Goal: Task Accomplishment & Management: Use online tool/utility

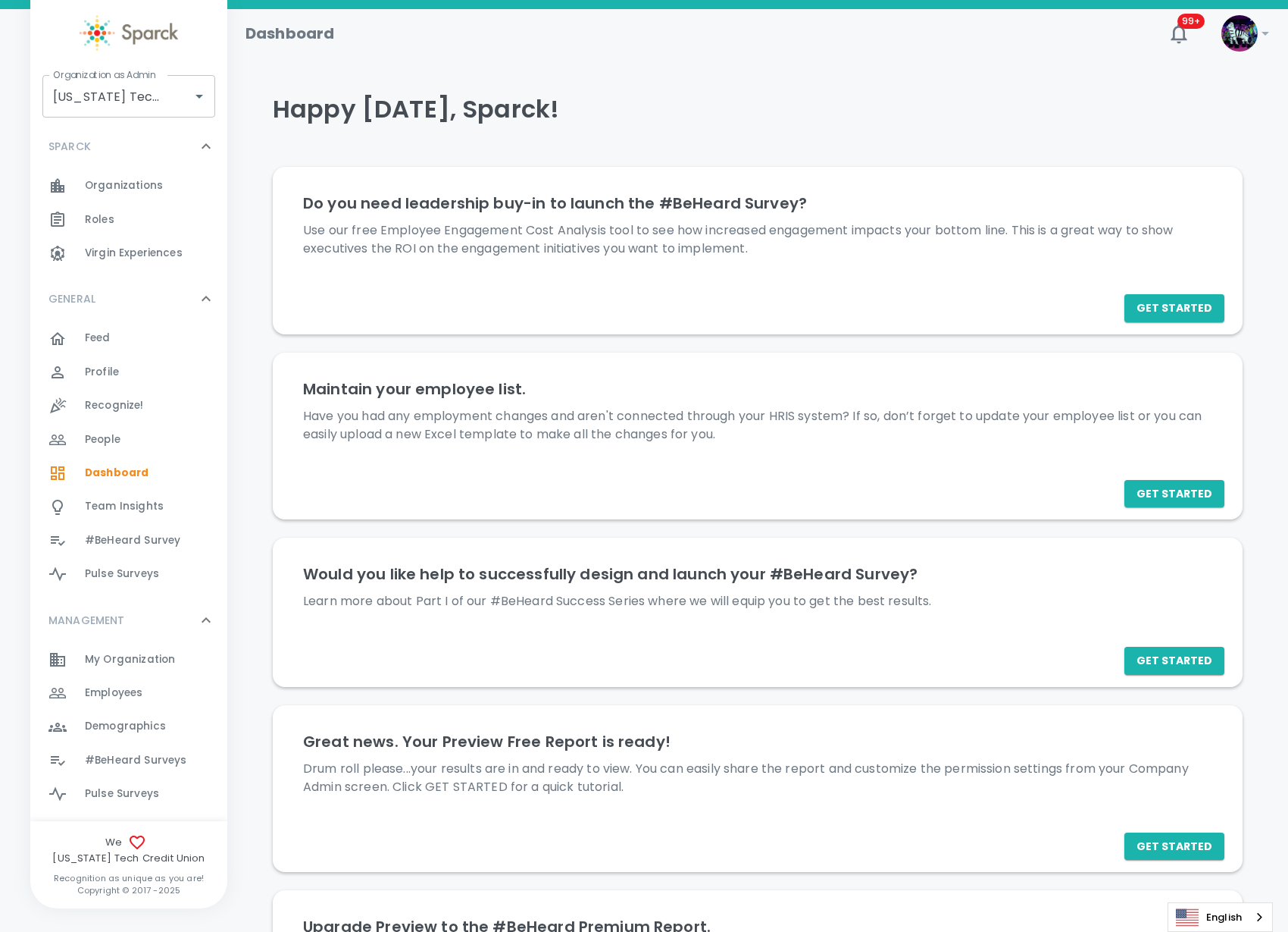
click at [136, 697] on span "Employees" at bounding box center [113, 693] width 57 height 16
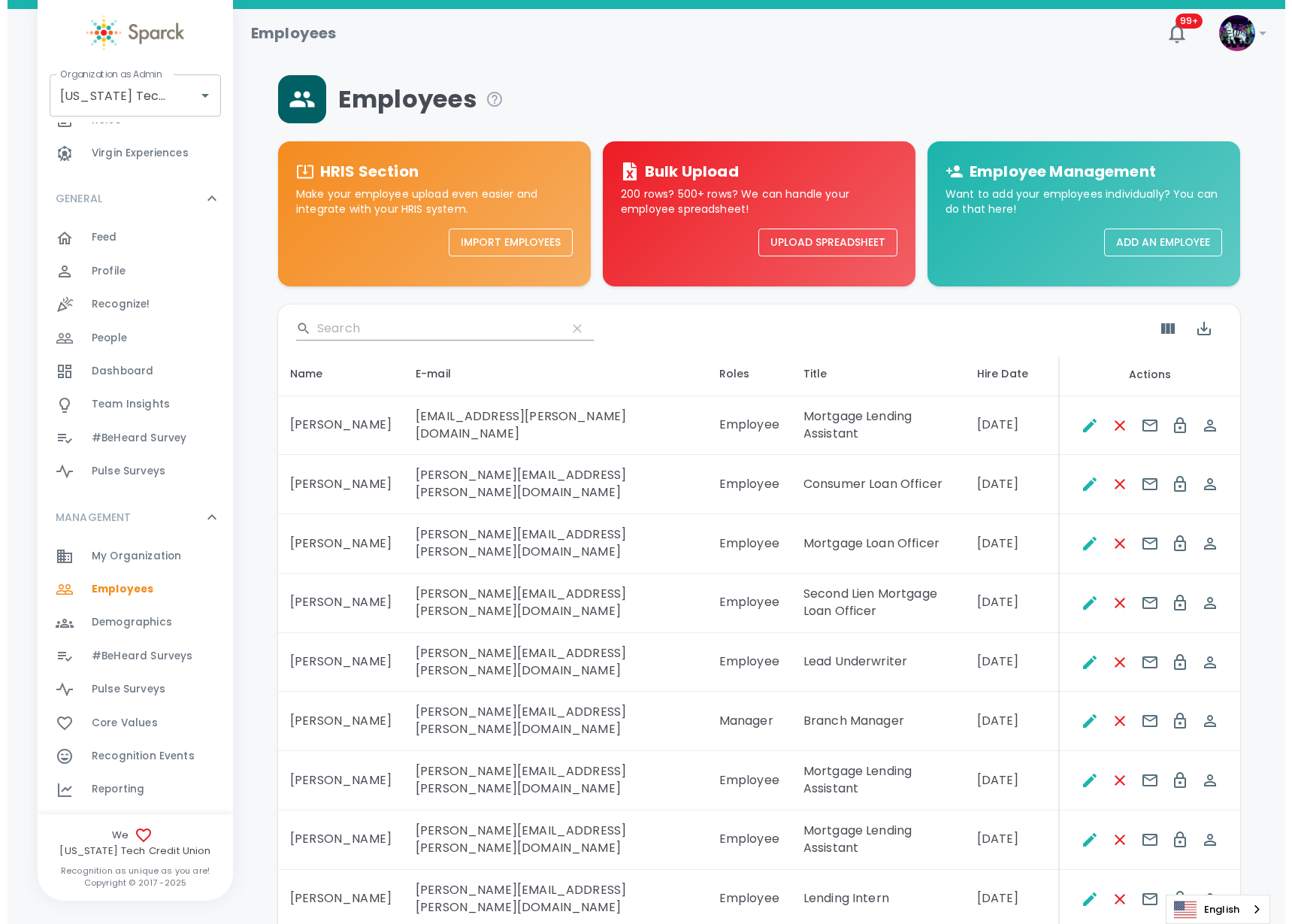
scroll to position [238, 0]
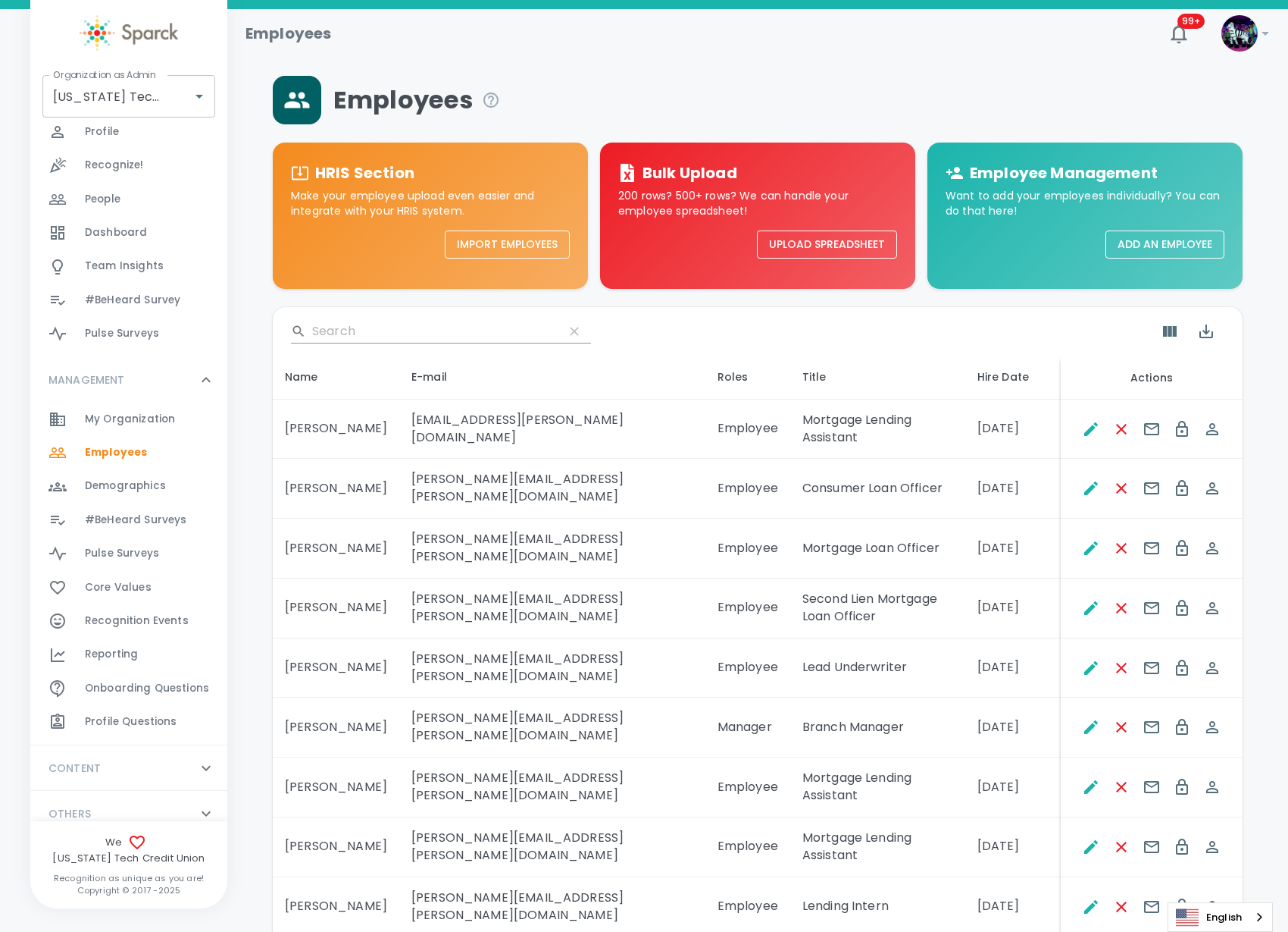
click at [174, 529] on span "#BeHeard Surveys 0" at bounding box center [135, 520] width 102 height 21
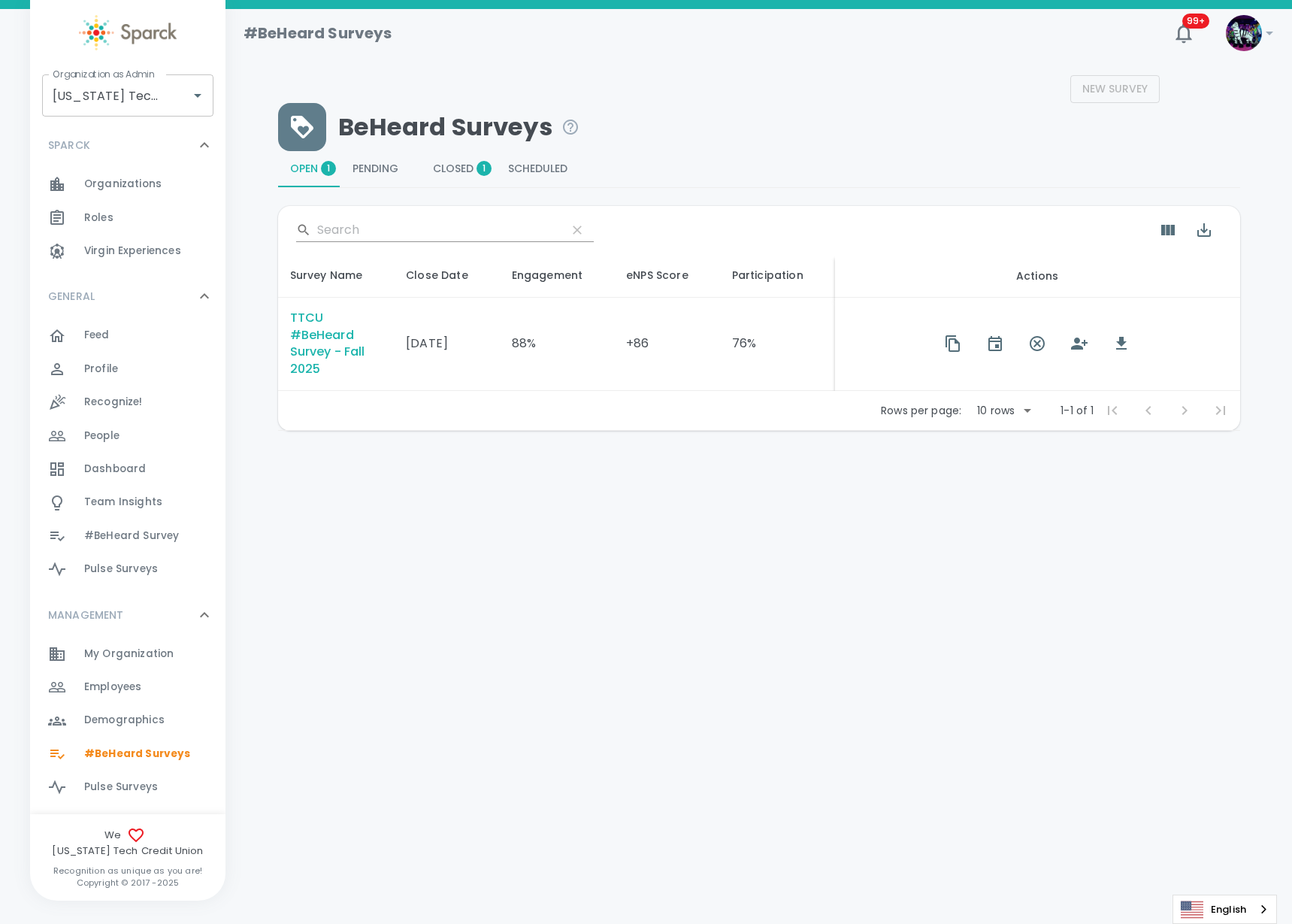
click at [454, 163] on span "Closed 1" at bounding box center [458, 169] width 51 height 13
click at [305, 172] on span "Open 1" at bounding box center [309, 169] width 39 height 13
click at [312, 369] on div "TTCU #BeHeard Survey - Fall 2025" at bounding box center [336, 344] width 92 height 69
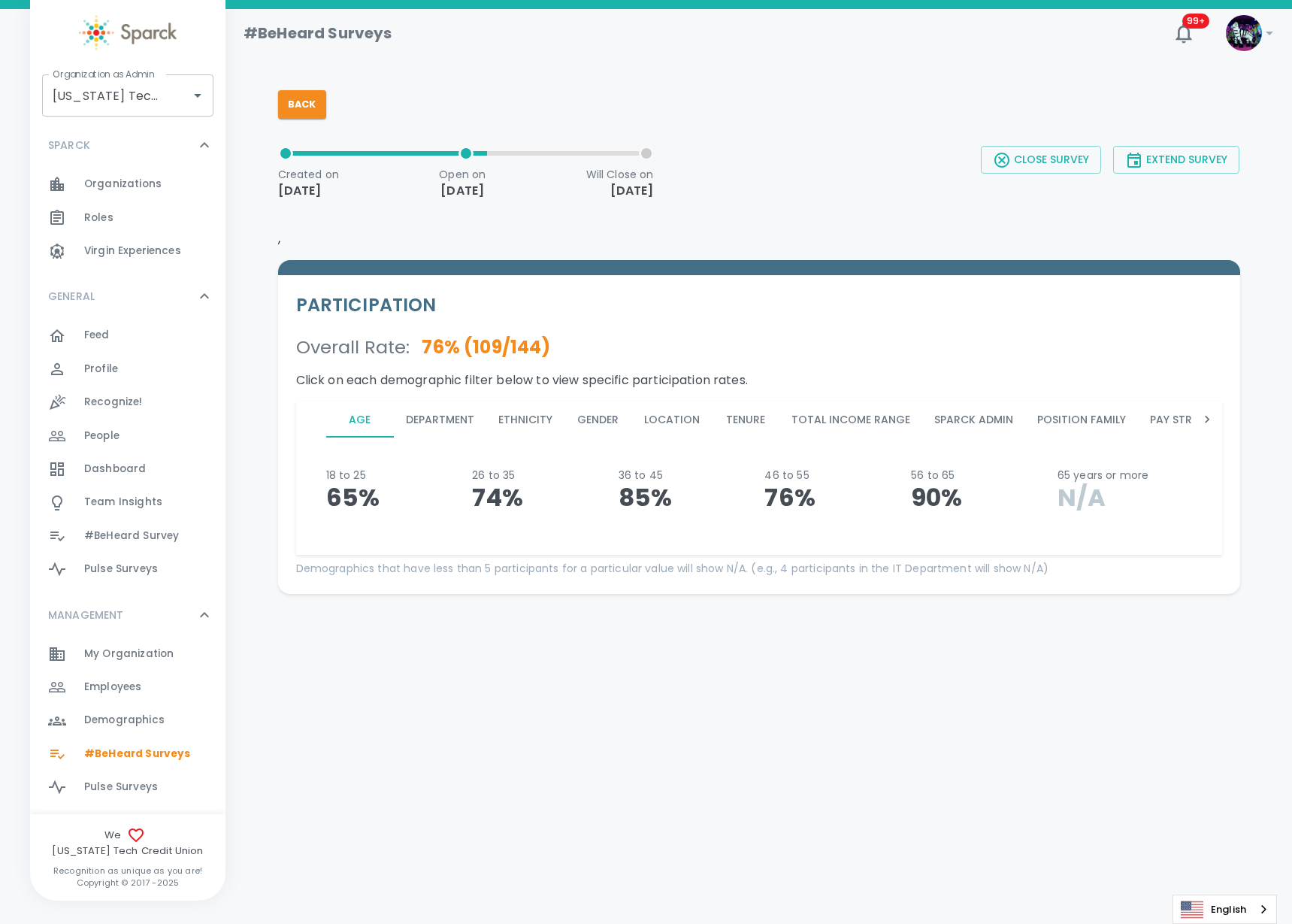
click at [1207, 418] on icon at bounding box center [1207, 419] width 15 height 15
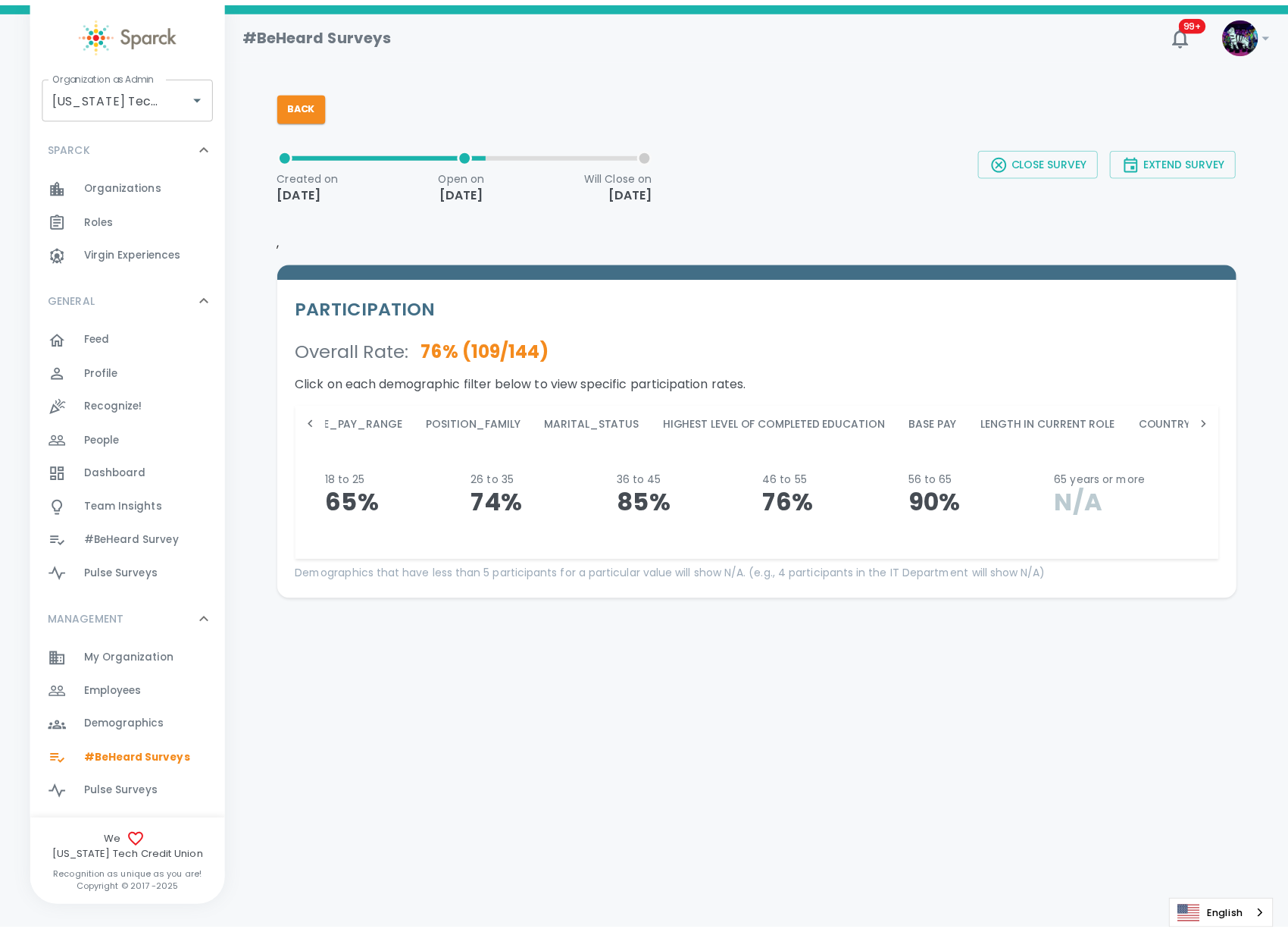
scroll to position [0, 1612]
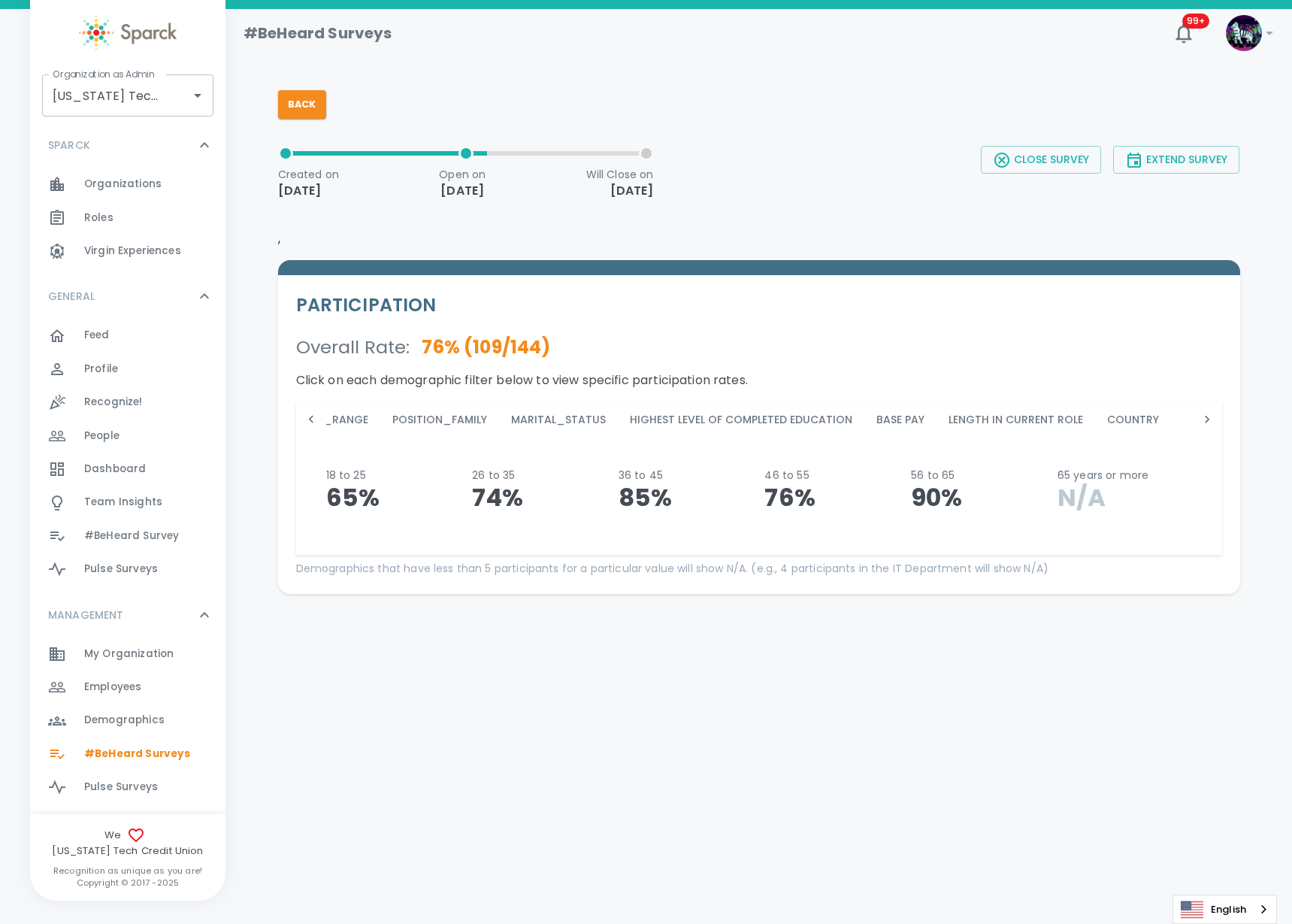
click at [1173, 414] on button "City" at bounding box center [1204, 419] width 67 height 36
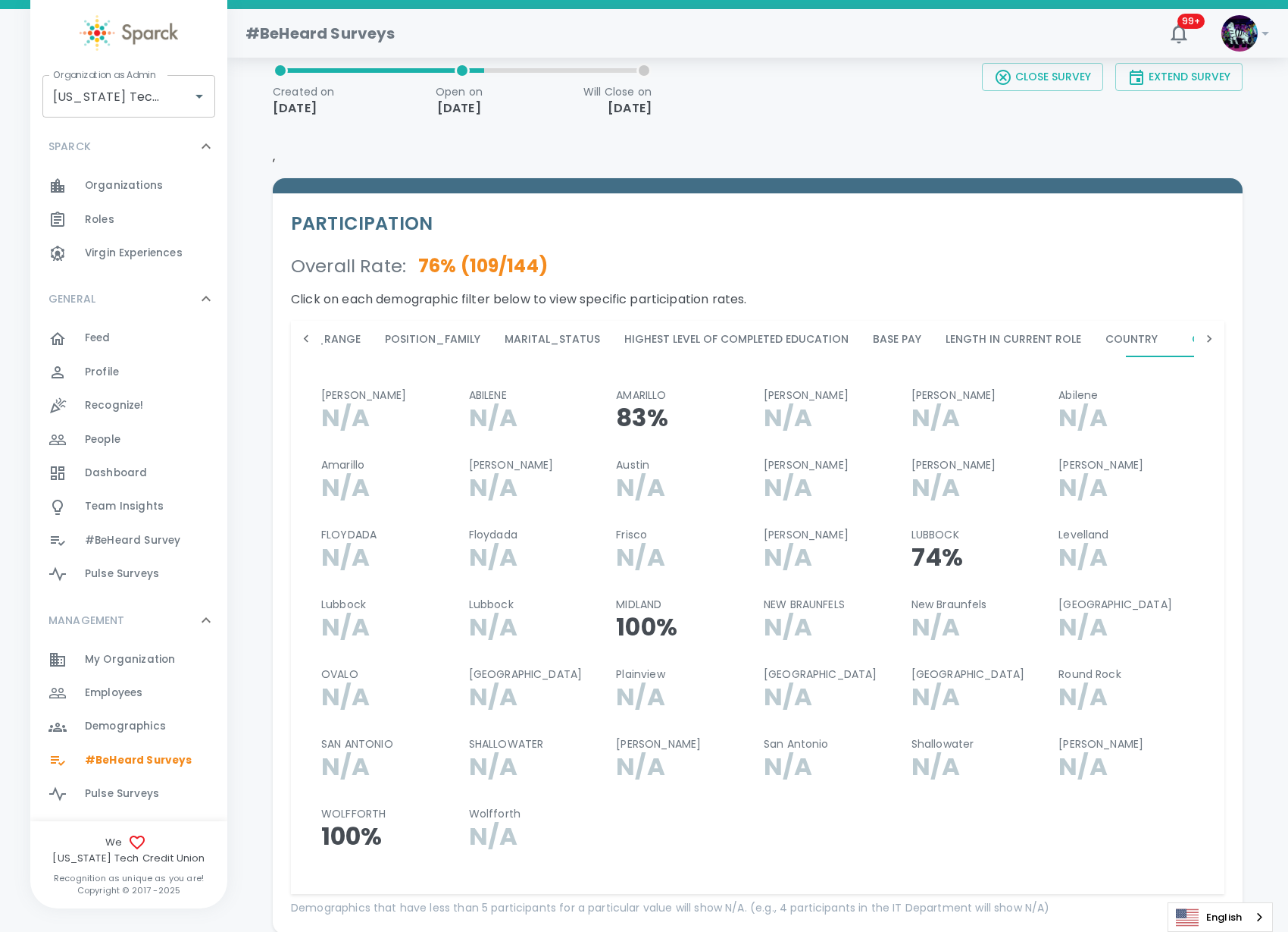
scroll to position [165, 0]
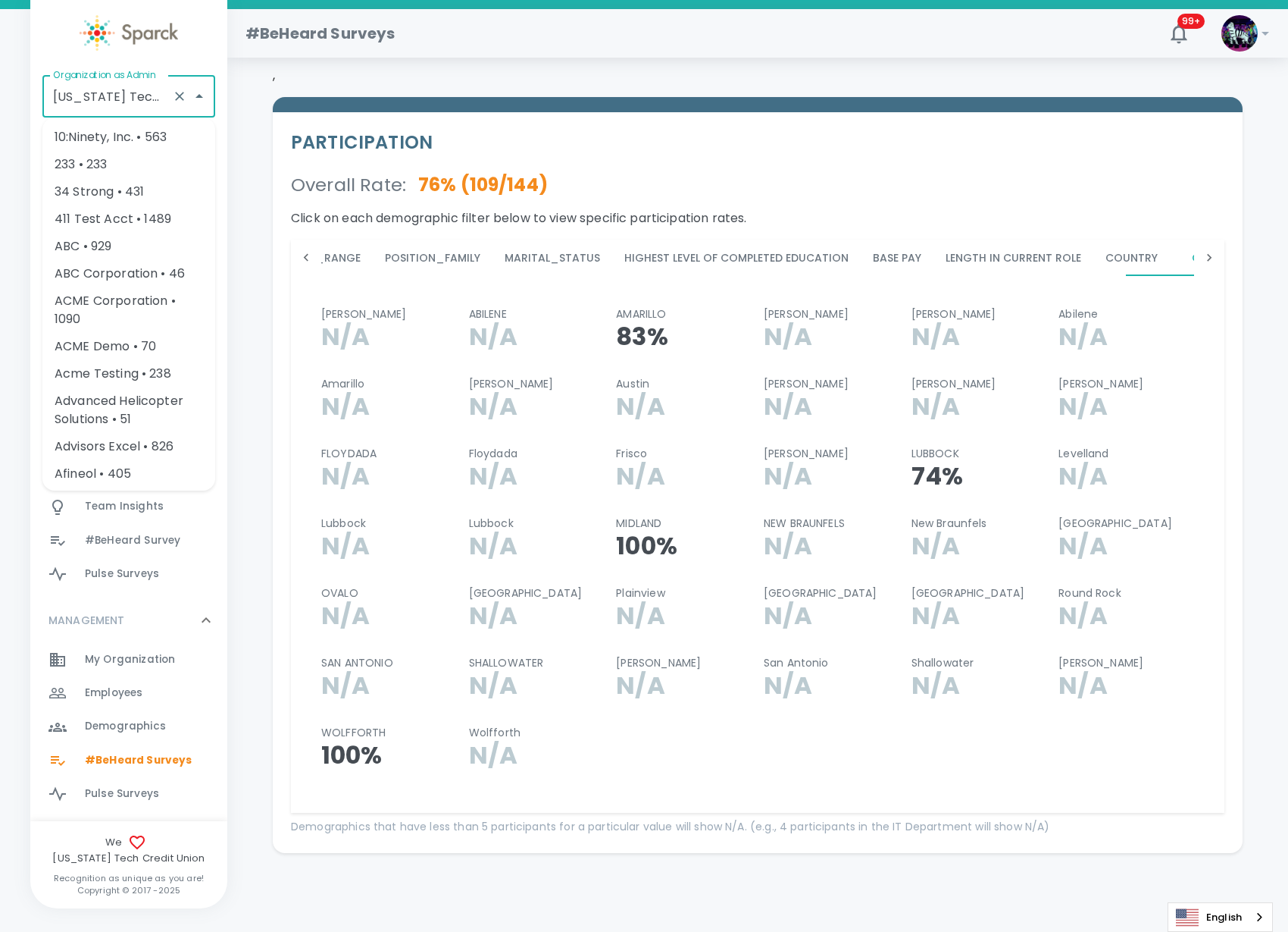
click at [130, 93] on input "Texas Tech Credit Union • 760" at bounding box center [108, 96] width 117 height 29
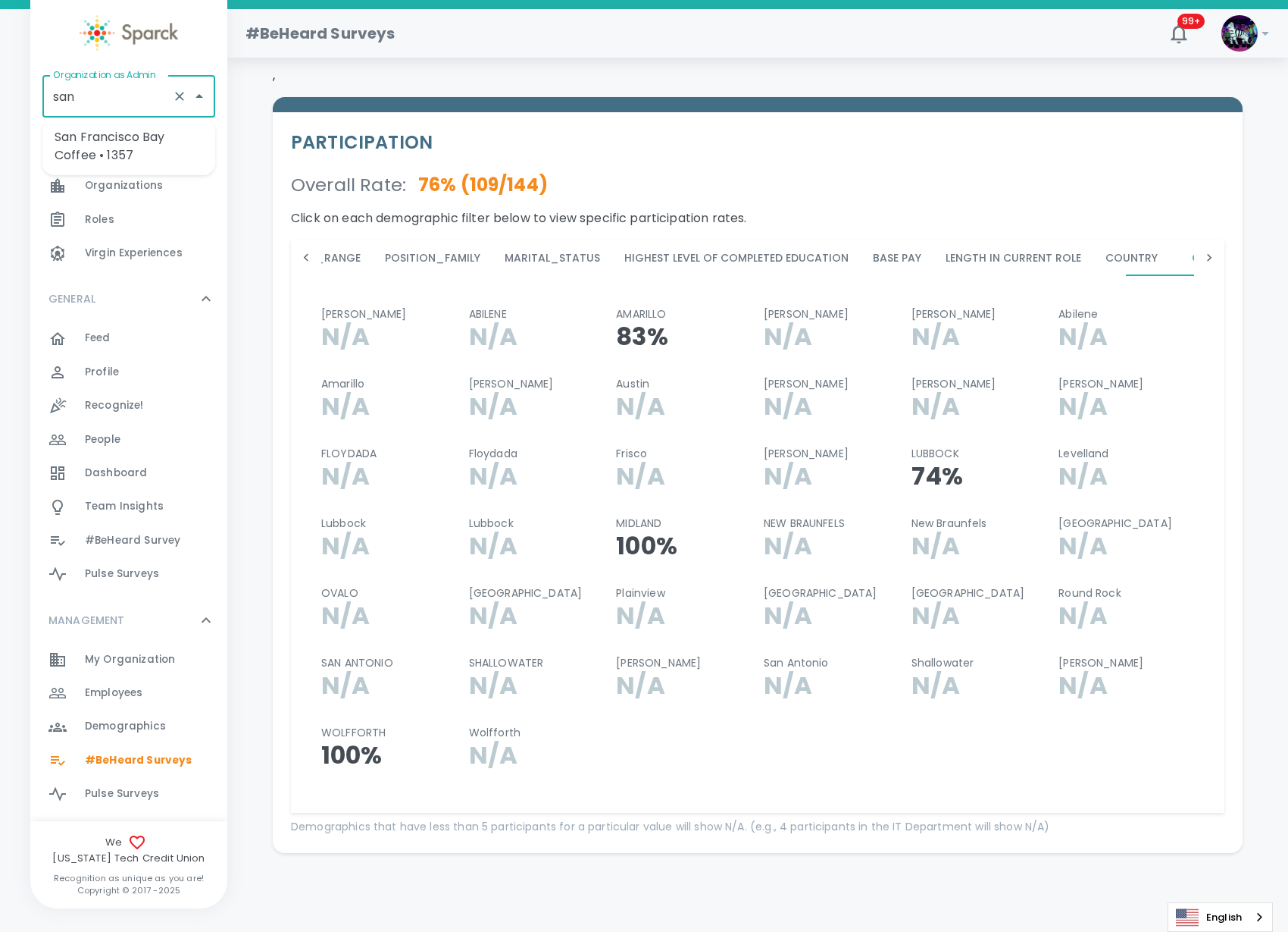
click at [96, 160] on li "San Francisco Bay Coffee • 1357" at bounding box center [129, 146] width 173 height 46
type input "San Francisco Bay Coffee • 1357"
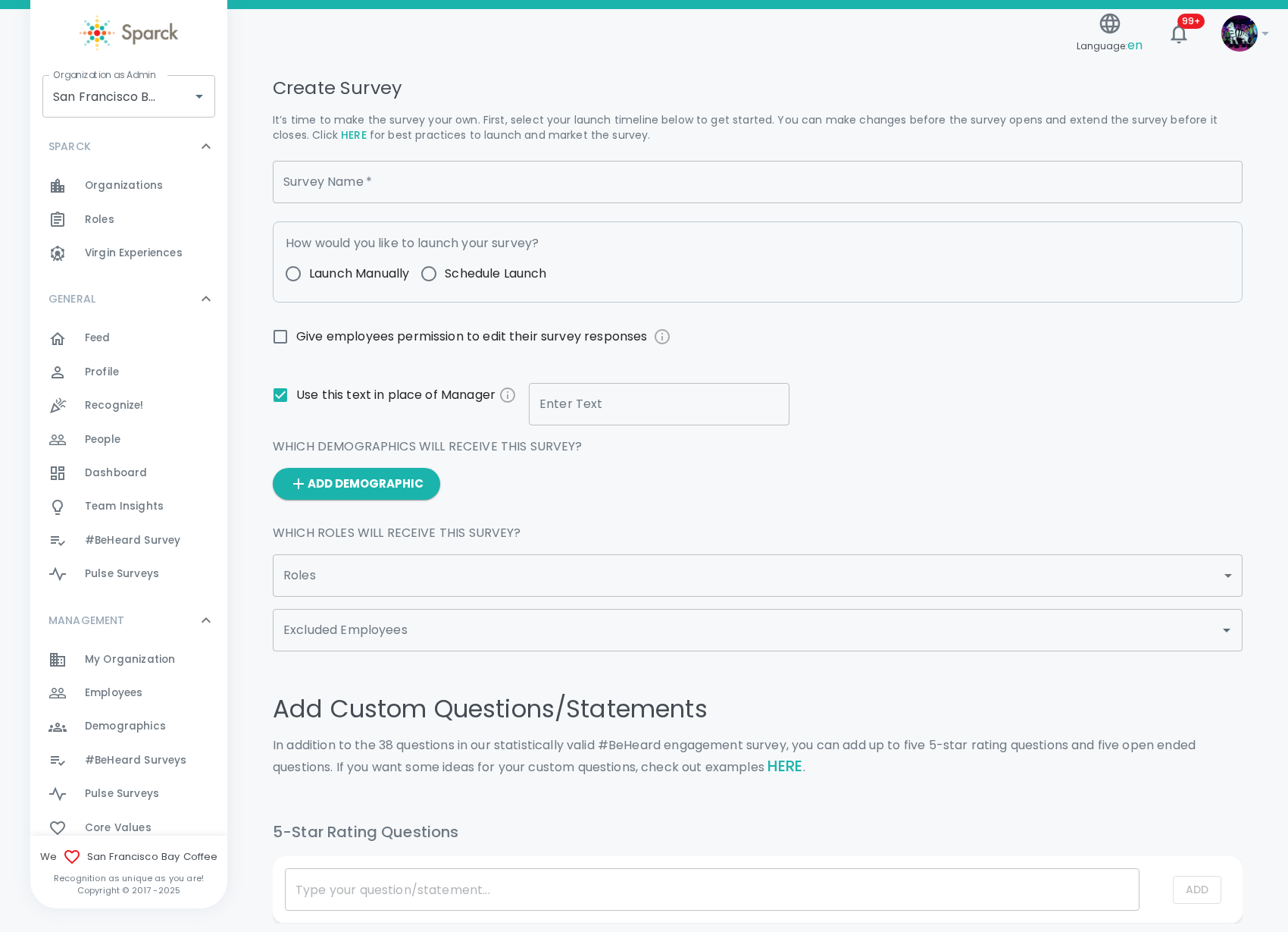
click at [140, 688] on span "Employees" at bounding box center [113, 693] width 57 height 16
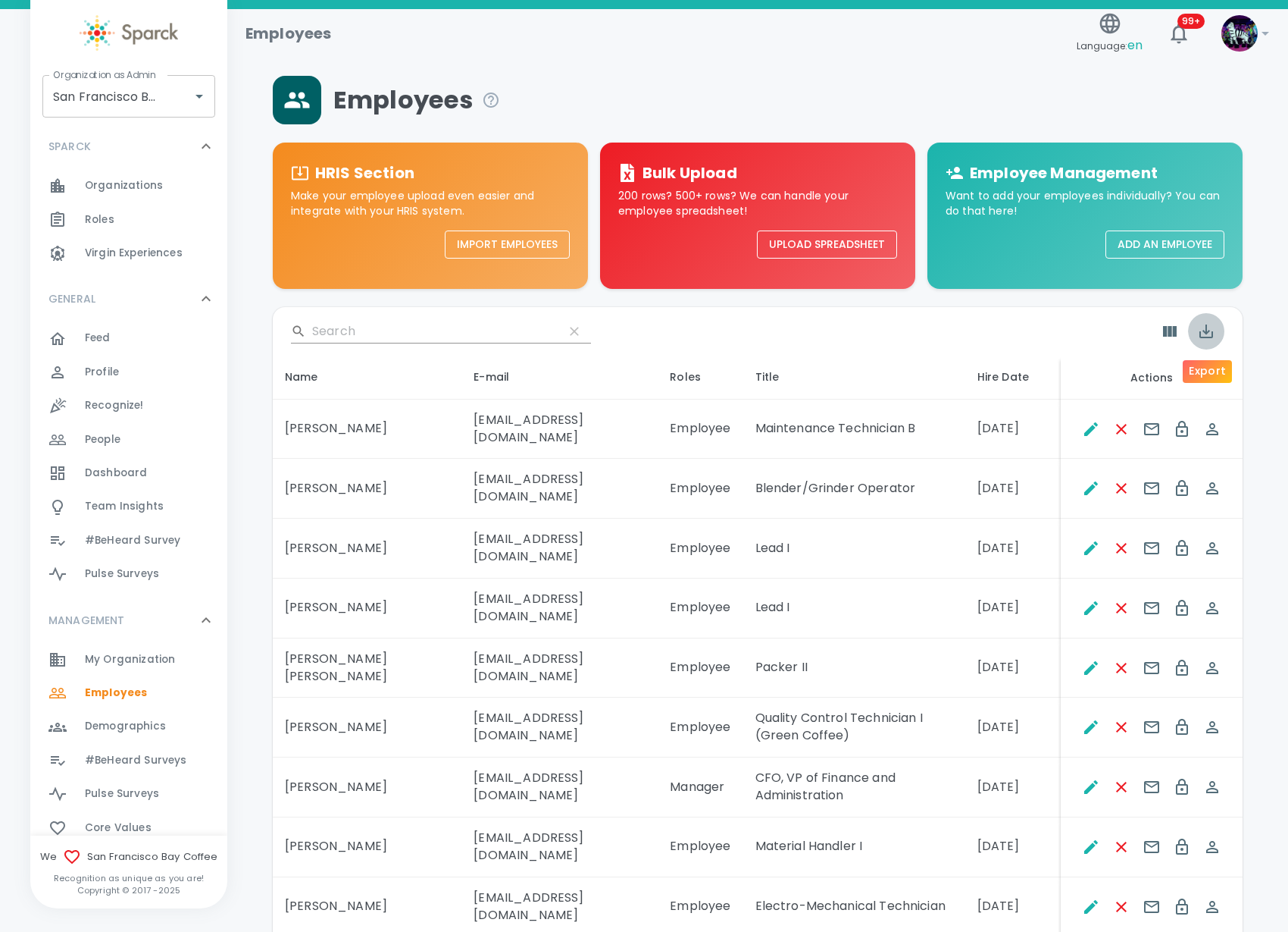
click at [1210, 333] on icon "Export" at bounding box center [1205, 331] width 18 height 18
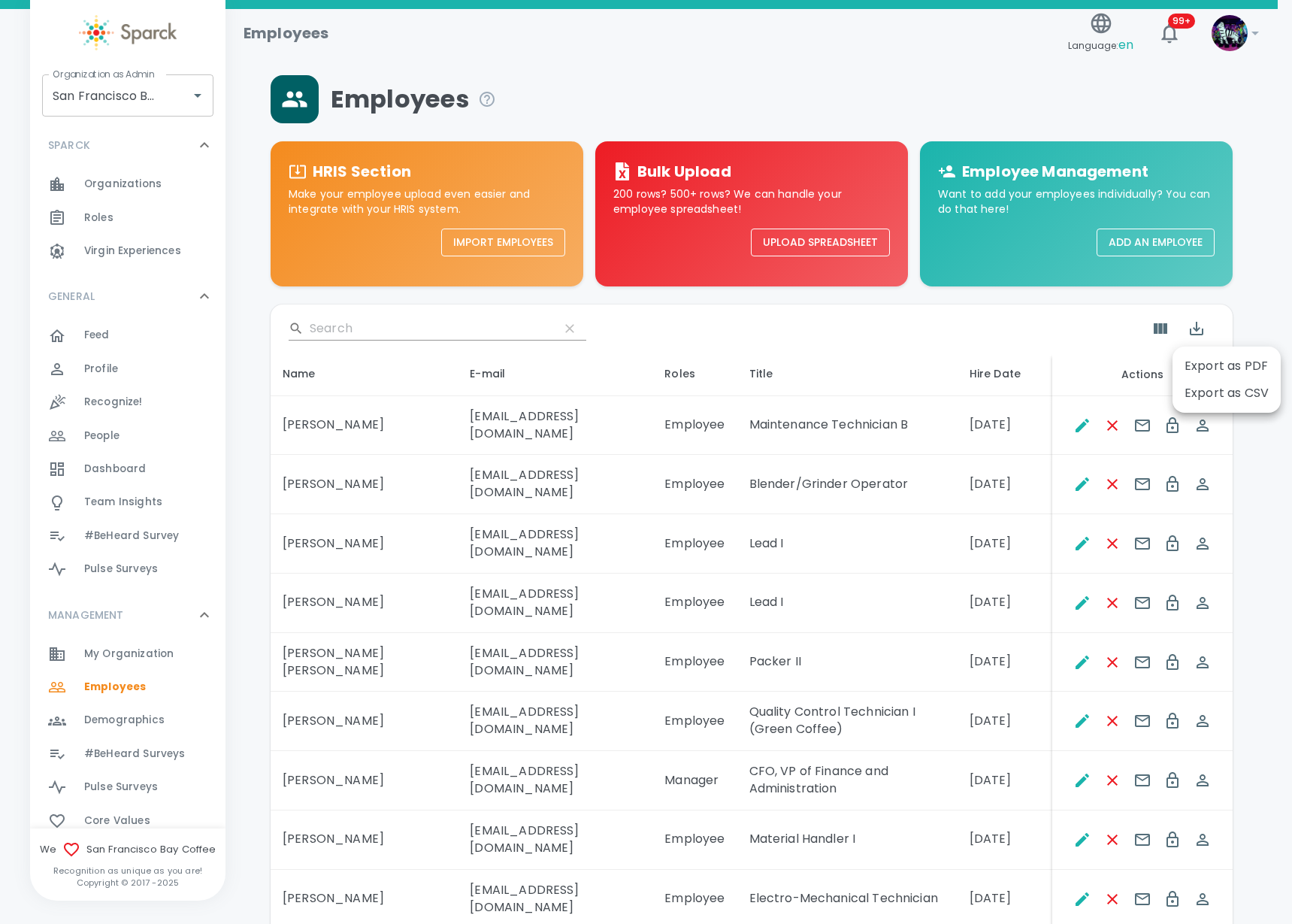
click at [1200, 386] on li "Export as CSV" at bounding box center [1226, 393] width 108 height 27
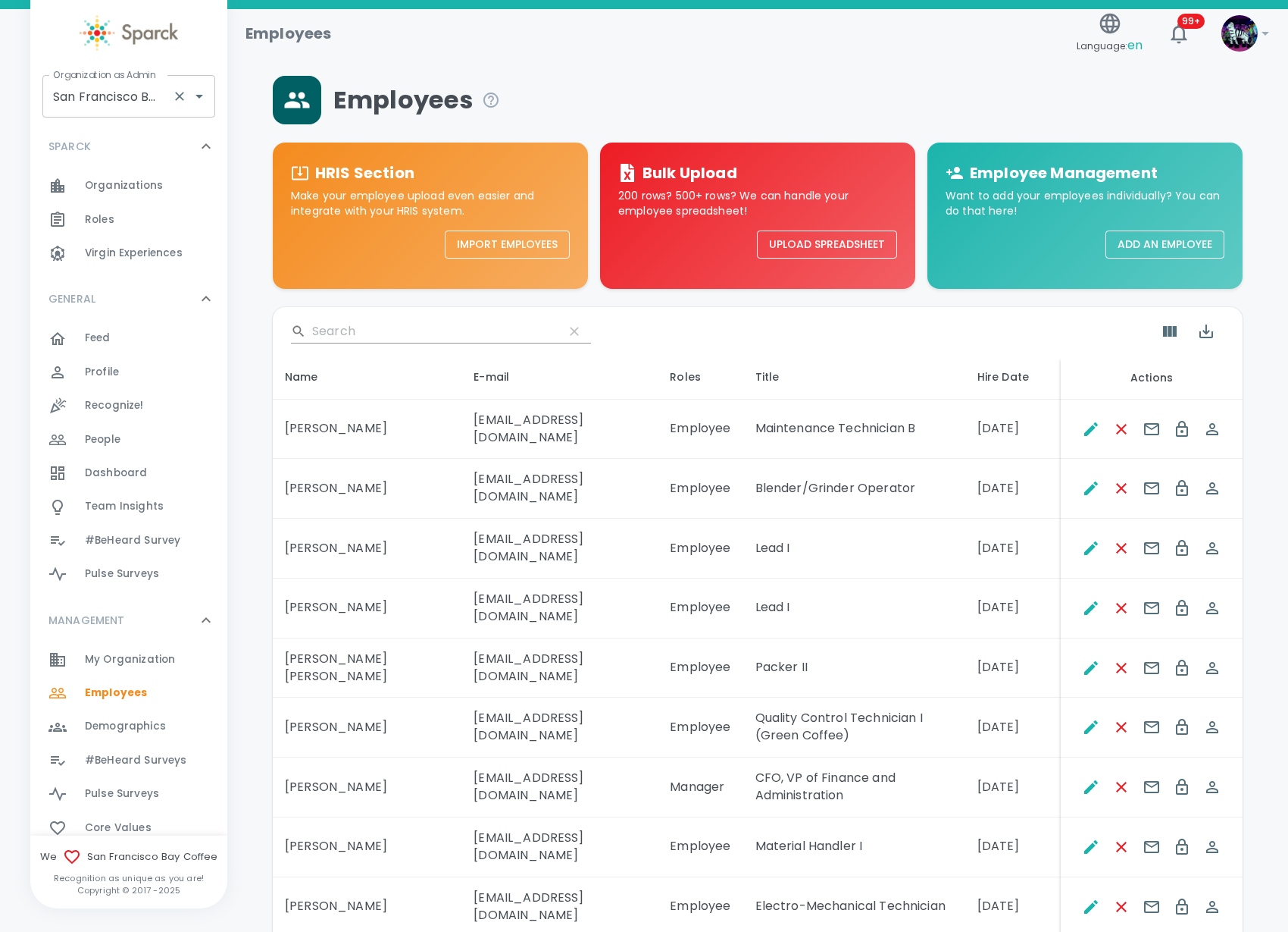
click at [129, 105] on input "San Francisco Bay Coffee • 1357" at bounding box center [108, 96] width 117 height 29
click at [130, 130] on li "Luxer One • 727" at bounding box center [129, 137] width 173 height 27
type input "Luxer One • 727"
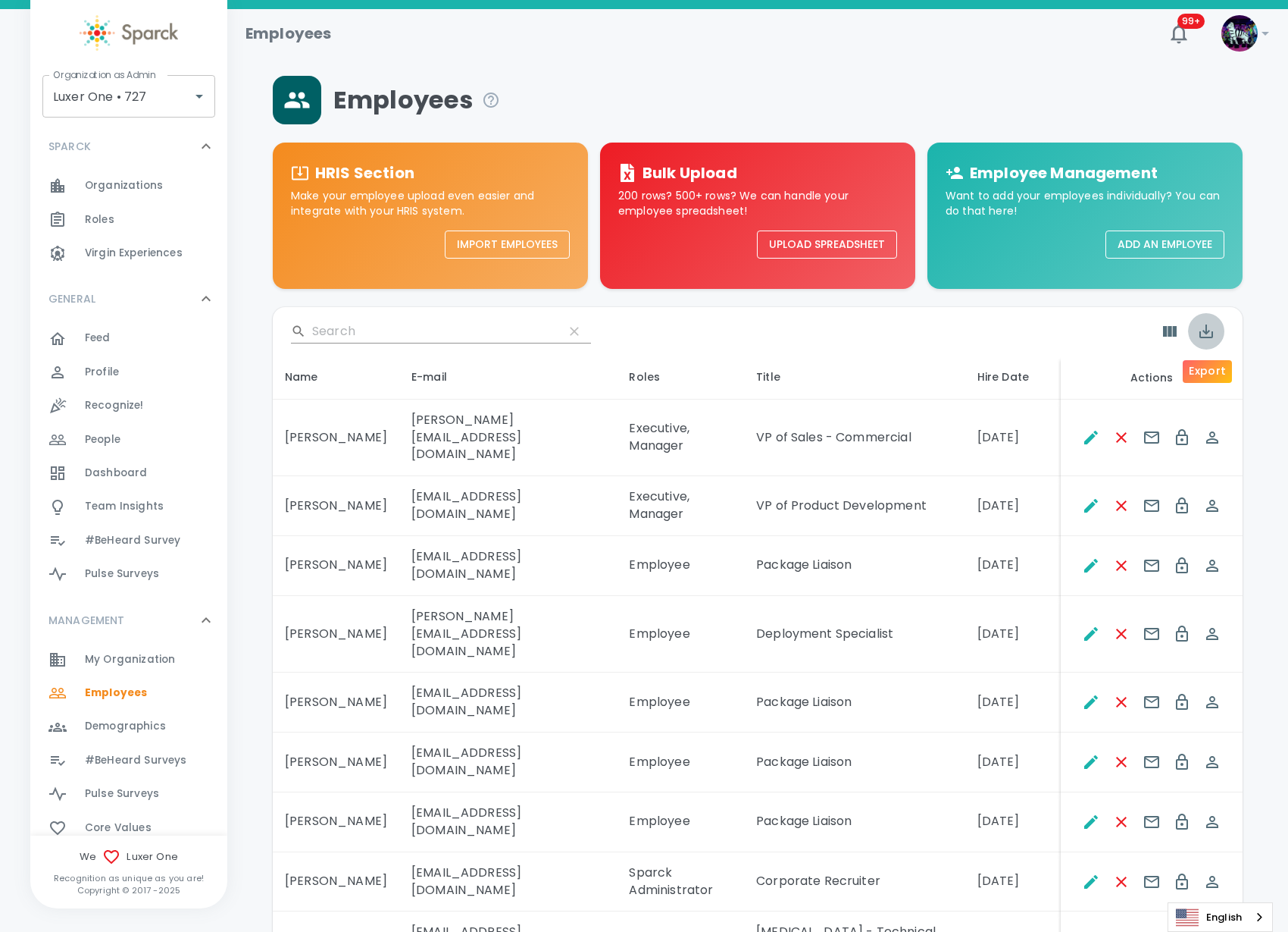
click at [1209, 336] on icon "Export" at bounding box center [1206, 331] width 14 height 14
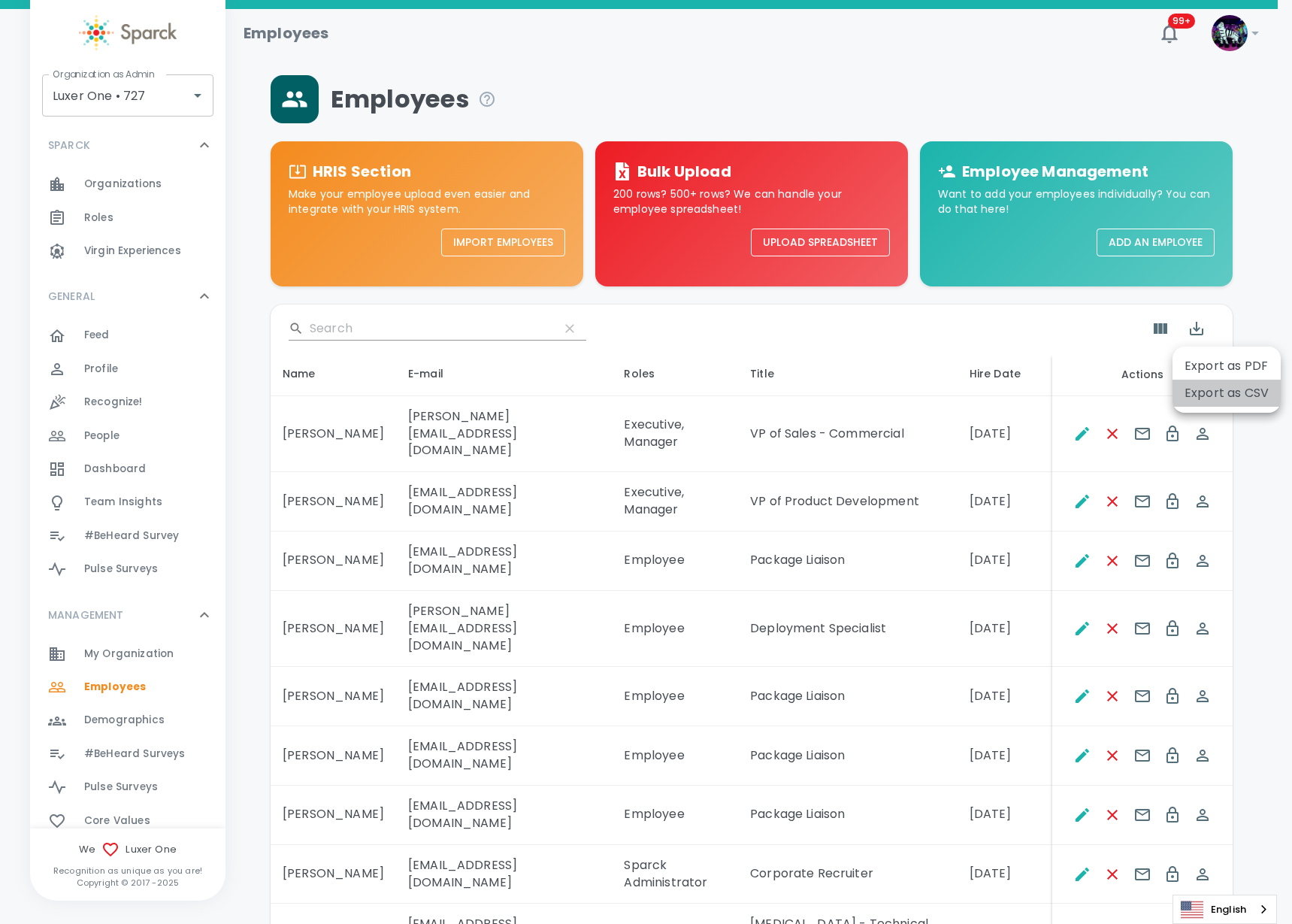
click at [1199, 391] on li "Export as CSV" at bounding box center [1226, 393] width 108 height 27
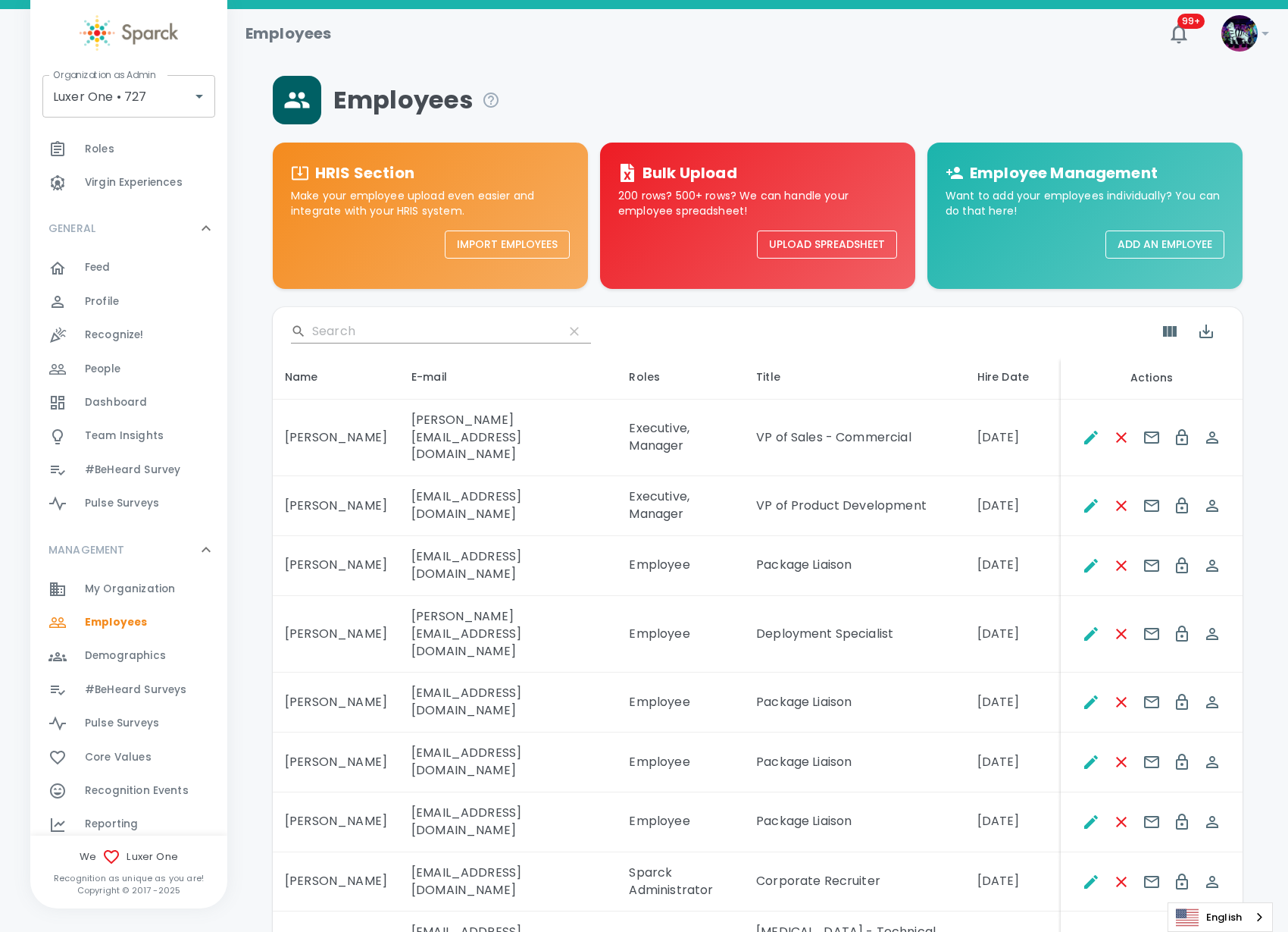
scroll to position [190, 0]
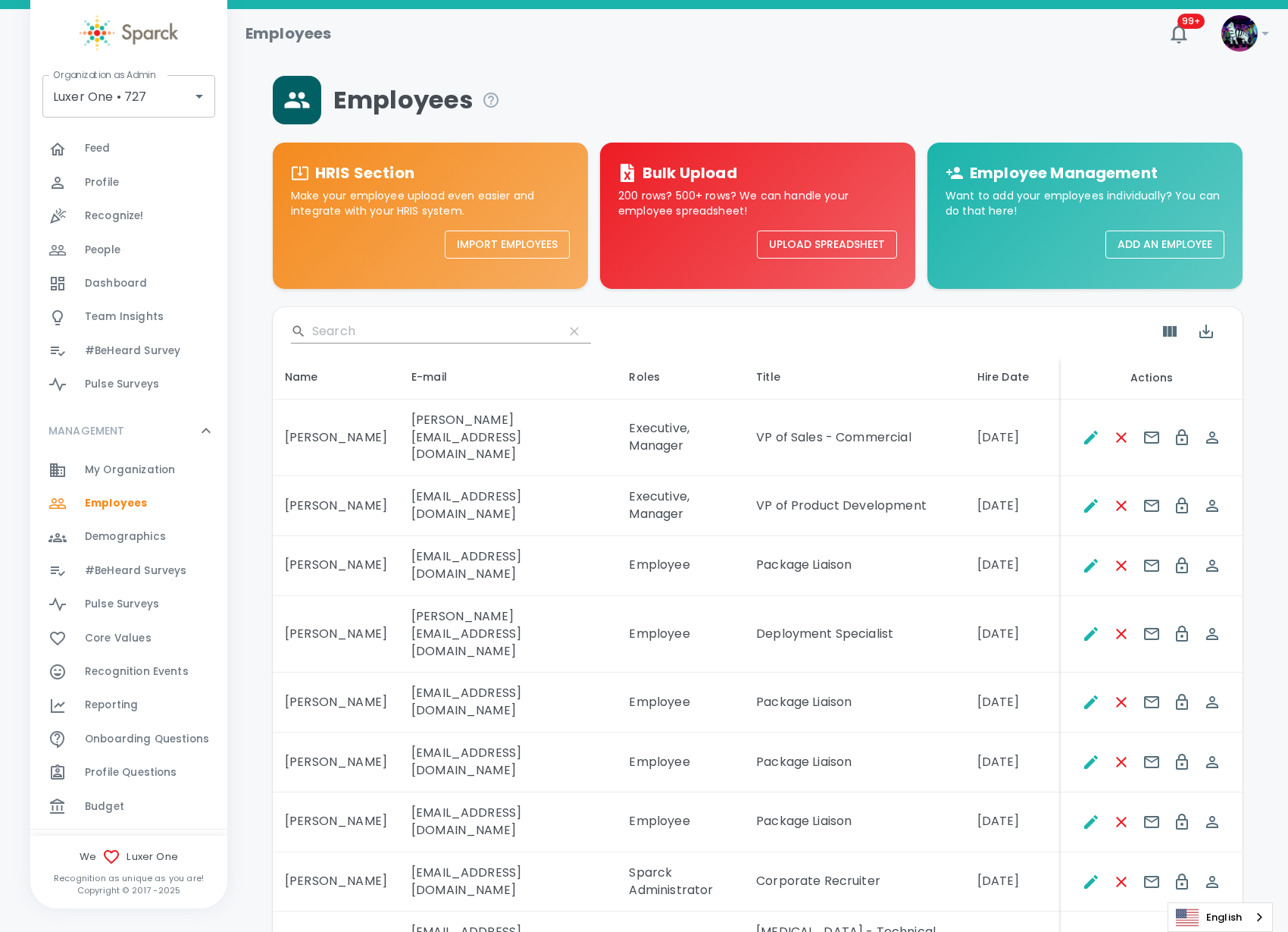
click at [167, 701] on div "Reporting 0" at bounding box center [155, 706] width 143 height 21
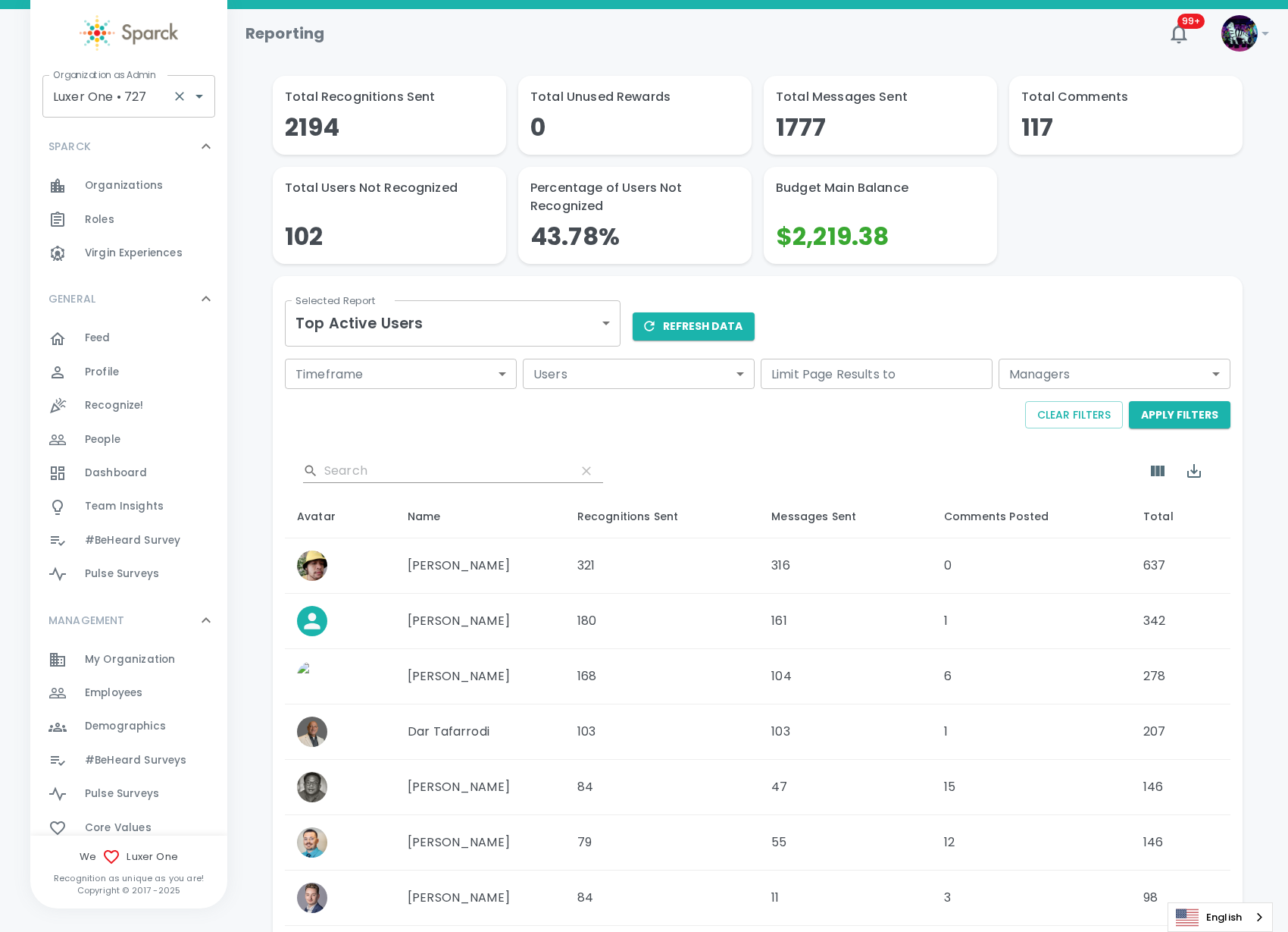
click at [150, 104] on input "Luxer One • 727" at bounding box center [108, 96] width 117 height 29
click at [129, 137] on li "San Francisco Bay Coffee • 1357" at bounding box center [129, 146] width 173 height 46
type input "San Francisco Bay Coffee • 1357"
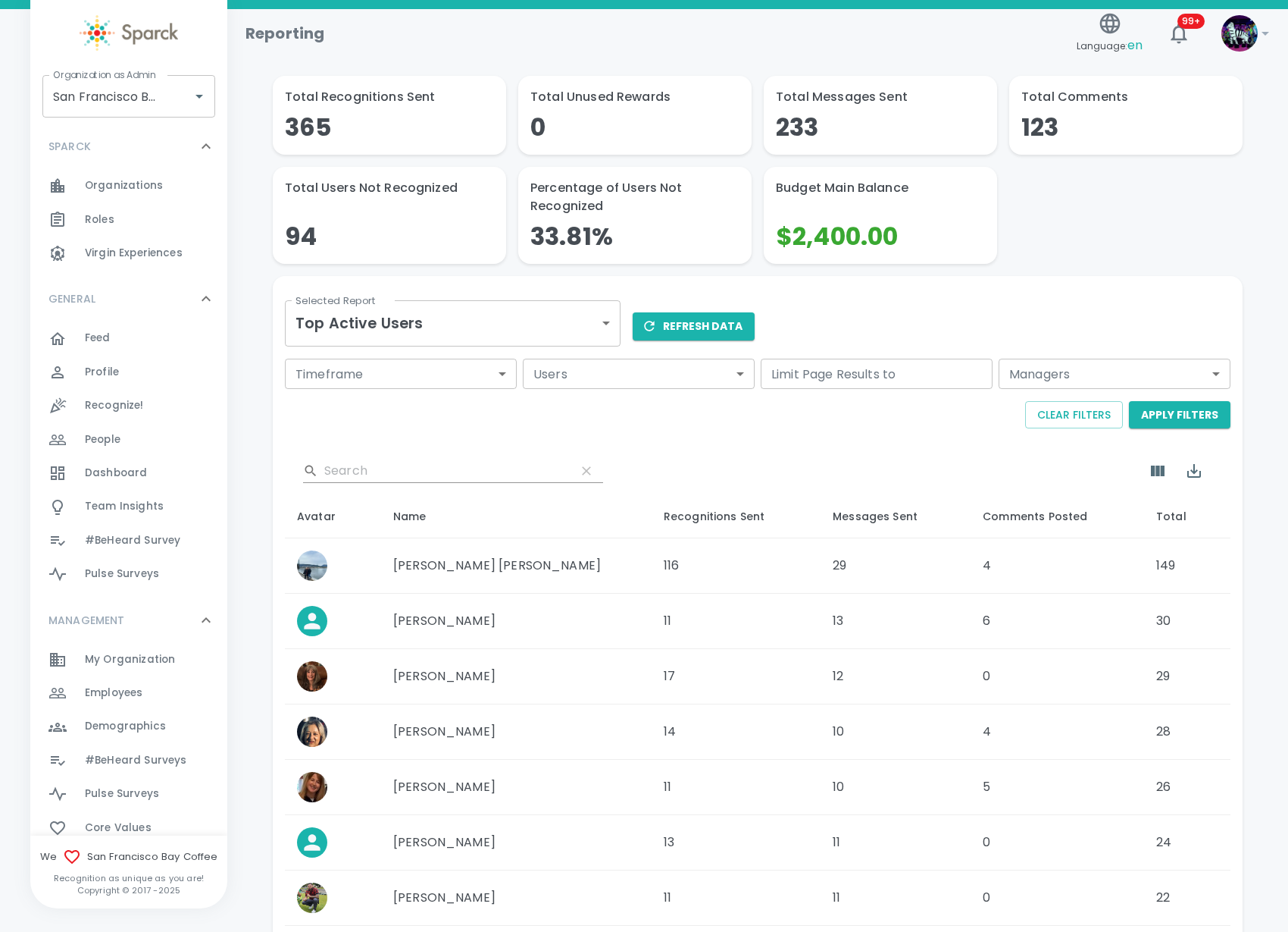
click at [468, 322] on body "Skip Navigation Reporting Language: en 99+ ! Organization as Admin San Francisc…" at bounding box center [644, 611] width 1288 height 1223
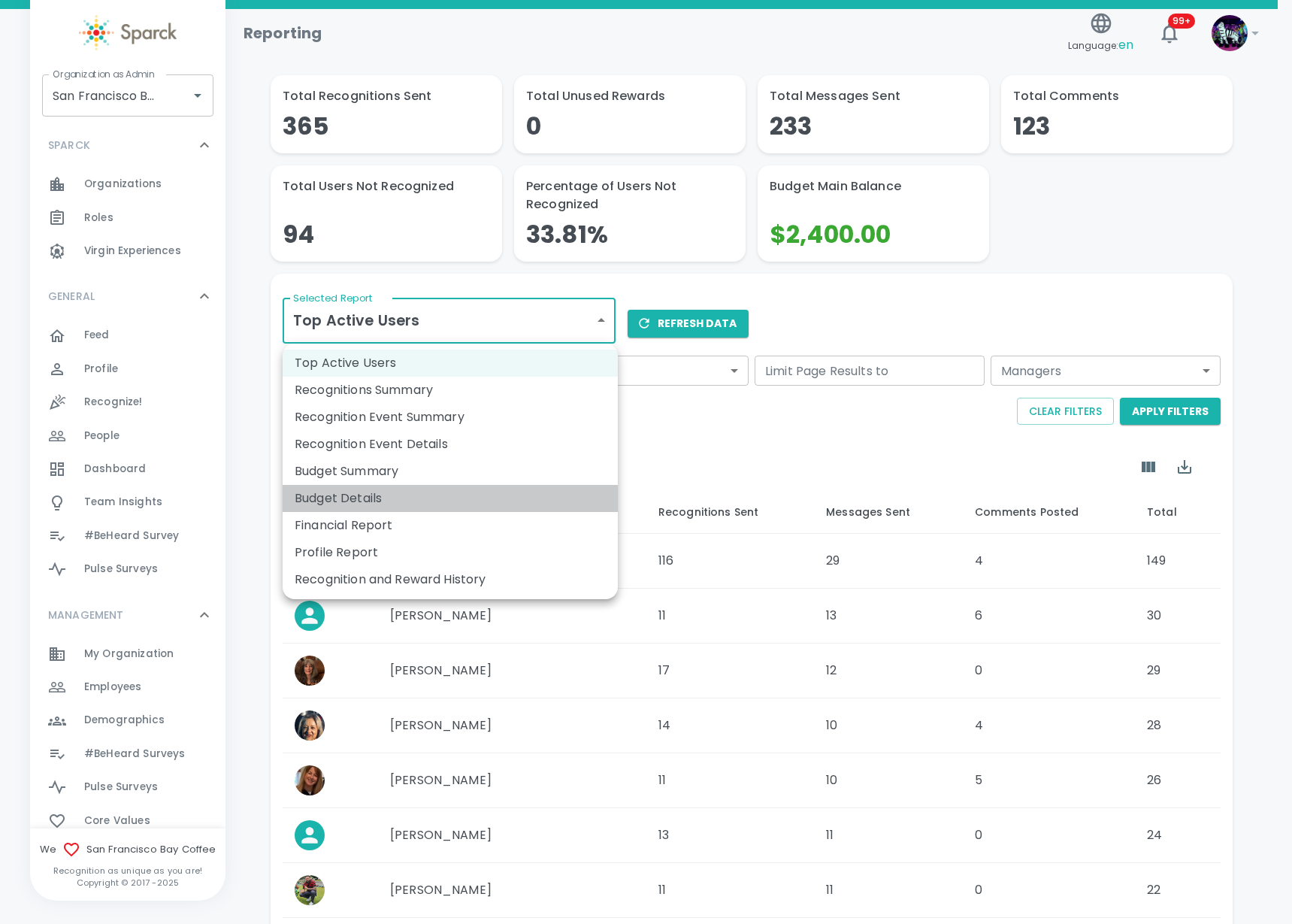
click at [440, 502] on li "Budget Details" at bounding box center [450, 498] width 335 height 27
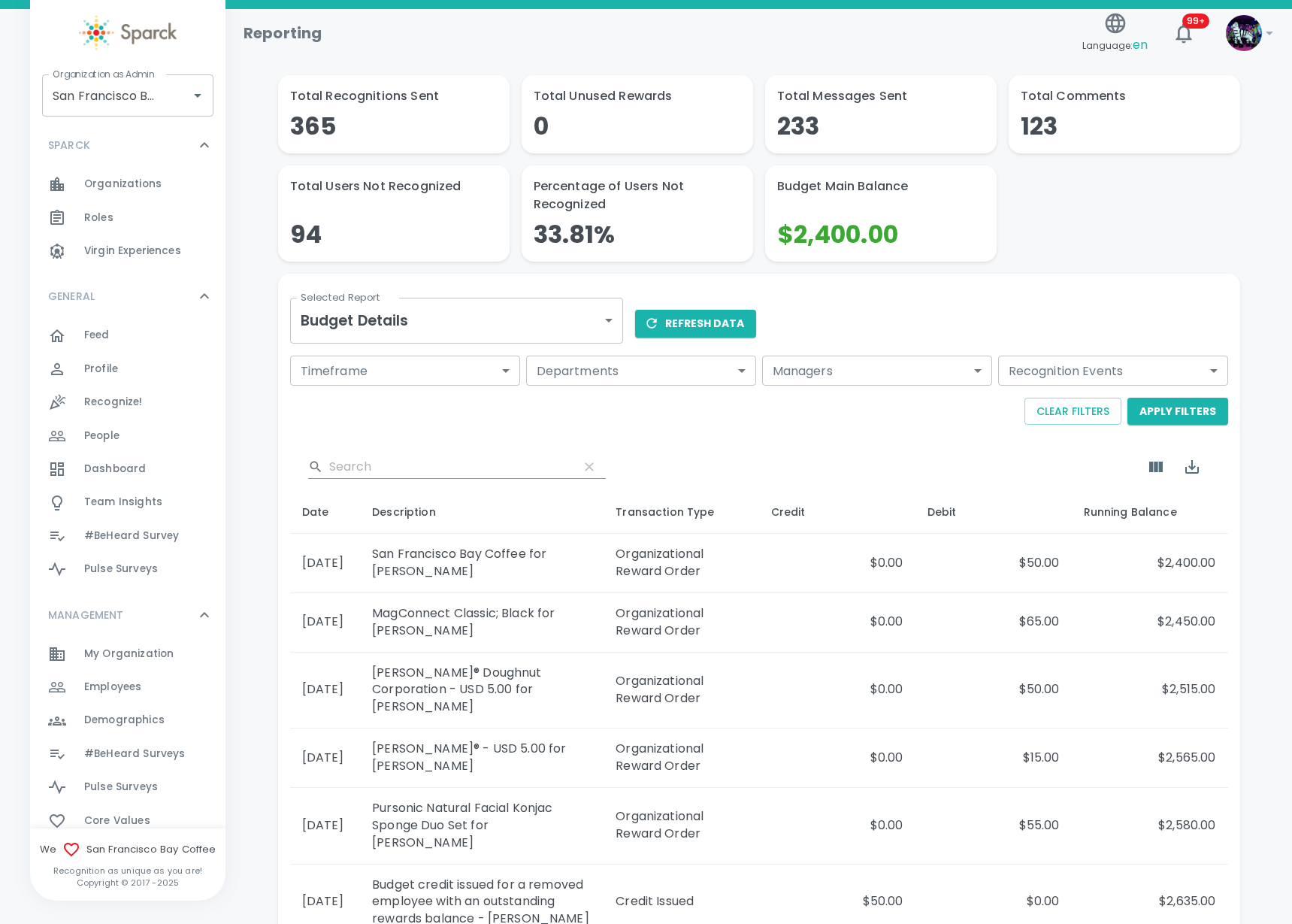
click at [455, 320] on body "Skip Navigation Reporting Language: en 99+ ! Organization as Admin San Francisc…" at bounding box center [646, 653] width 1292 height 1307
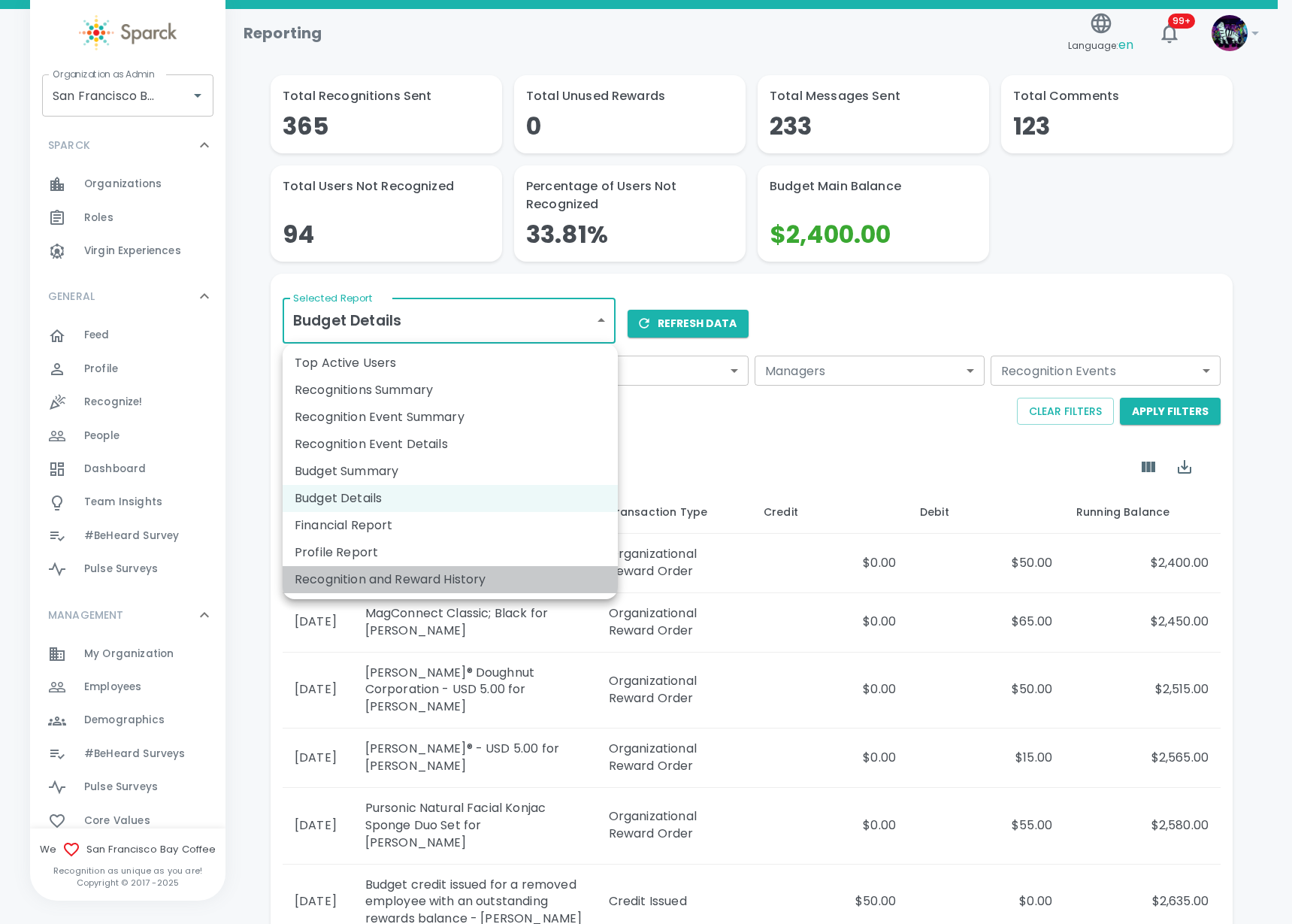
click at [399, 571] on li "Recognition and Reward History" at bounding box center [450, 579] width 335 height 27
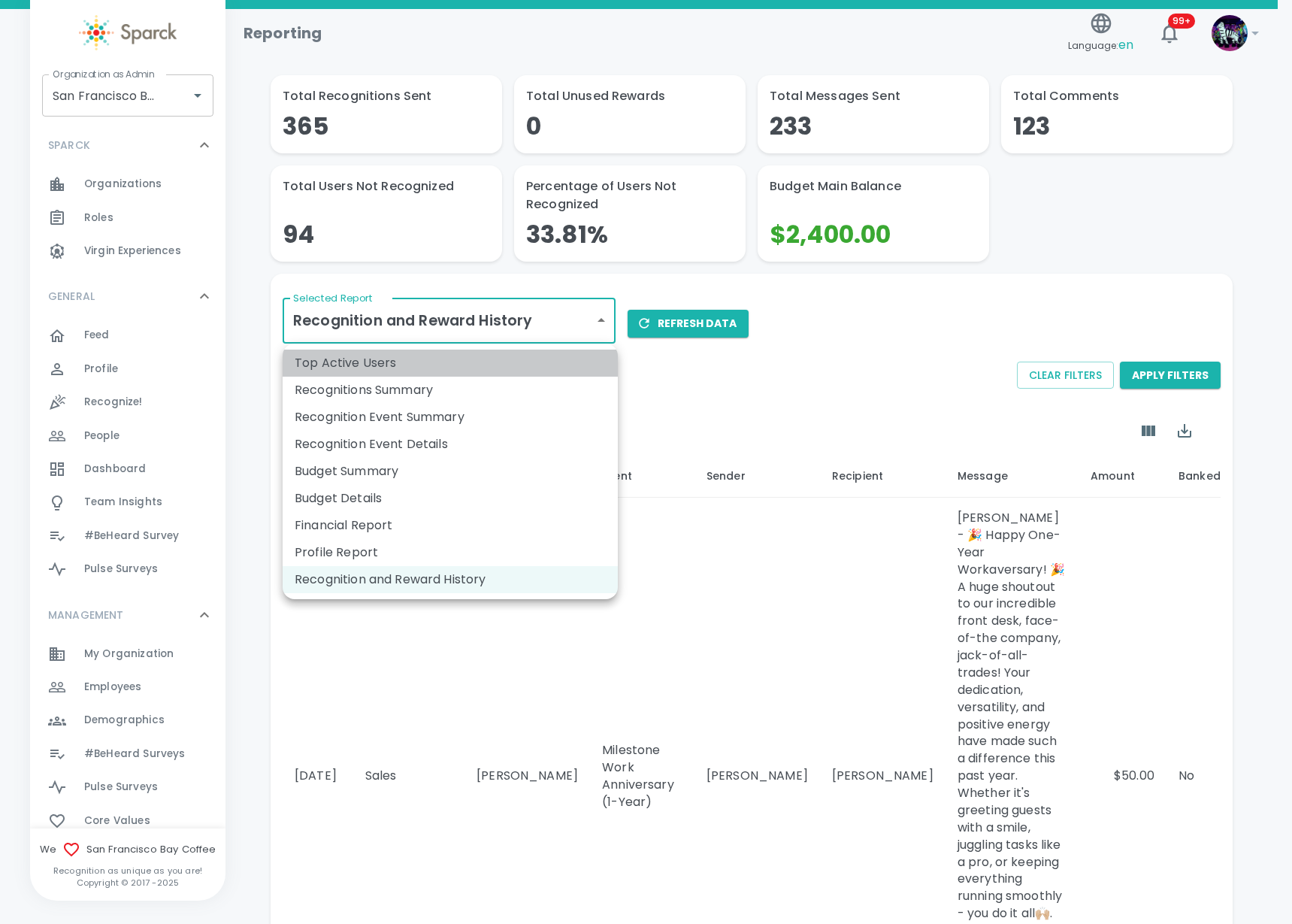
click at [434, 360] on li "Top Active Users" at bounding box center [450, 363] width 335 height 27
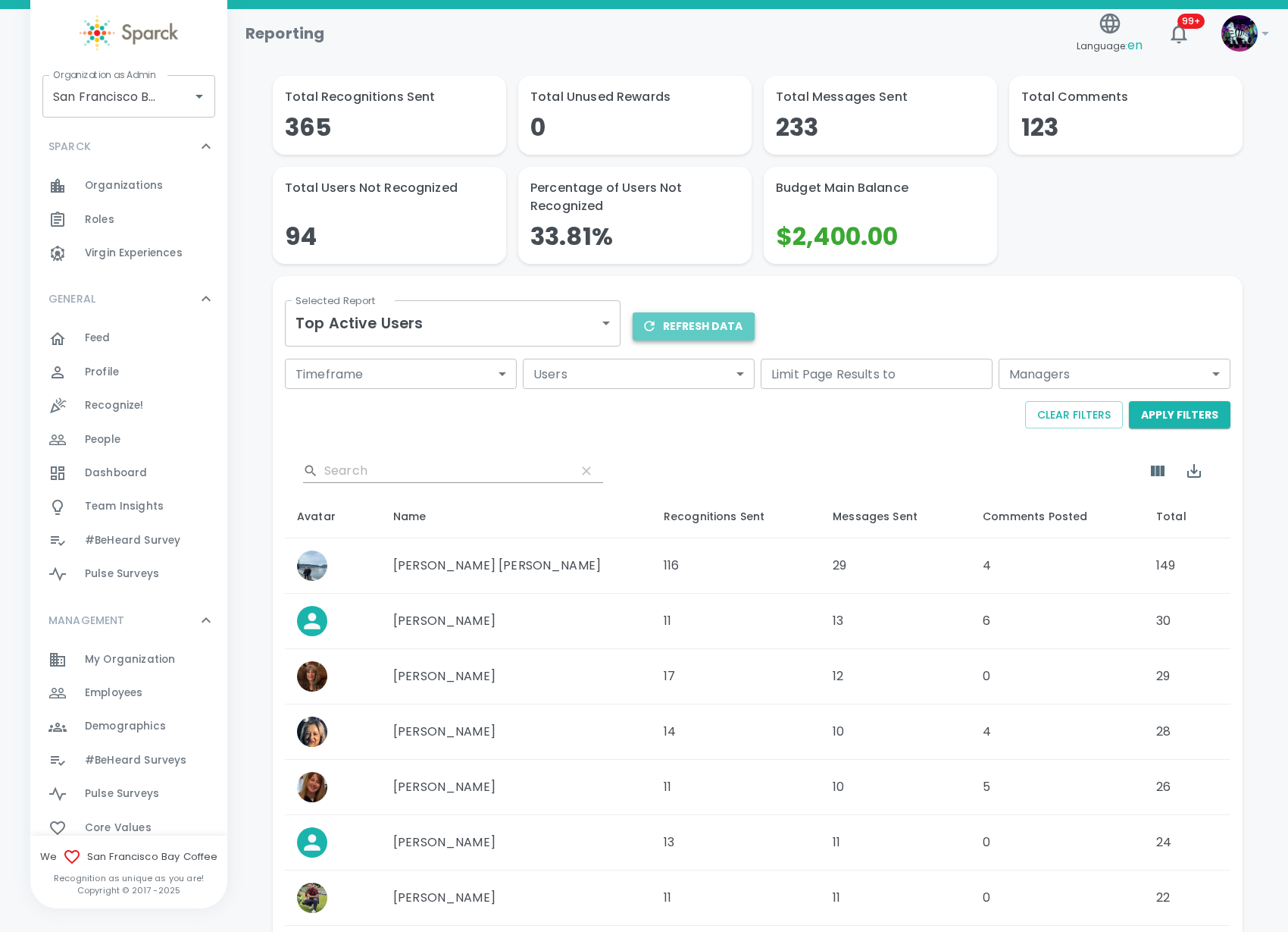
click at [681, 329] on button "Refresh Data" at bounding box center [694, 326] width 122 height 28
click at [108, 696] on span "Employees" at bounding box center [113, 693] width 57 height 16
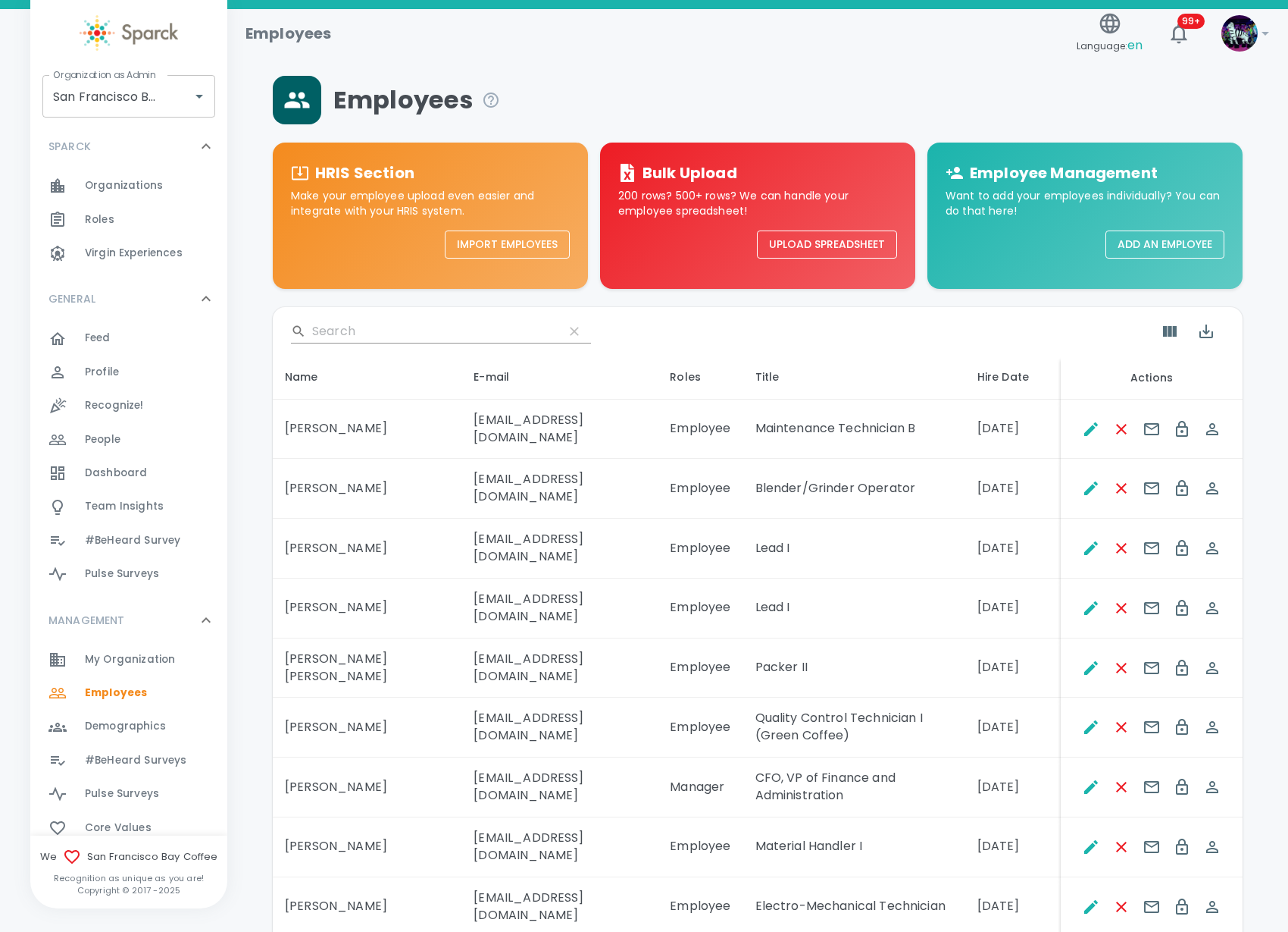
click at [350, 329] on input "Search" at bounding box center [431, 330] width 239 height 24
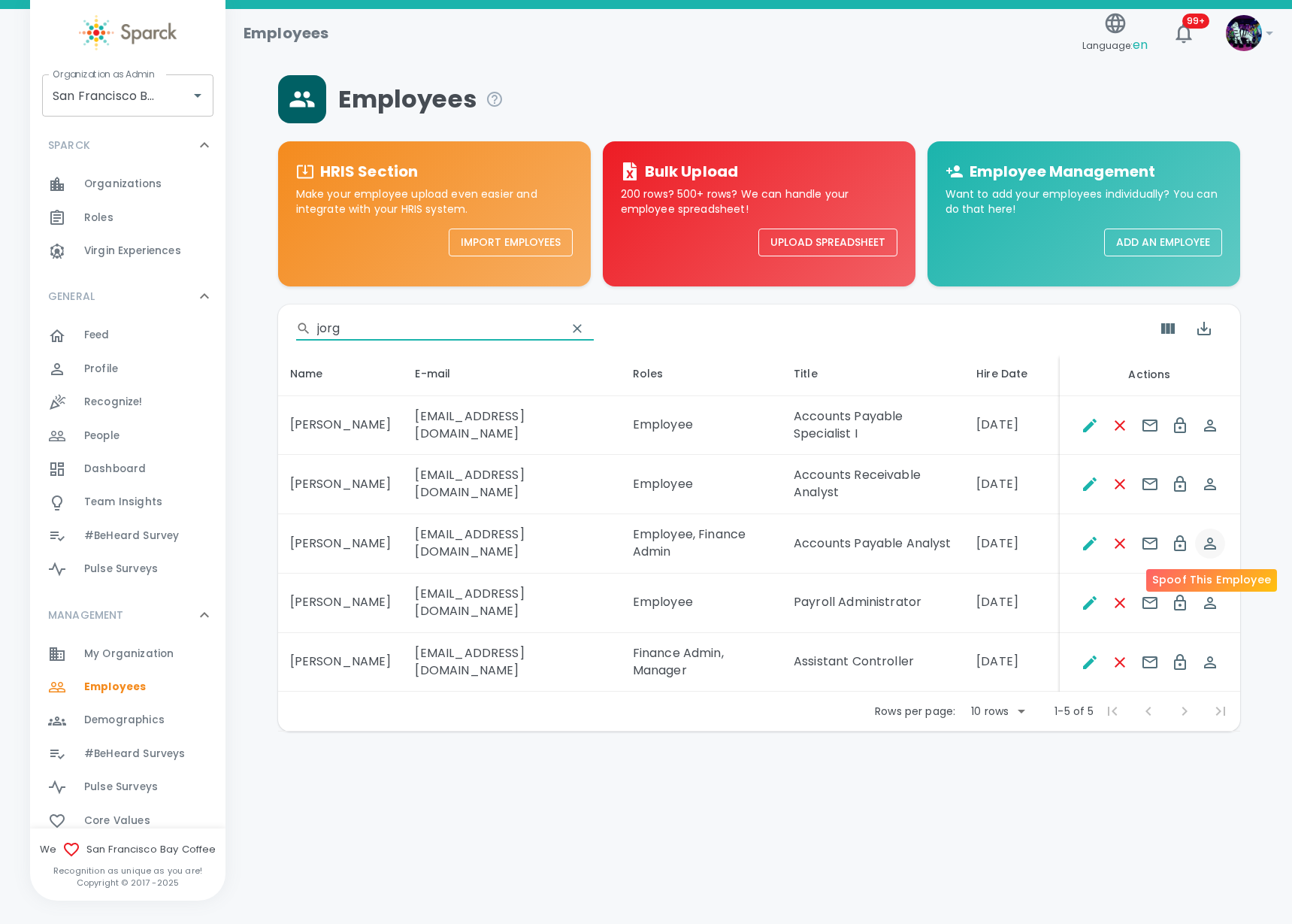
type input "jorg"
click at [1202, 548] on icon "Spoof This Employee" at bounding box center [1209, 543] width 18 height 18
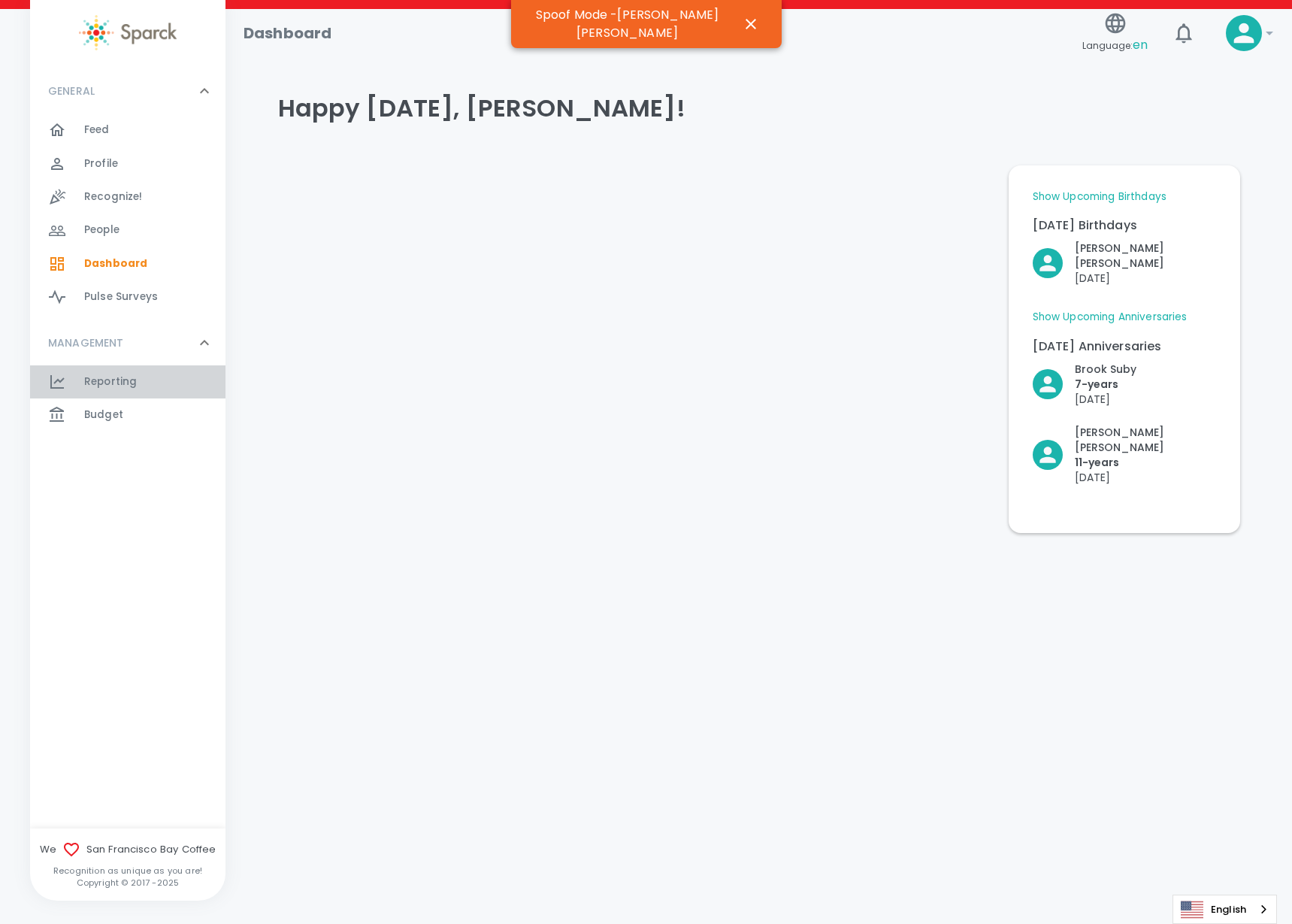
click at [110, 380] on span "Reporting" at bounding box center [110, 382] width 53 height 15
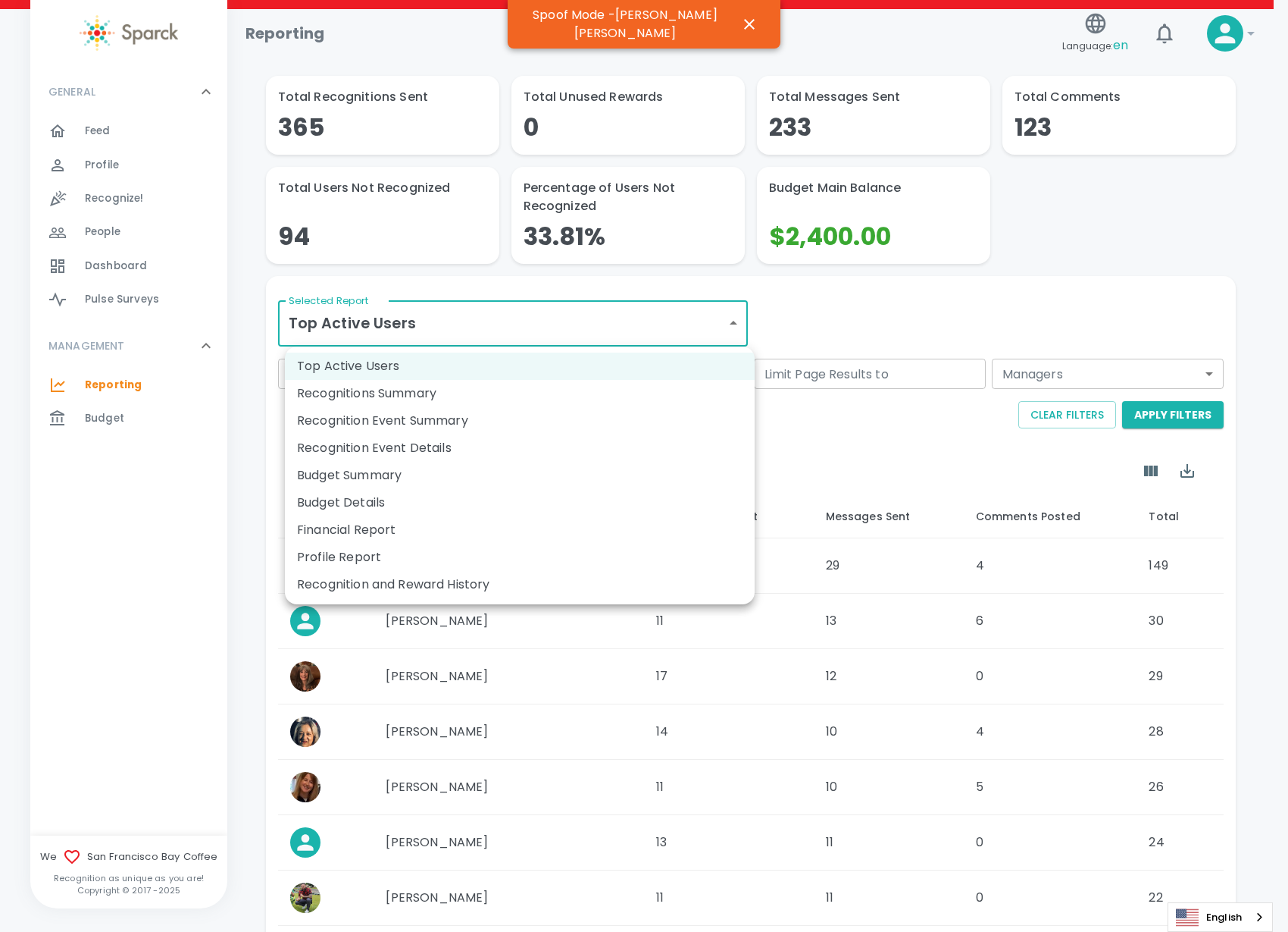
click at [500, 342] on body "Skip Navigation Reporting Language: en ! GENERAL 0 Feed 0 Profile 0 Recognize! …" at bounding box center [644, 611] width 1288 height 1223
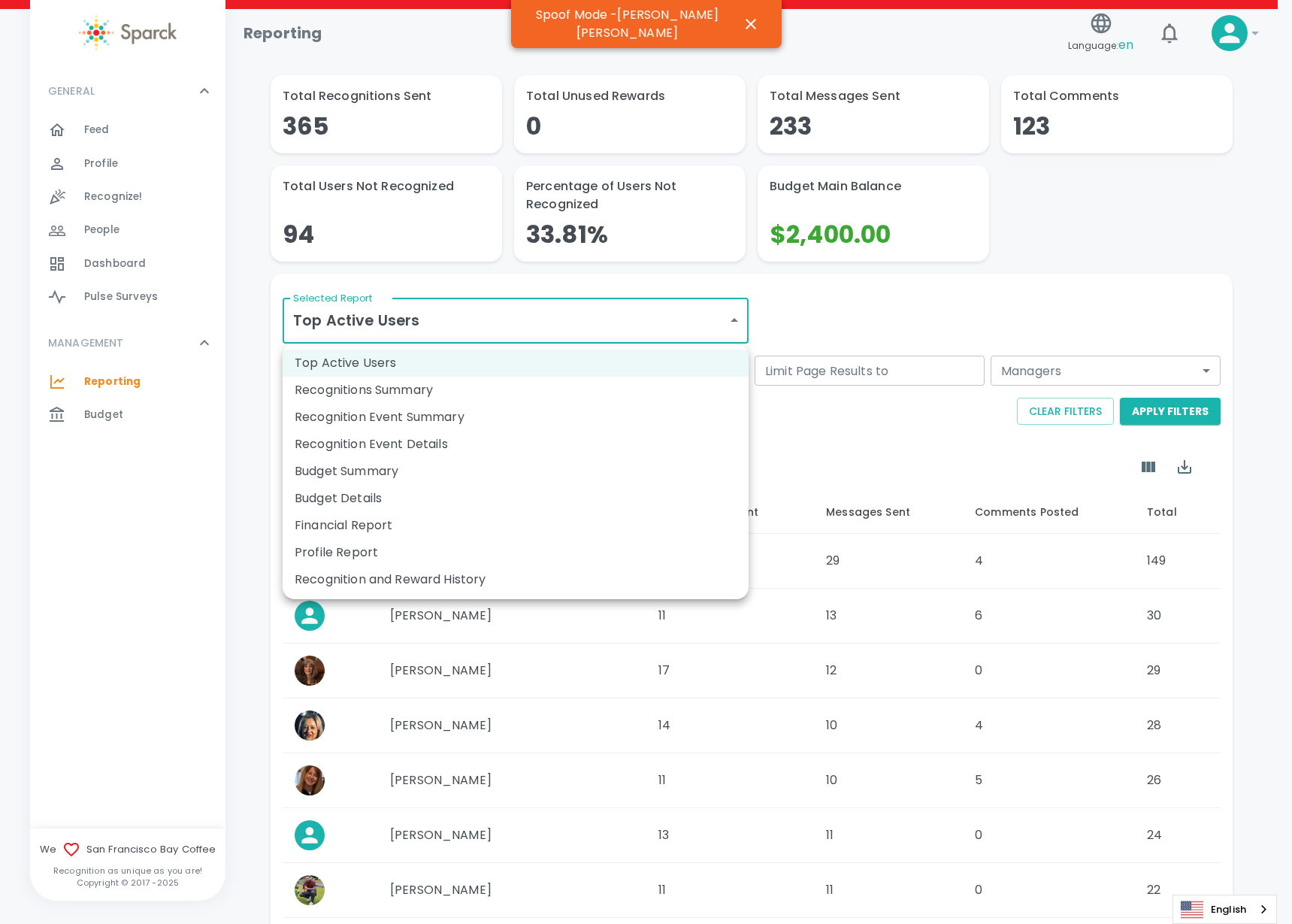
click at [841, 312] on div at bounding box center [646, 462] width 1292 height 924
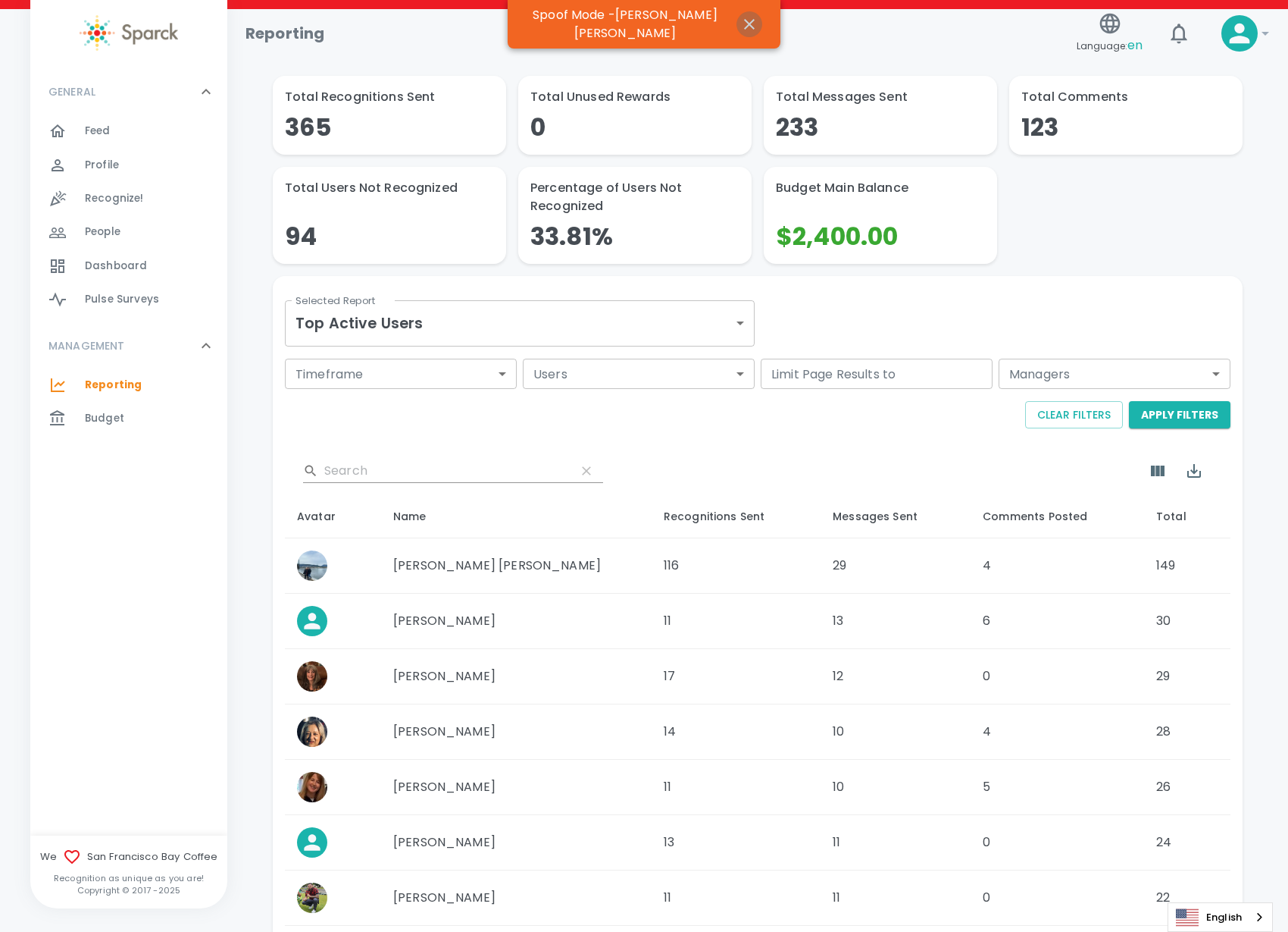
click at [740, 18] on icon "button" at bounding box center [749, 24] width 18 height 18
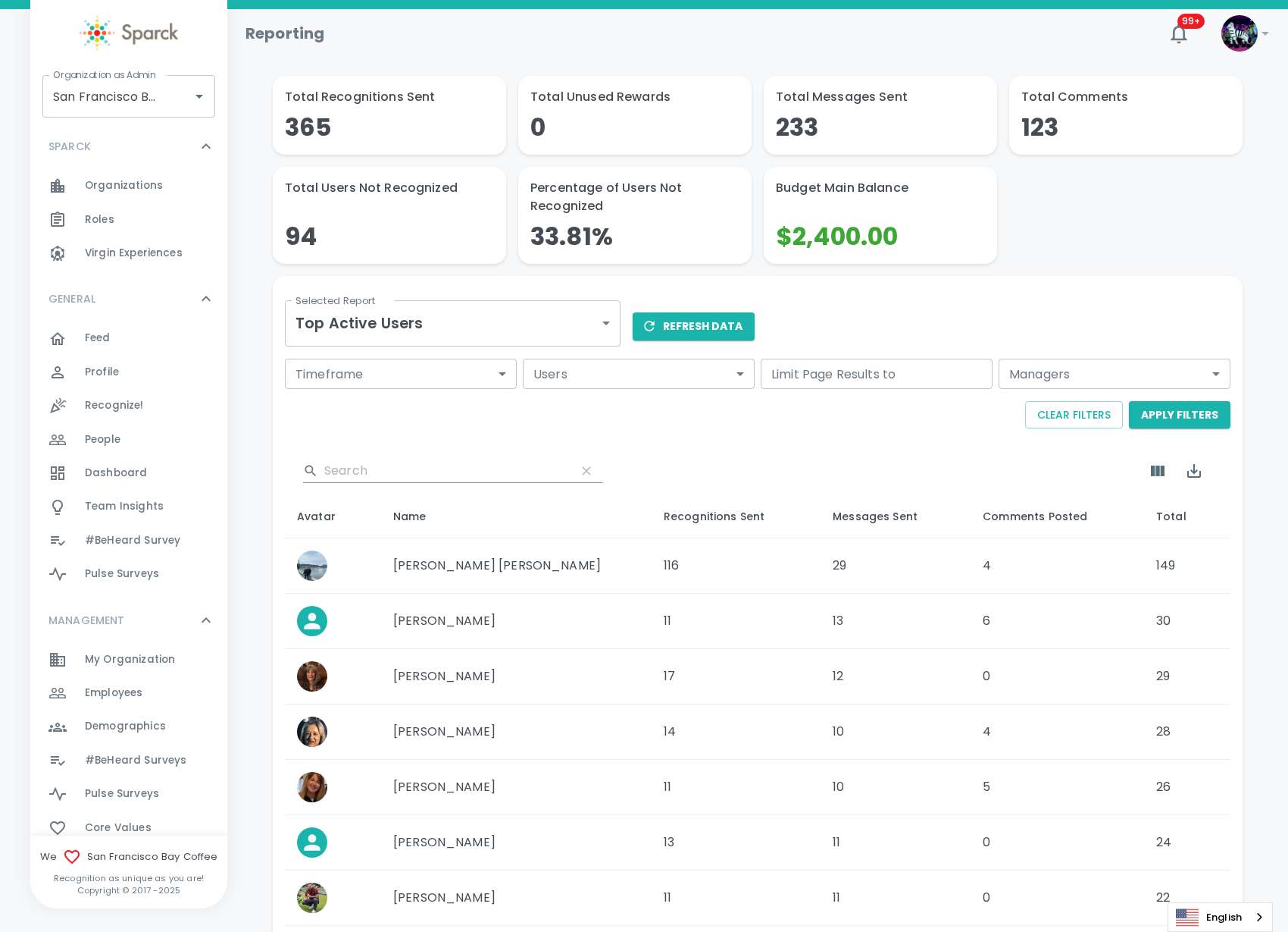
click at [607, 322] on body "Skip Navigation Reporting 99+ ! Organization as Admin [GEOGRAPHIC_DATA] Coffee …" at bounding box center [644, 611] width 1288 height 1223
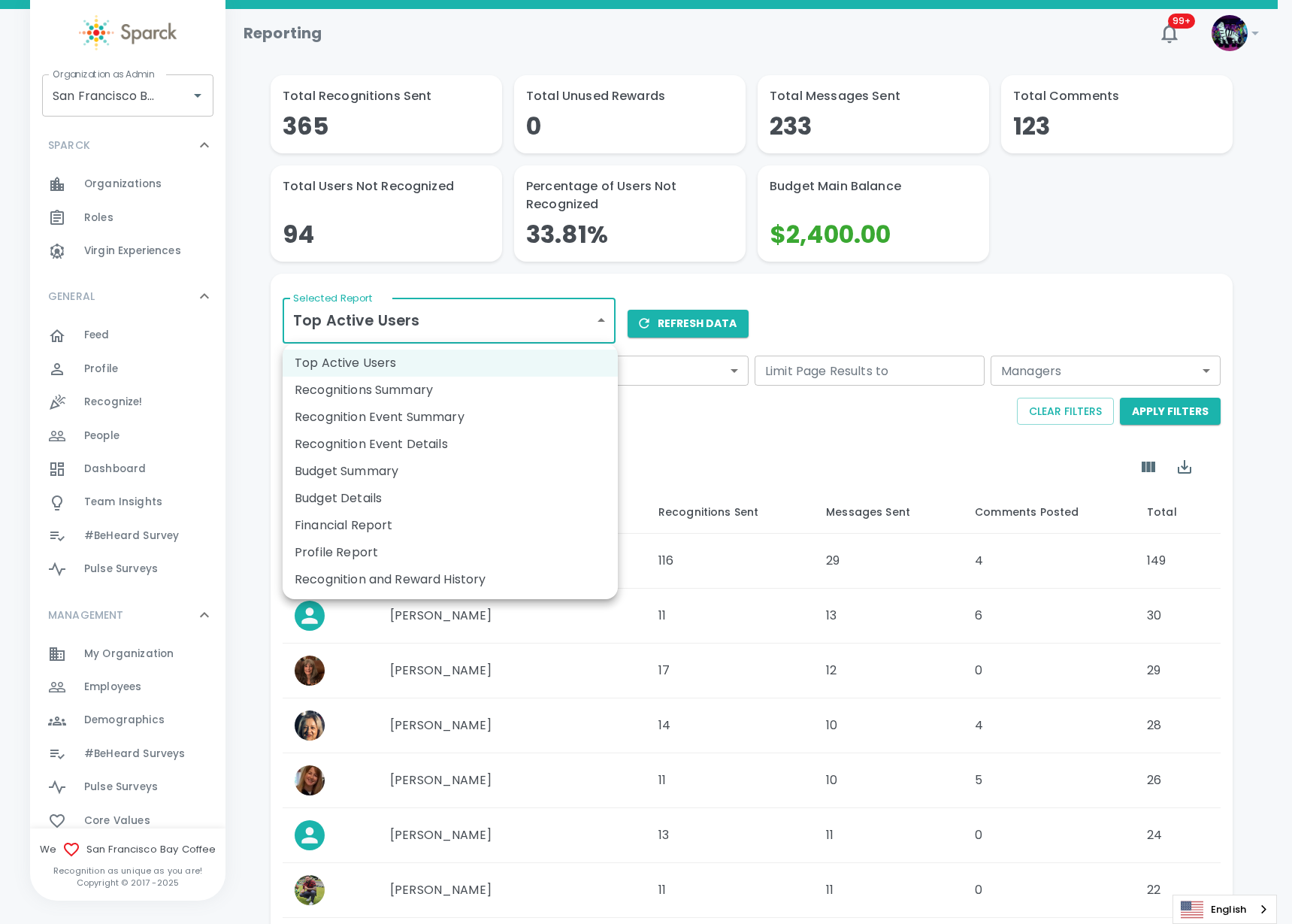
click at [804, 331] on div at bounding box center [646, 462] width 1292 height 924
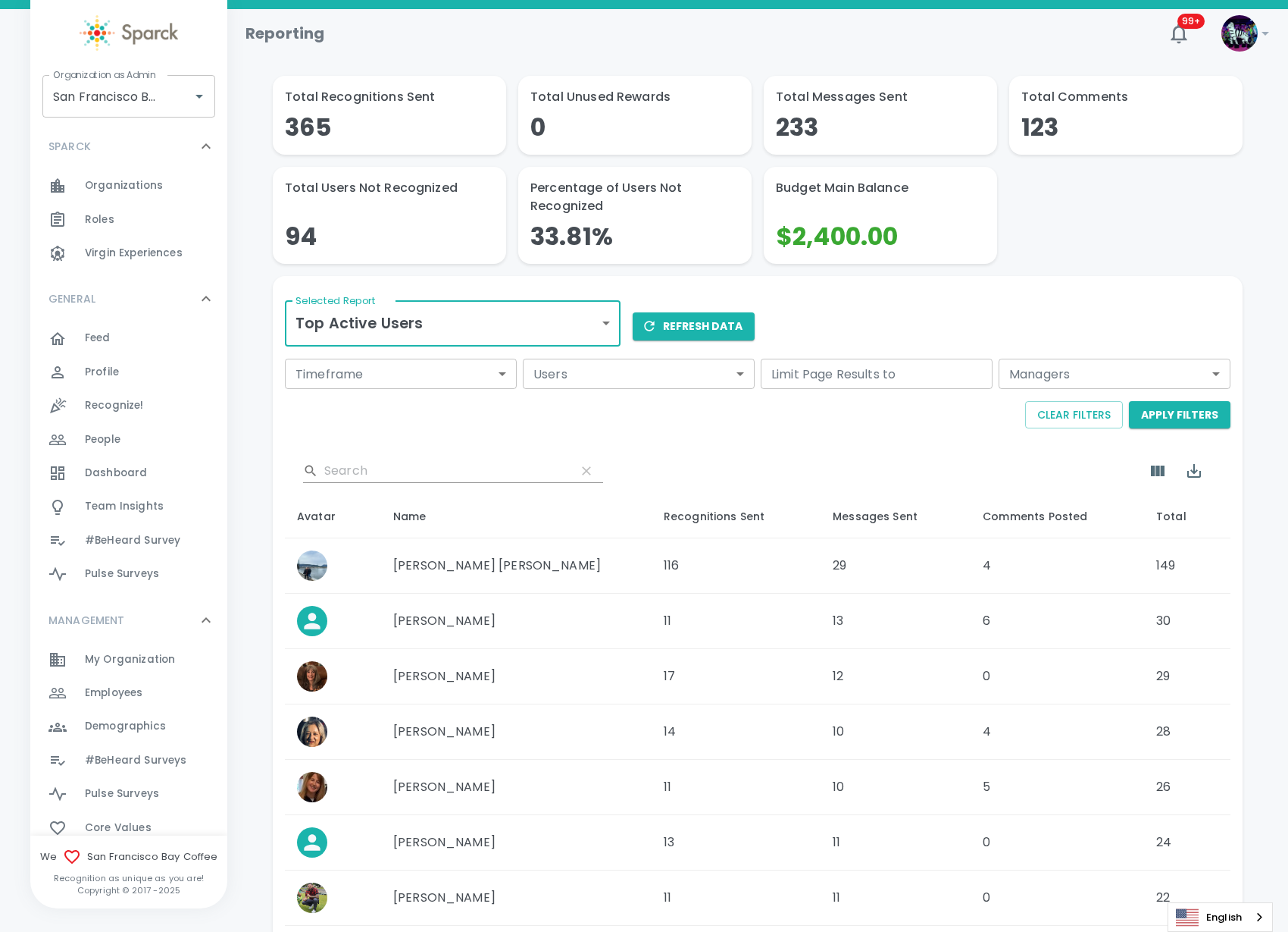
click at [128, 694] on span "Employees" at bounding box center [113, 693] width 57 height 16
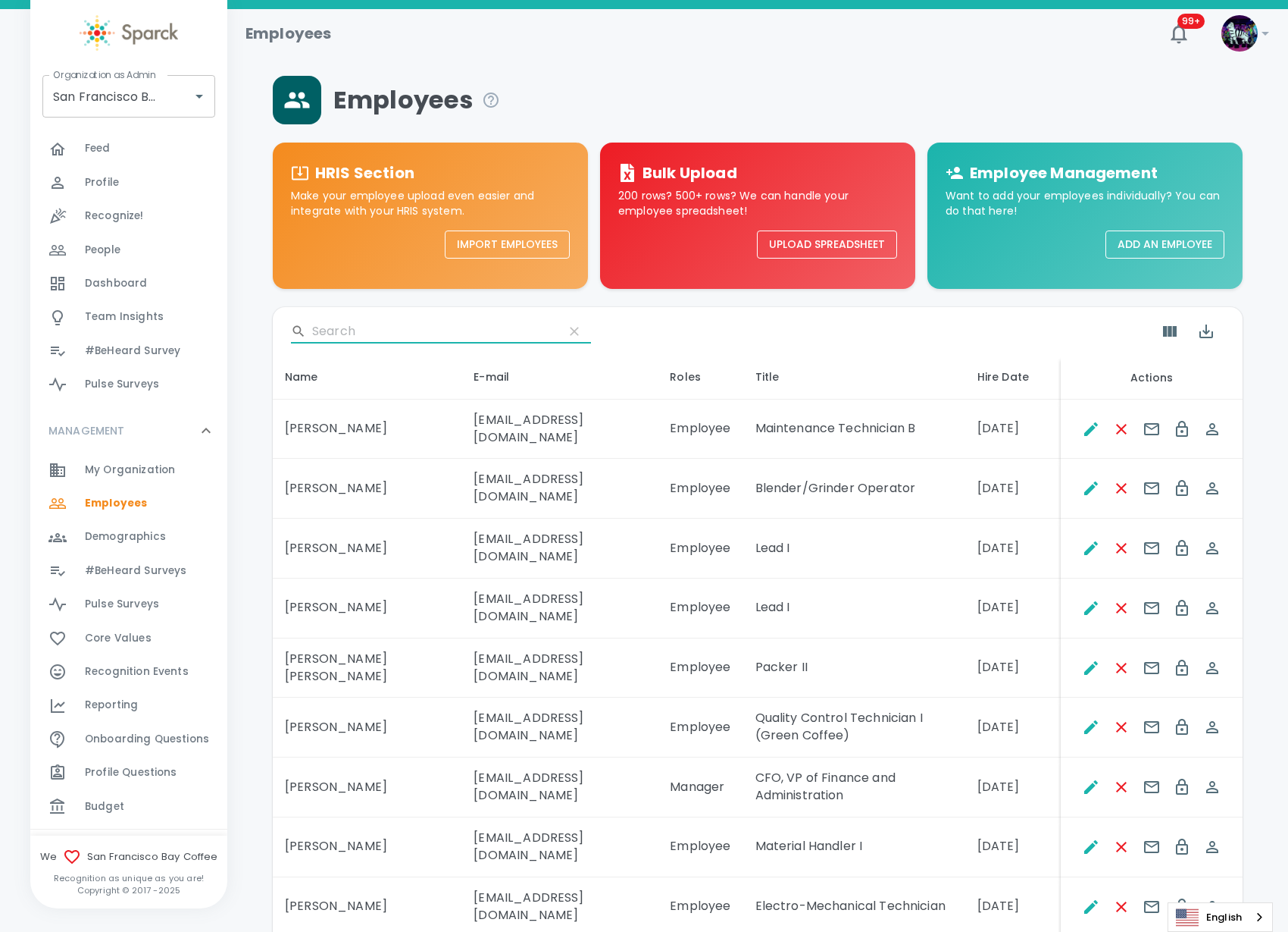
click at [364, 337] on input "Search" at bounding box center [431, 330] width 239 height 24
click at [376, 328] on input "Search" at bounding box center [431, 330] width 239 height 24
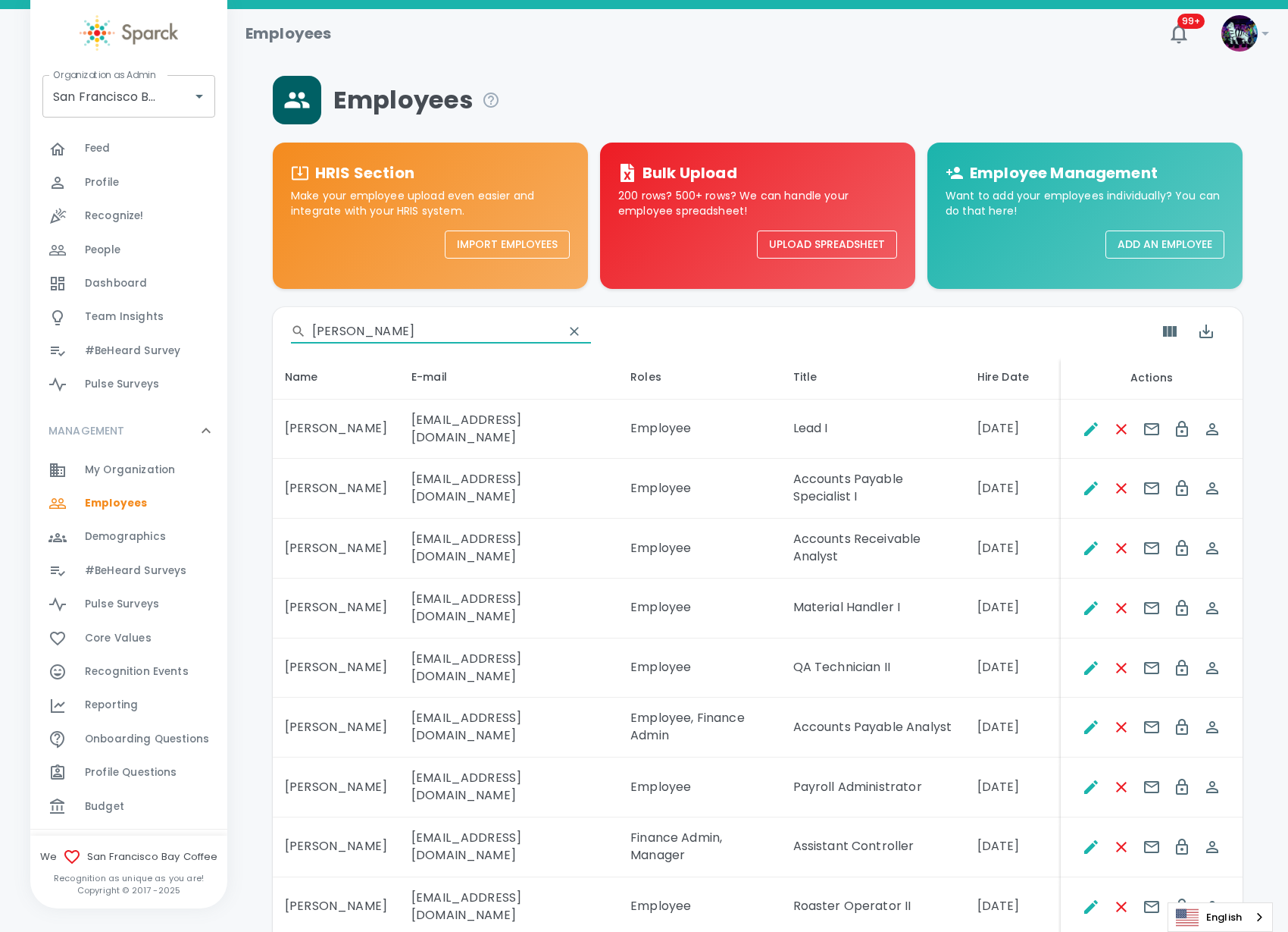
type input "lopez"
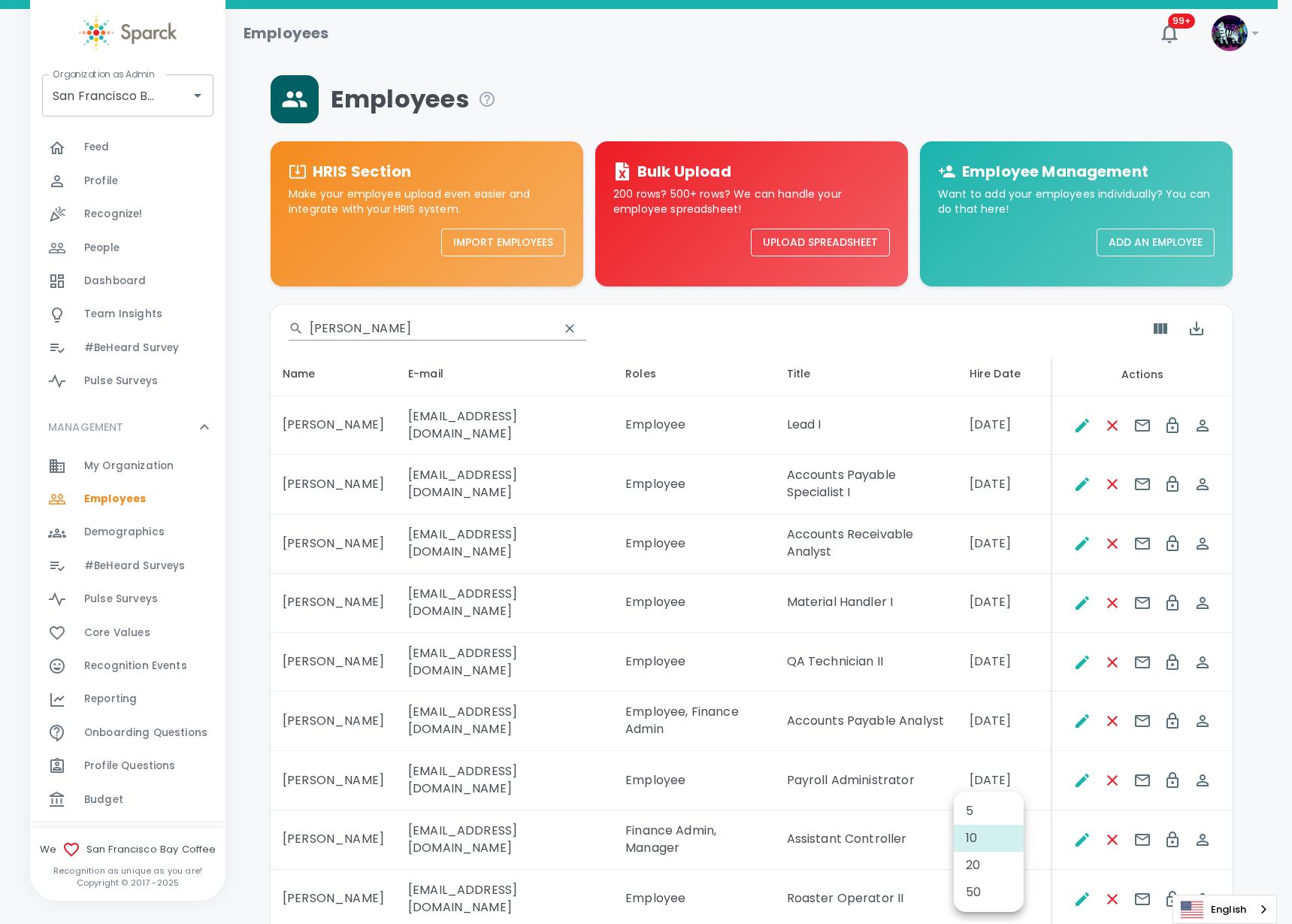
click at [988, 881] on body "Skip Navigation Employees 99+ ! Organization as Admin San Francisco Bay Coffee …" at bounding box center [646, 523] width 1292 height 1046
click at [989, 893] on li "50" at bounding box center [989, 892] width 70 height 27
type input "50"
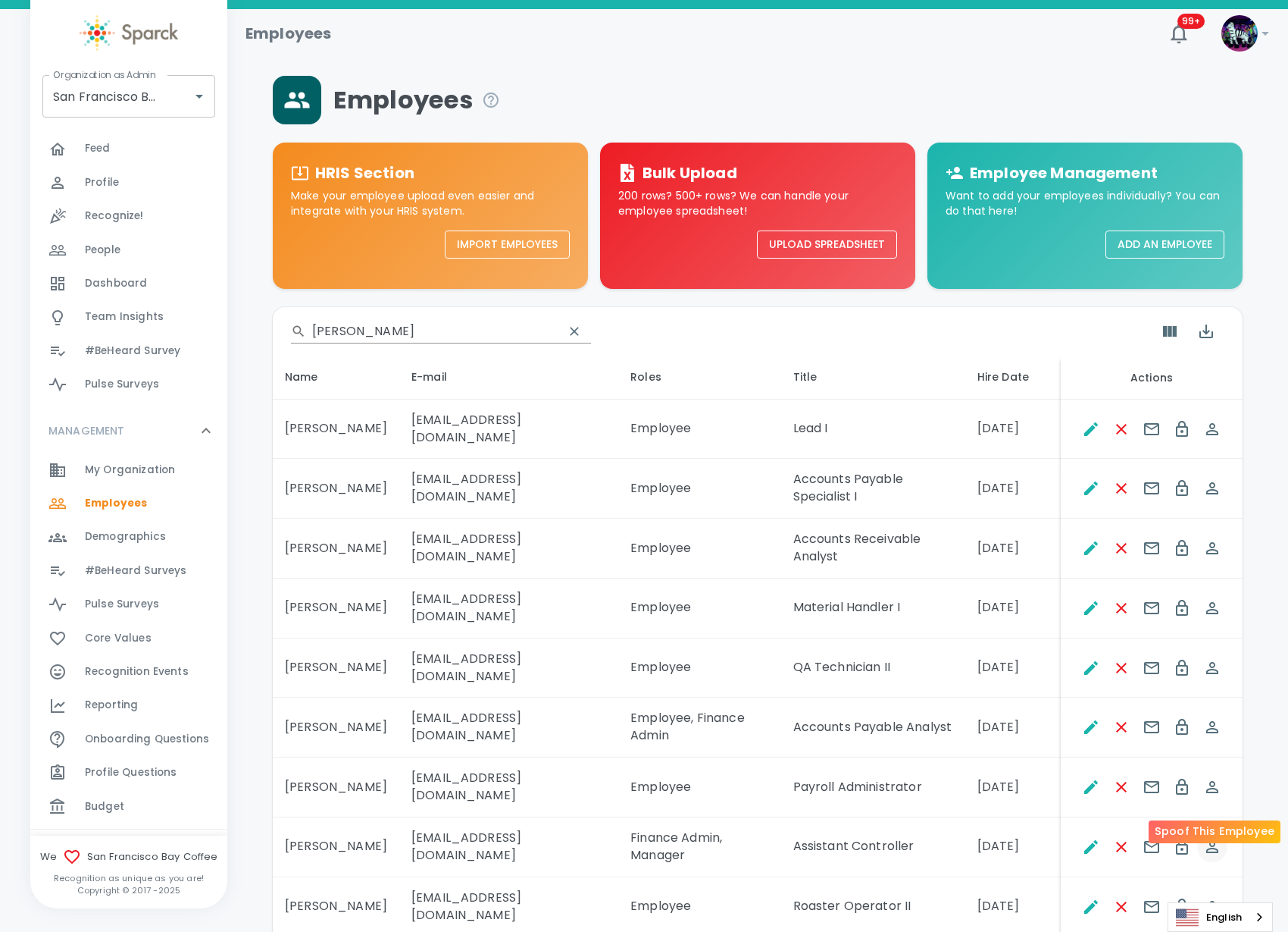
click at [1218, 841] on icon "Spoof This Employee" at bounding box center [1212, 846] width 12 height 12
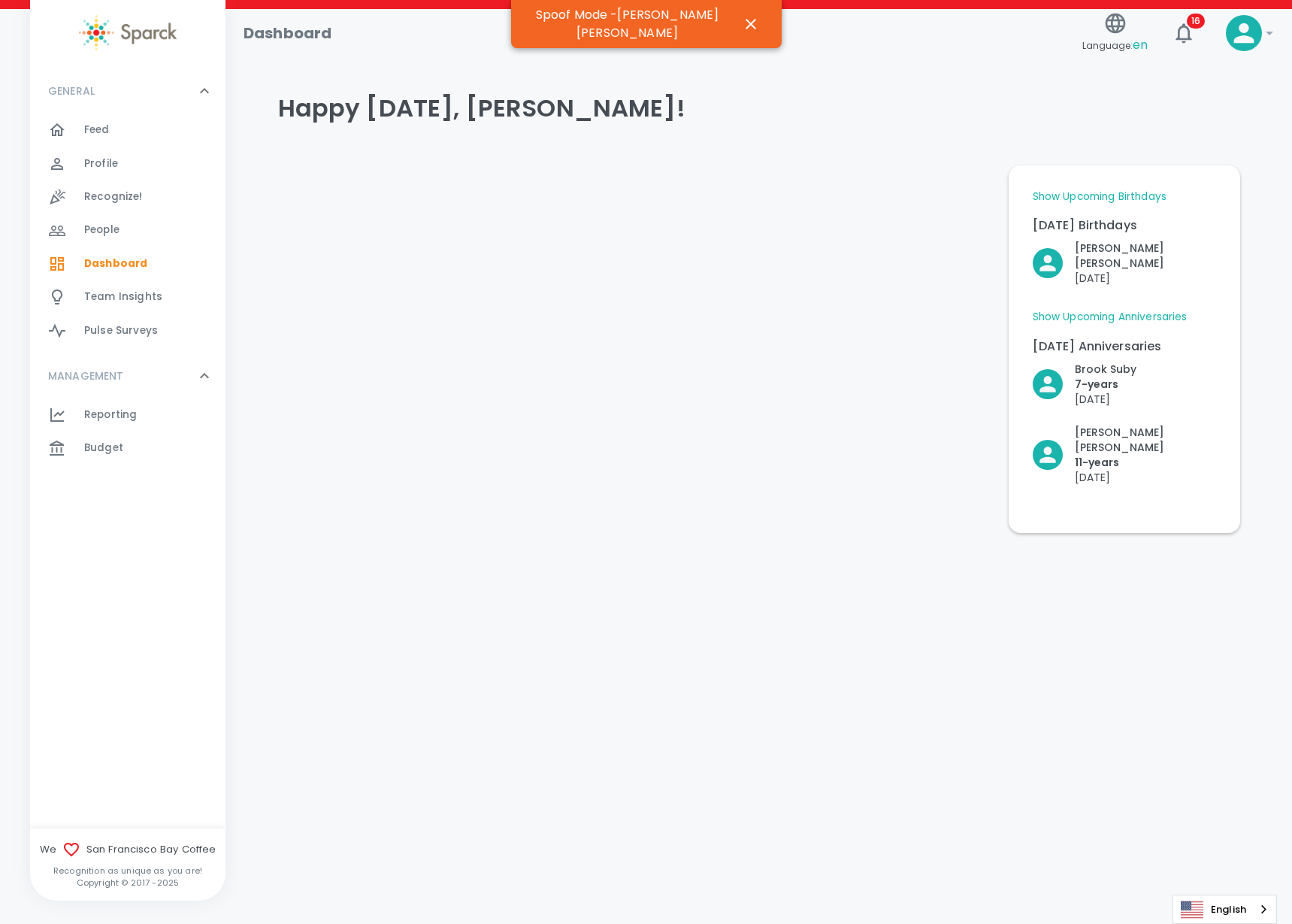
click at [156, 414] on div "Reporting 0" at bounding box center [154, 415] width 142 height 21
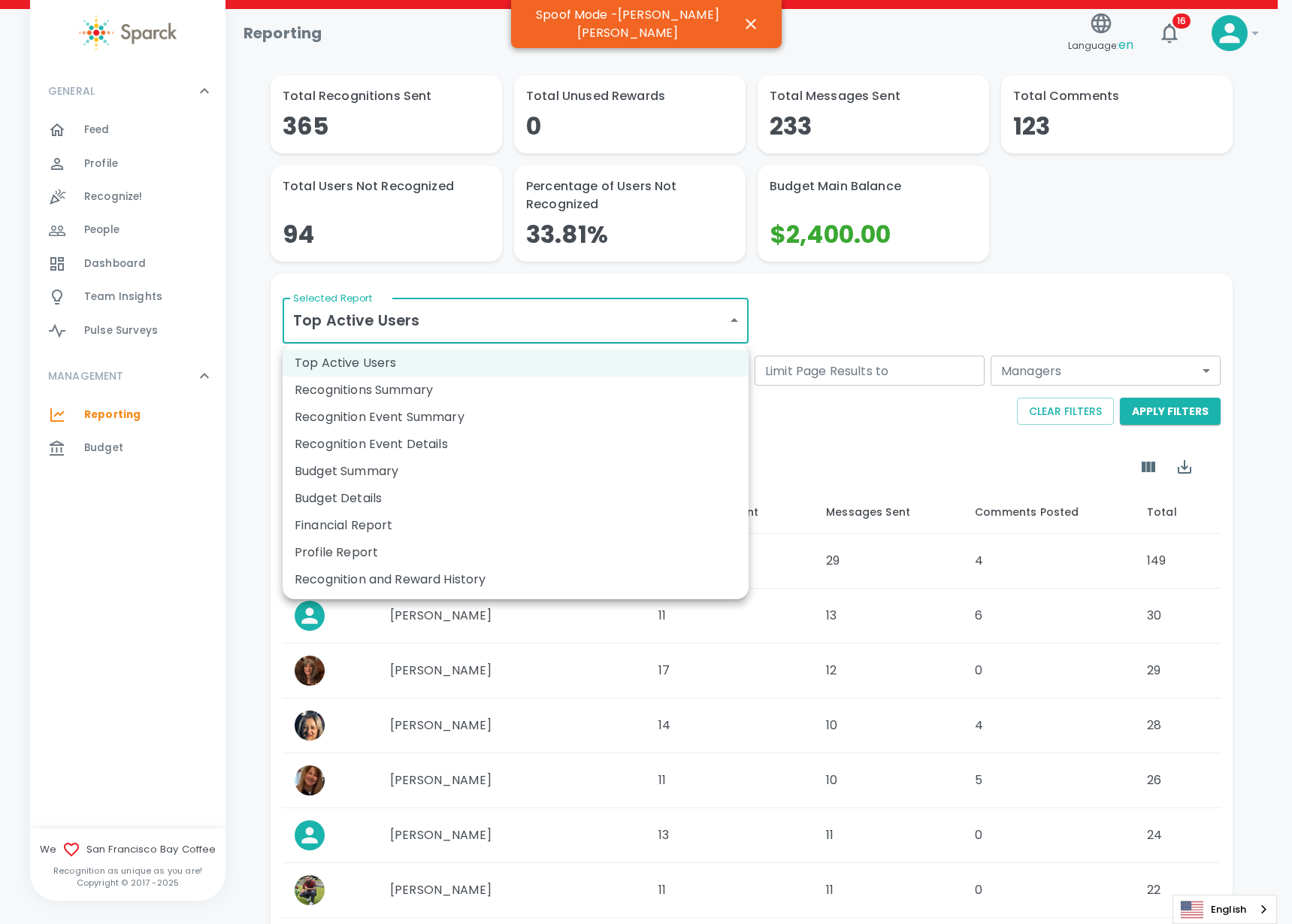
click at [547, 324] on body "Skip Navigation Reporting Language: en 16 ! GENERAL 0 Feed 0 Profile 0 Recogniz…" at bounding box center [646, 606] width 1292 height 1212
click at [733, 23] on div at bounding box center [646, 462] width 1292 height 924
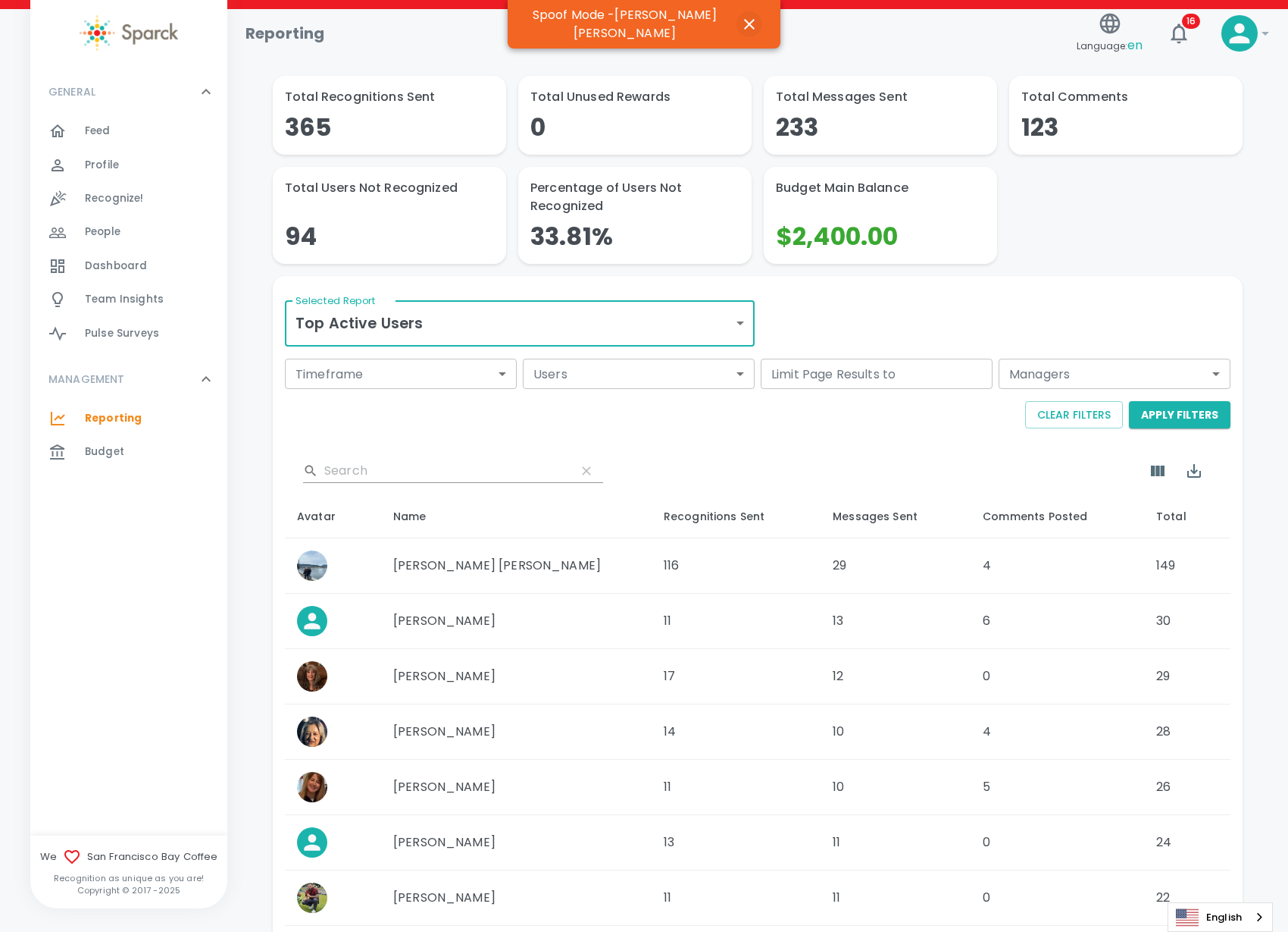
click at [744, 22] on icon "button" at bounding box center [749, 24] width 11 height 11
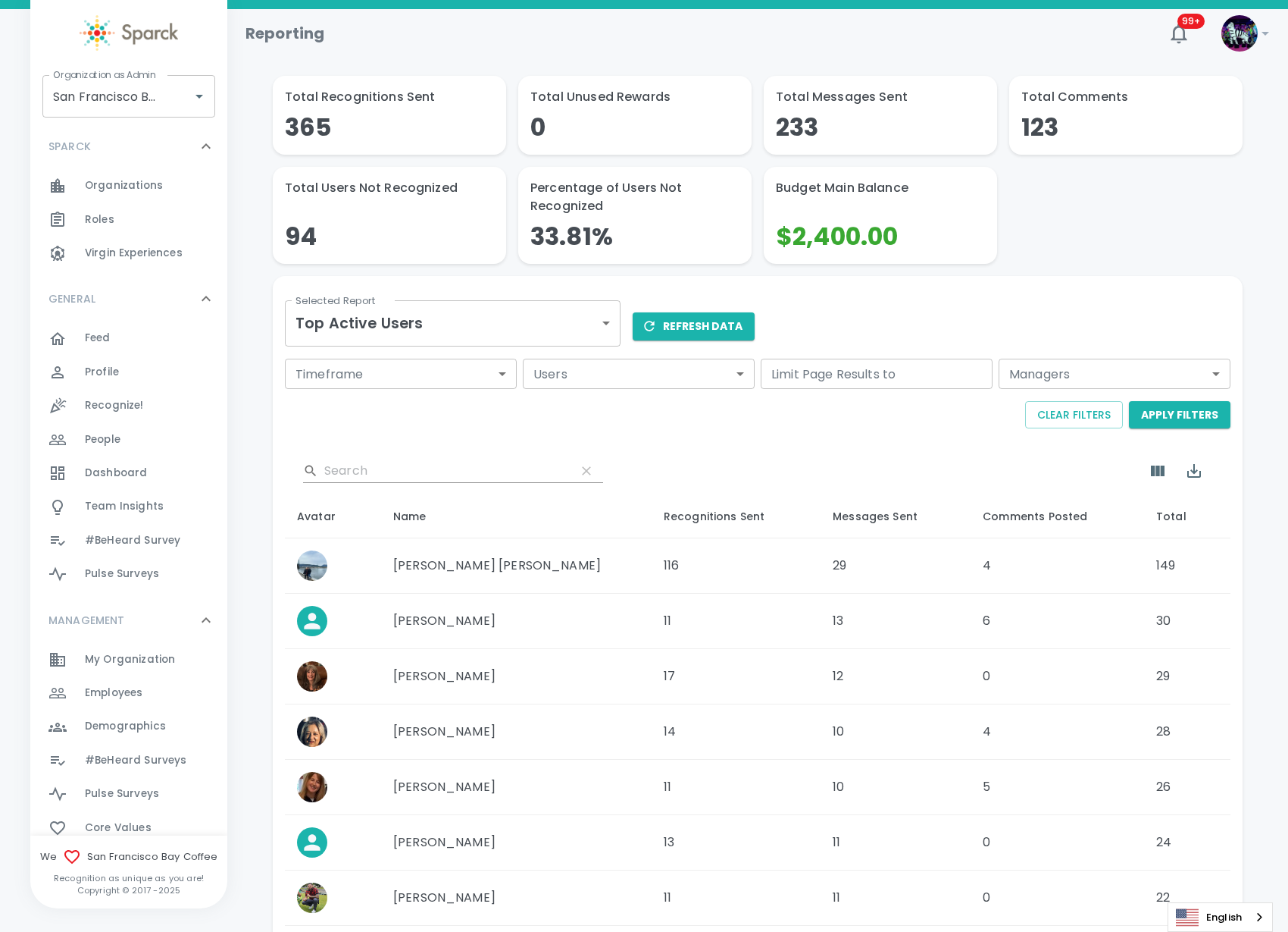
click at [1102, 283] on div "Selected Report Top Active Users top-active-users Selected Report Refresh Data …" at bounding box center [755, 707] width 952 height 849
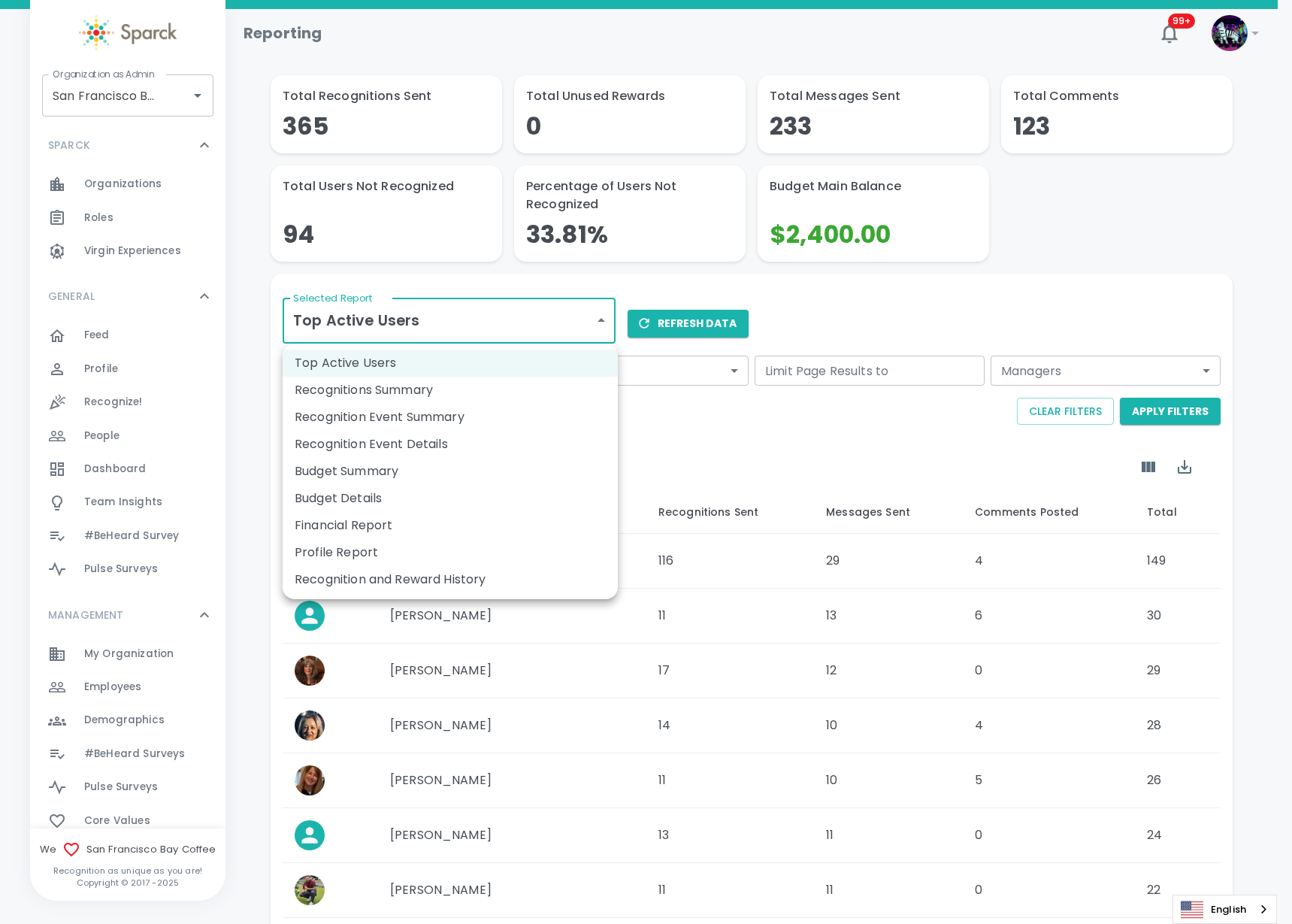
click at [604, 323] on body "Skip Navigation Reporting 99+ ! Organization as Admin [GEOGRAPHIC_DATA] Coffee …" at bounding box center [646, 606] width 1292 height 1212
click at [449, 587] on li "Recognition and Reward History" at bounding box center [450, 579] width 335 height 27
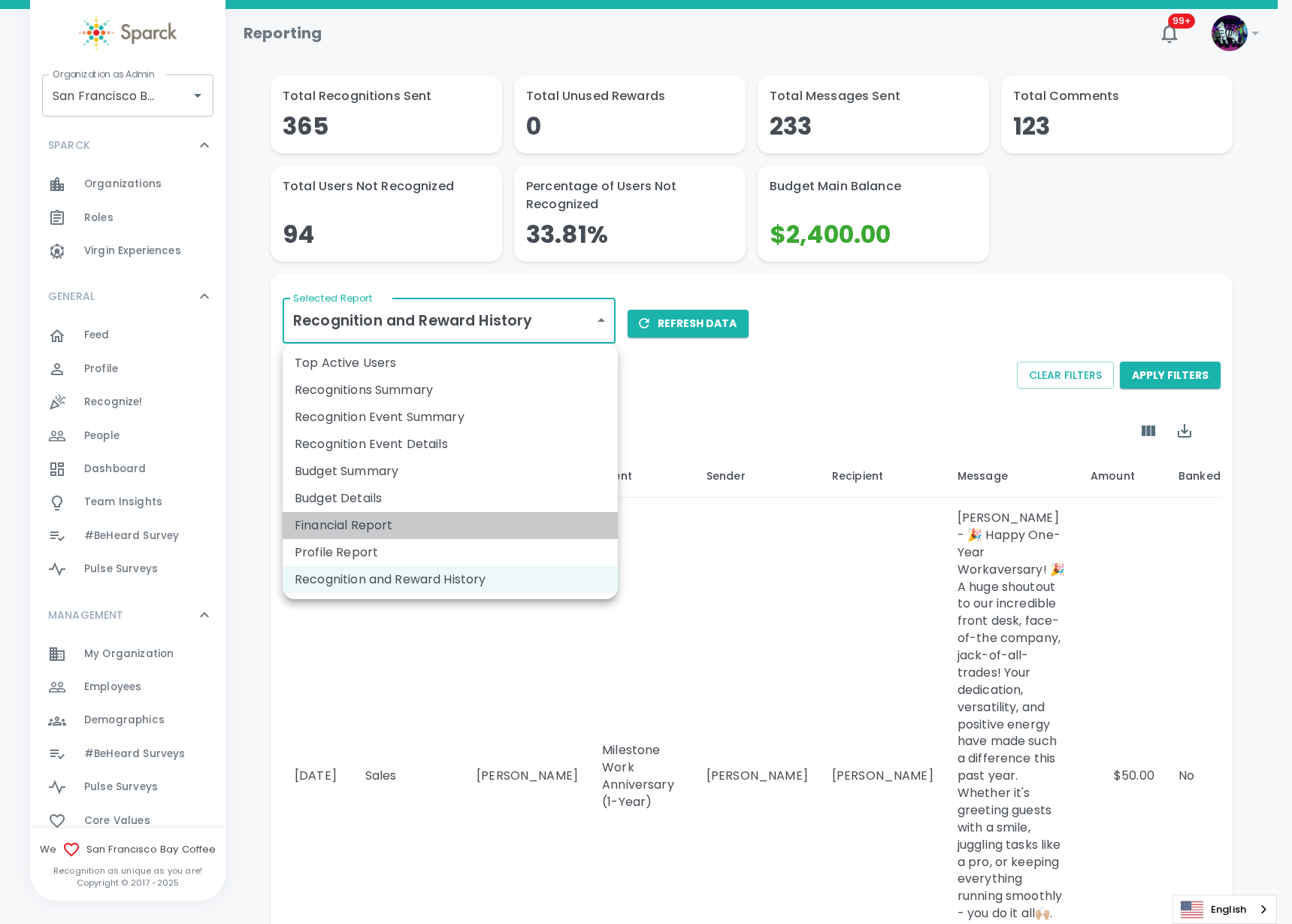
click at [462, 517] on li "Financial Report" at bounding box center [450, 525] width 335 height 27
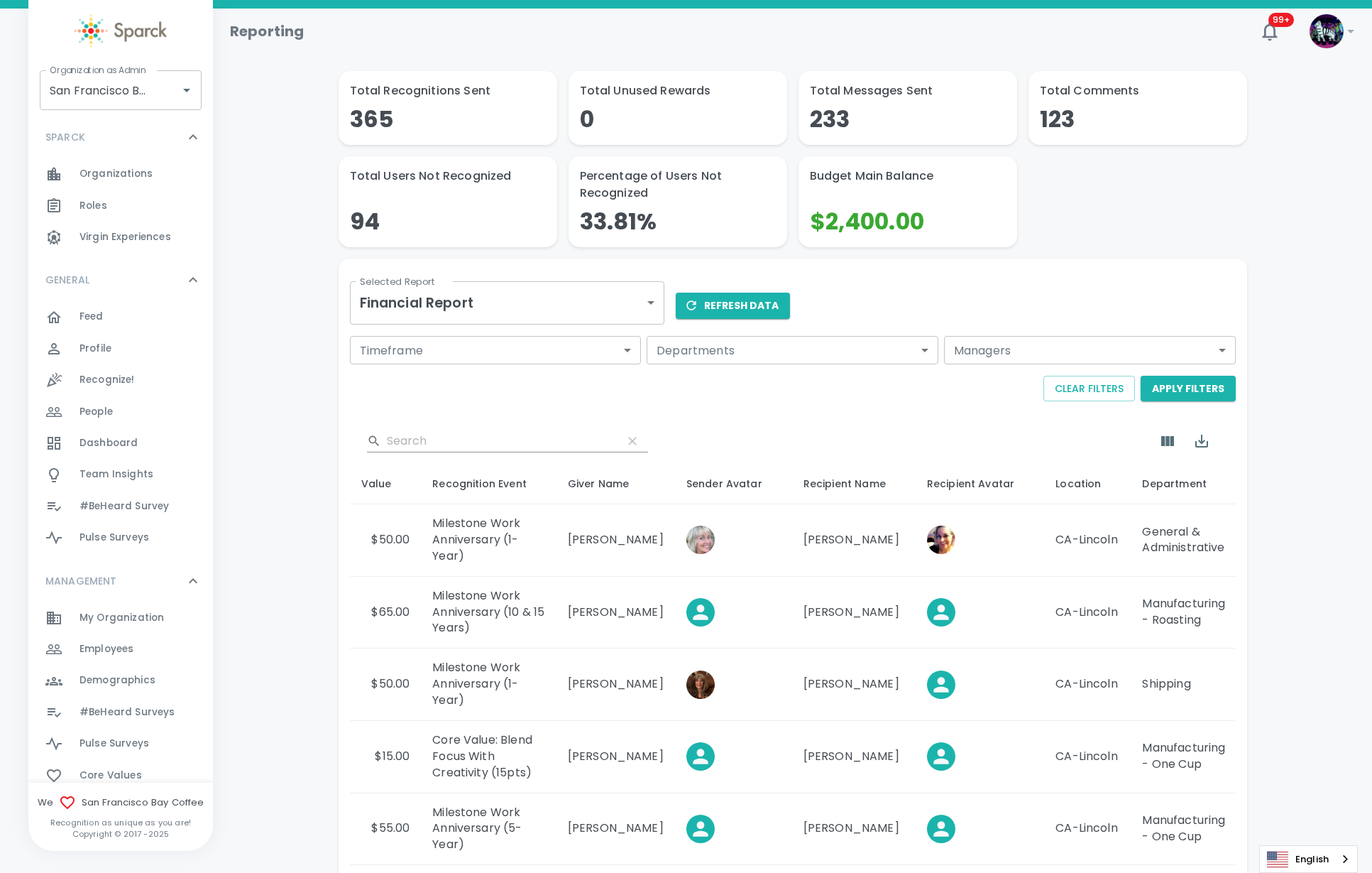
click at [518, 293] on body "Skip Navigation Reporting 99+ ! Organization as Admin San Francisco Bay Coffee …" at bounding box center [686, 674] width 1372 height 1348
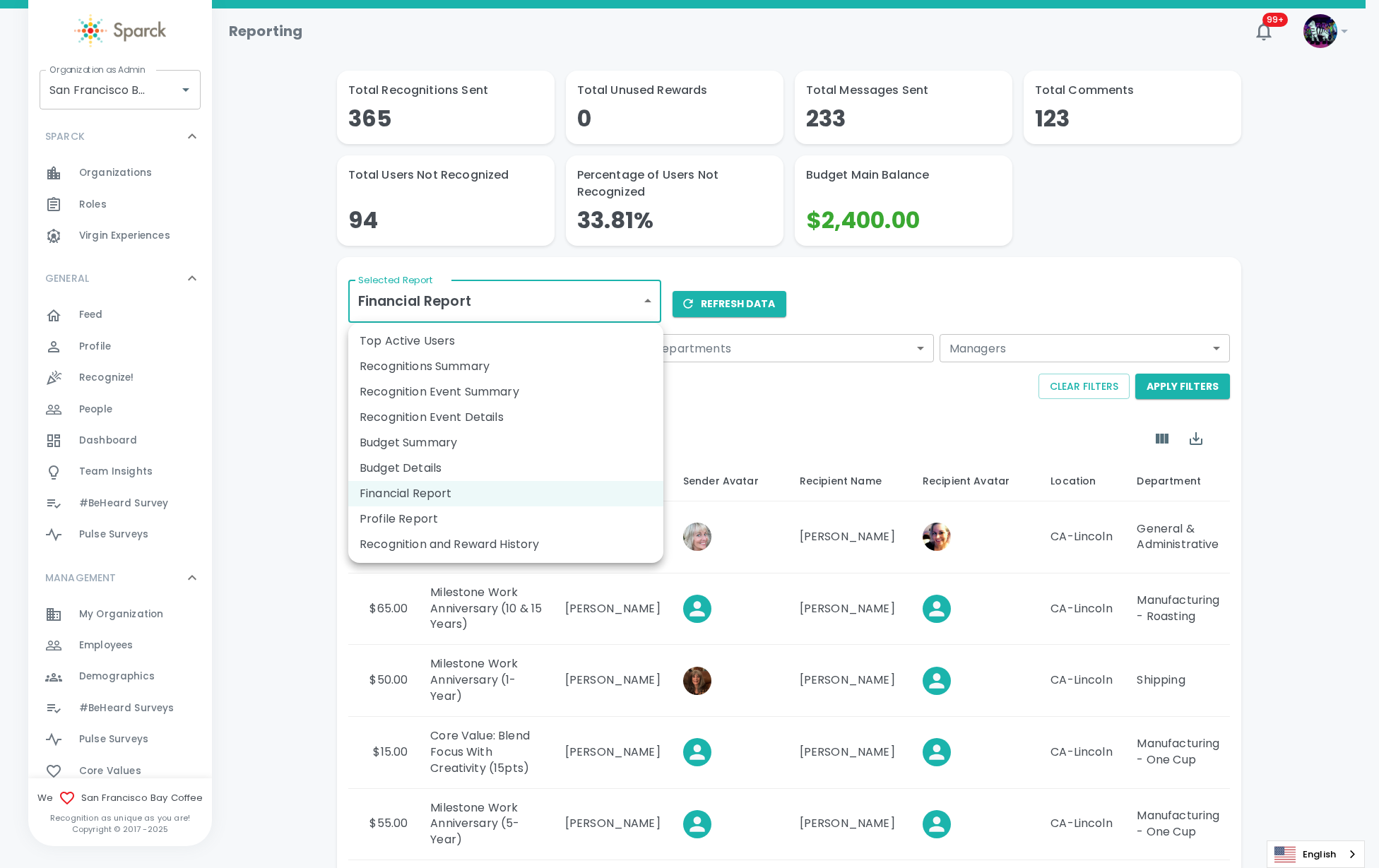
click at [462, 471] on li "Budget Details" at bounding box center [506, 468] width 315 height 25
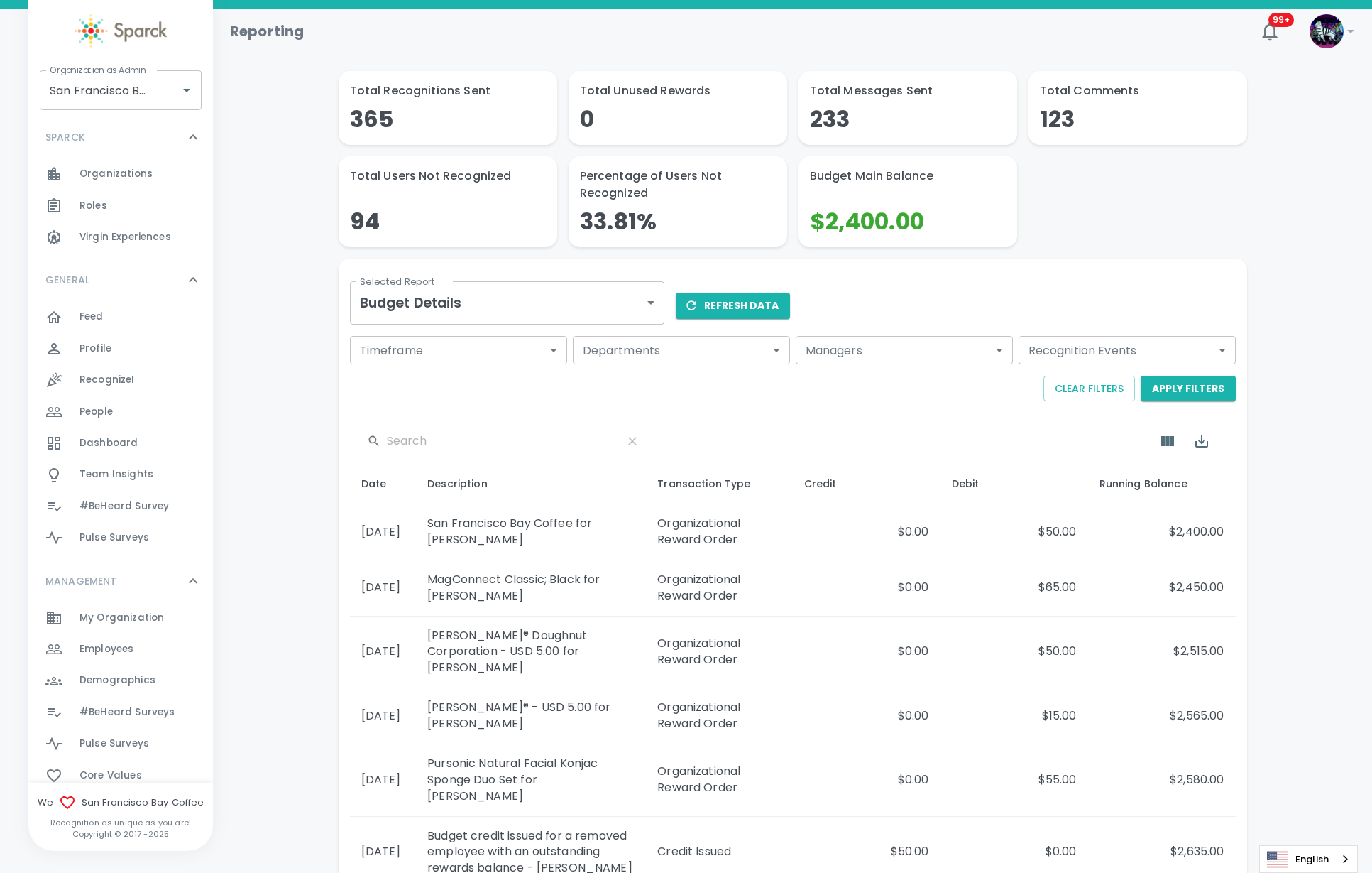
click at [496, 285] on body "Skip Navigation Reporting 99+ ! Organization as Admin San Francisco Bay Coffee …" at bounding box center [686, 617] width 1372 height 1234
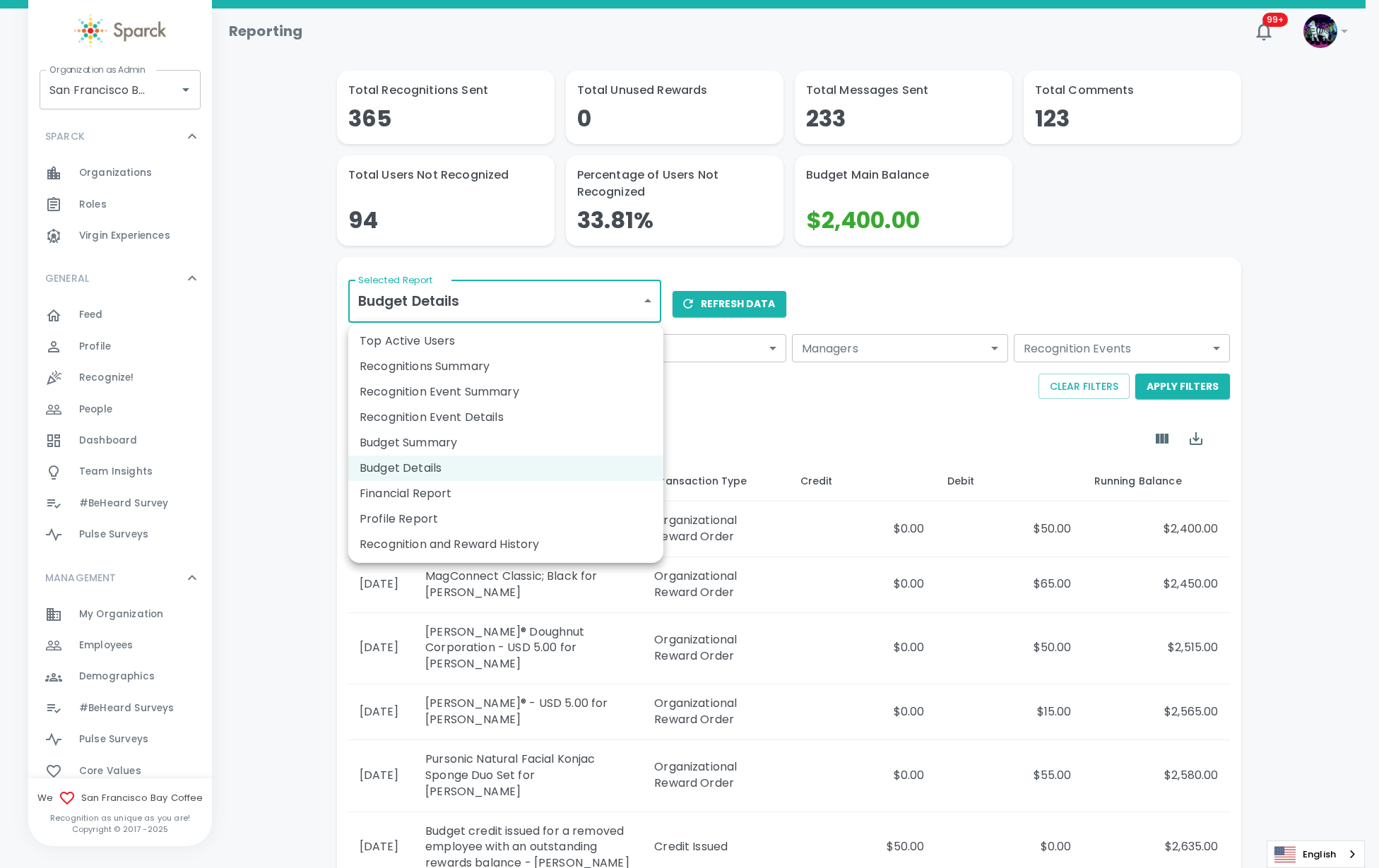
click at [463, 422] on li "Recognition Event Details" at bounding box center [506, 417] width 315 height 25
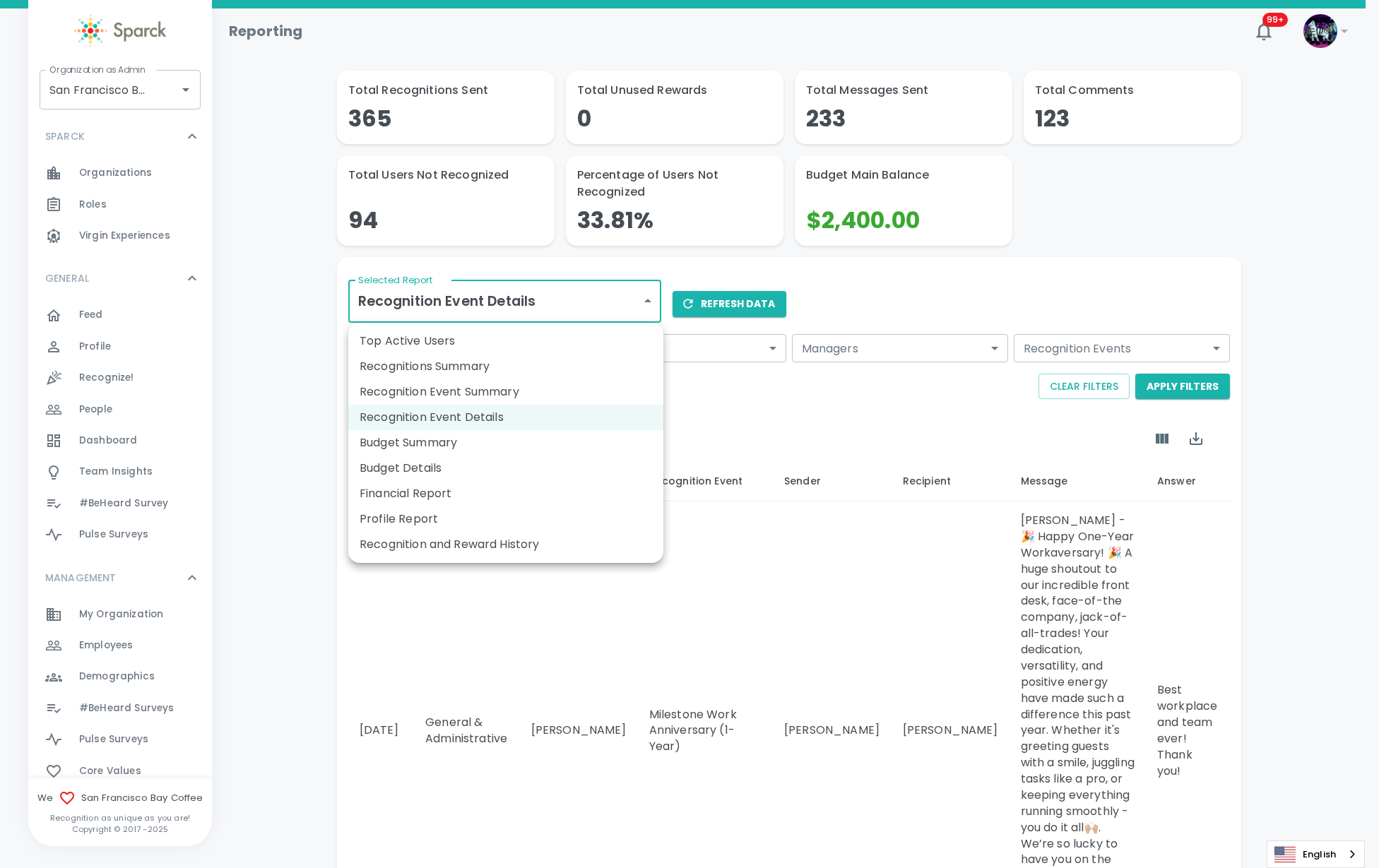
click at [502, 373] on li "Recognitions Summary" at bounding box center [506, 367] width 315 height 25
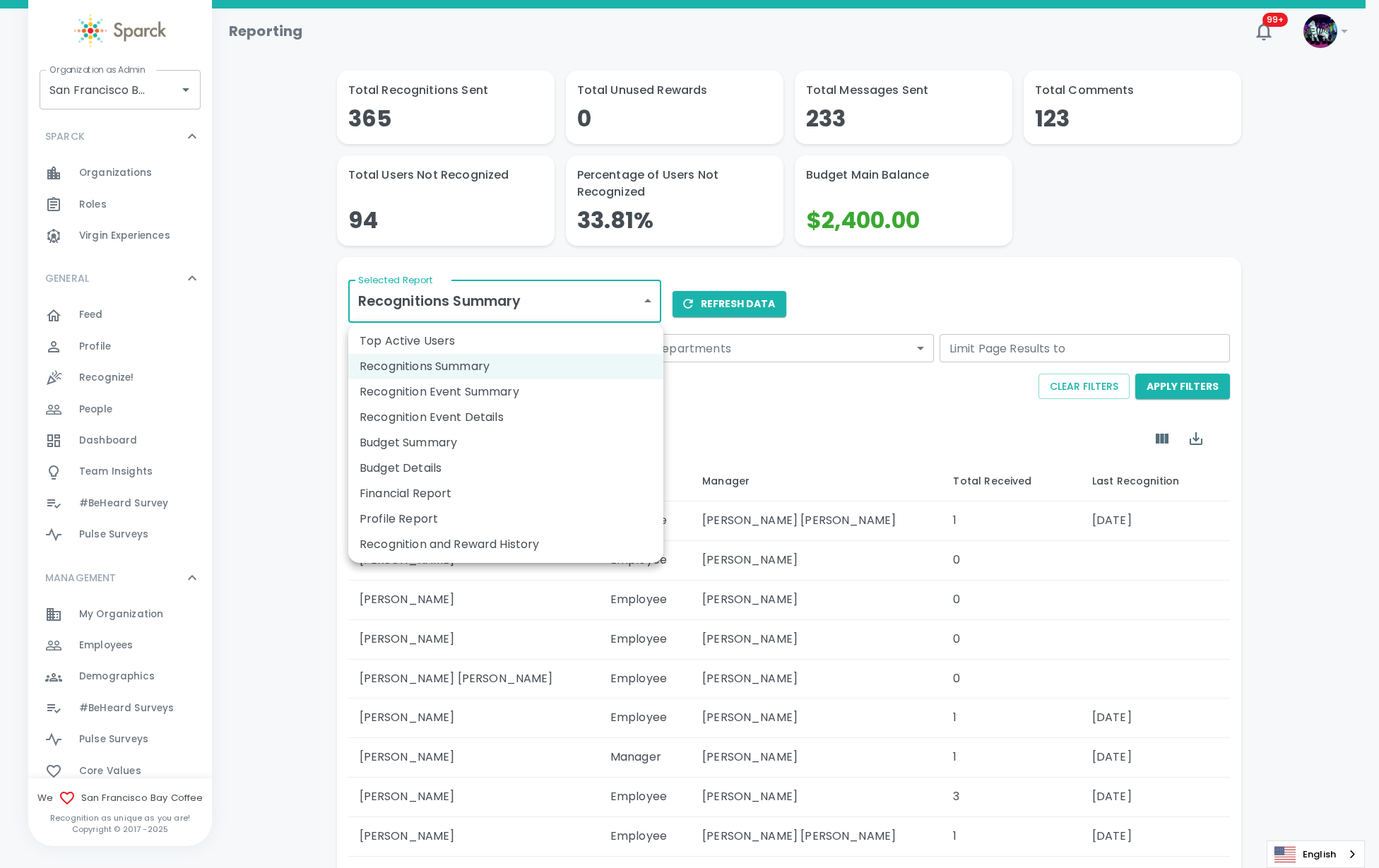
click at [538, 301] on body "Skip Navigation Reporting 99+ ! Organization as Admin San Francisco Bay Coffee …" at bounding box center [689, 509] width 1379 height 1018
click at [502, 334] on li "Top Active Users" at bounding box center [506, 341] width 315 height 25
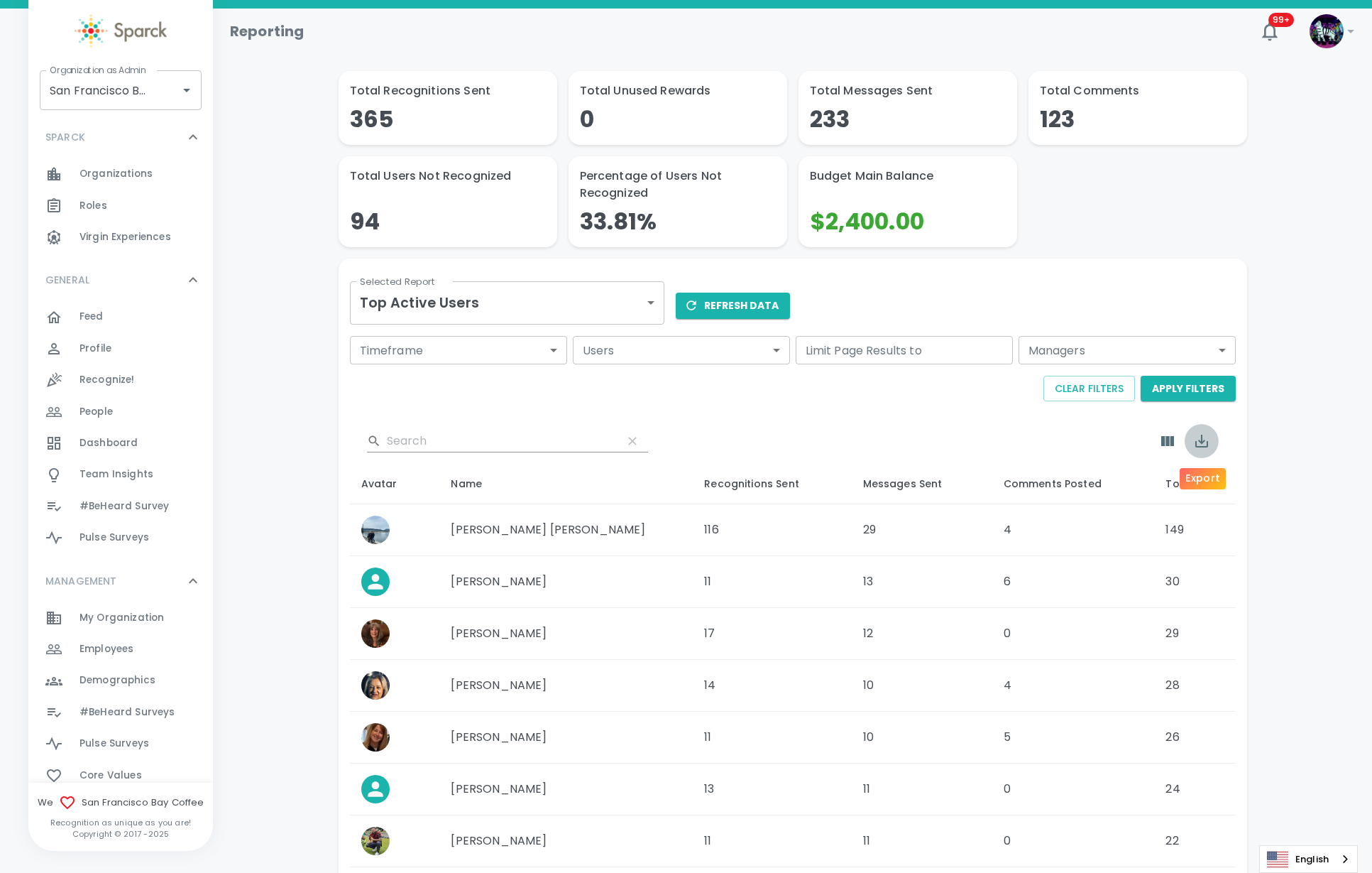
click at [1210, 437] on button "Export" at bounding box center [1201, 441] width 34 height 34
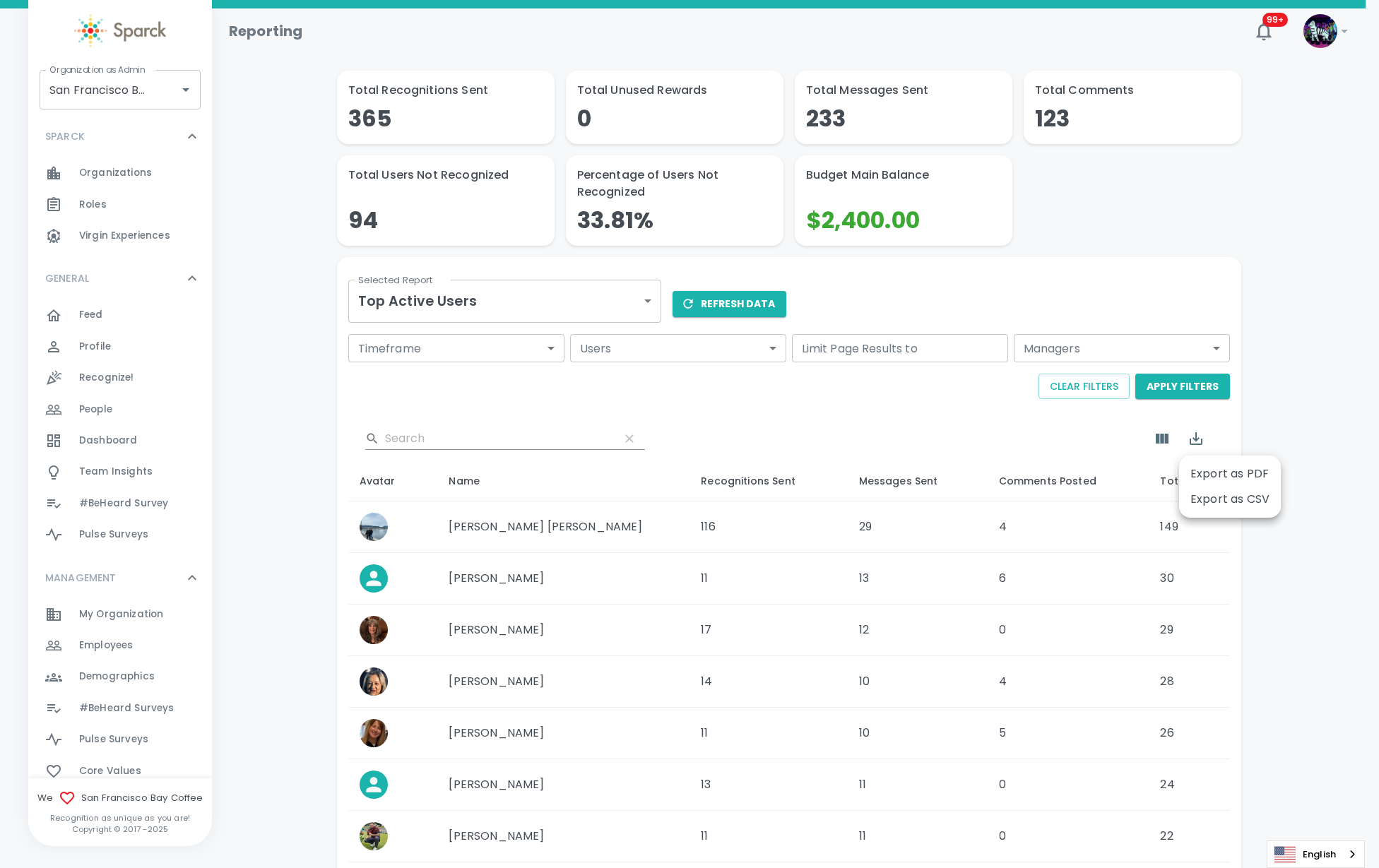
click at [1213, 492] on li "Export as CSV" at bounding box center [1230, 499] width 101 height 25
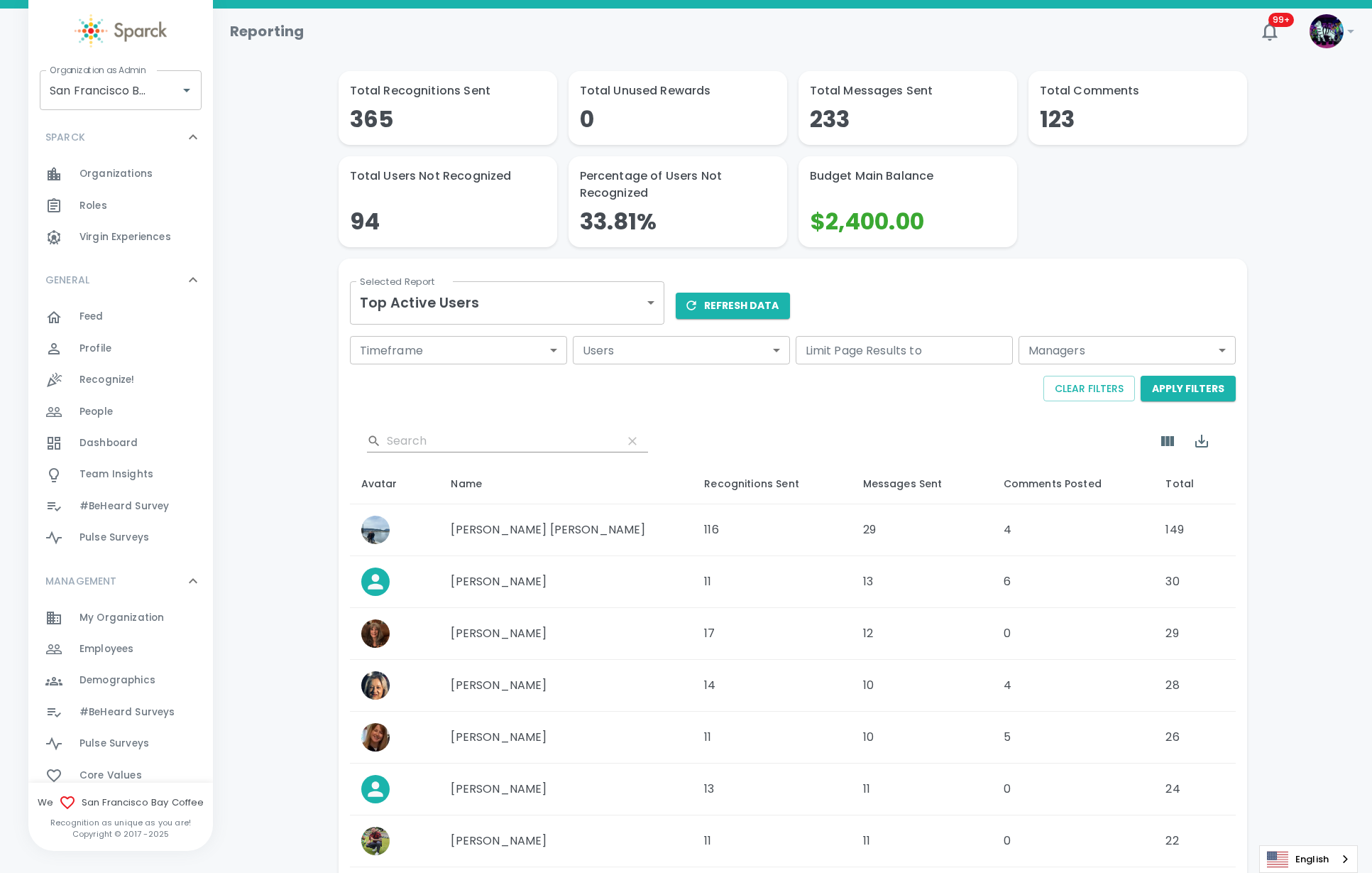
click at [426, 403] on div "Timeframe ​ Timeframe Users ​ Users Limit Page Results to Limit Page Results to…" at bounding box center [790, 371] width 892 height 83
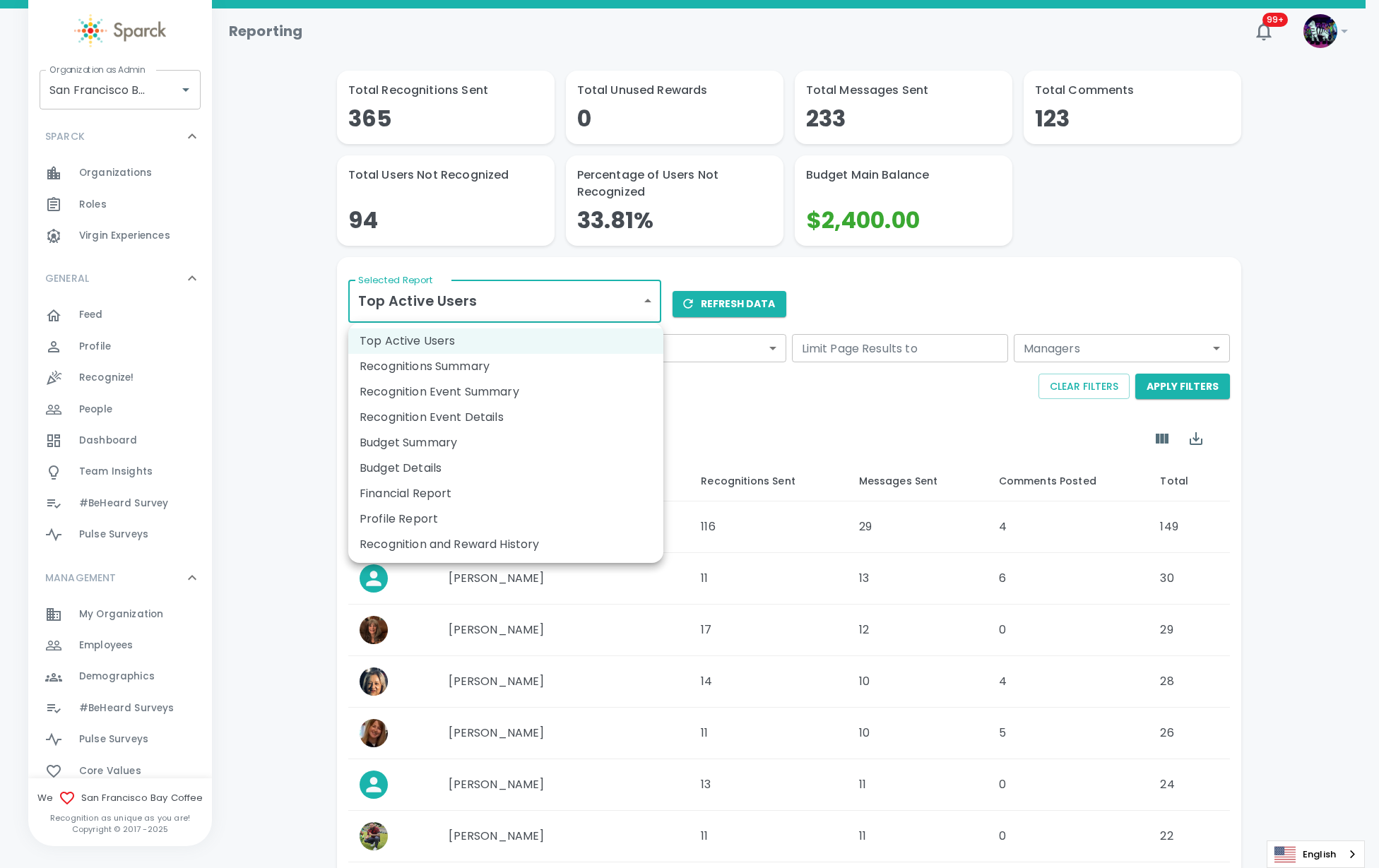
click at [493, 309] on body "Skip Navigation Reporting 99+ ! Organization as Admin San Francisco Bay Coffee …" at bounding box center [689, 569] width 1379 height 1139
click at [474, 355] on li "Recognitions Summary" at bounding box center [506, 367] width 315 height 25
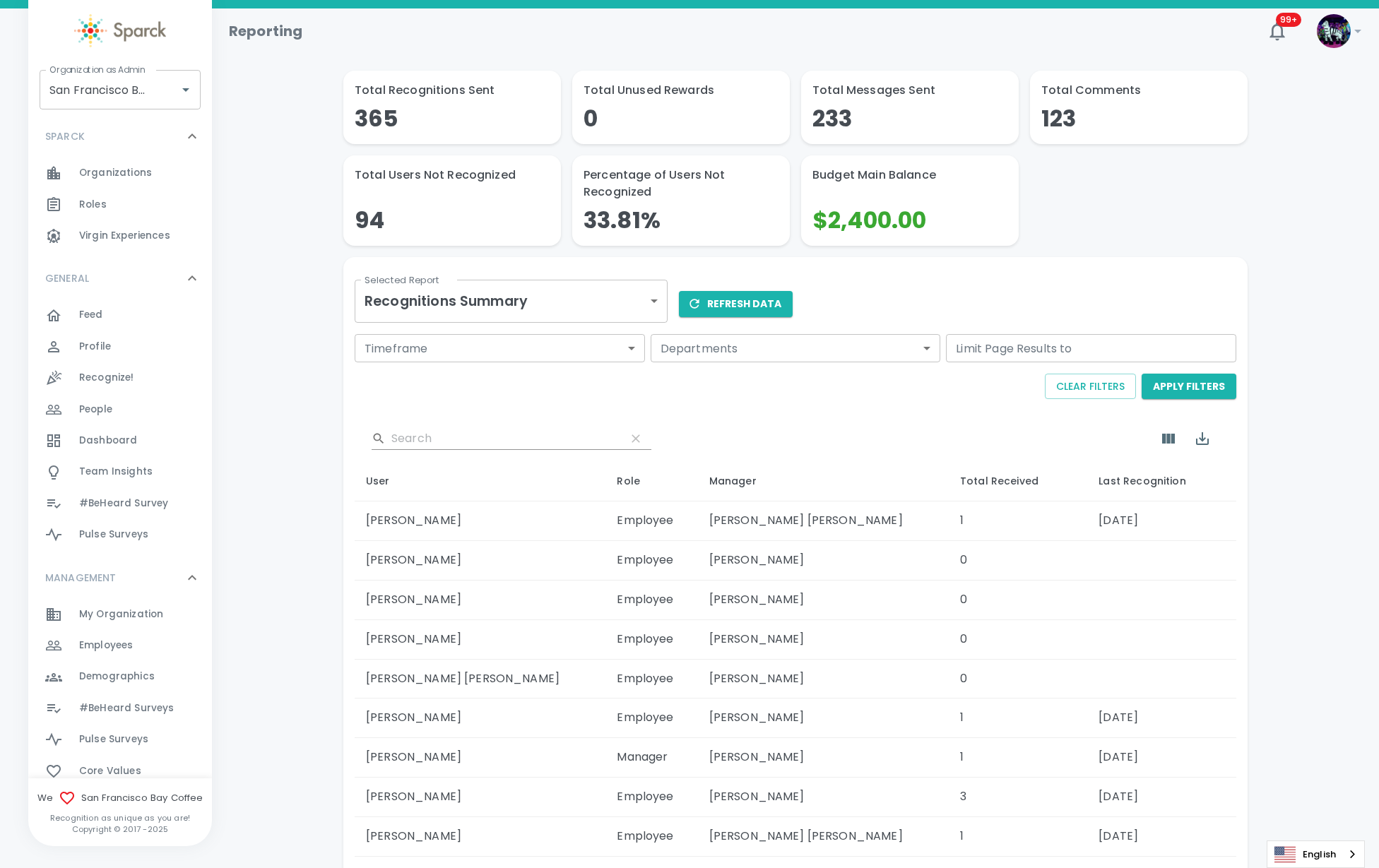
click at [500, 310] on body "Skip Navigation Reporting 99+ ! Organization as Admin San Francisco Bay Coffee …" at bounding box center [689, 509] width 1379 height 1018
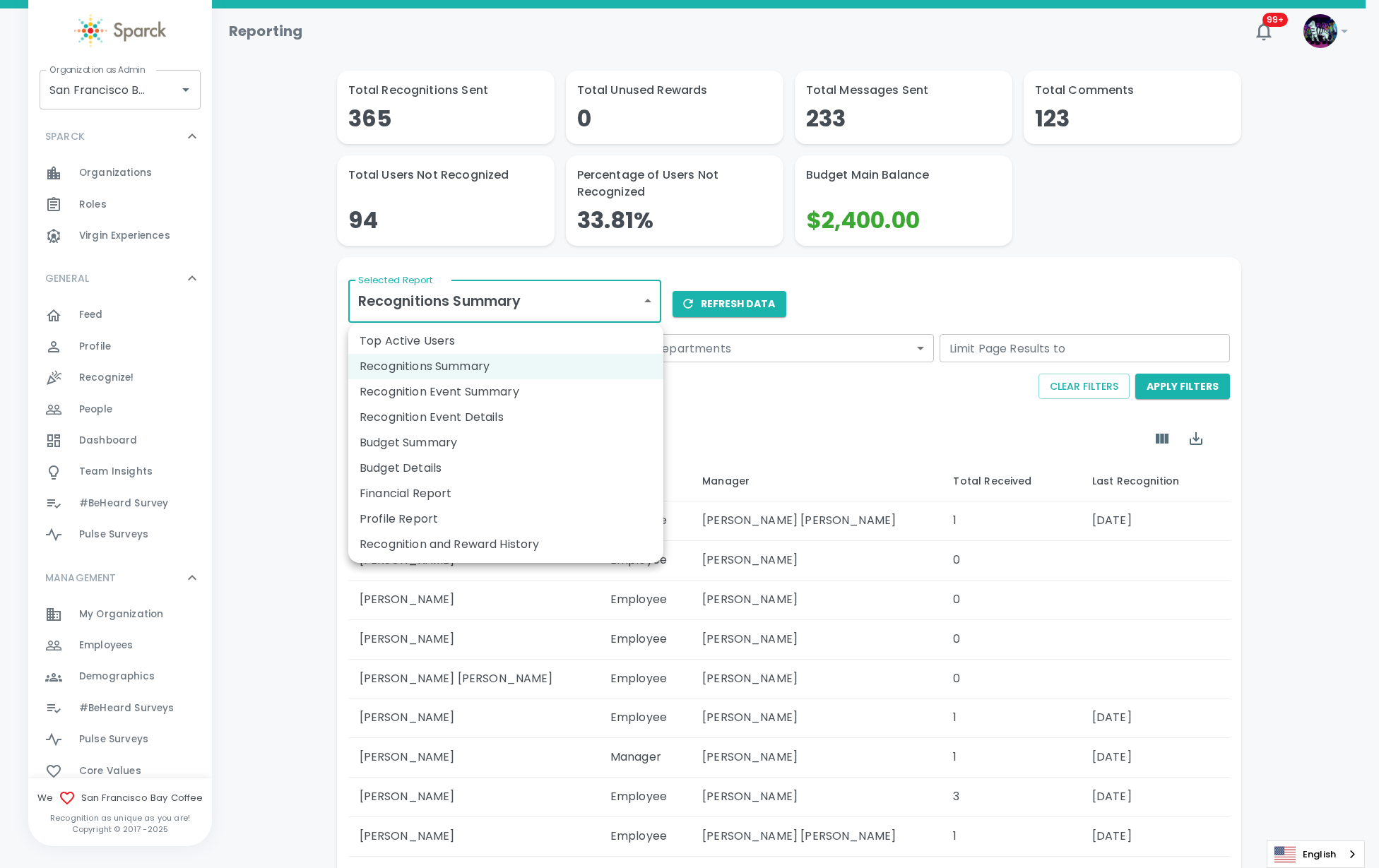
click at [474, 386] on li "Recognition Event Summary" at bounding box center [506, 392] width 315 height 25
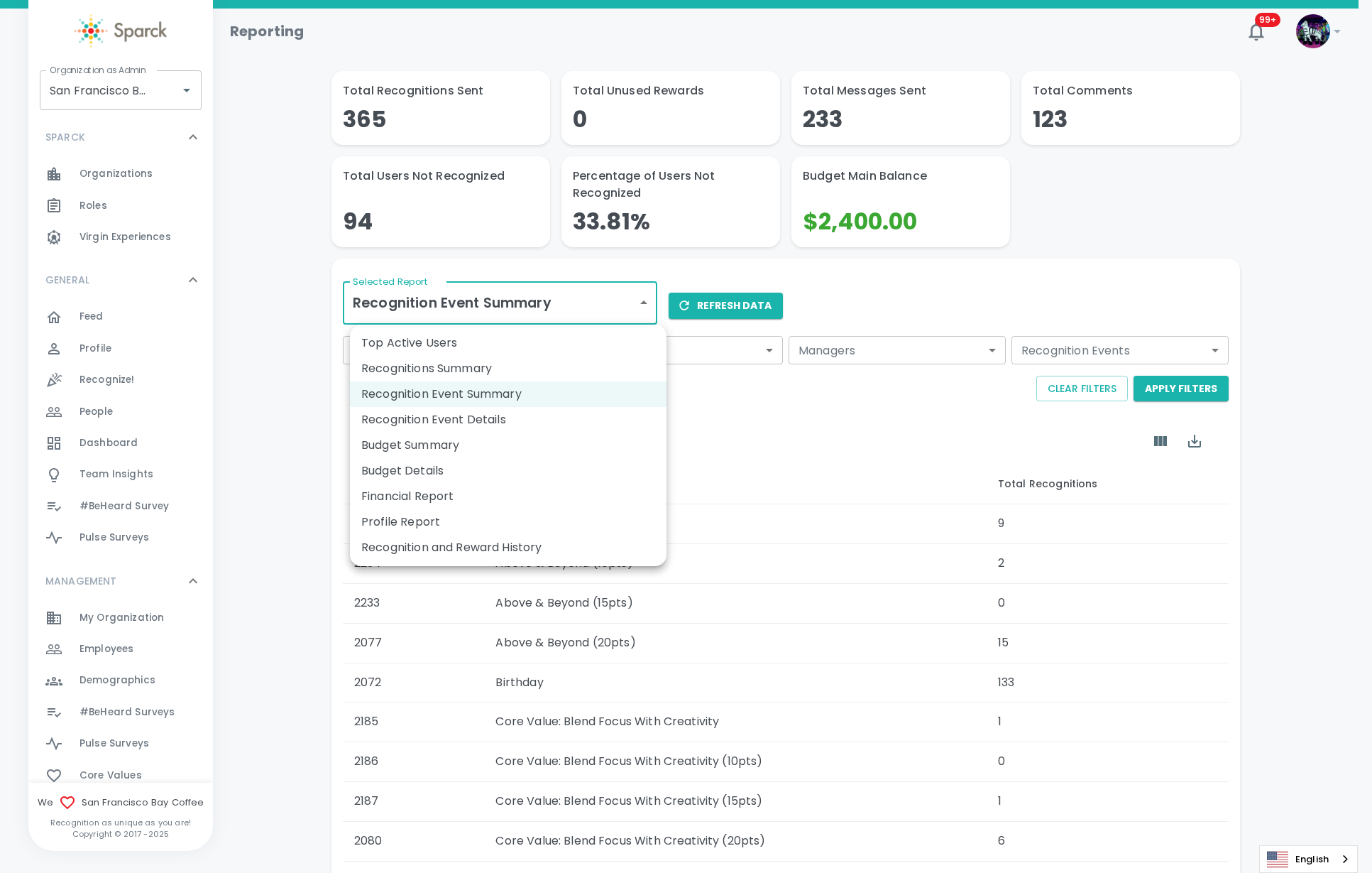
click at [492, 315] on body "Skip Navigation Reporting 99+ ! Organization as Admin San Francisco Bay Coffee …" at bounding box center [686, 512] width 1372 height 1024
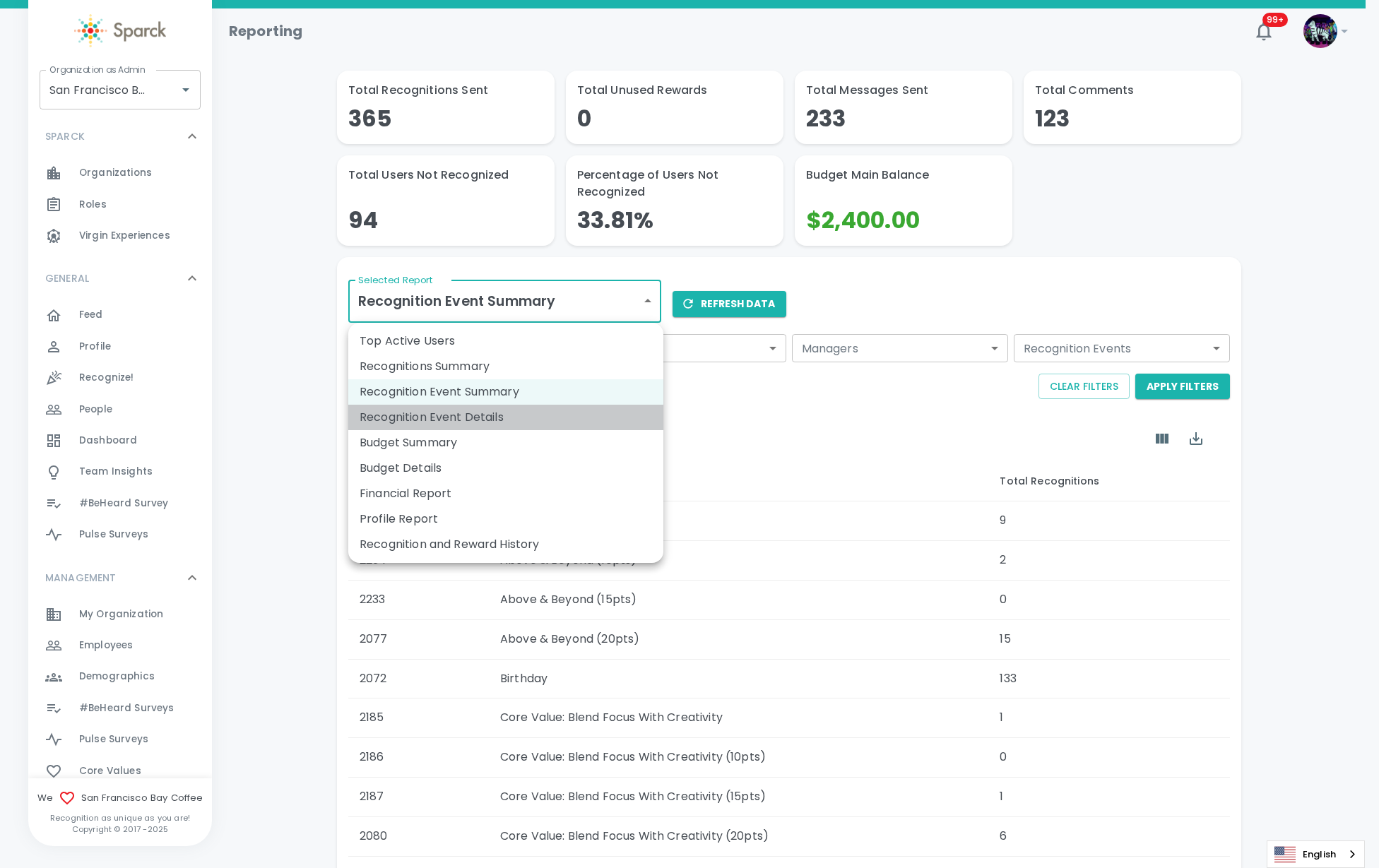
click at [463, 417] on li "Recognition Event Details" at bounding box center [506, 417] width 315 height 25
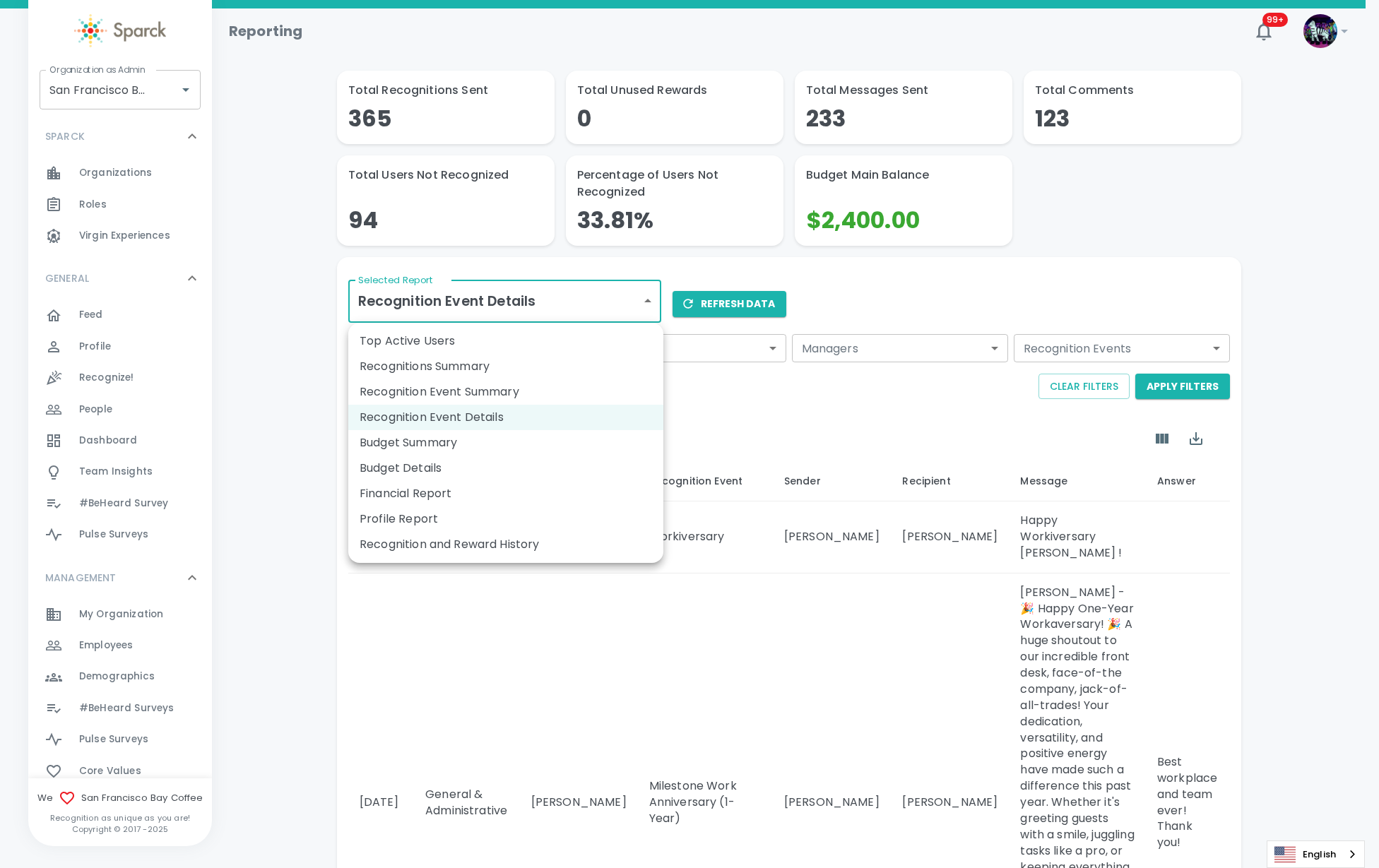
click at [462, 438] on li "Budget Summary" at bounding box center [506, 443] width 315 height 25
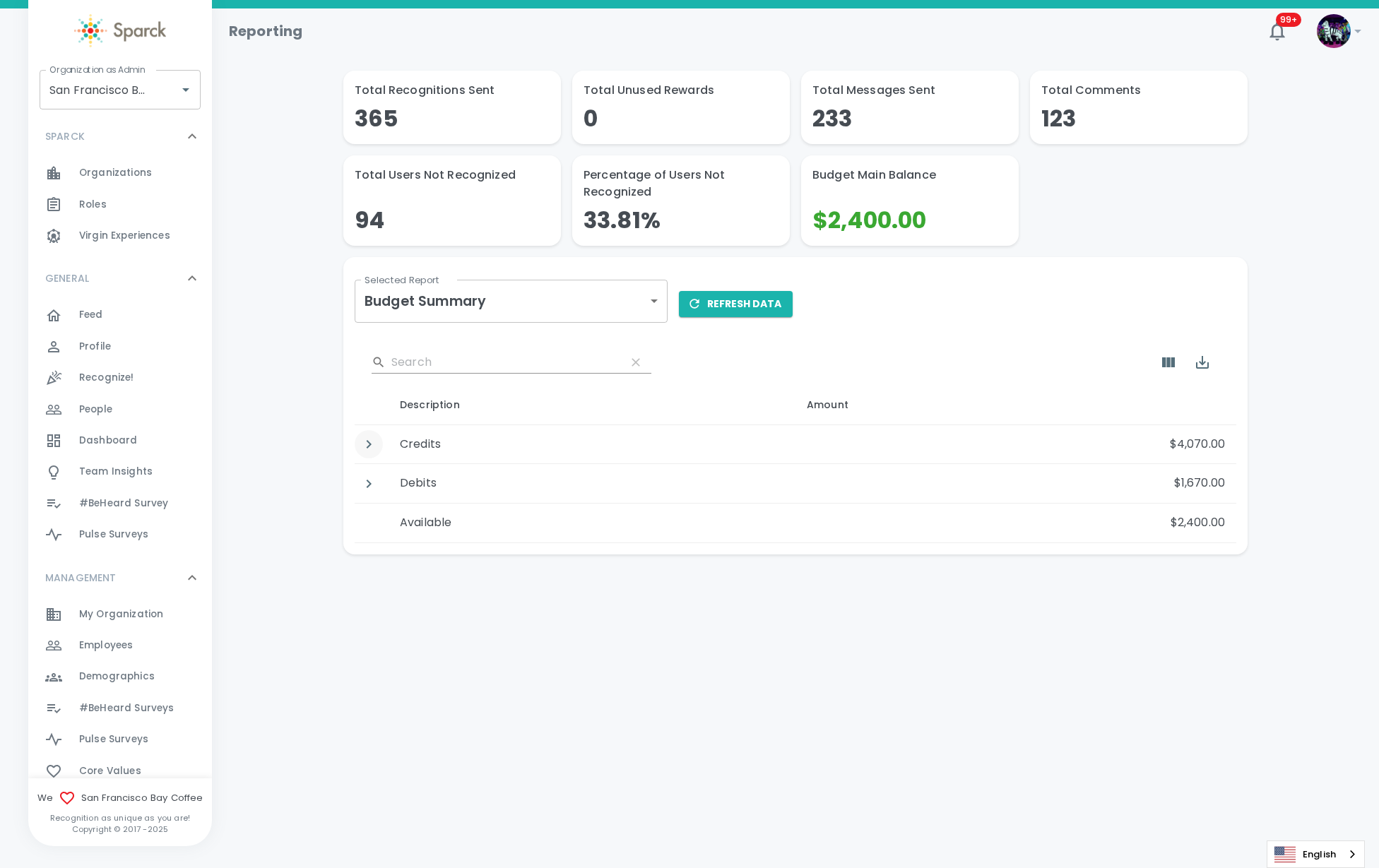
click at [368, 446] on icon "Detail panel visibility toggle" at bounding box center [369, 444] width 5 height 8
click at [371, 512] on button "Detail panel visibility toggle" at bounding box center [369, 522] width 28 height 28
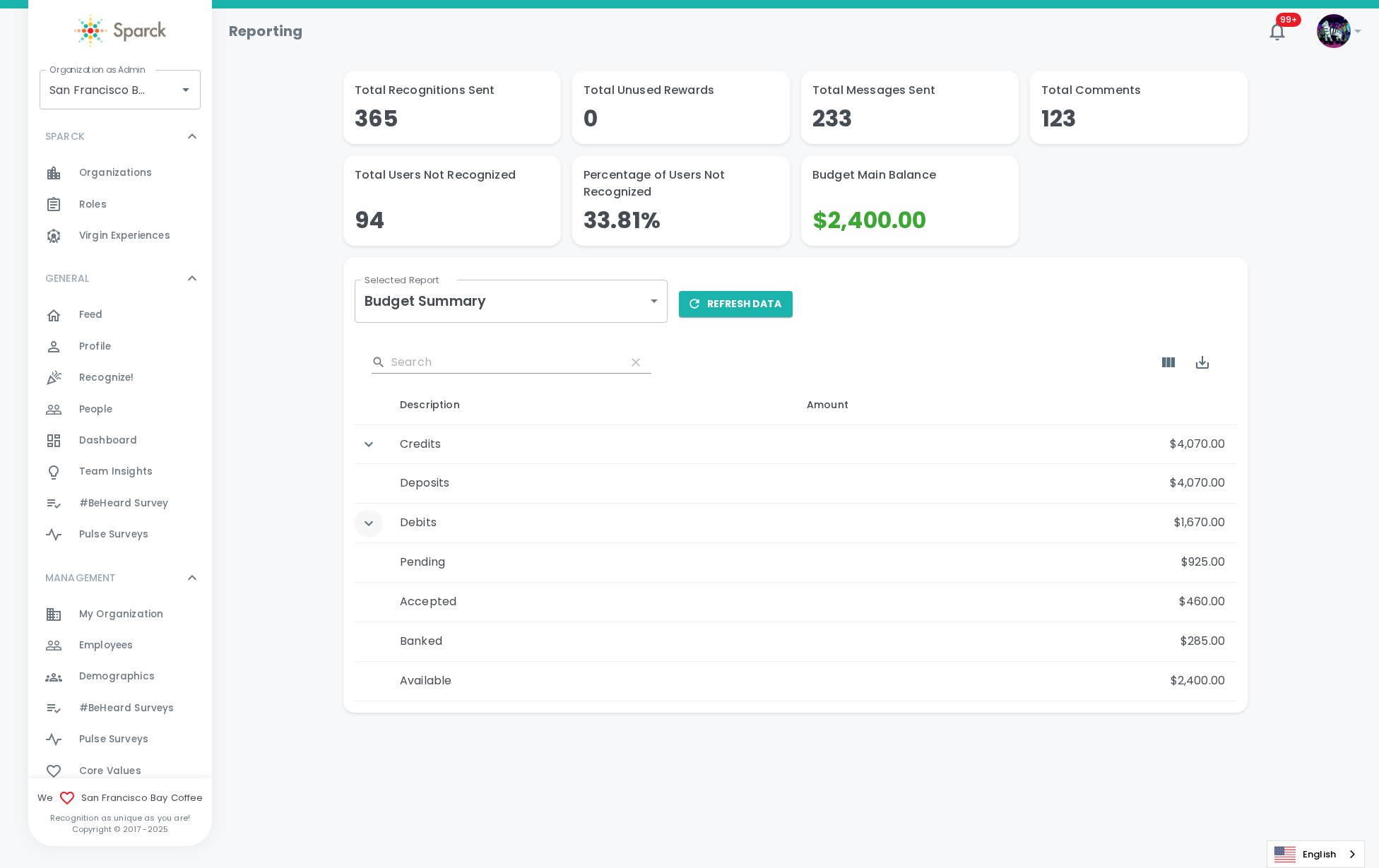
click at [371, 512] on button "Detail panel visibility toggle" at bounding box center [369, 522] width 28 height 28
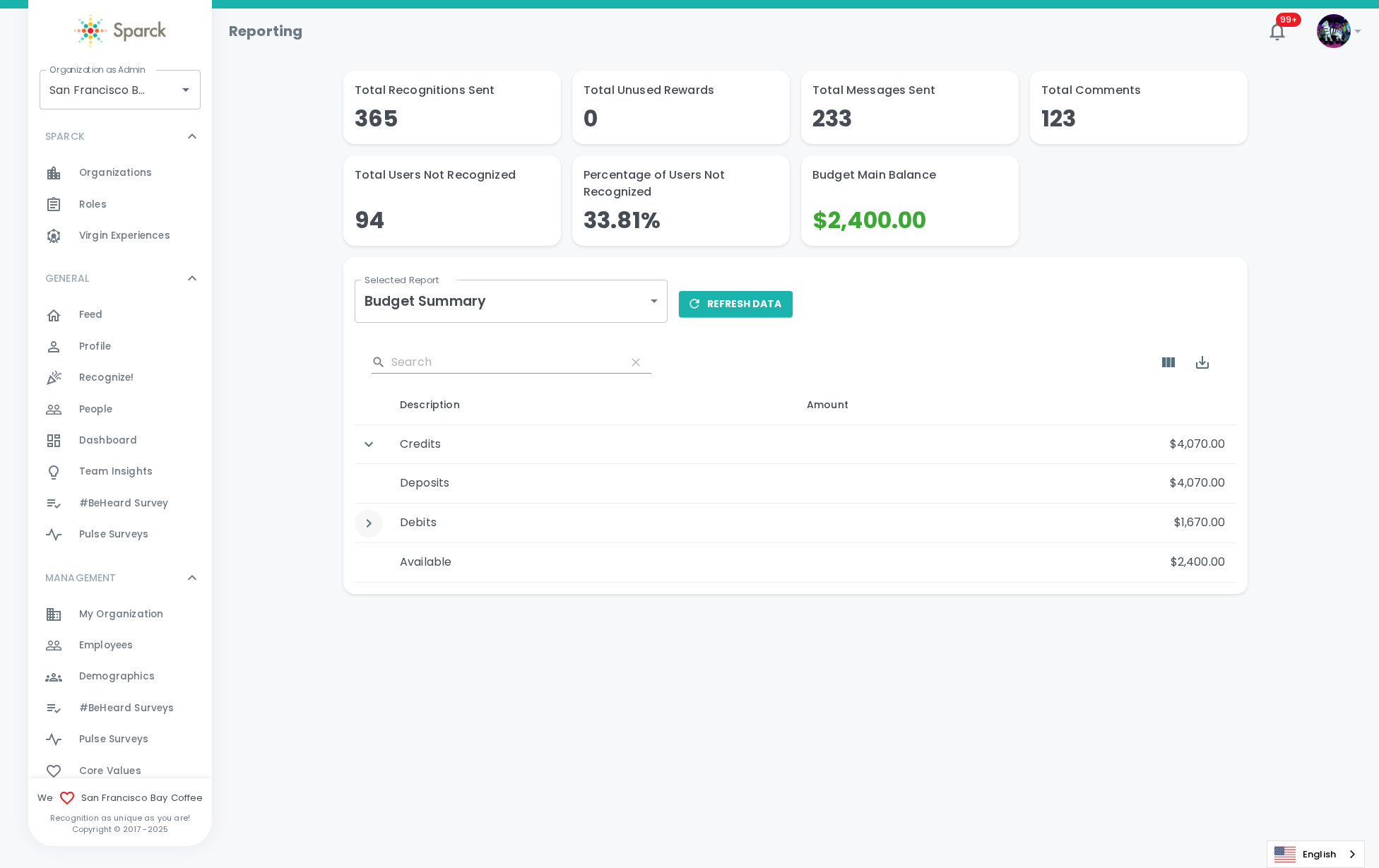
click at [361, 532] on button "Detail panel visibility toggle" at bounding box center [369, 522] width 28 height 28
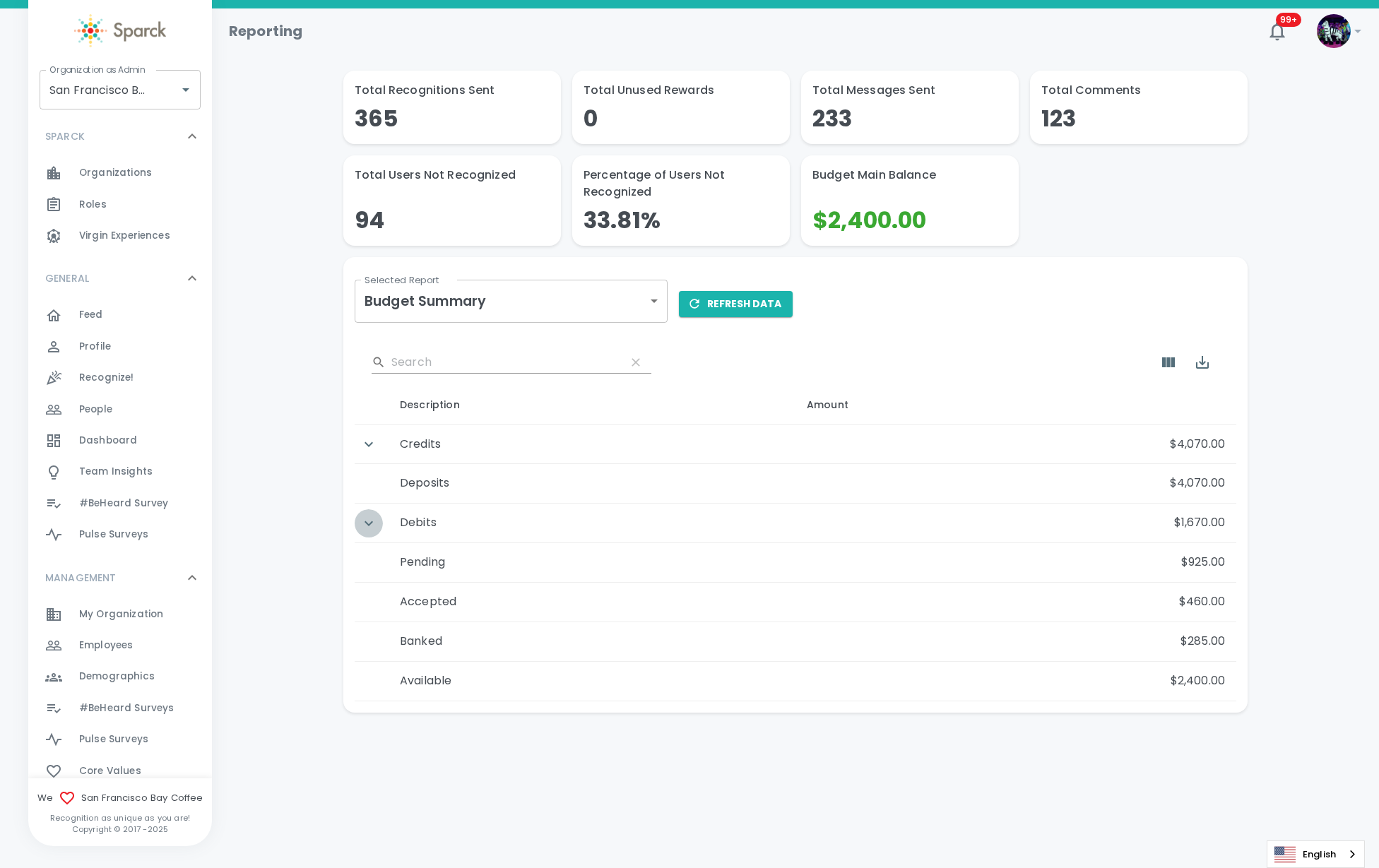
click at [364, 530] on icon "Detail panel visibility toggle" at bounding box center [369, 523] width 17 height 17
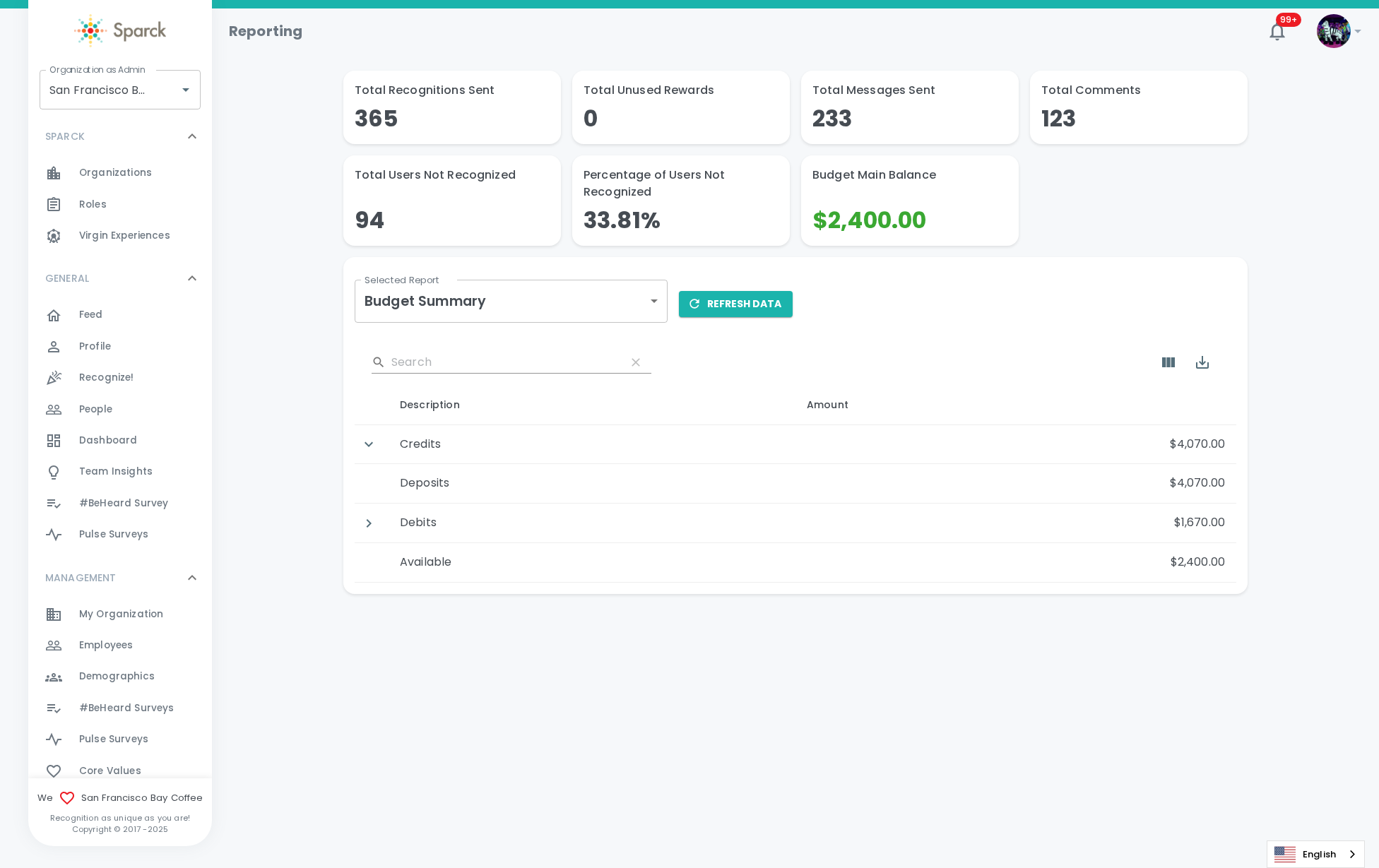
click at [562, 284] on body "Skip Navigation Reporting 99+ ! Organization as Admin San Francisco Bay Coffee …" at bounding box center [689, 333] width 1379 height 667
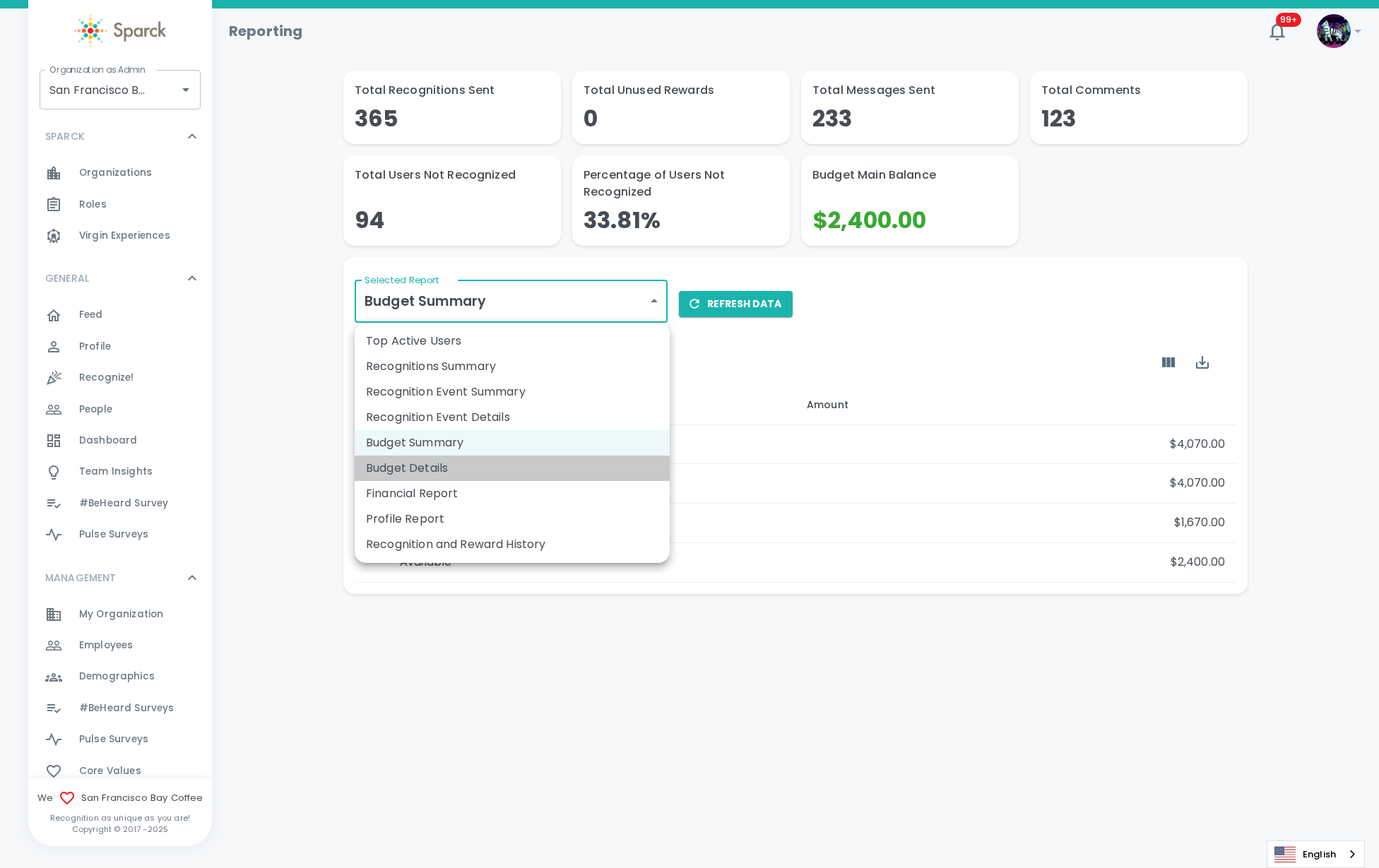
click at [464, 467] on li "Budget Details" at bounding box center [512, 468] width 315 height 25
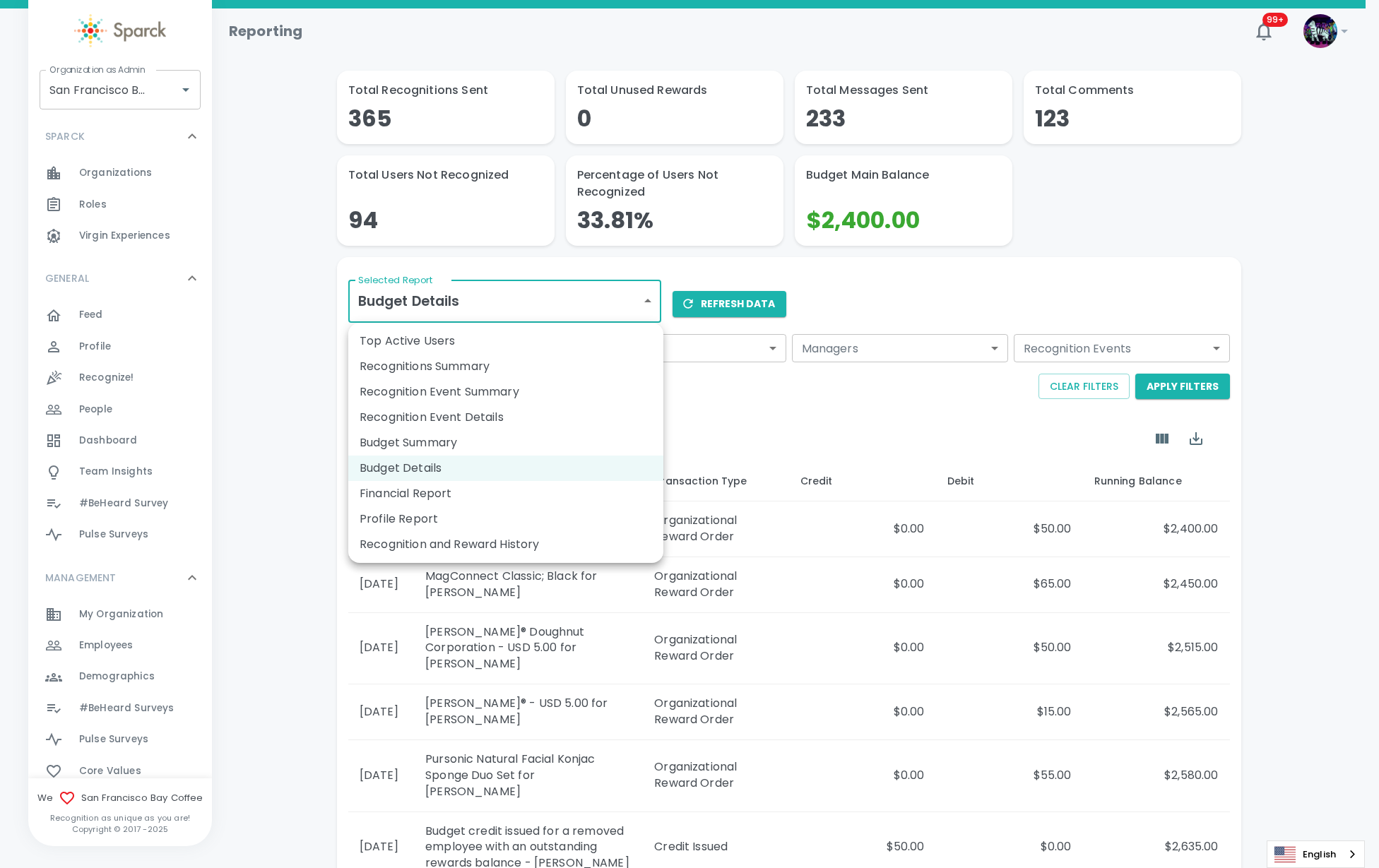
click at [498, 292] on body "Skip Navigation Reporting 99+ ! Organization as Admin San Francisco Bay Coffee …" at bounding box center [689, 614] width 1379 height 1227
click at [445, 500] on li "Financial Report" at bounding box center [506, 493] width 315 height 25
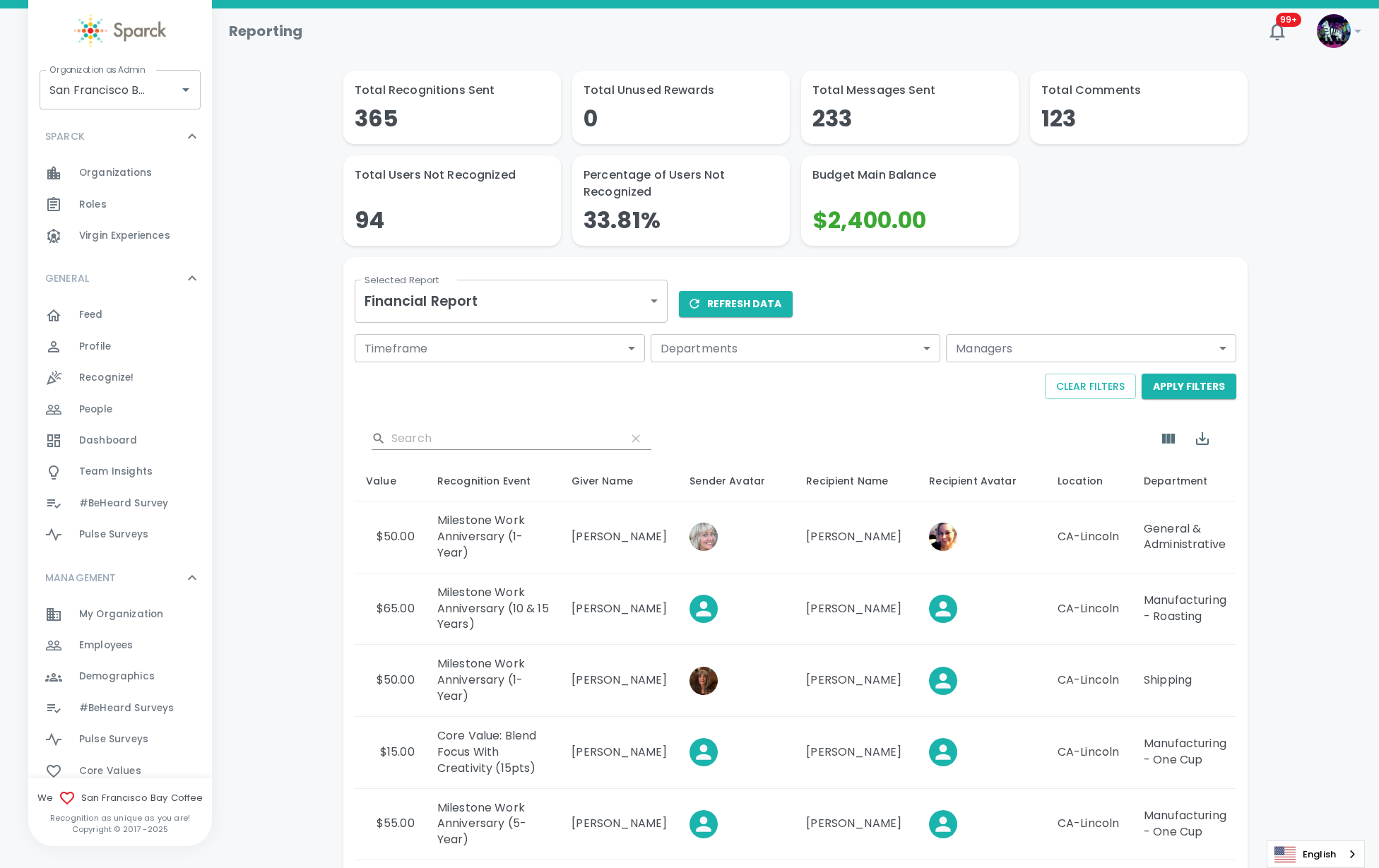
click at [560, 300] on body "Skip Navigation Reporting 99+ ! Organization as Admin San Francisco Bay Coffee …" at bounding box center [689, 670] width 1379 height 1340
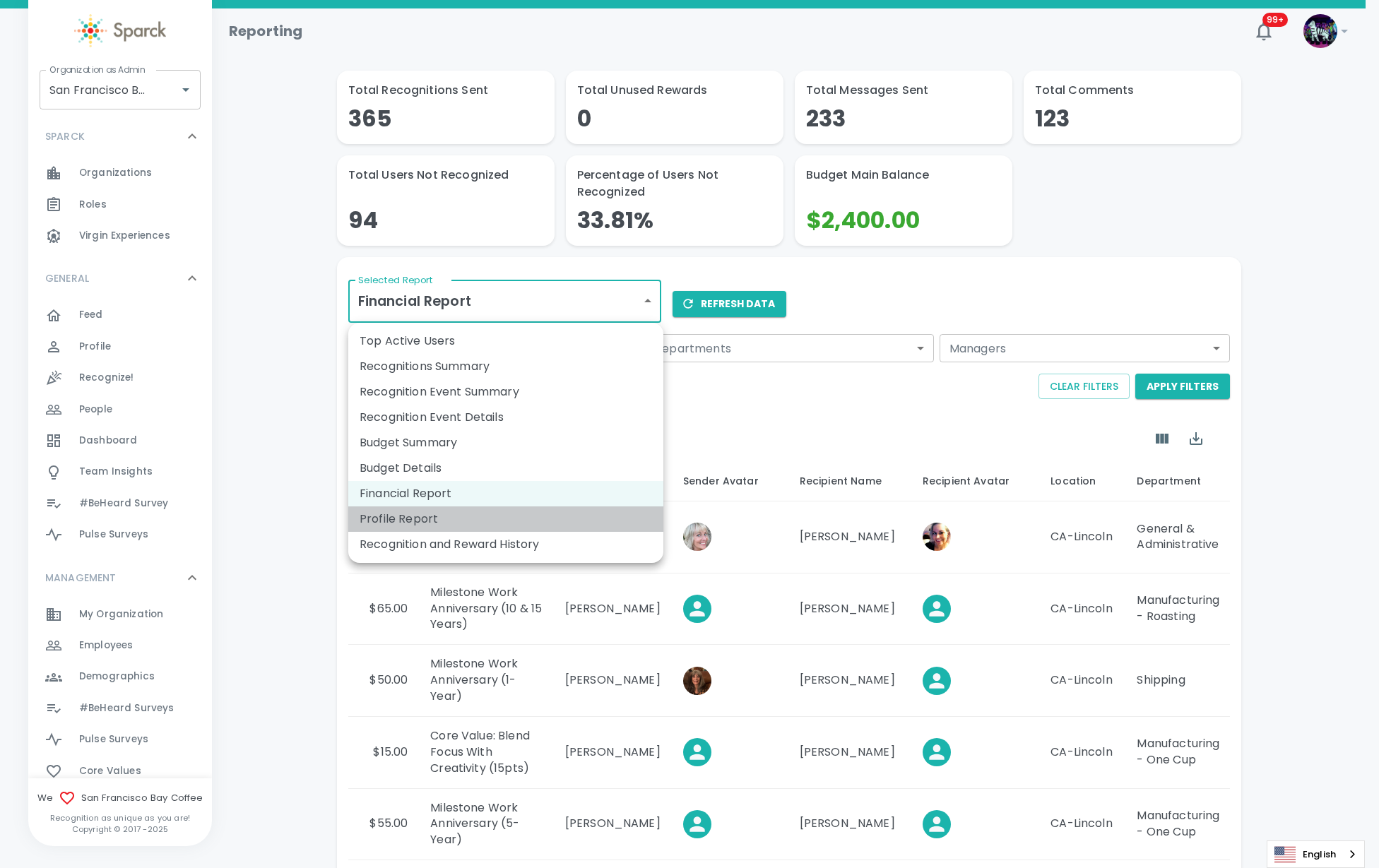
click at [455, 514] on li "Profile Report" at bounding box center [506, 519] width 315 height 25
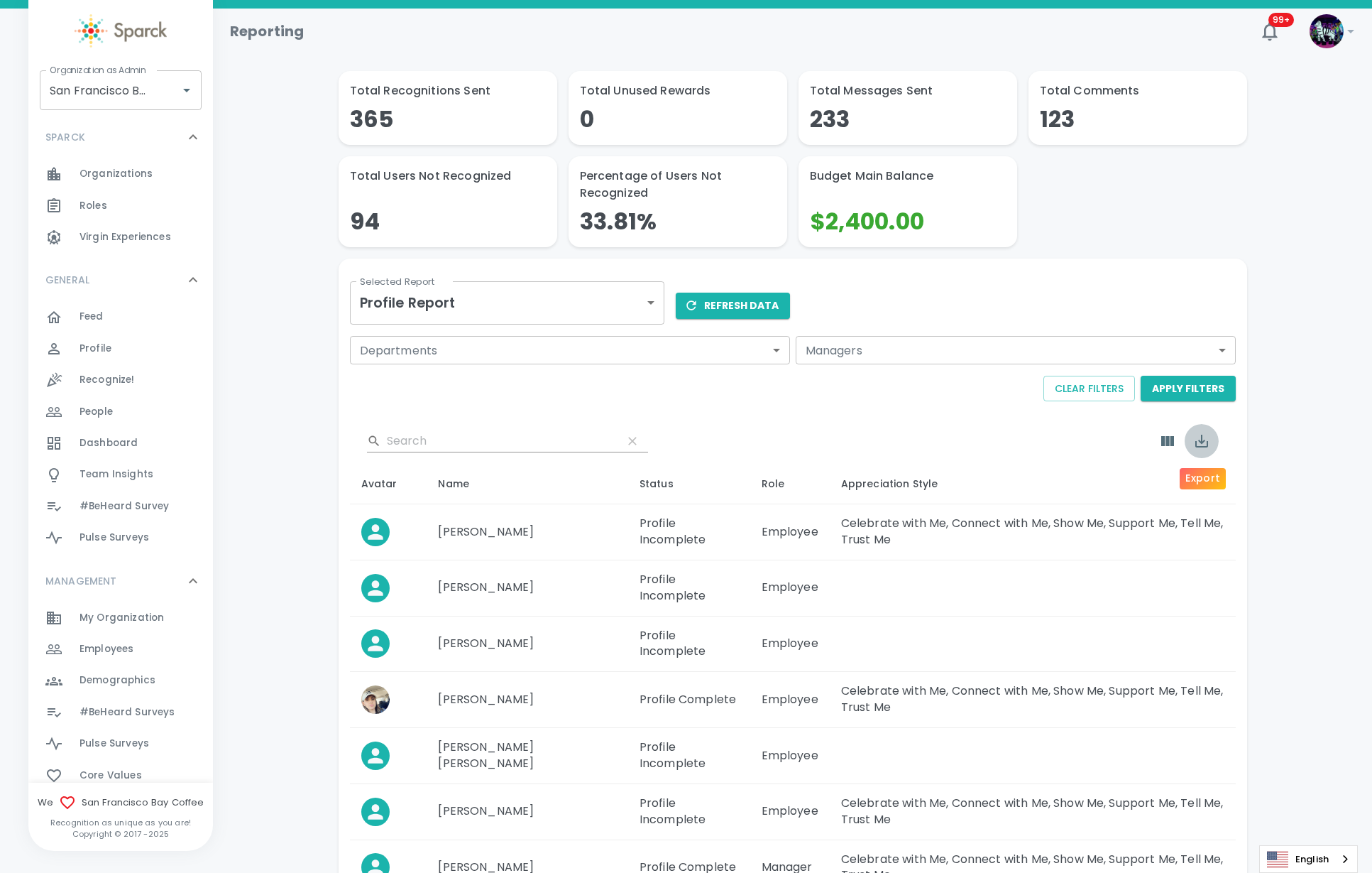
click at [1197, 444] on icon "Export" at bounding box center [1201, 441] width 17 height 17
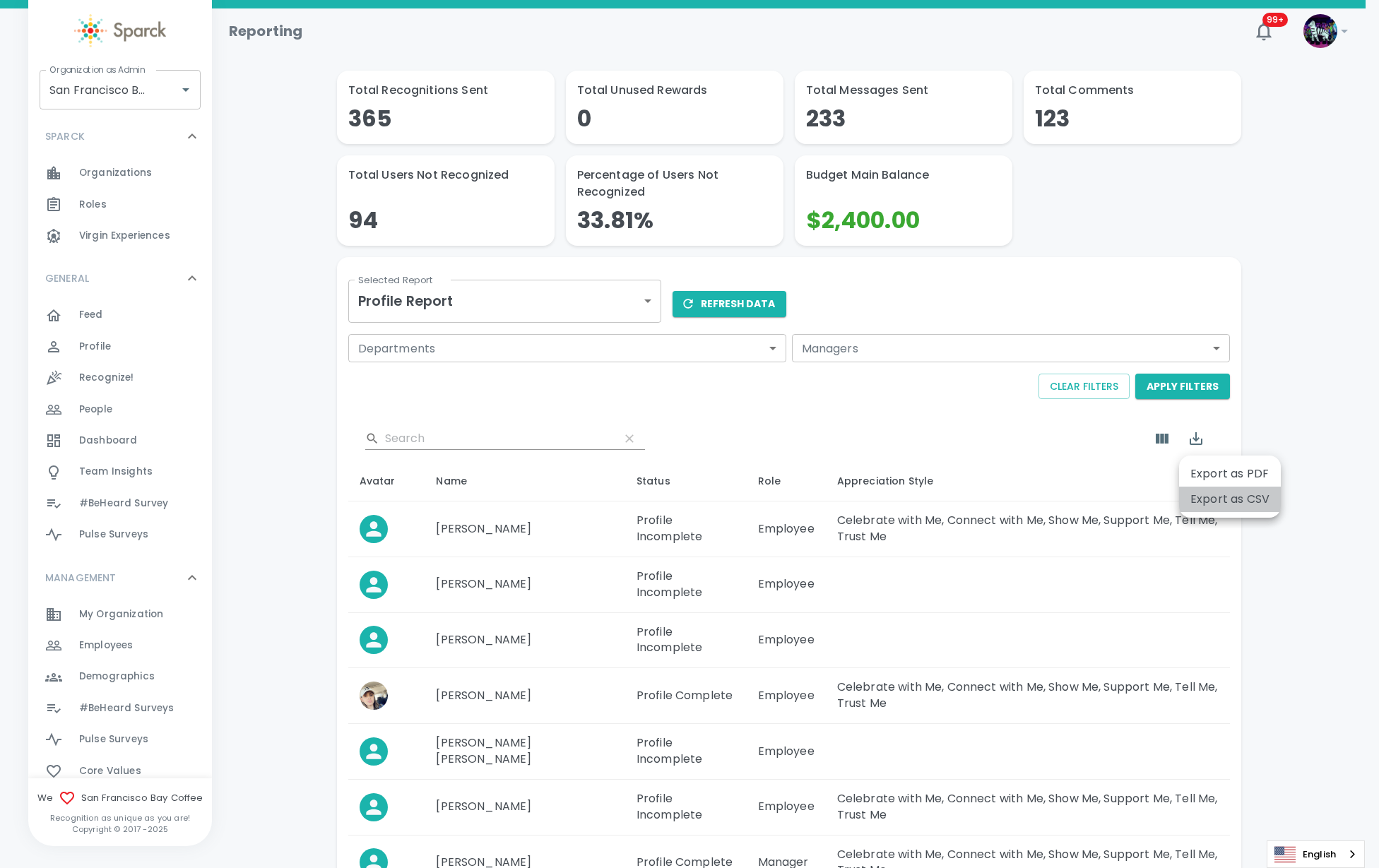
click at [1192, 492] on li "Export as CSV" at bounding box center [1230, 499] width 101 height 25
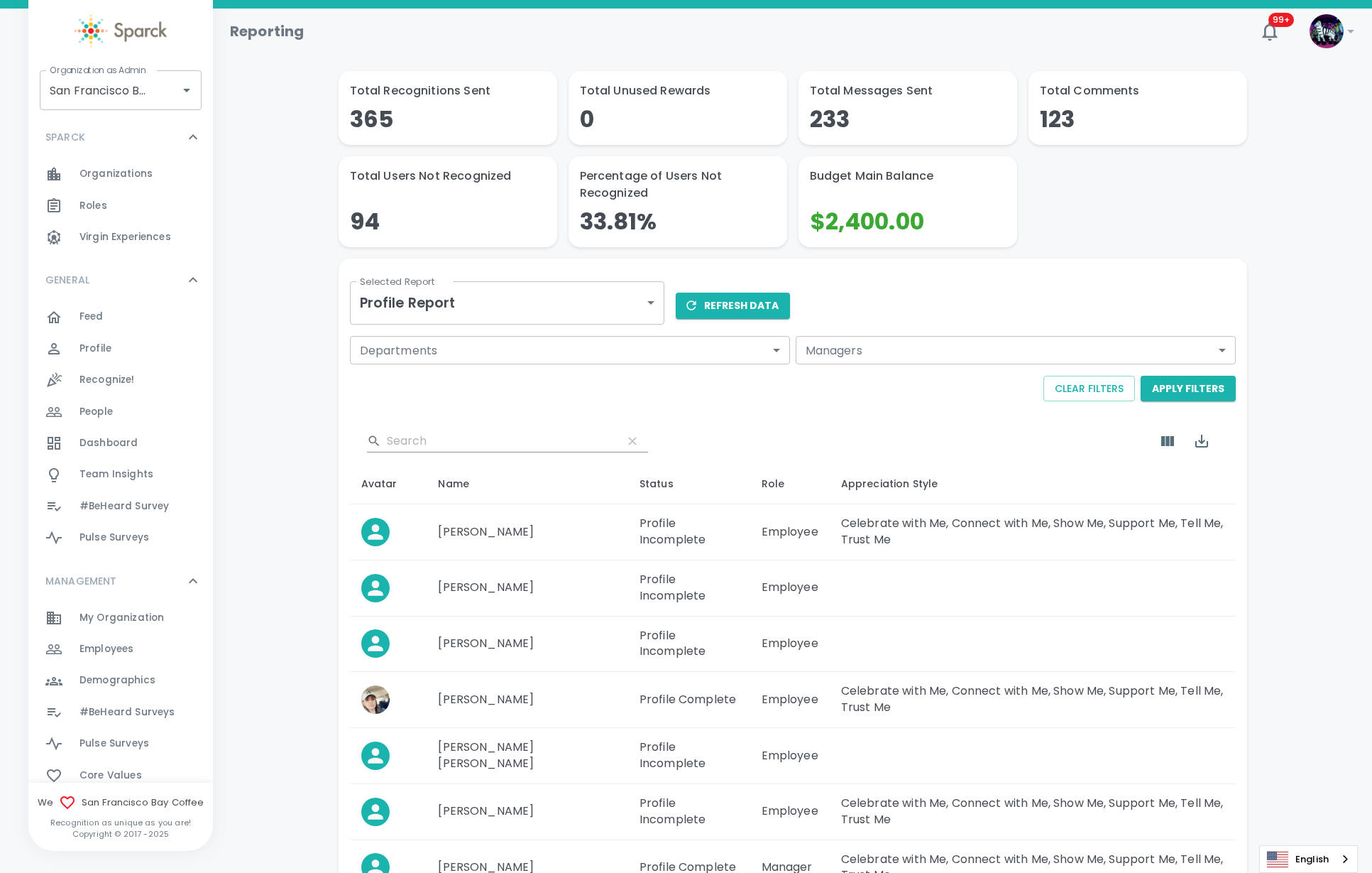
click at [415, 384] on div "Clear Filters Apply Filters" at bounding box center [790, 385] width 892 height 32
click at [488, 305] on body "Skip Navigation Reporting 99+ ! Organization as Admin San Francisco Bay Coffee …" at bounding box center [686, 593] width 1372 height 1186
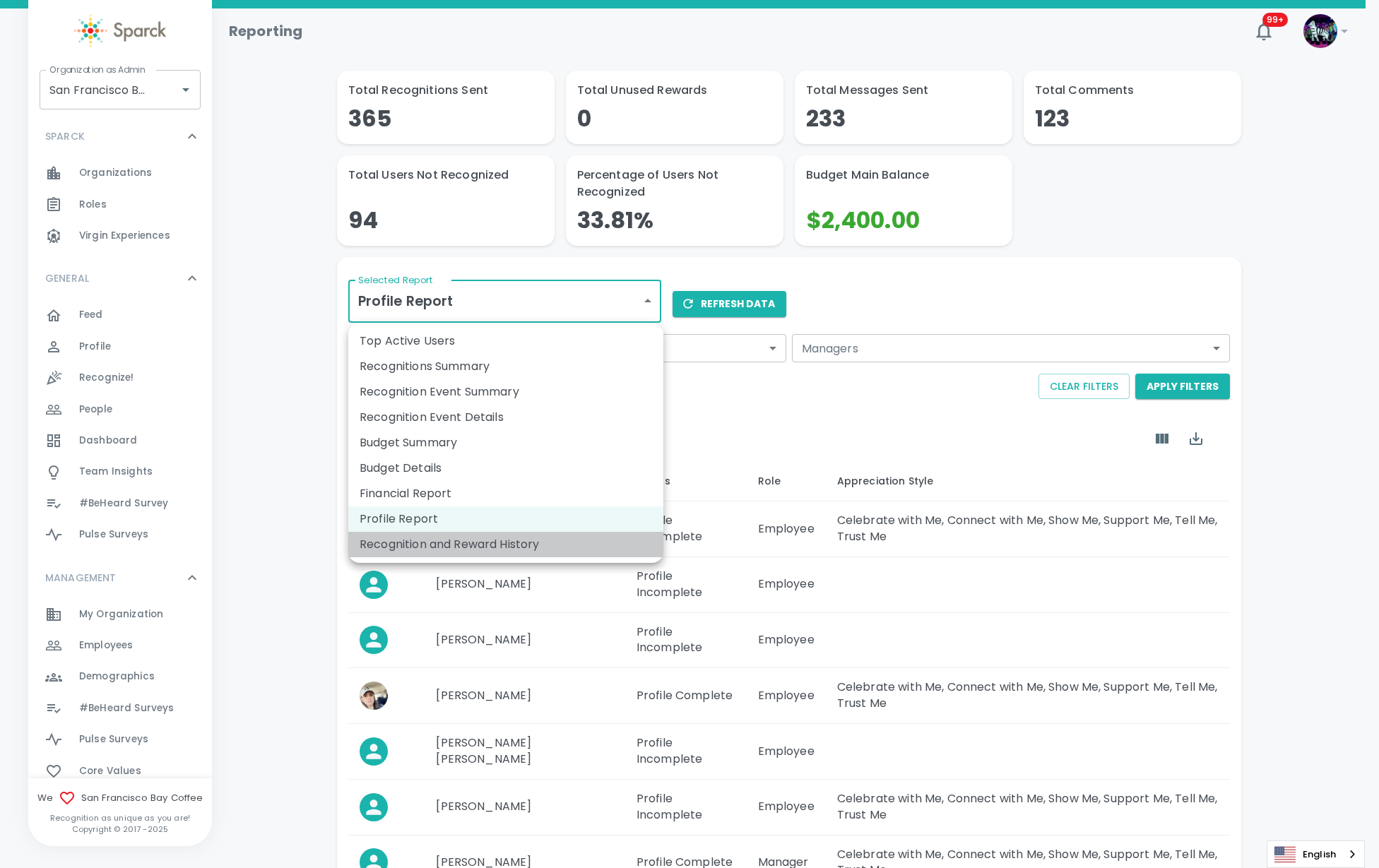
click at [457, 541] on li "Recognition and Reward History" at bounding box center [506, 544] width 315 height 25
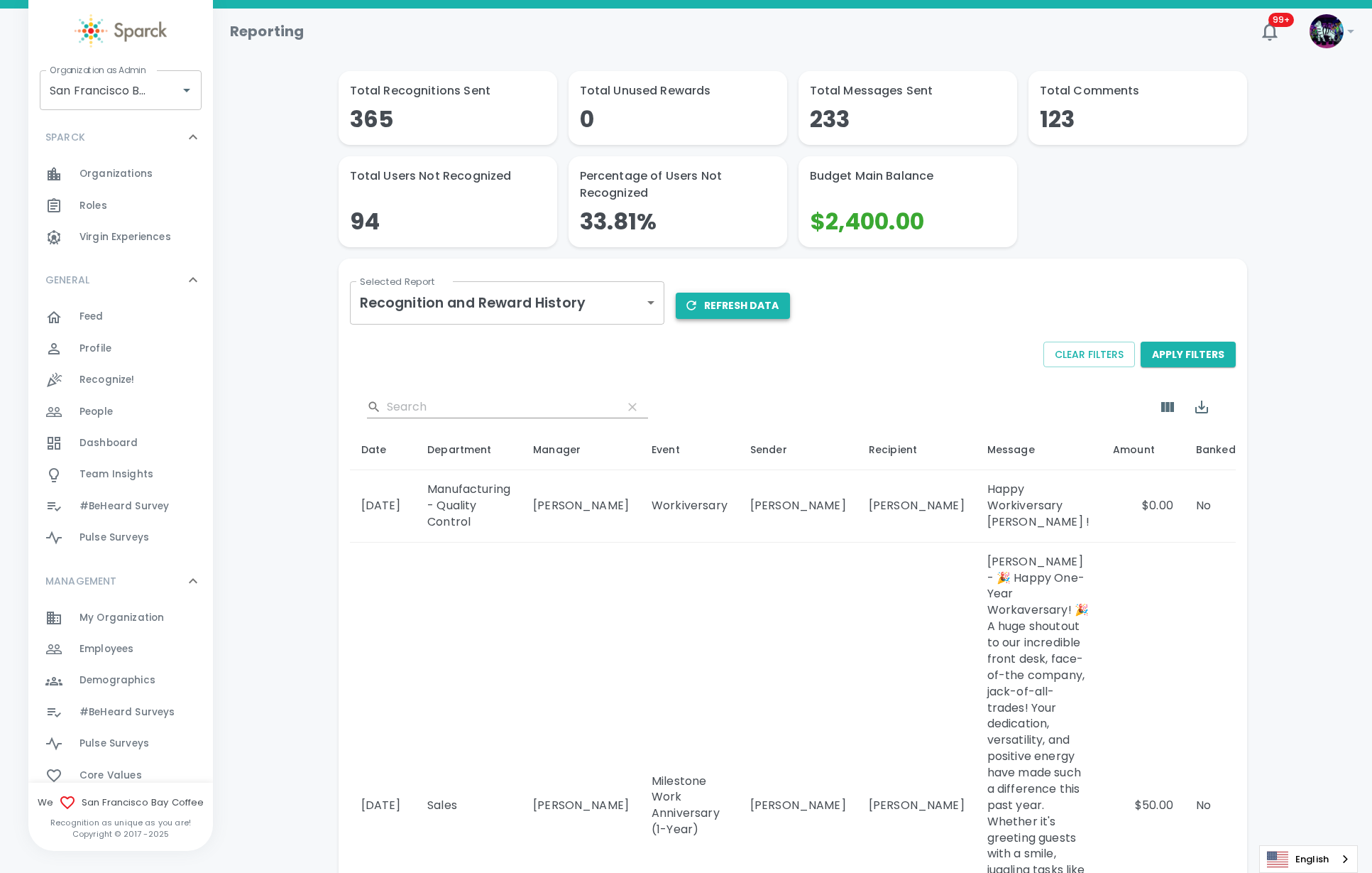
click at [762, 314] on button "Refresh Data" at bounding box center [733, 305] width 115 height 26
click at [1202, 409] on icon "Export" at bounding box center [1202, 407] width 13 height 13
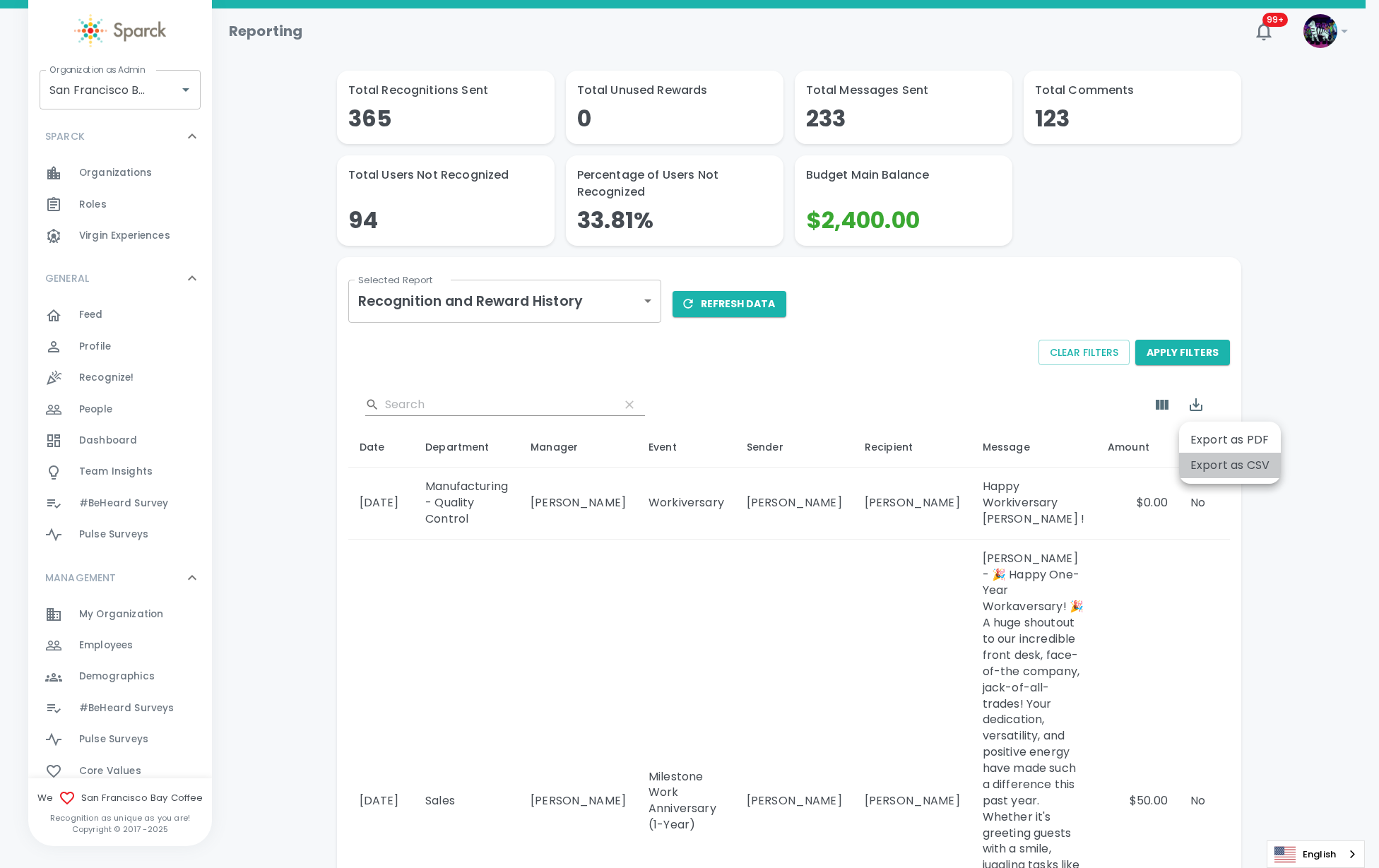
click at [1211, 465] on li "Export as CSV" at bounding box center [1230, 465] width 101 height 25
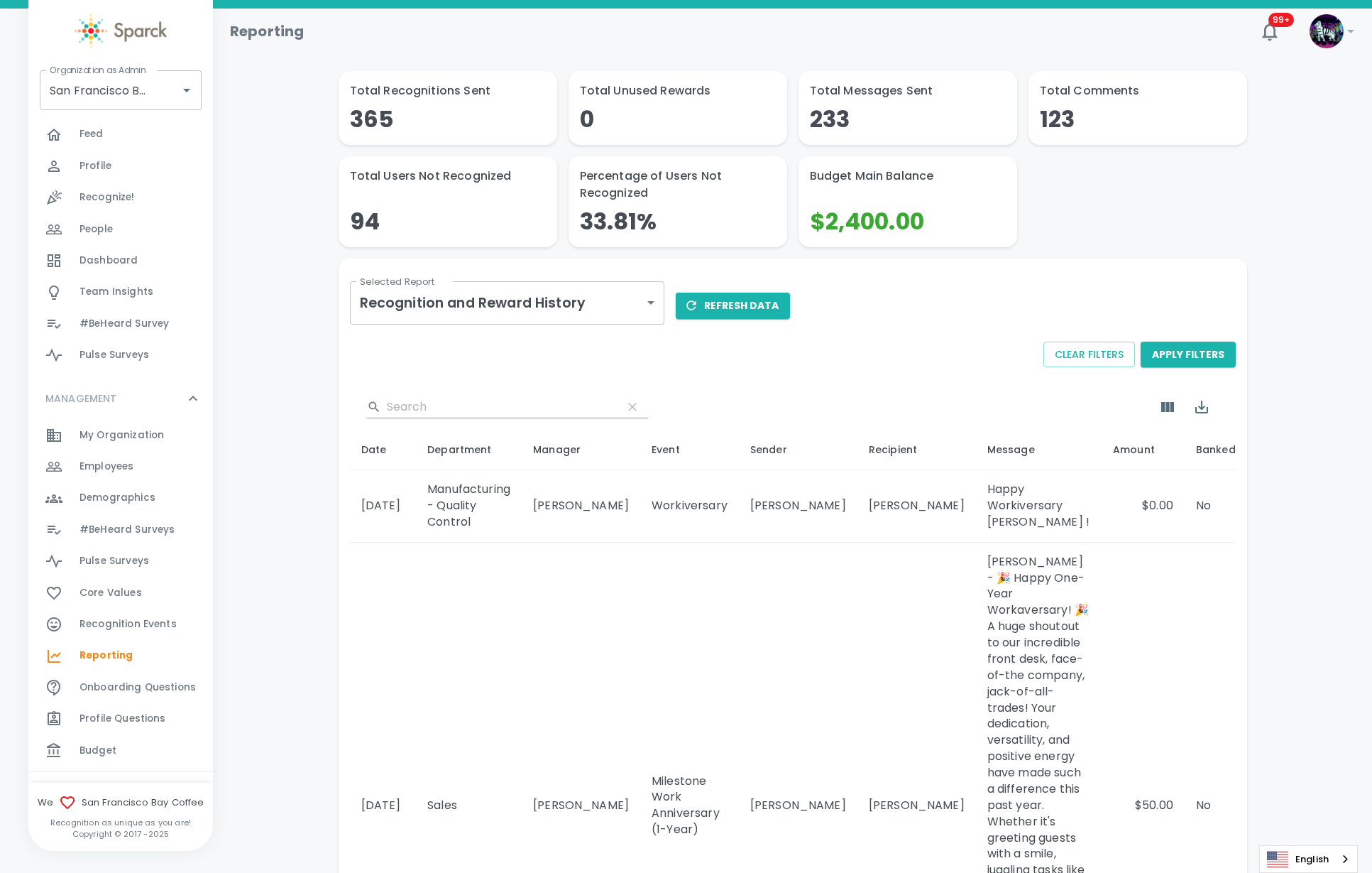
scroll to position [257, 0]
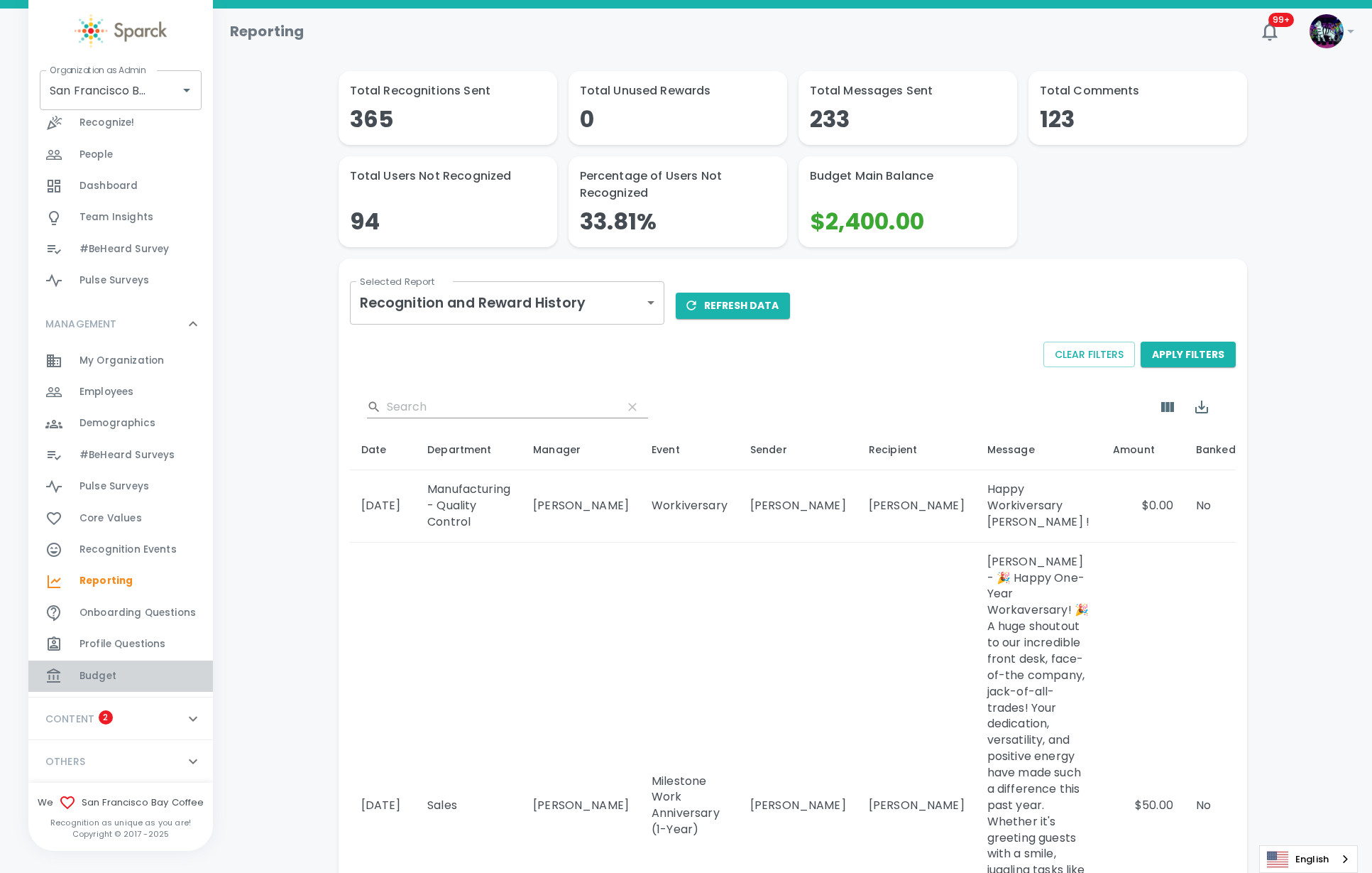
click at [151, 683] on div "Budget 0" at bounding box center [146, 676] width 134 height 20
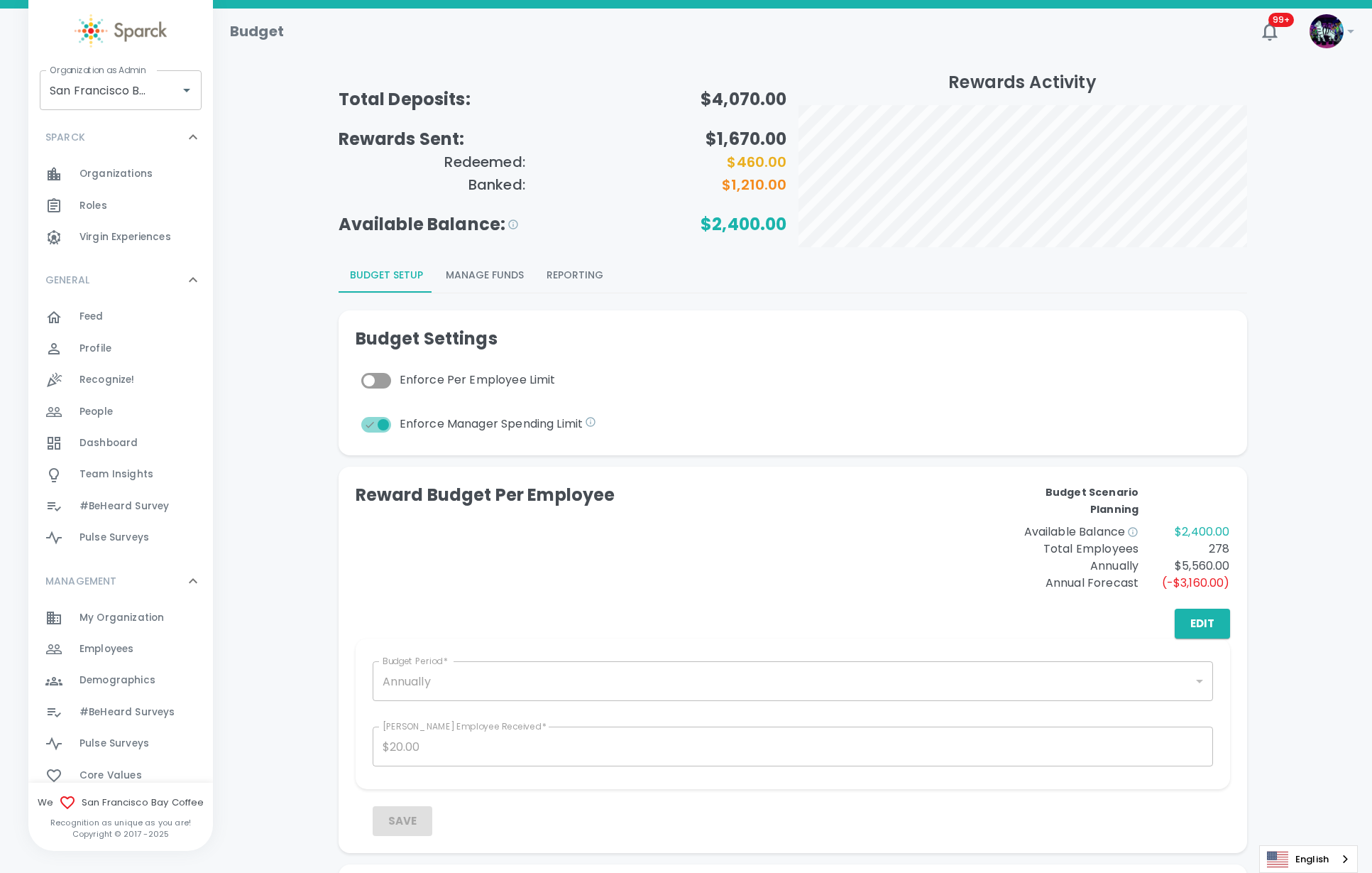
click at [583, 276] on button "Reporting" at bounding box center [574, 275] width 79 height 34
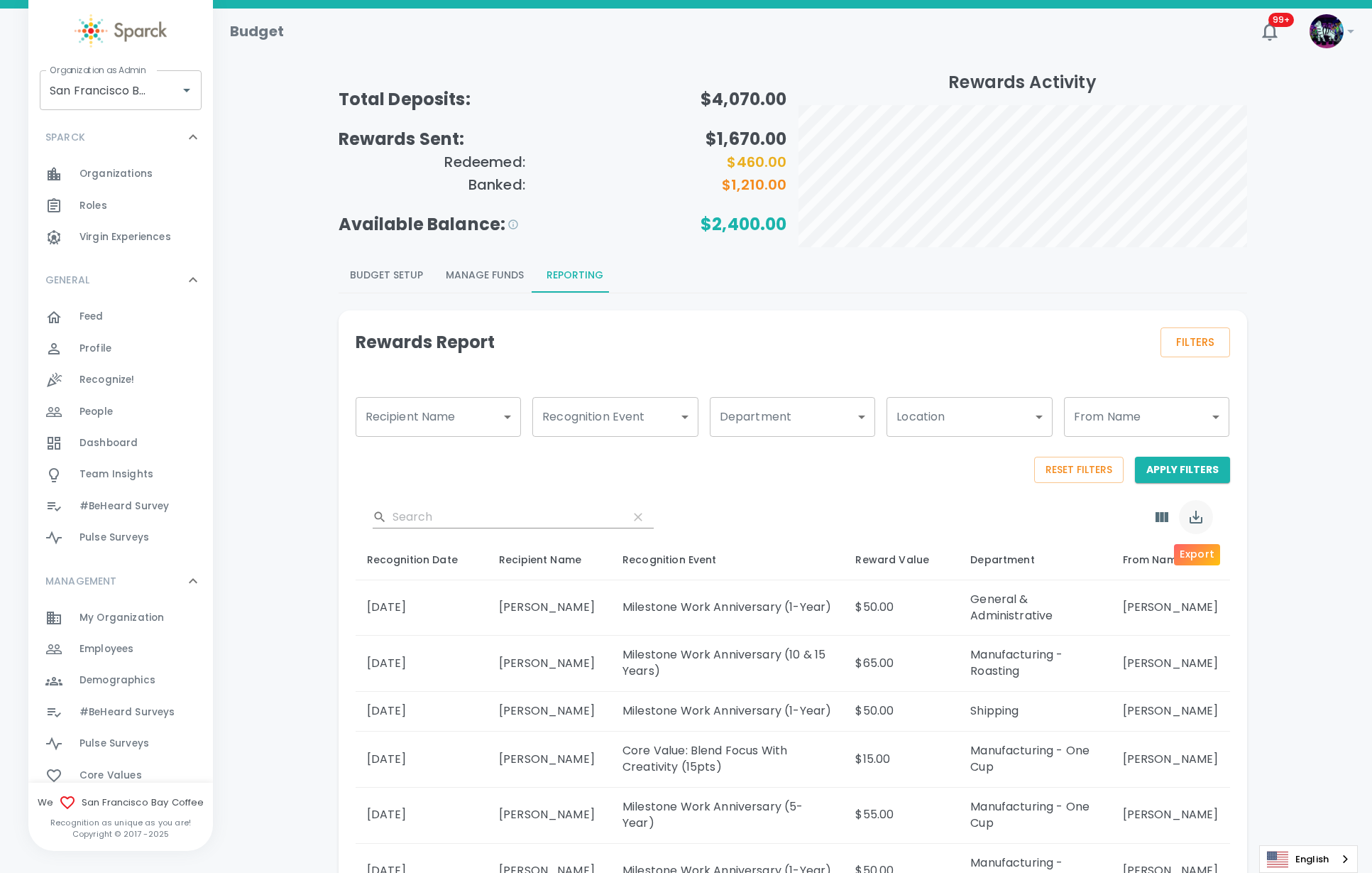
click at [1200, 513] on icon "Export" at bounding box center [1195, 517] width 17 height 17
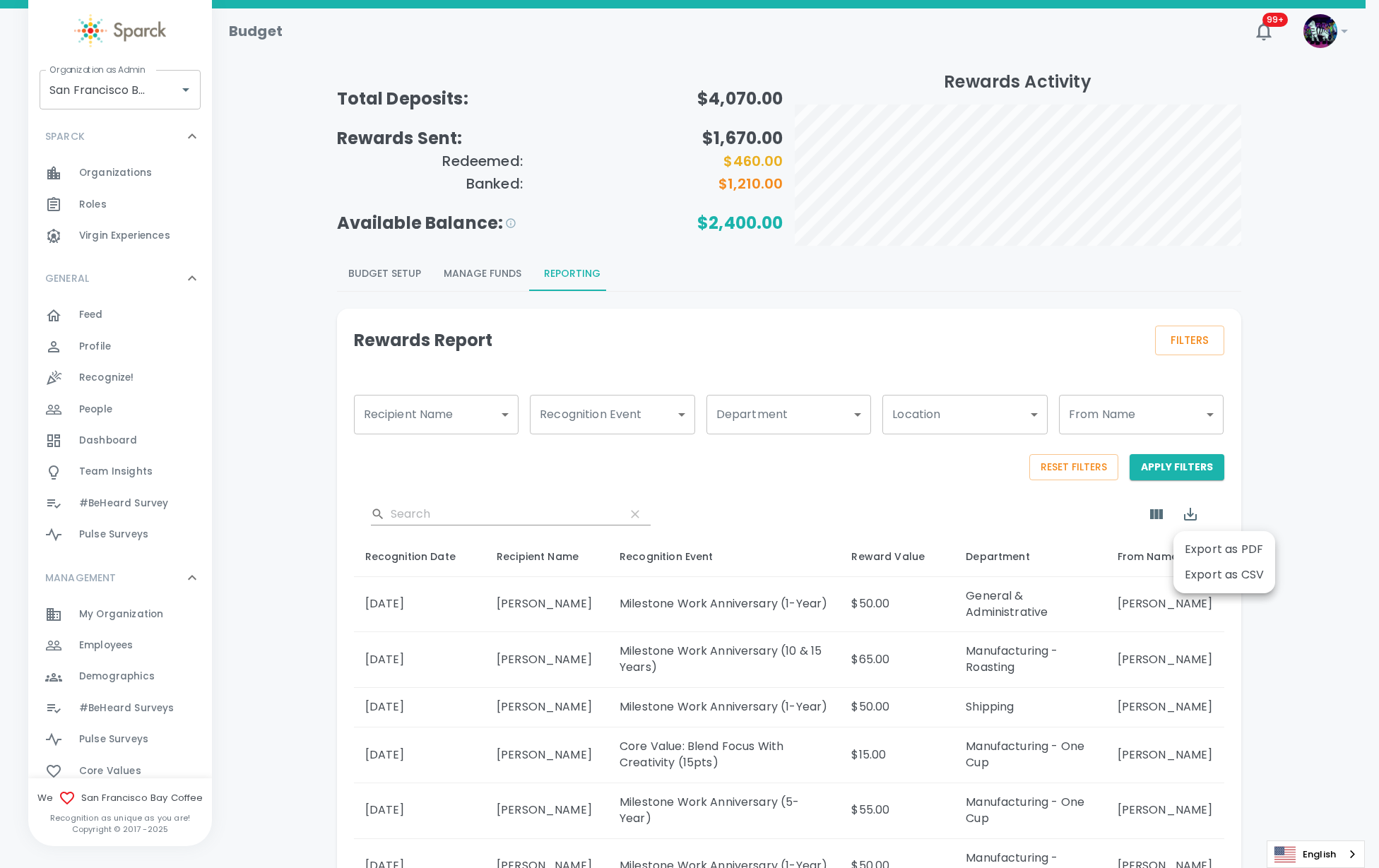
click at [1213, 580] on li "Export as CSV" at bounding box center [1224, 575] width 101 height 25
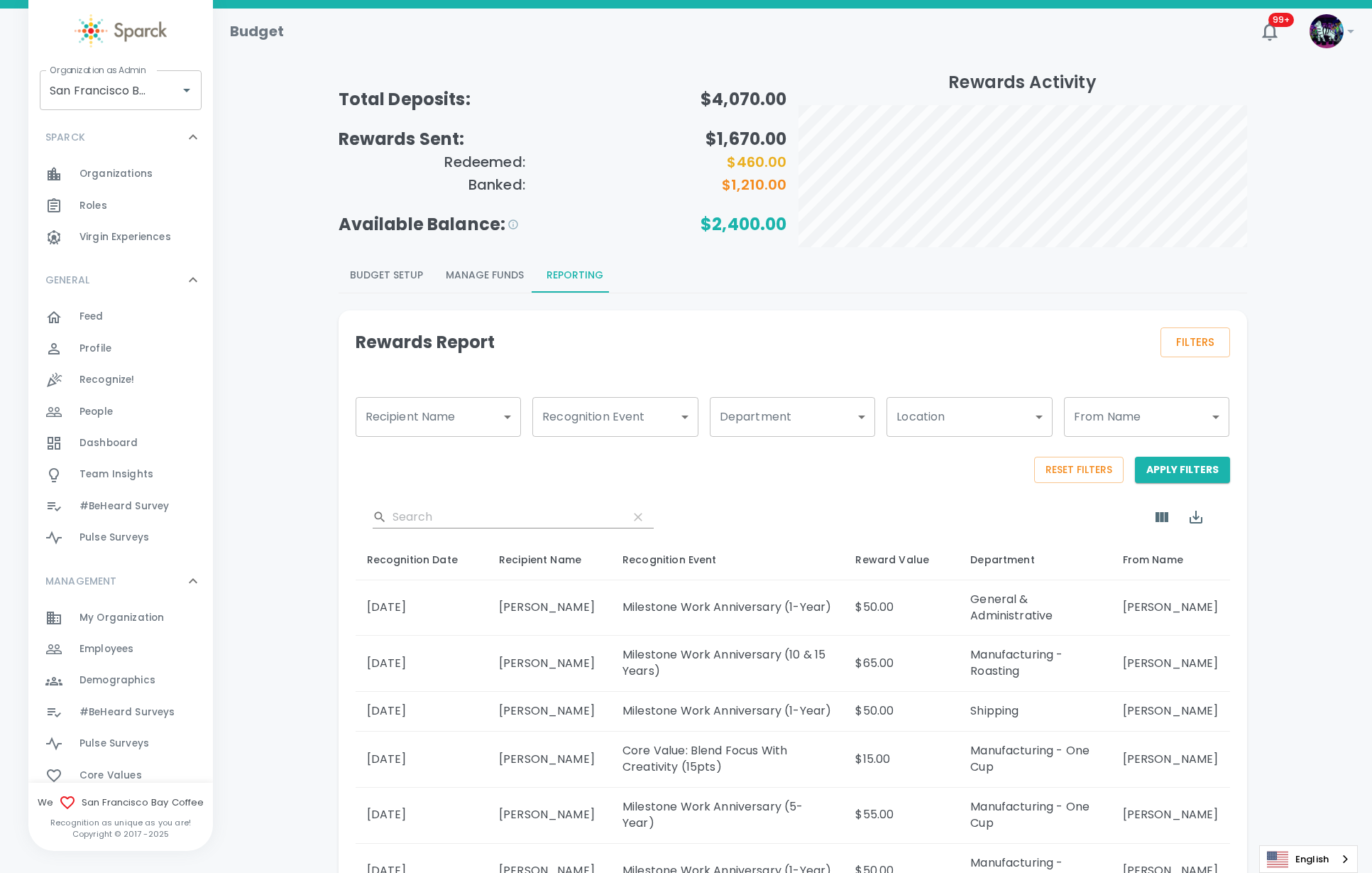
click at [105, 134] on div "SPARCK 0" at bounding box center [112, 137] width 145 height 25
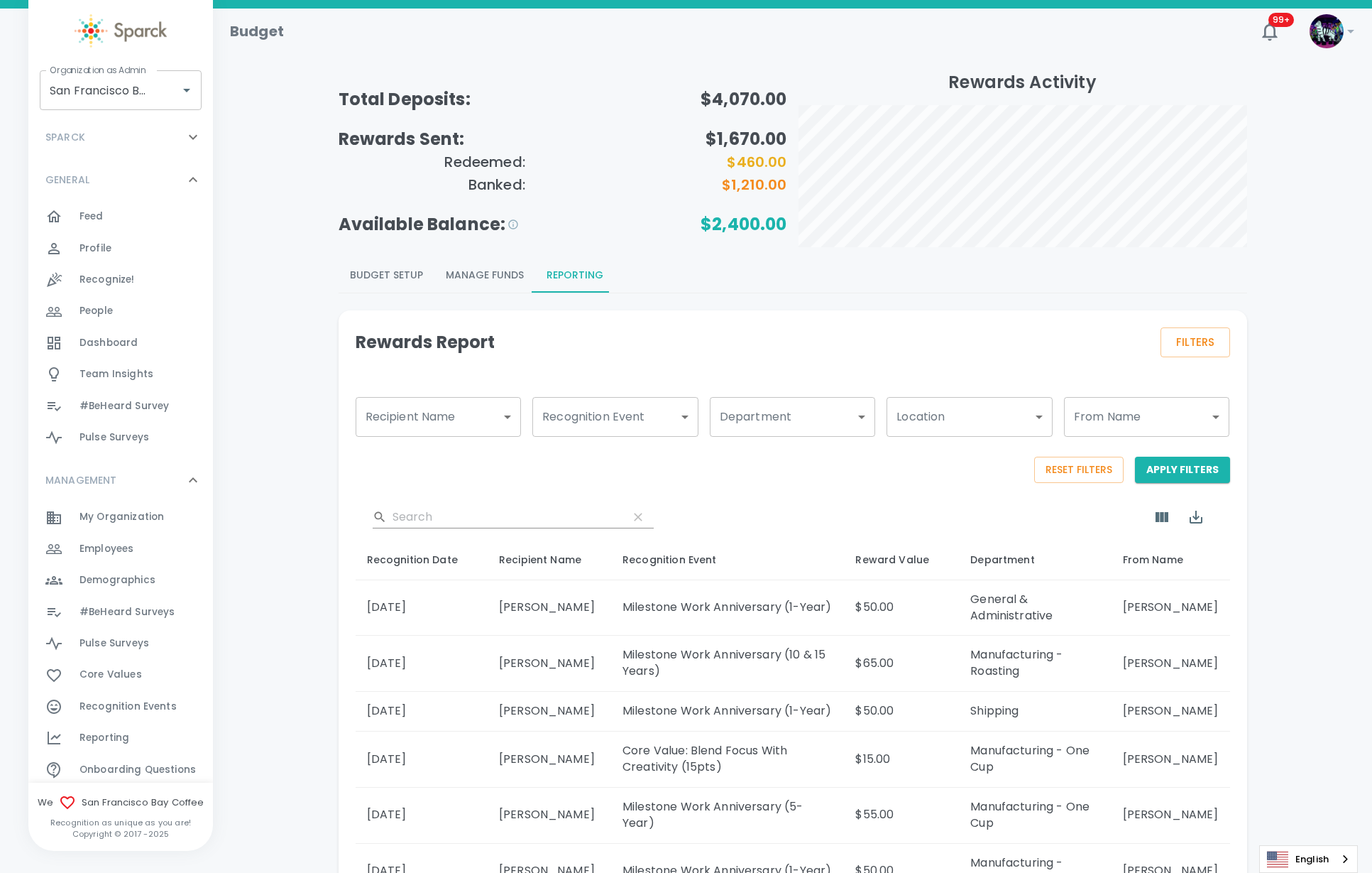
click at [129, 543] on span "Employees" at bounding box center [106, 549] width 54 height 15
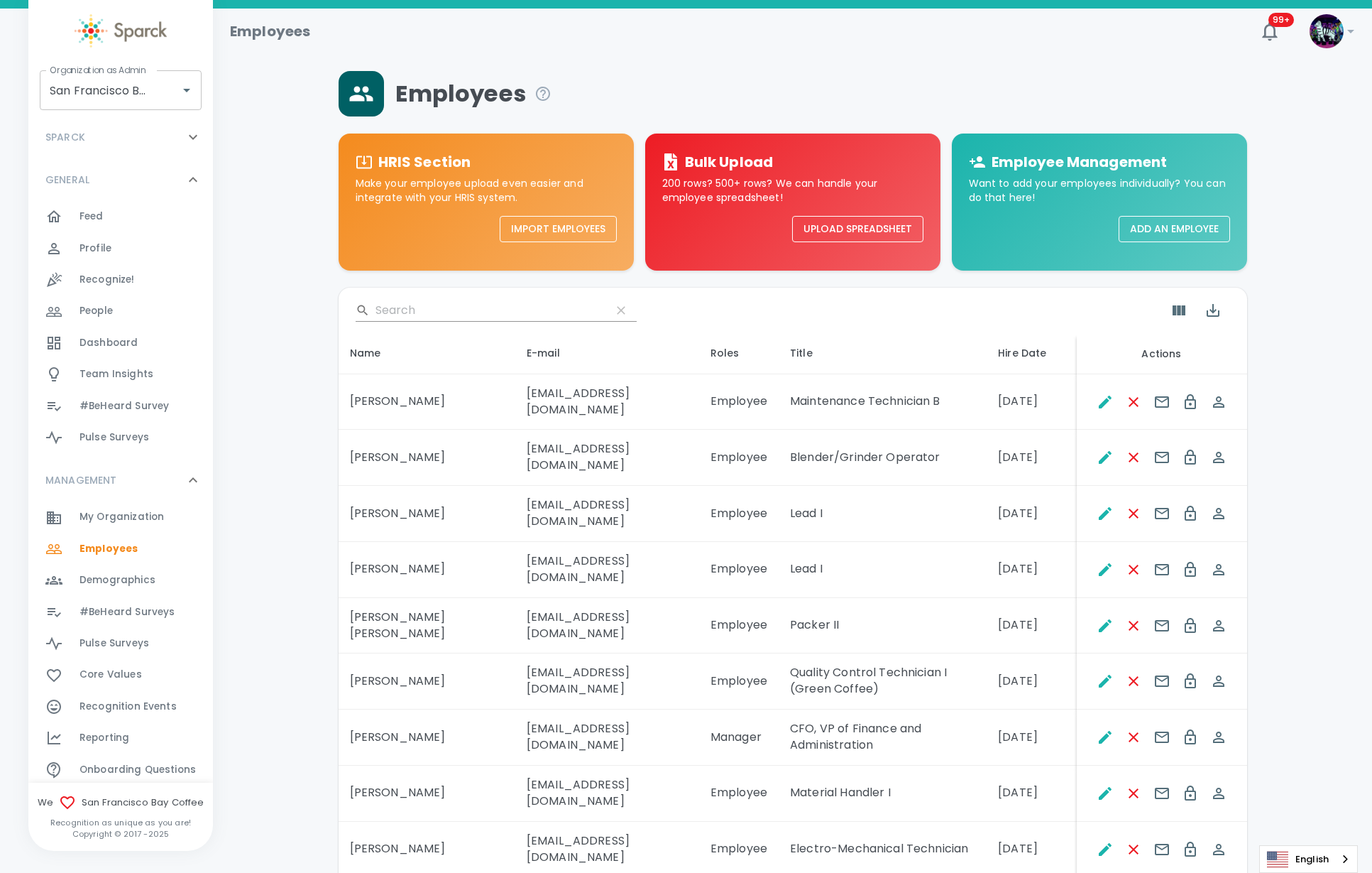
click at [450, 310] on input "Search" at bounding box center [488, 310] width 224 height 23
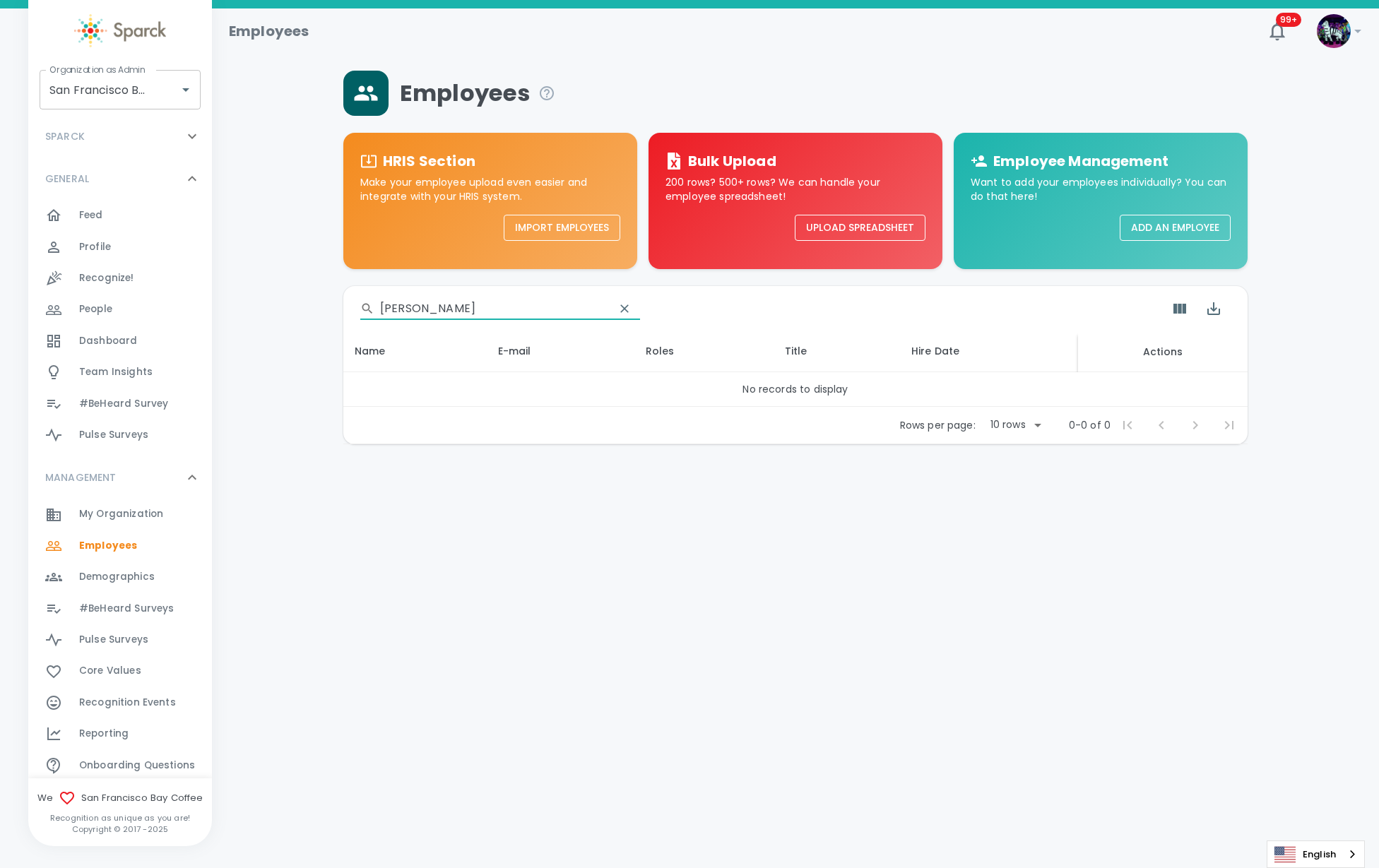
type input "sergio"
click at [127, 216] on div "Feed 0" at bounding box center [145, 215] width 133 height 20
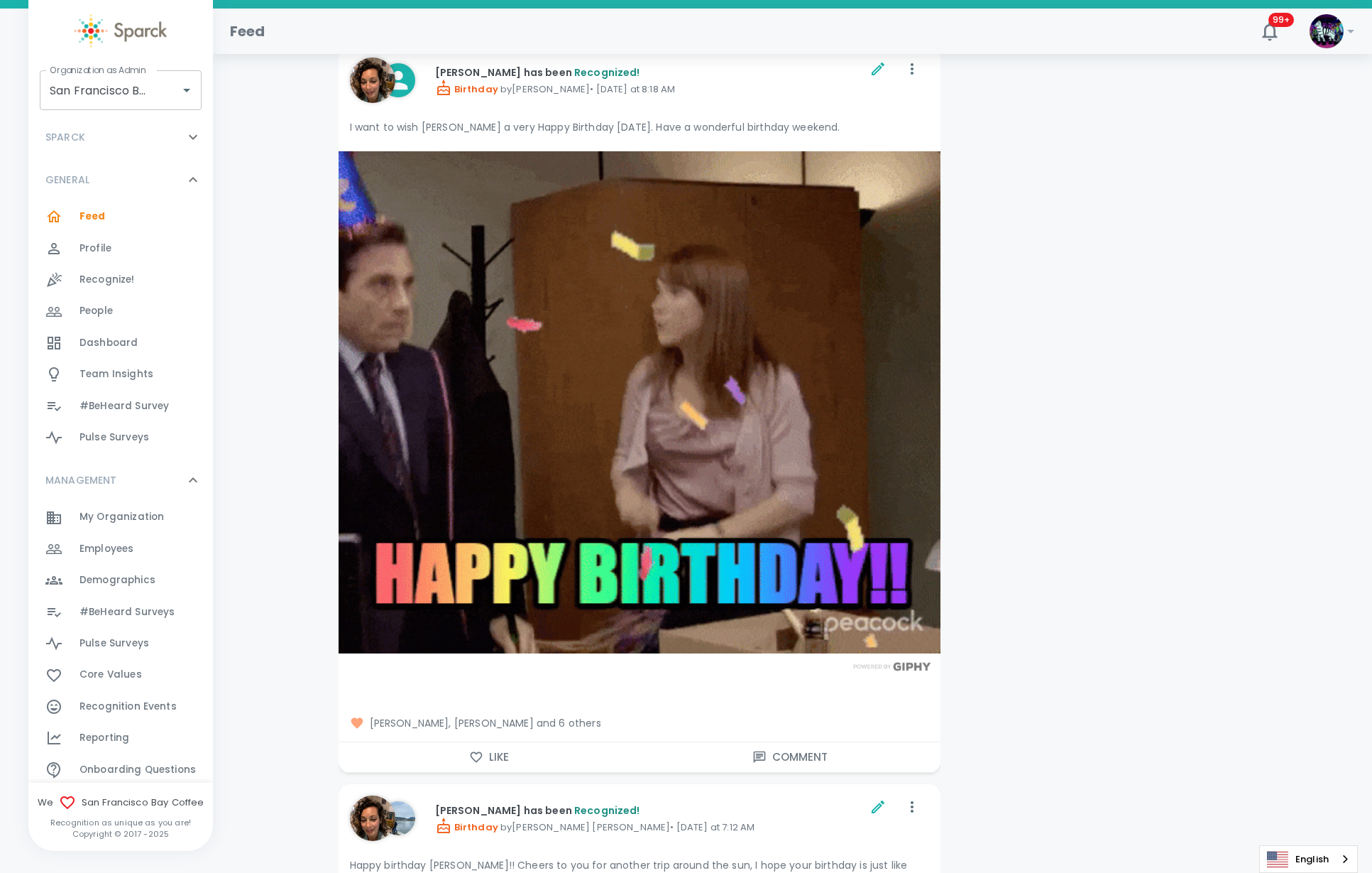
scroll to position [2042, 0]
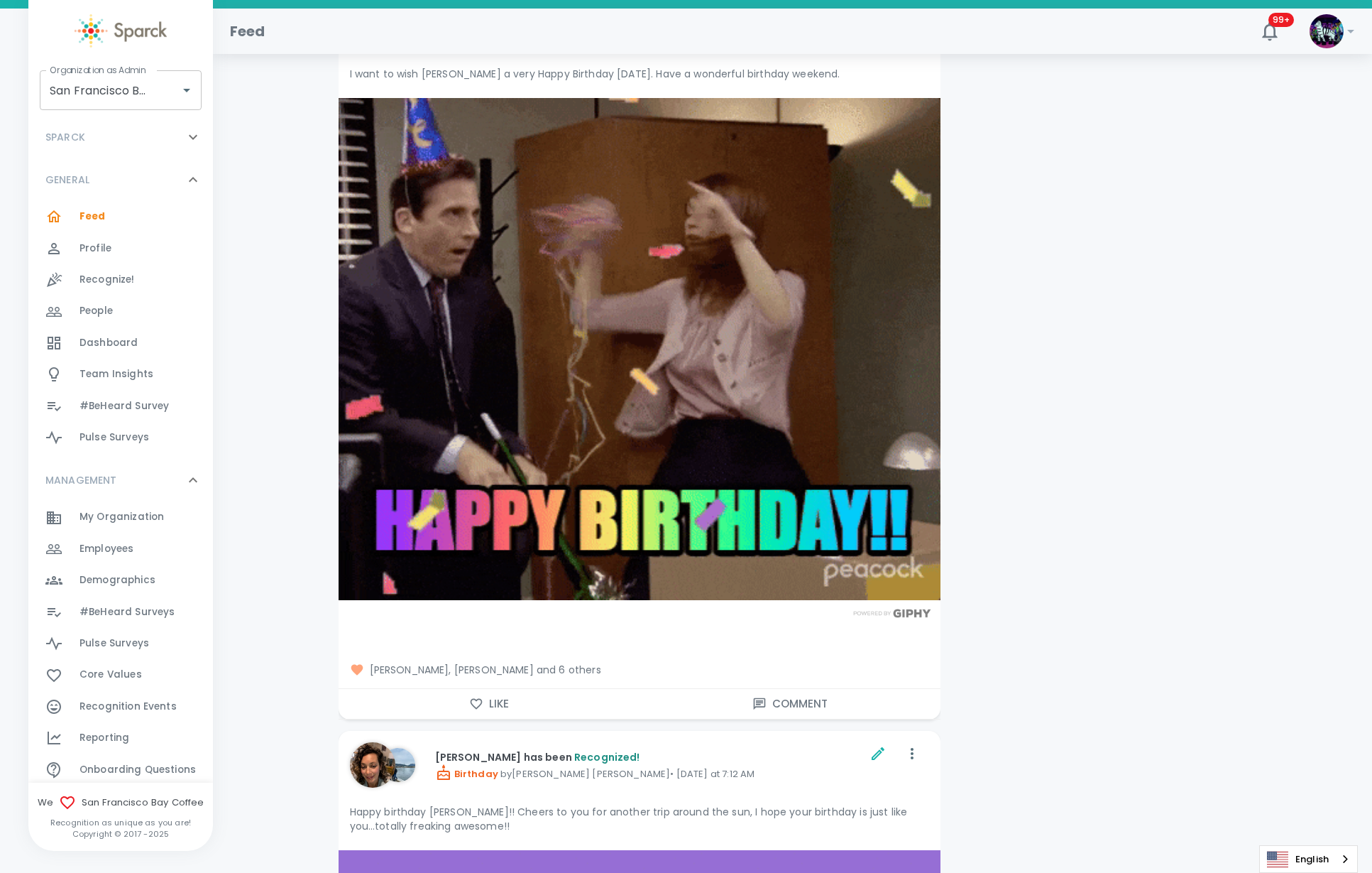
click at [134, 148] on div "SPARCK 0" at bounding box center [112, 137] width 145 height 25
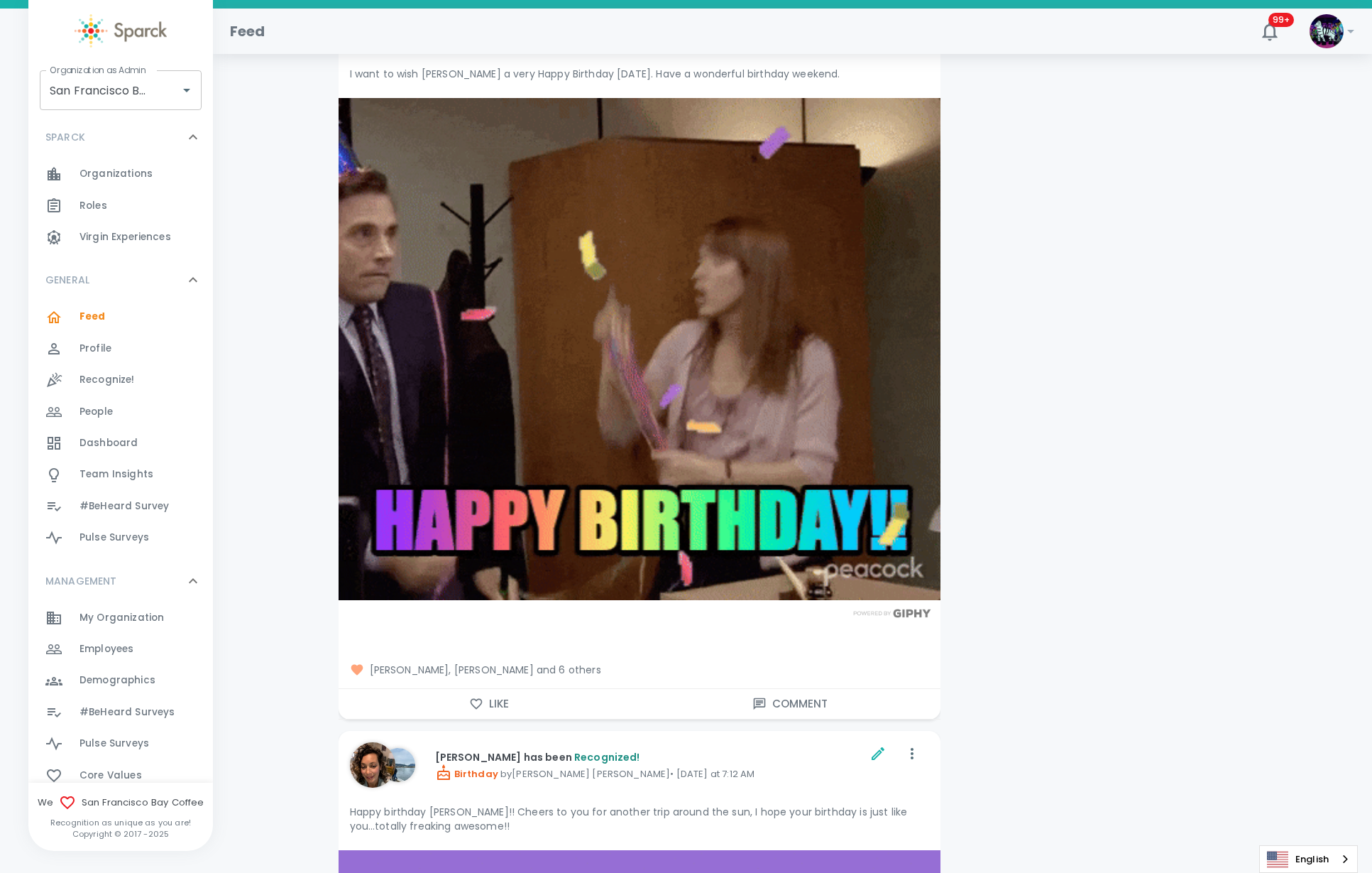
click at [117, 644] on span "Employees" at bounding box center [106, 649] width 54 height 15
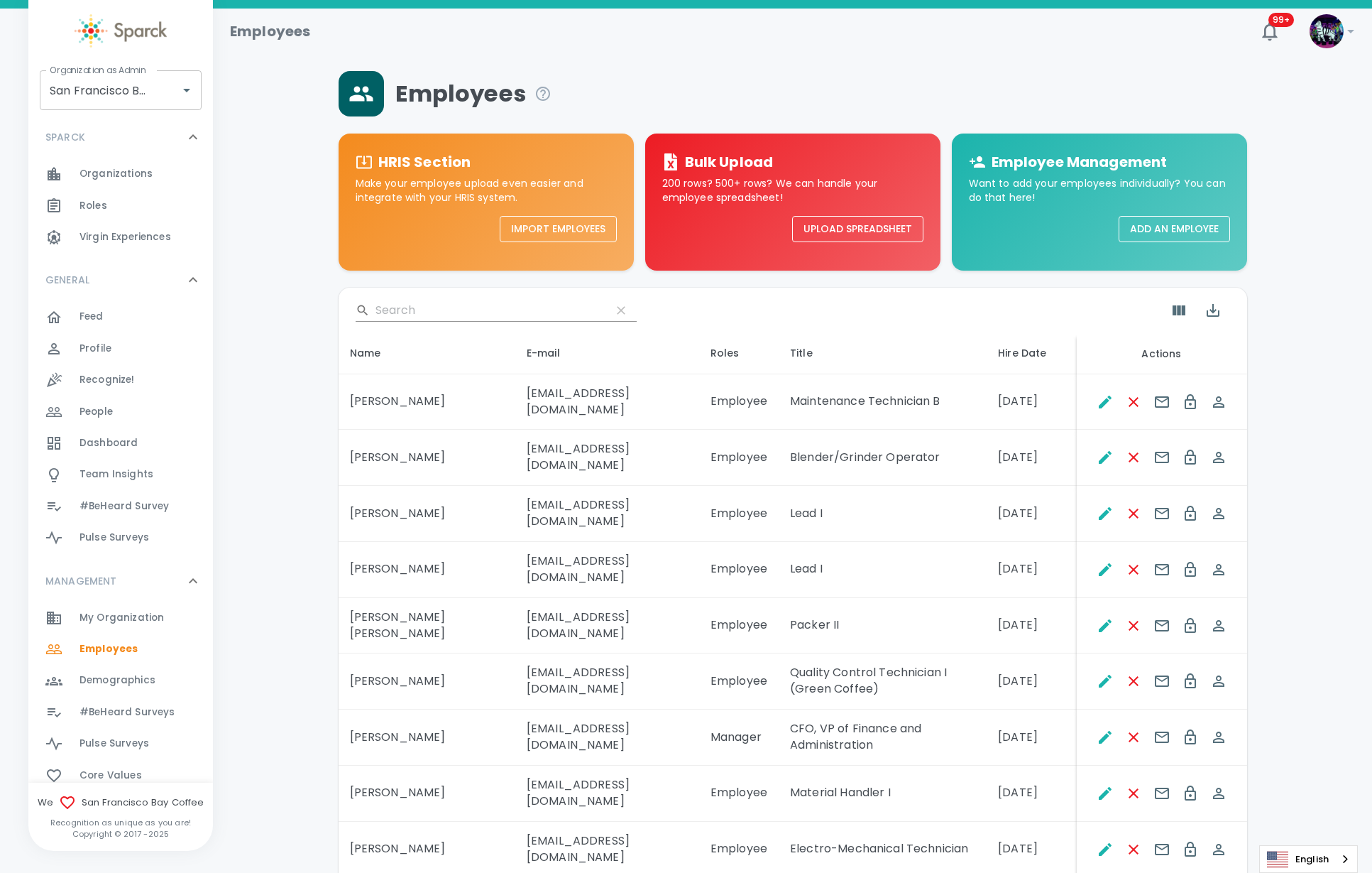
click at [428, 314] on input "Search" at bounding box center [488, 310] width 224 height 23
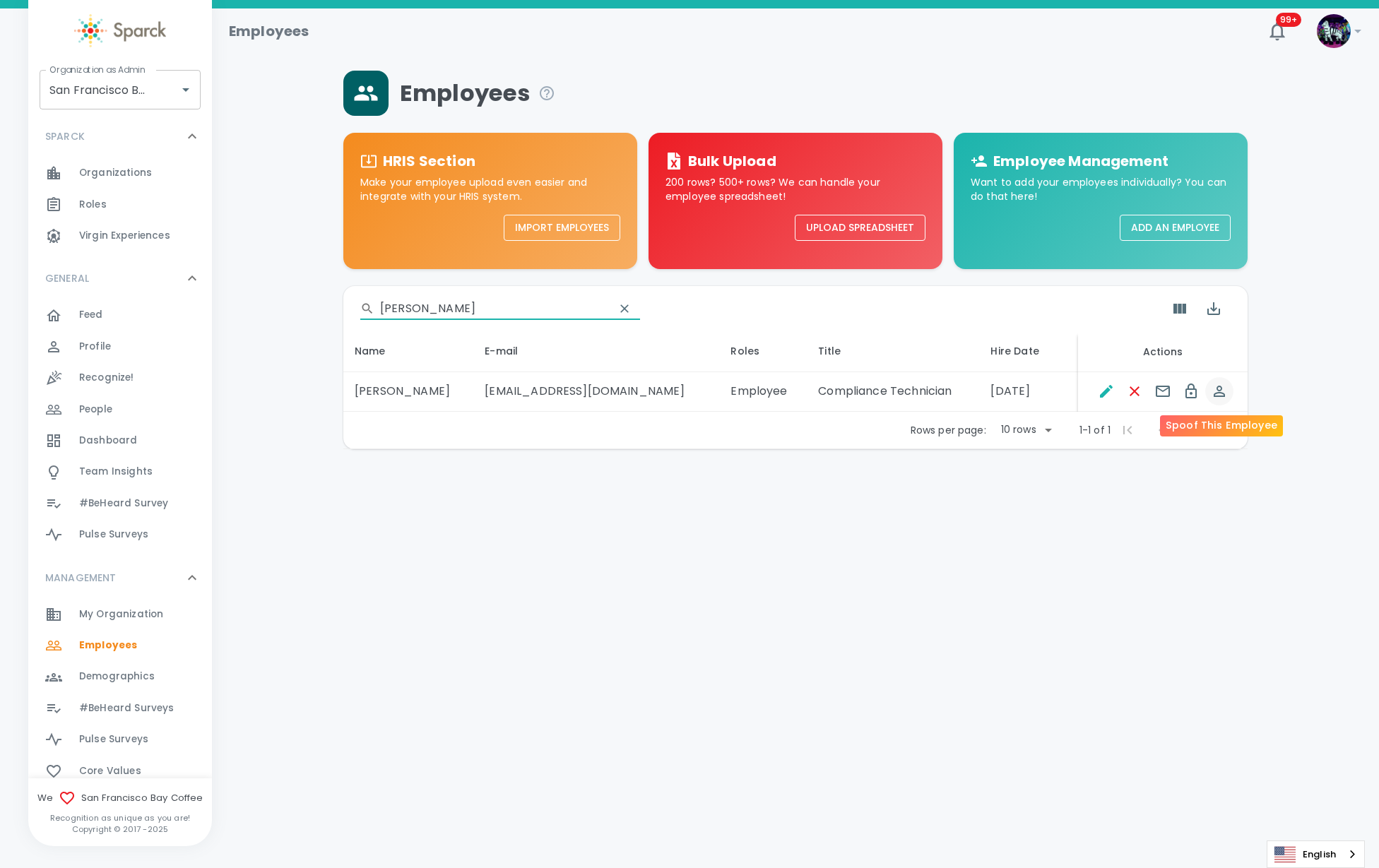
type input "jake"
click at [1213, 396] on icon "Spoof This Employee" at bounding box center [1219, 391] width 11 height 11
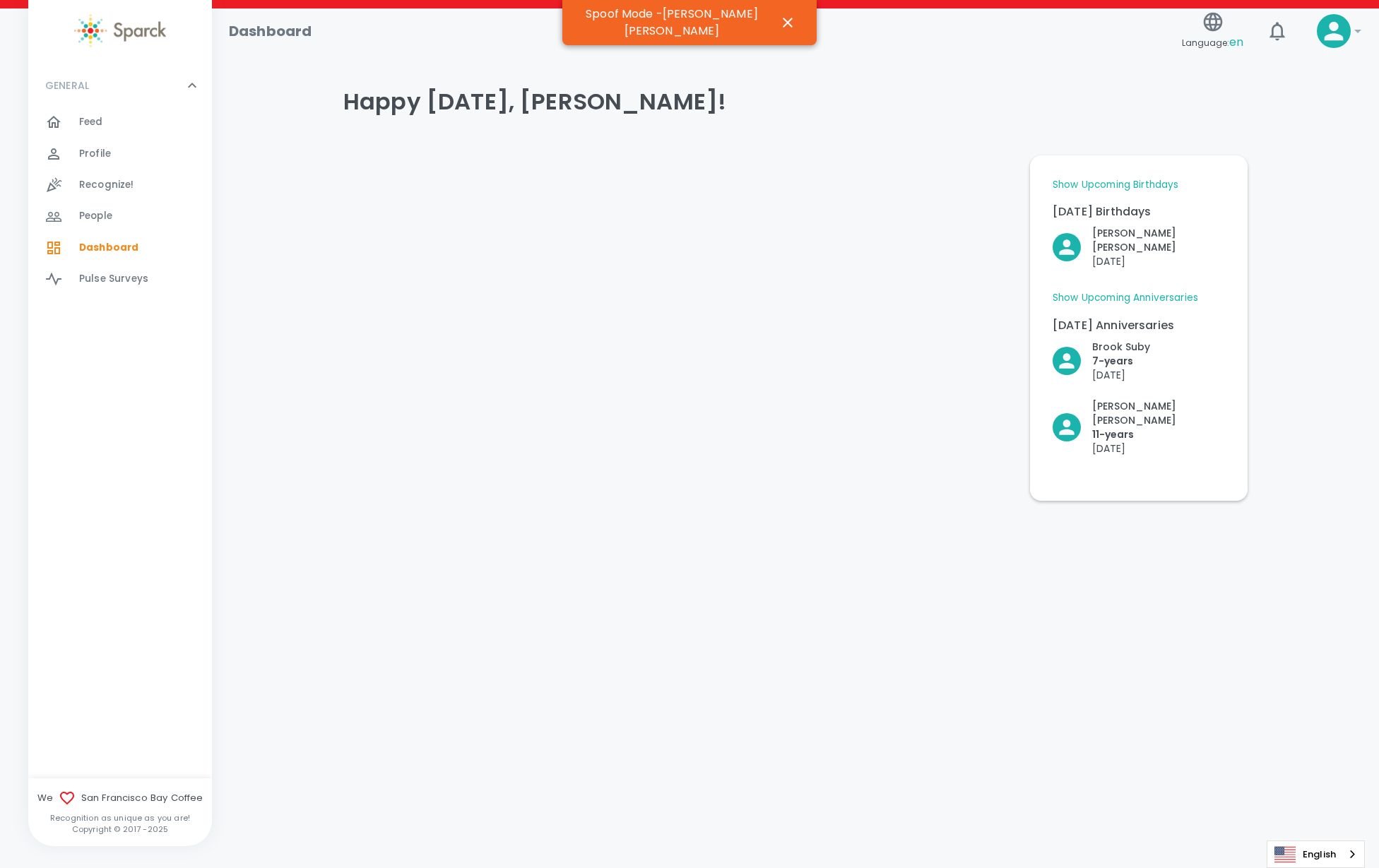
click at [137, 157] on div "Profile 0" at bounding box center [145, 154] width 133 height 20
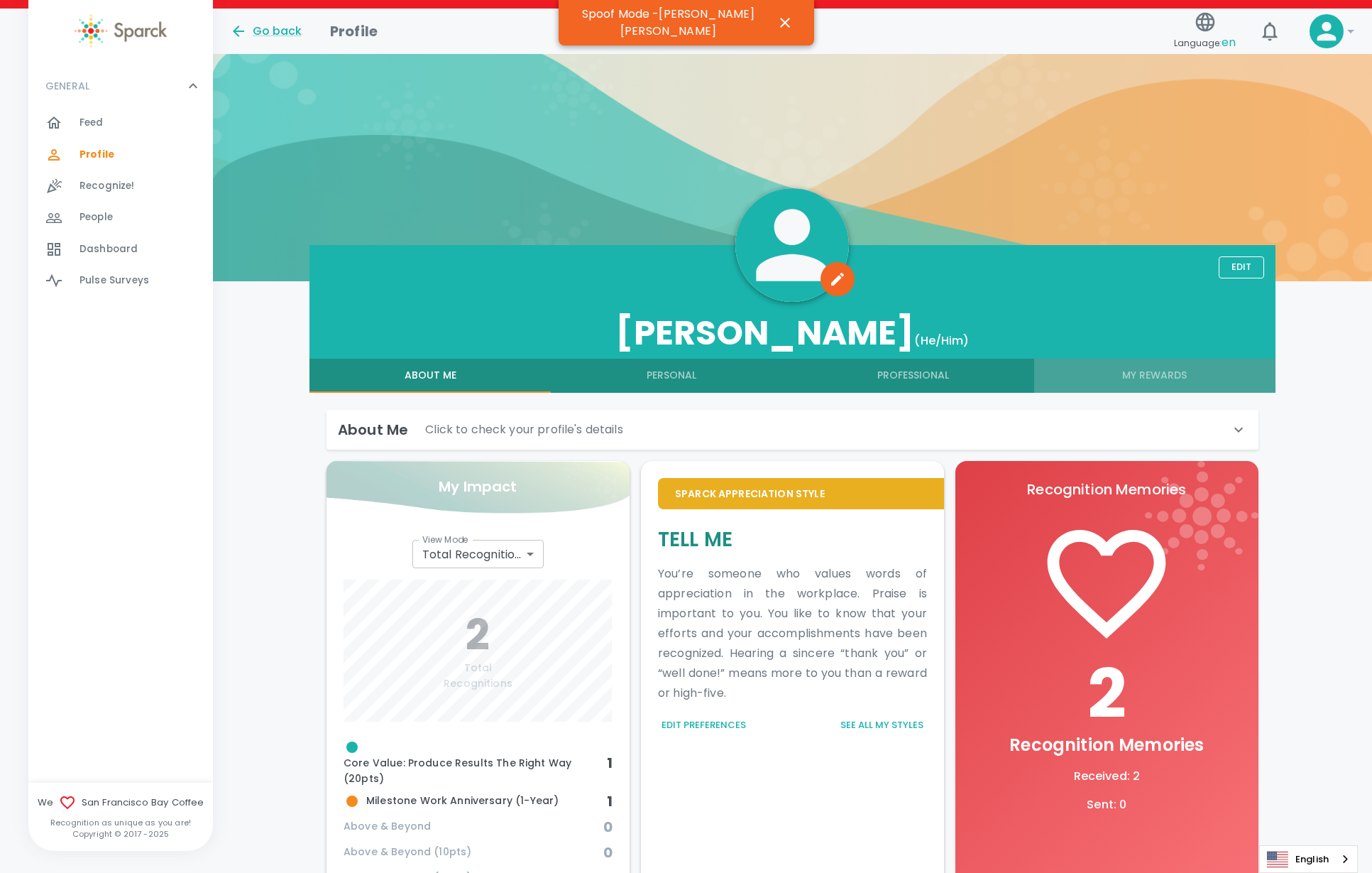
click at [1174, 382] on button "My Rewards" at bounding box center [1155, 375] width 241 height 34
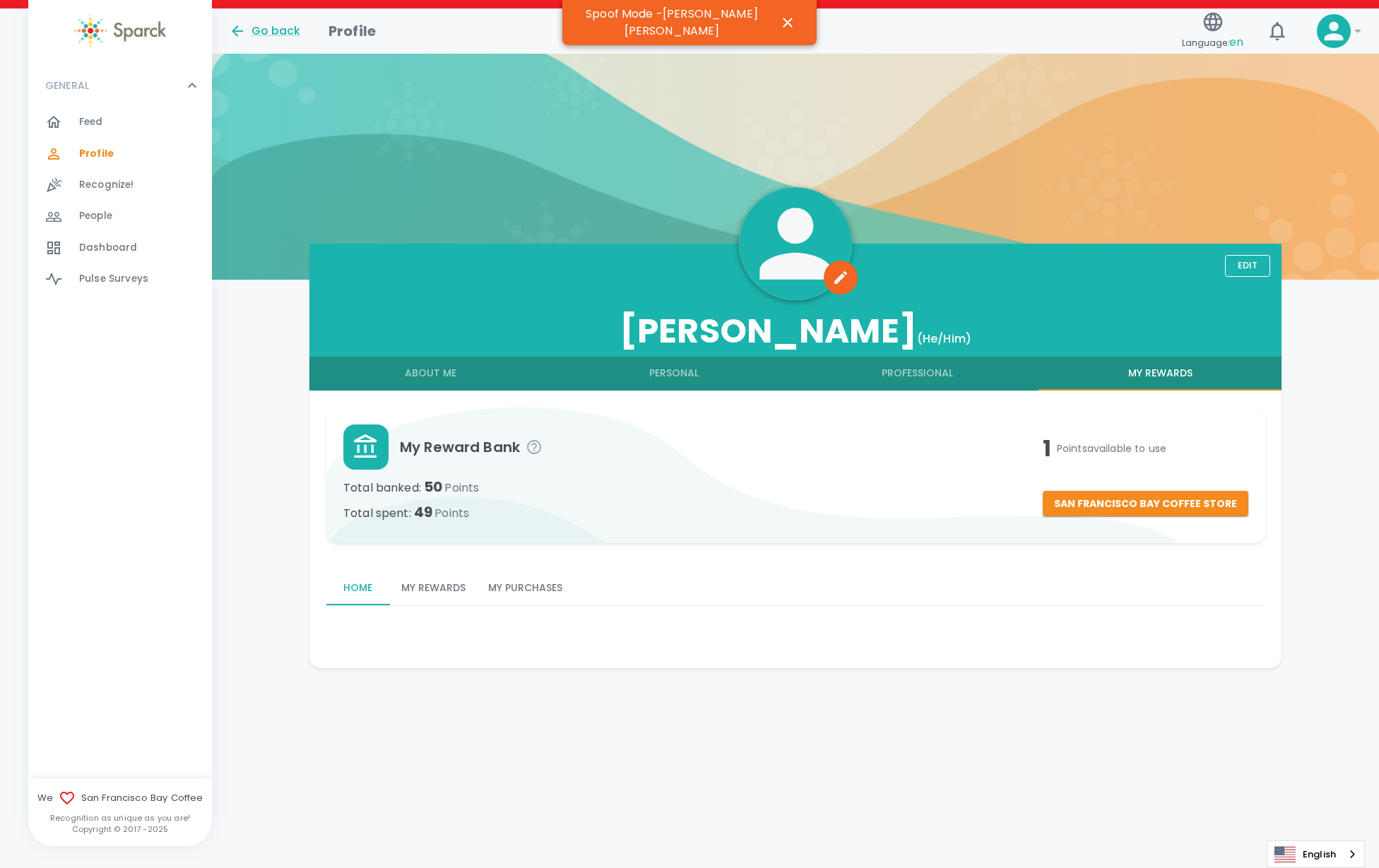
click at [524, 597] on button "My Purchases" at bounding box center [525, 587] width 97 height 33
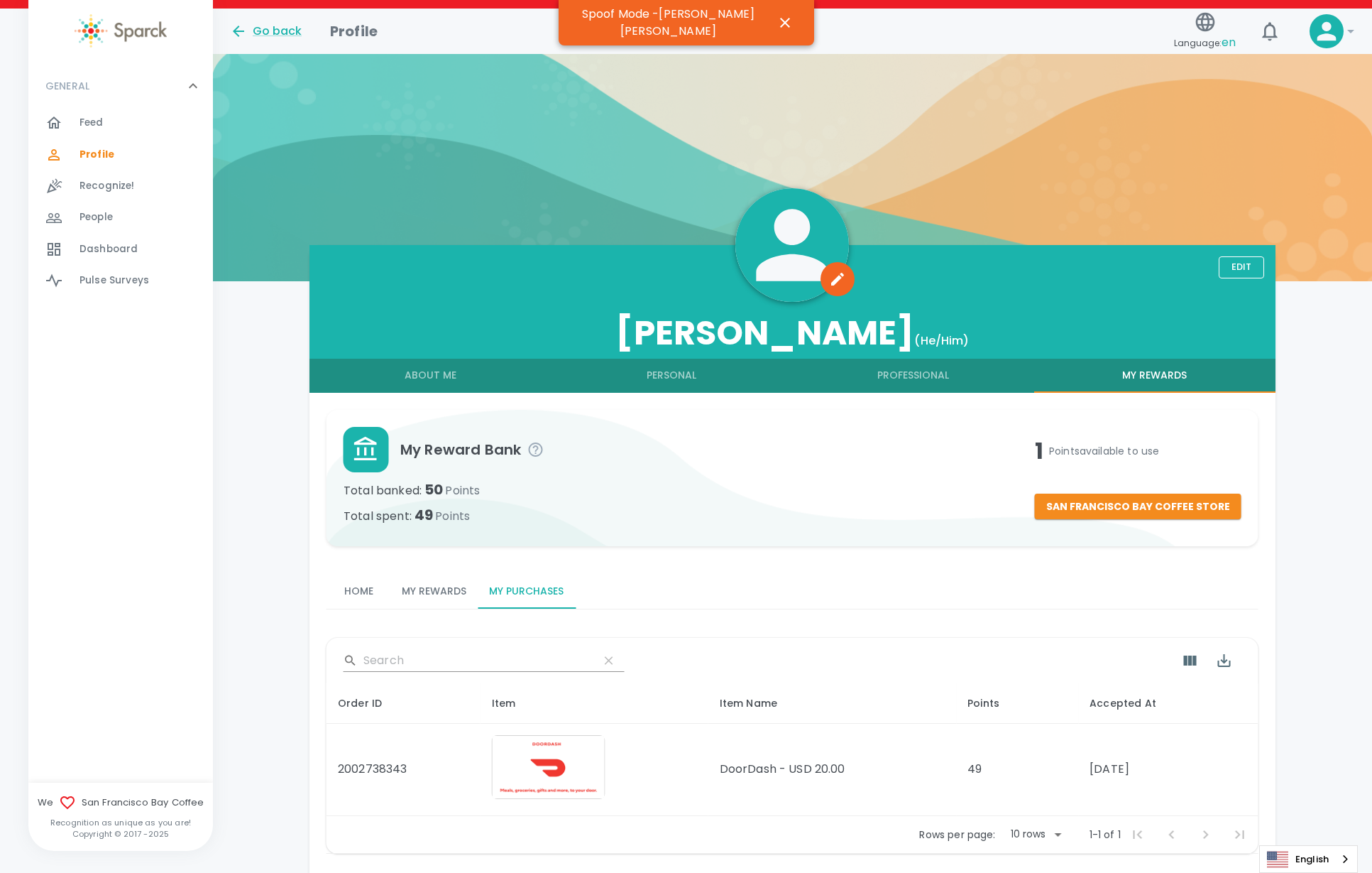
click at [438, 602] on button "My Rewards" at bounding box center [434, 591] width 87 height 34
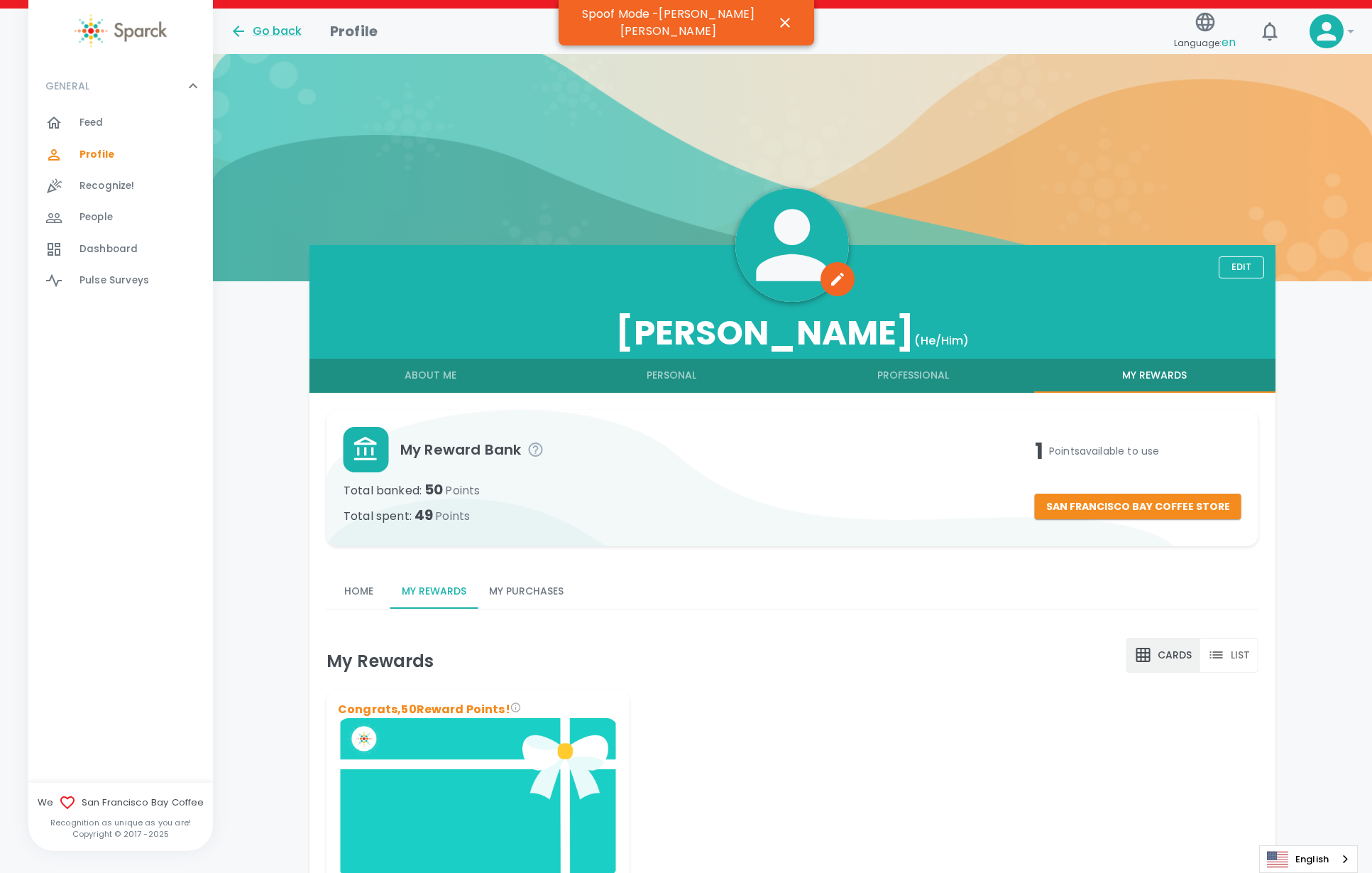
click at [502, 597] on button "My Purchases" at bounding box center [526, 591] width 97 height 34
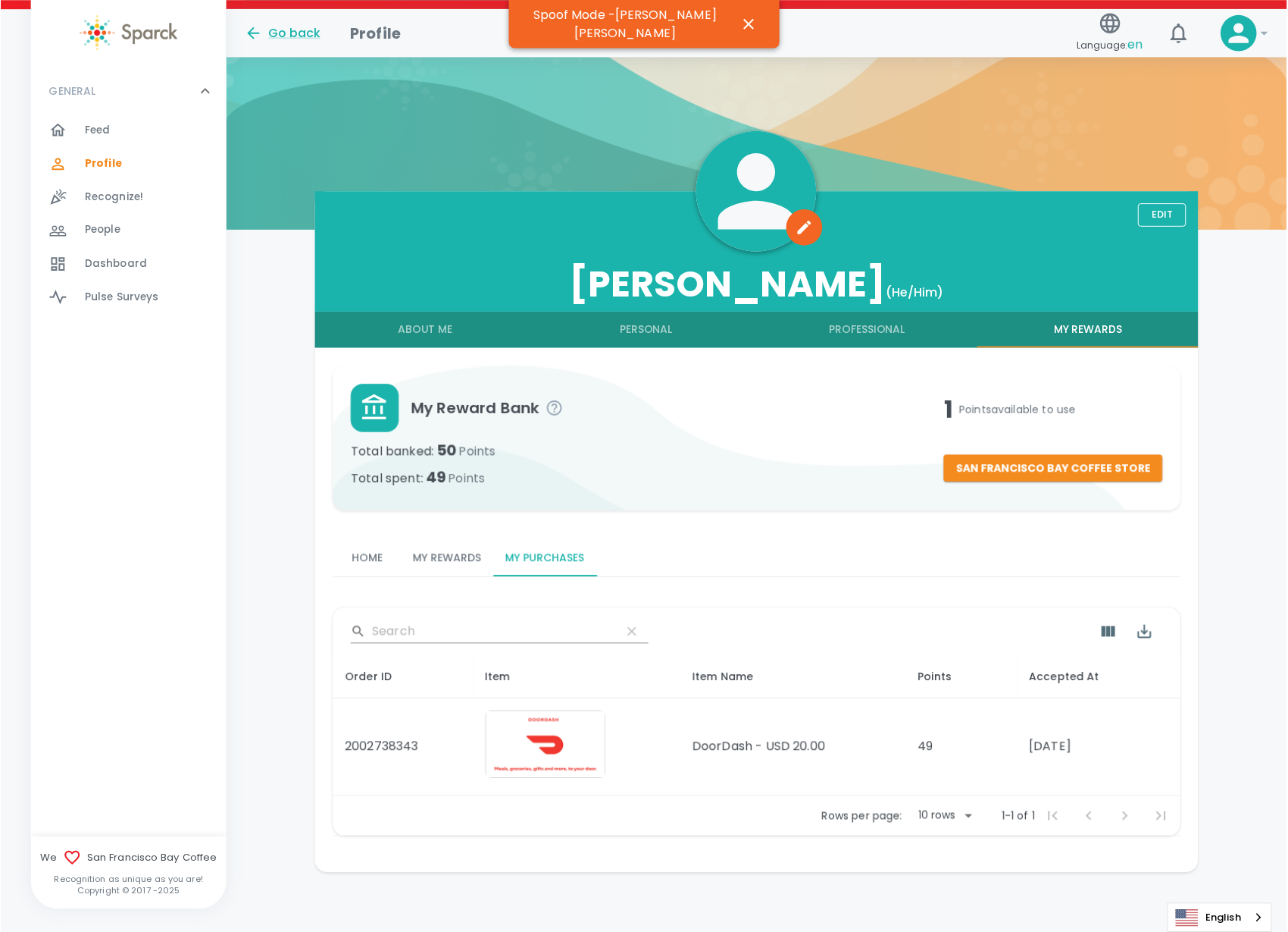
scroll to position [77, 0]
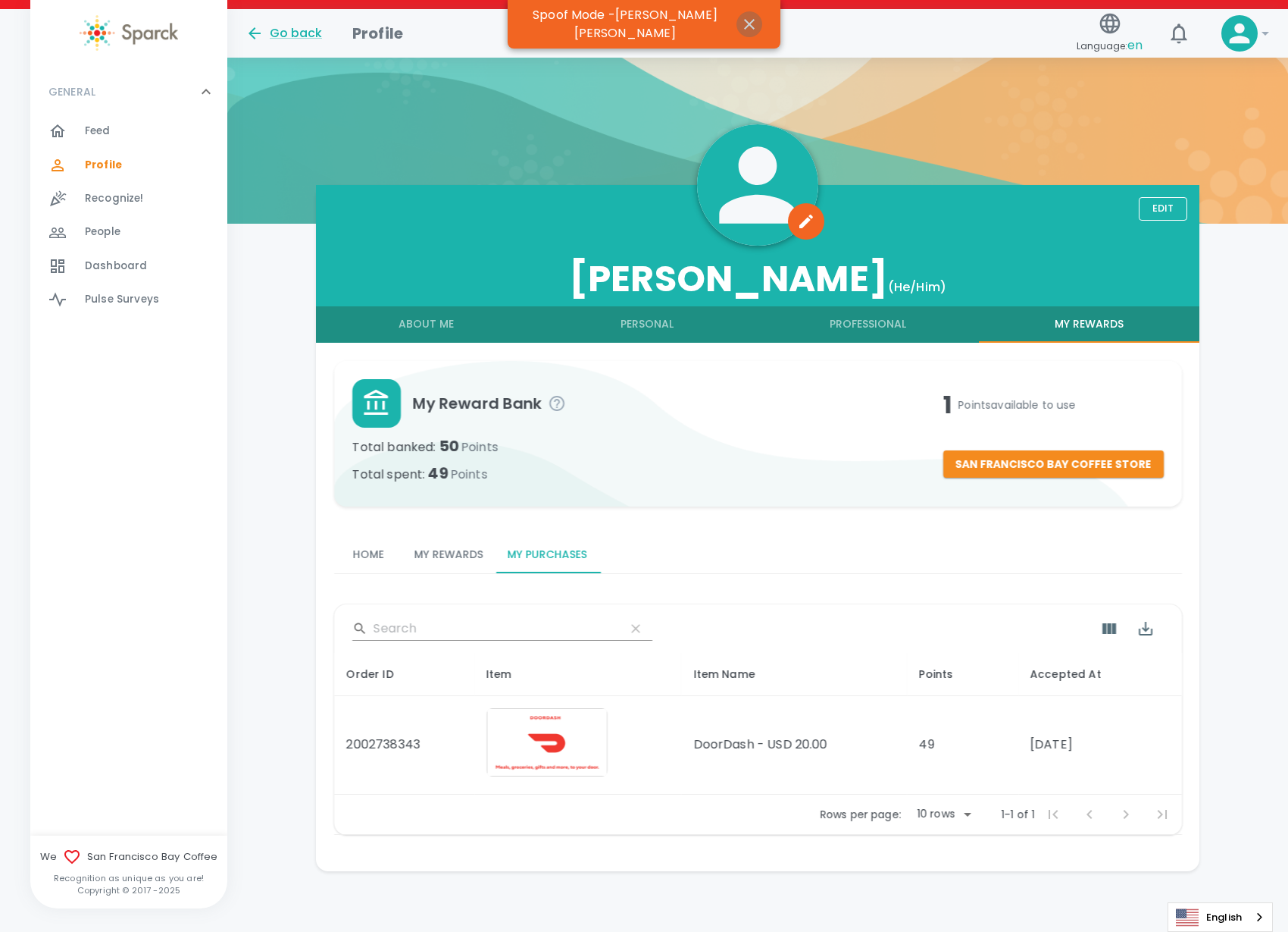
click at [740, 16] on icon "button" at bounding box center [749, 24] width 18 height 18
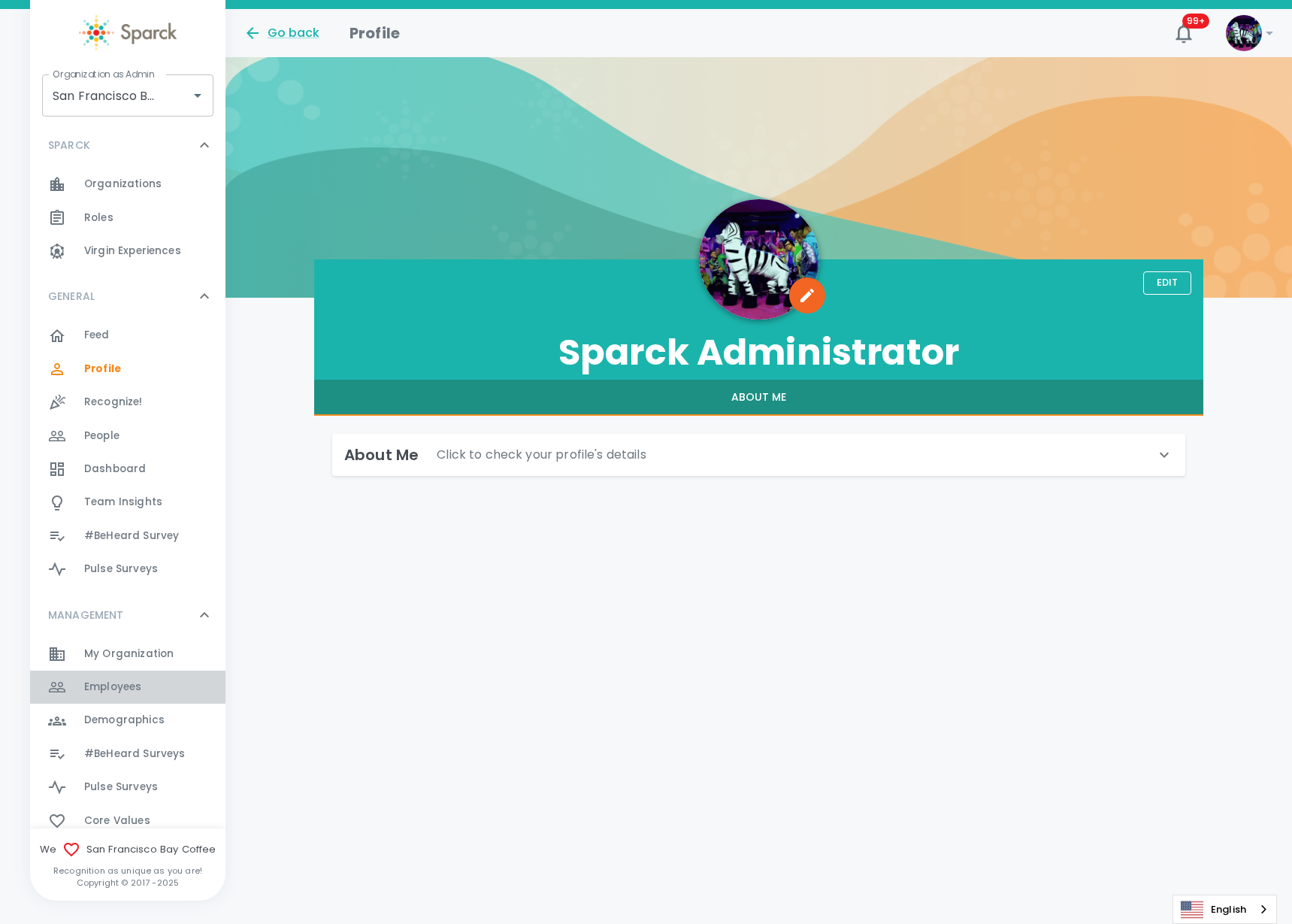
click at [167, 689] on div "Employees 0" at bounding box center [154, 687] width 142 height 21
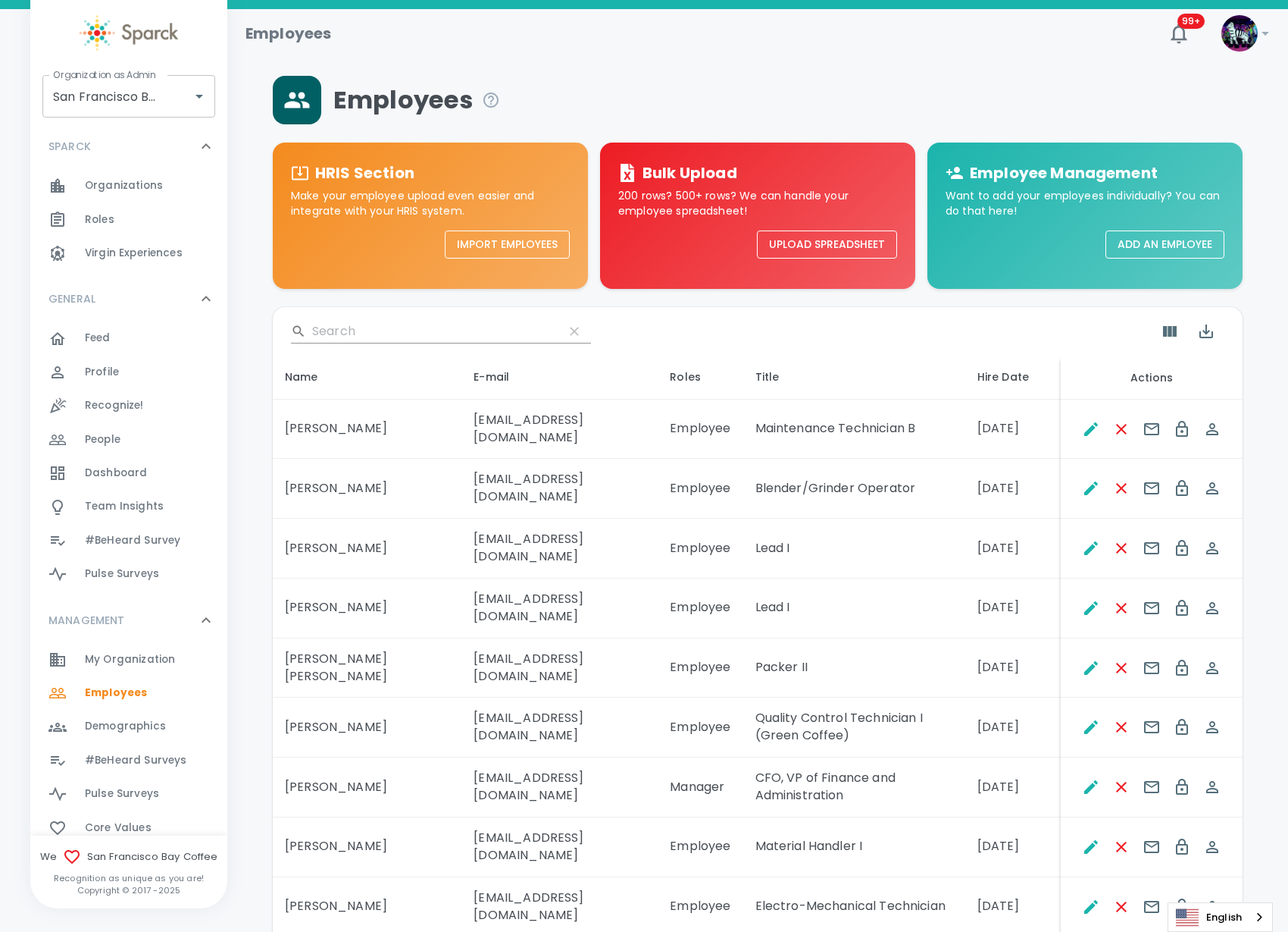
click at [367, 320] on div "​" at bounding box center [758, 331] width 969 height 49
click at [360, 332] on input "Search" at bounding box center [431, 330] width 239 height 24
click at [363, 330] on input "Search" at bounding box center [431, 330] width 239 height 24
drag, startPoint x: 332, startPoint y: 326, endPoint x: 301, endPoint y: 353, distance: 41.1
click at [332, 325] on input "Search" at bounding box center [431, 330] width 239 height 24
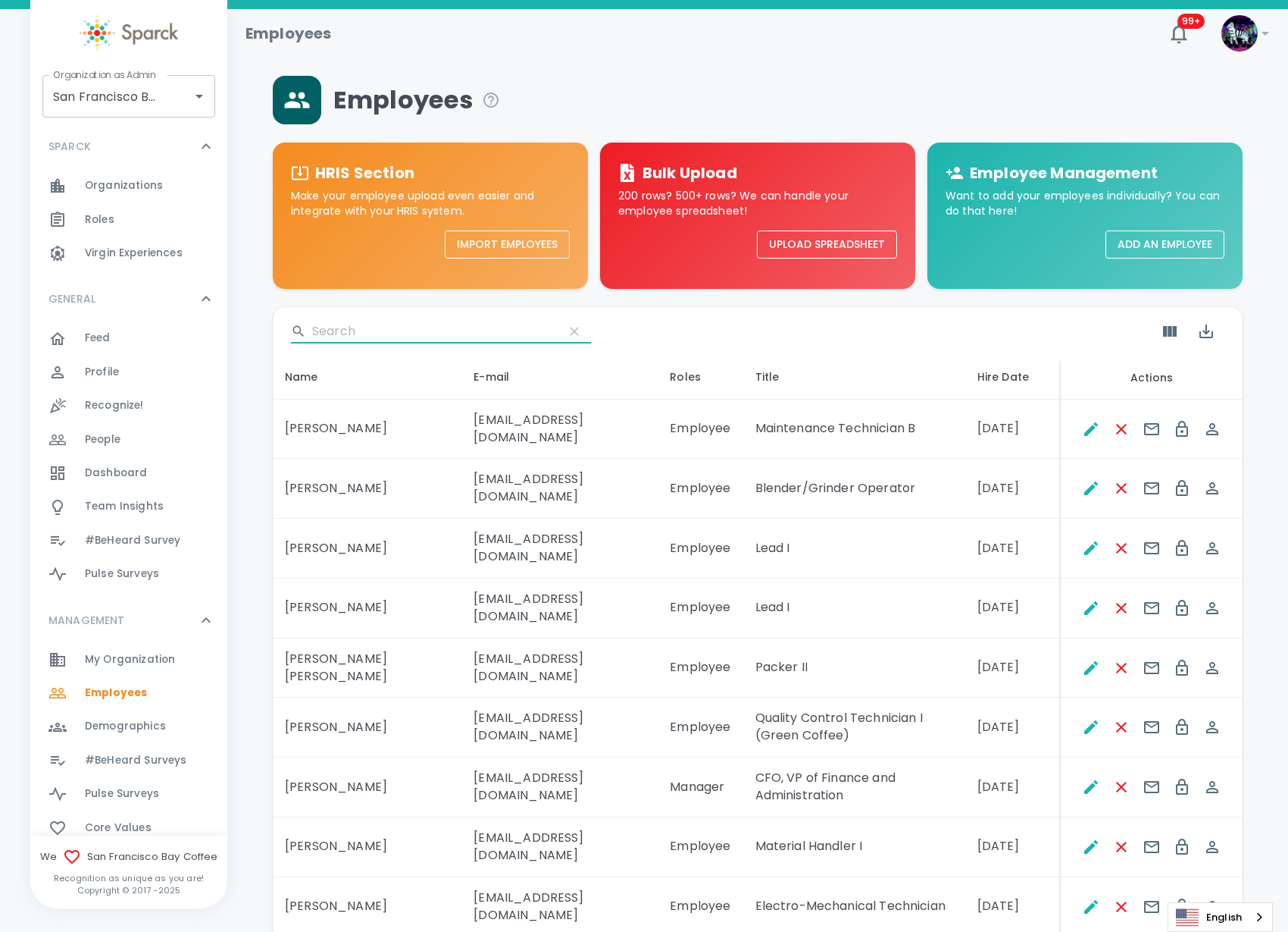
click at [325, 331] on input "Search" at bounding box center [431, 330] width 239 height 24
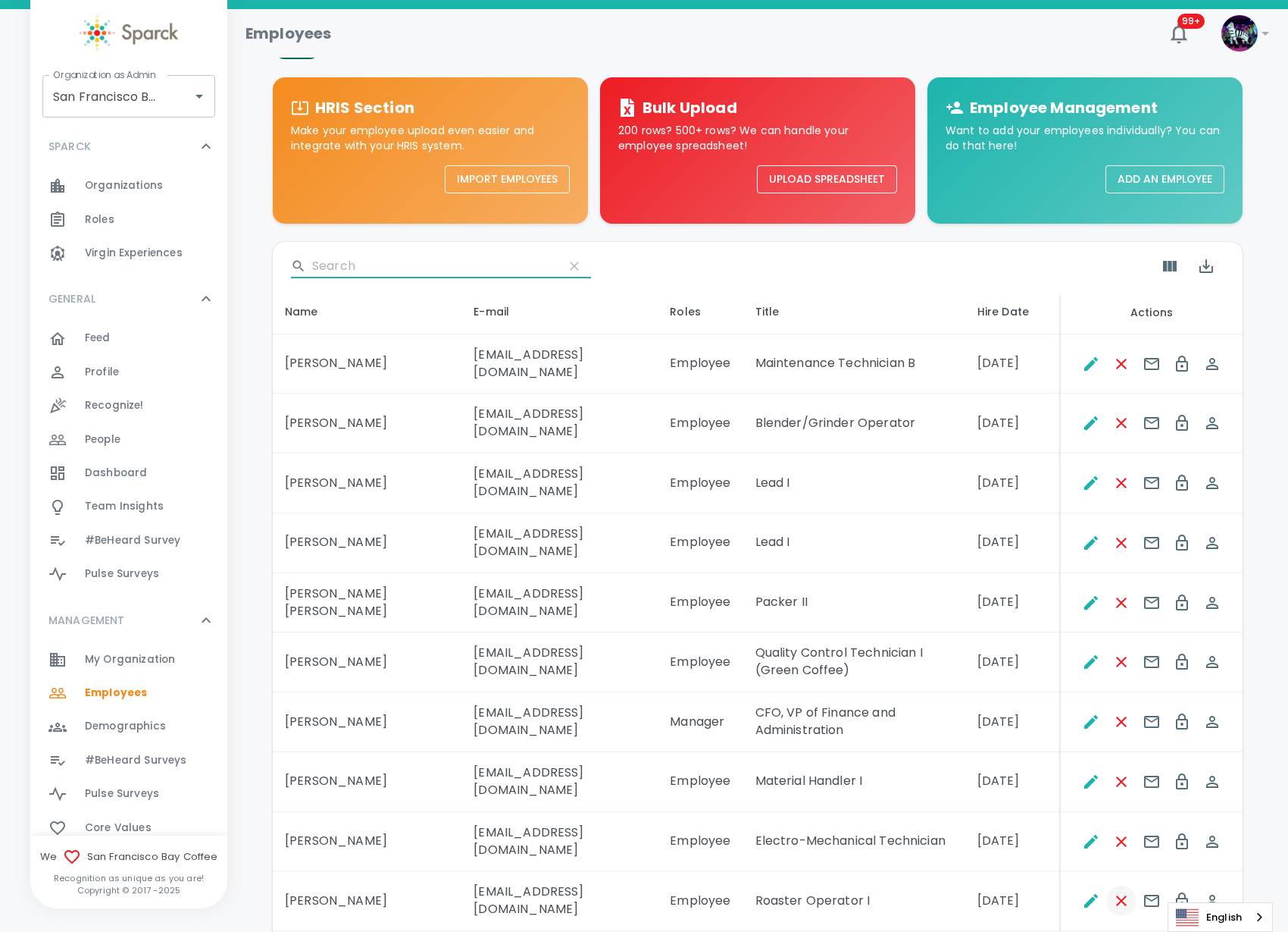
scroll to position [97, 0]
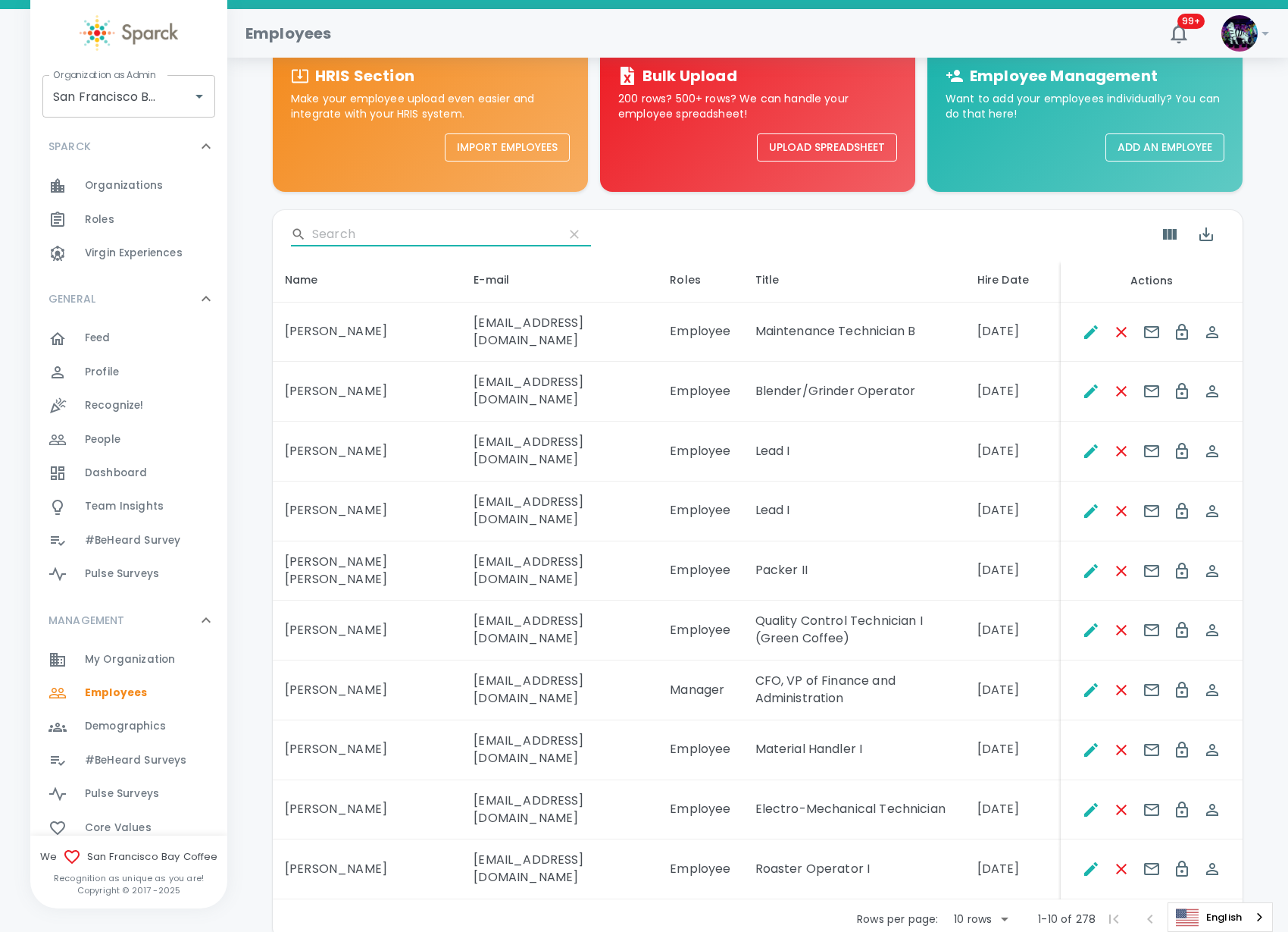
click at [947, 899] on div "Rows per page: 10 rows 10 1-10 of 278 1-10 of 278" at bounding box center [758, 918] width 969 height 40
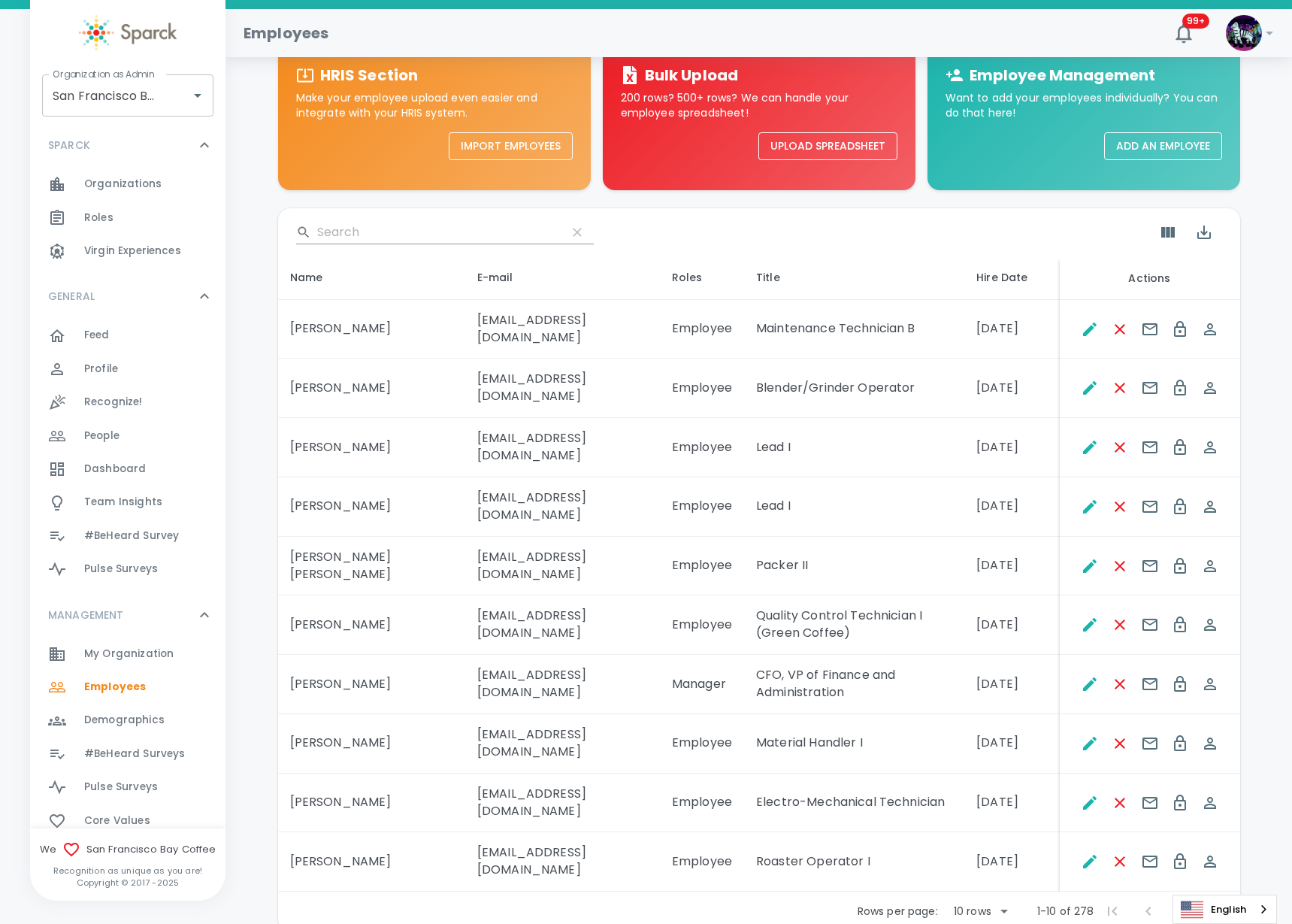
click at [955, 832] on body "Skip Navigation Employees 99+ ! Organization as Admin [GEOGRAPHIC_DATA] Coffee …" at bounding box center [646, 456] width 1292 height 1105
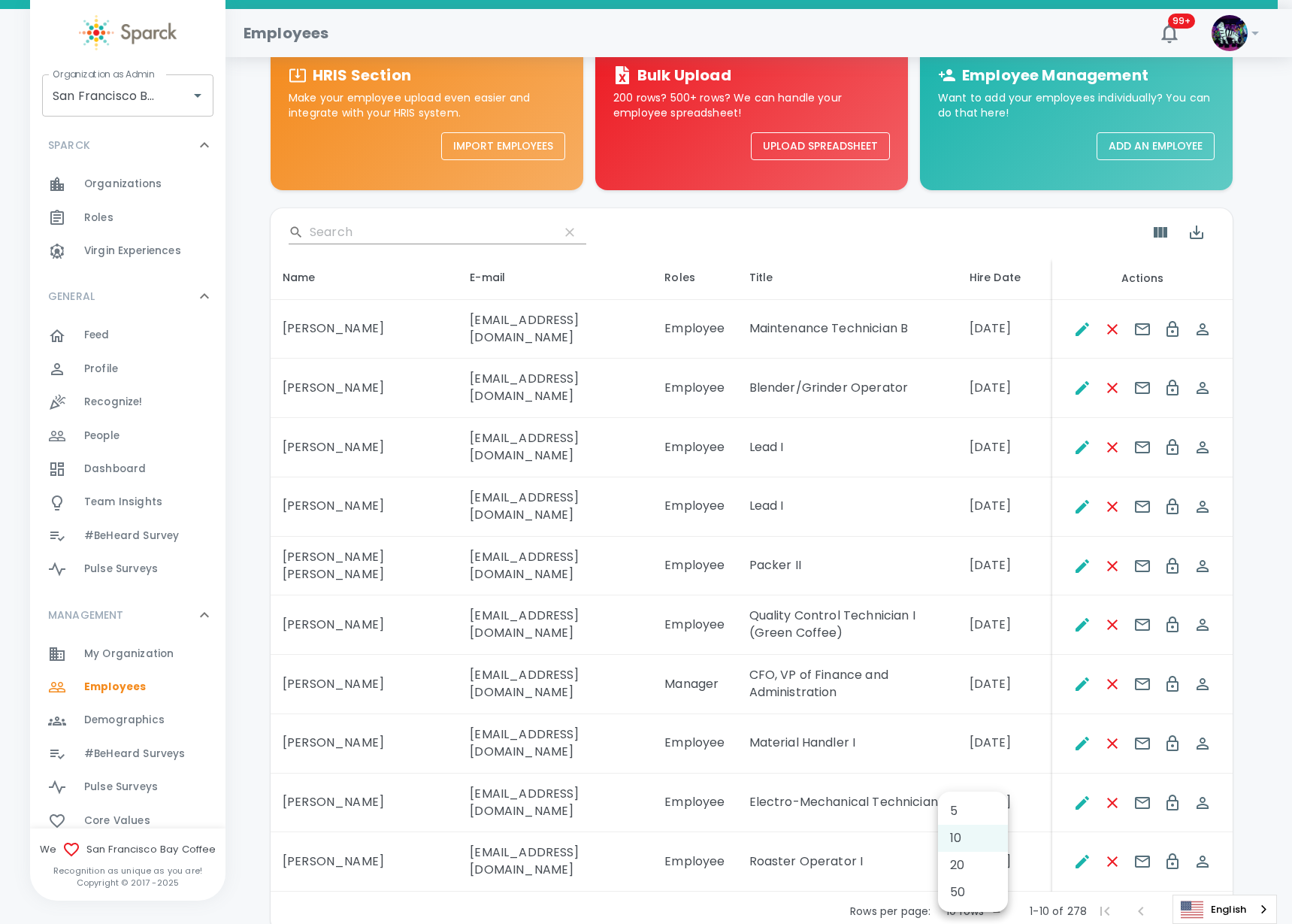
click at [973, 880] on li "50" at bounding box center [972, 892] width 70 height 27
type input "50"
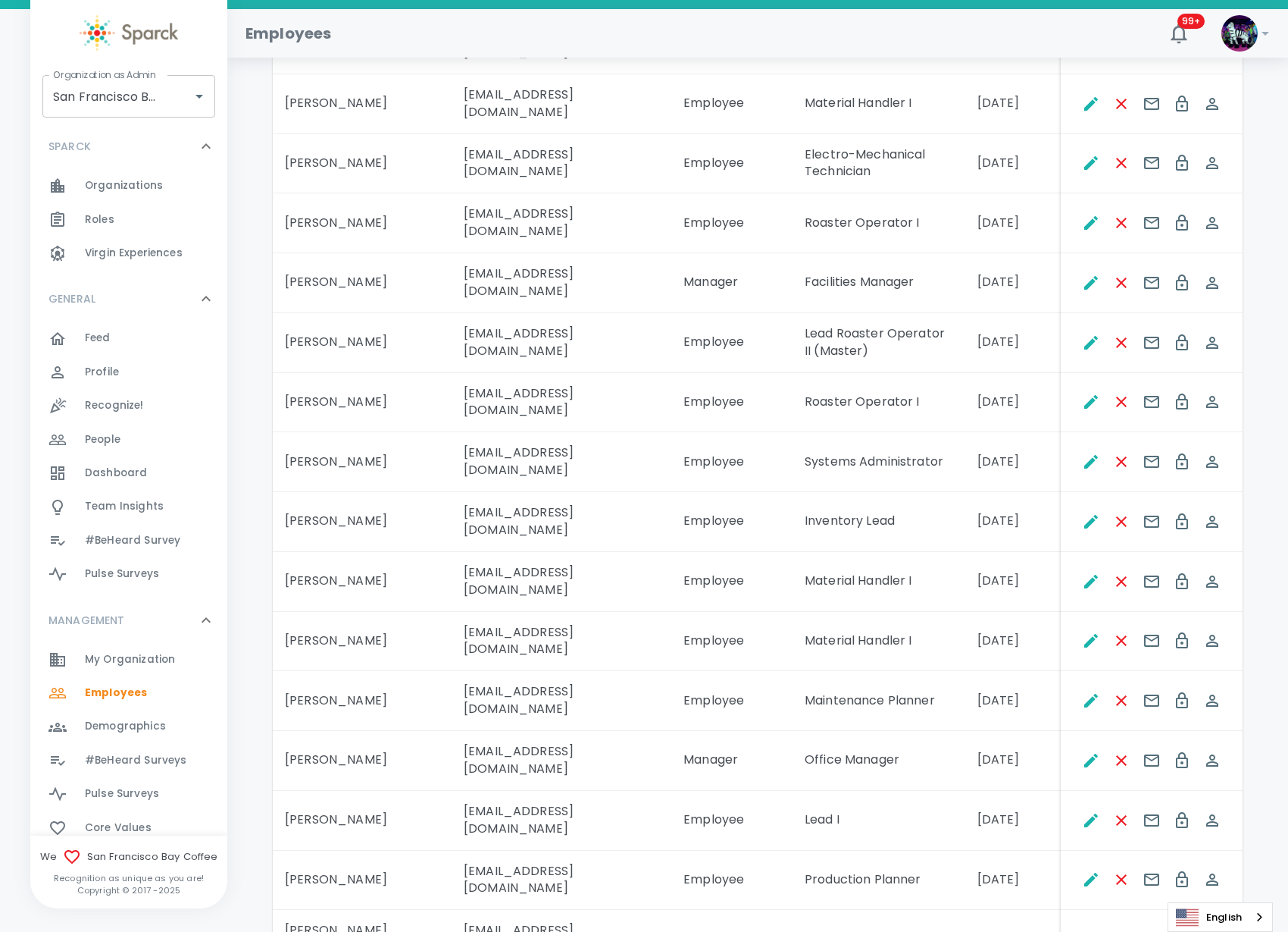
scroll to position [855, 0]
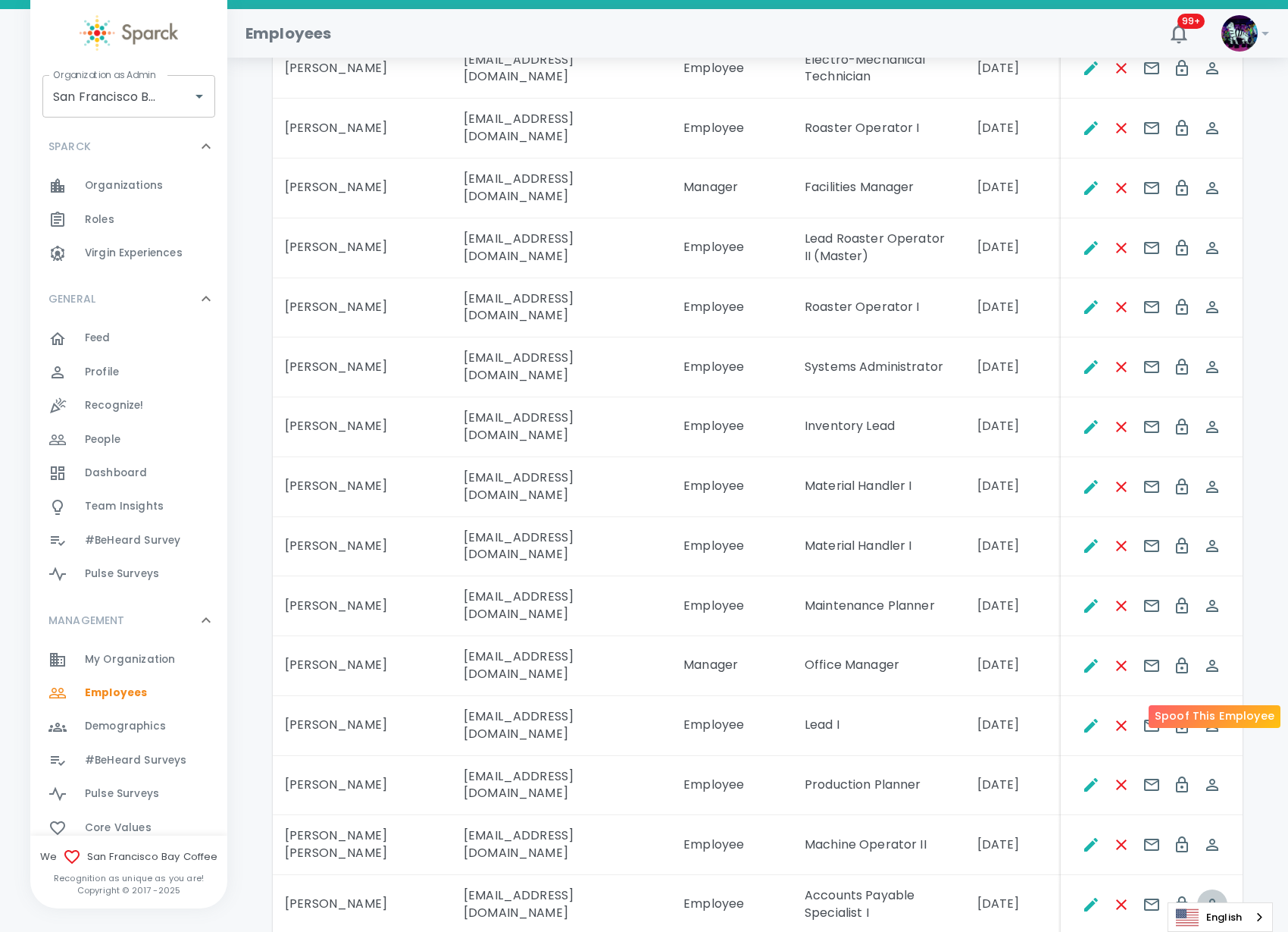
click at [1208, 895] on icon "Spoof This Employee" at bounding box center [1212, 904] width 18 height 18
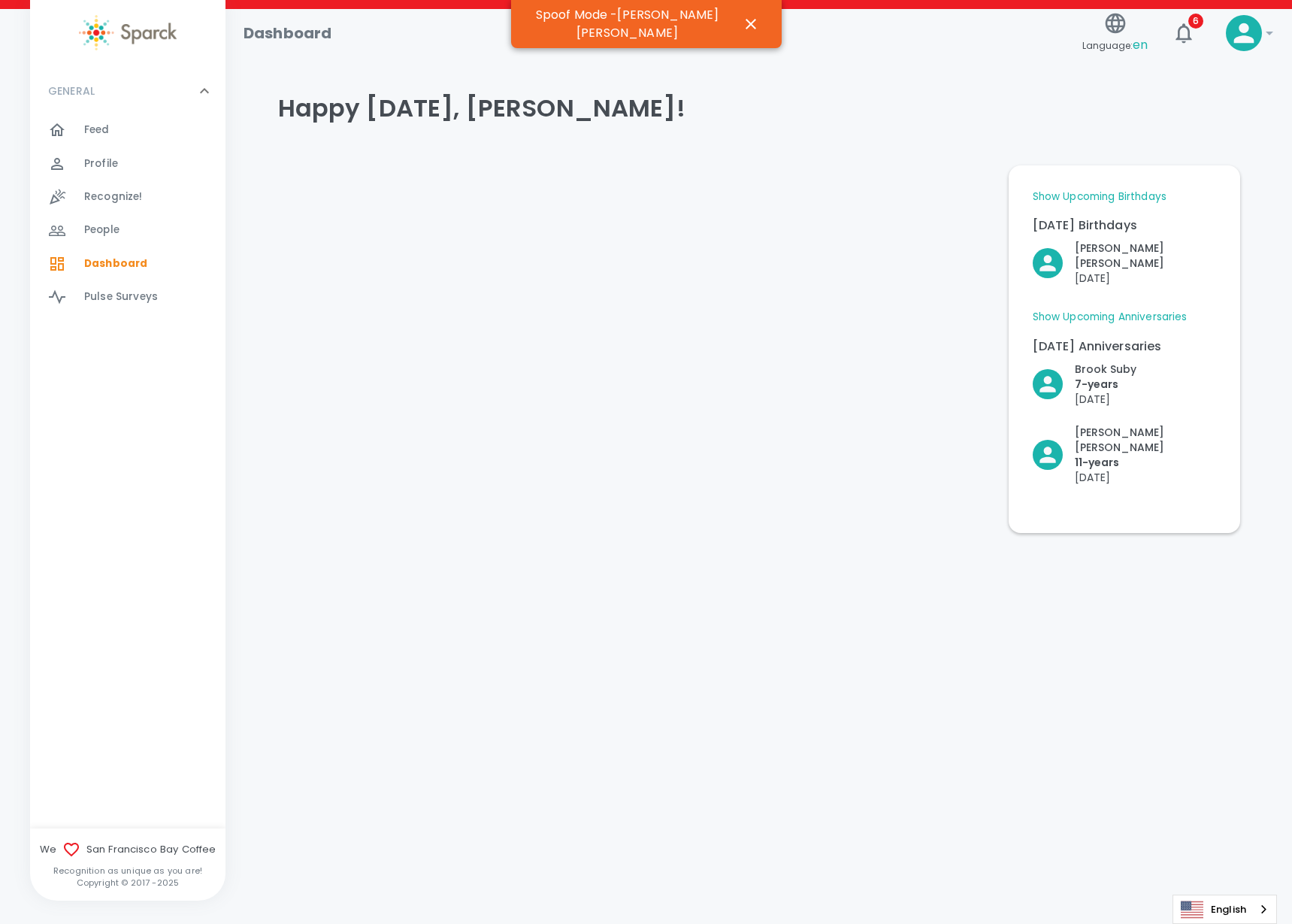
click at [106, 166] on span "Profile" at bounding box center [100, 164] width 34 height 15
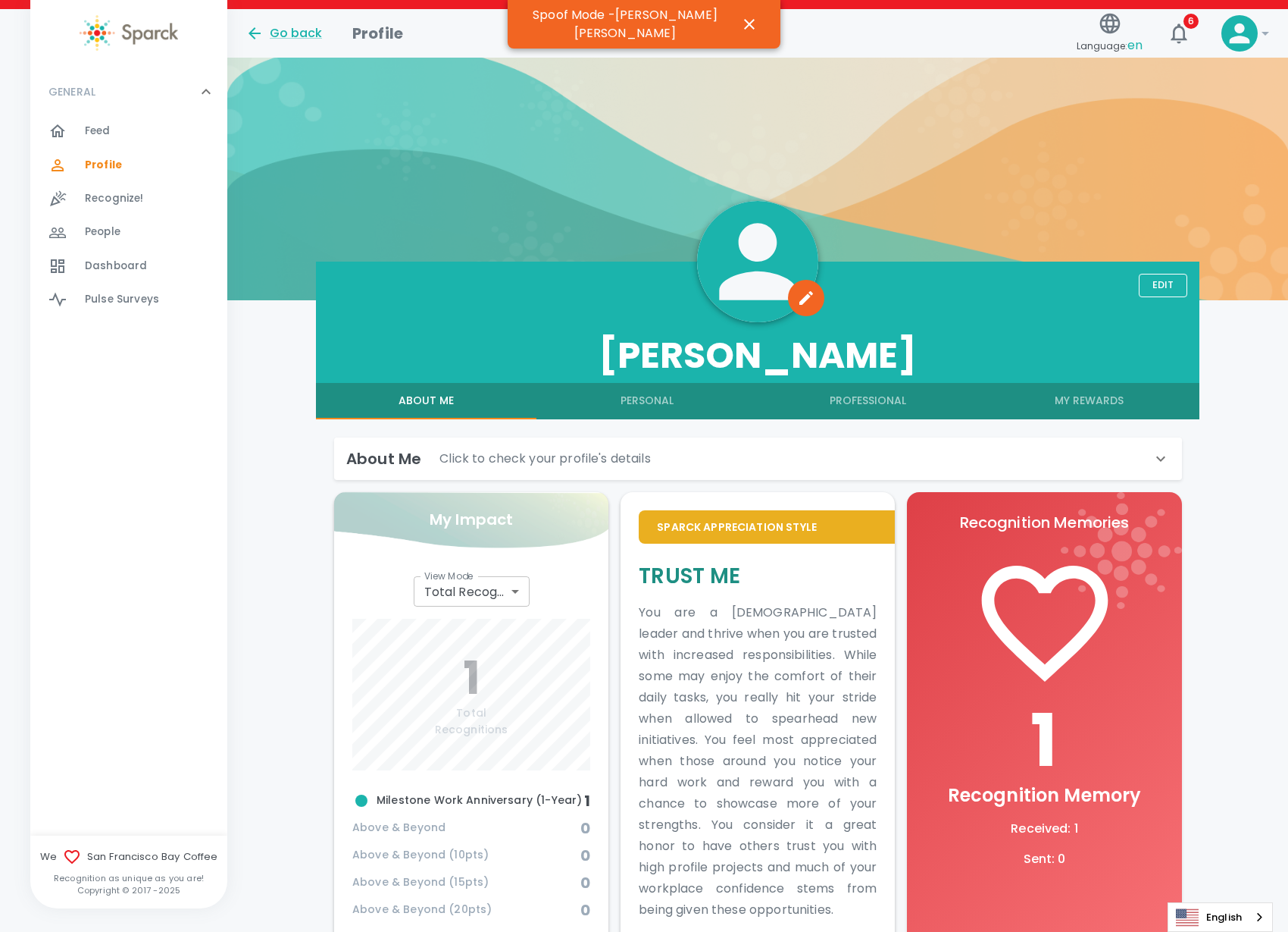
click at [1112, 399] on button "My Rewards" at bounding box center [1090, 400] width 221 height 36
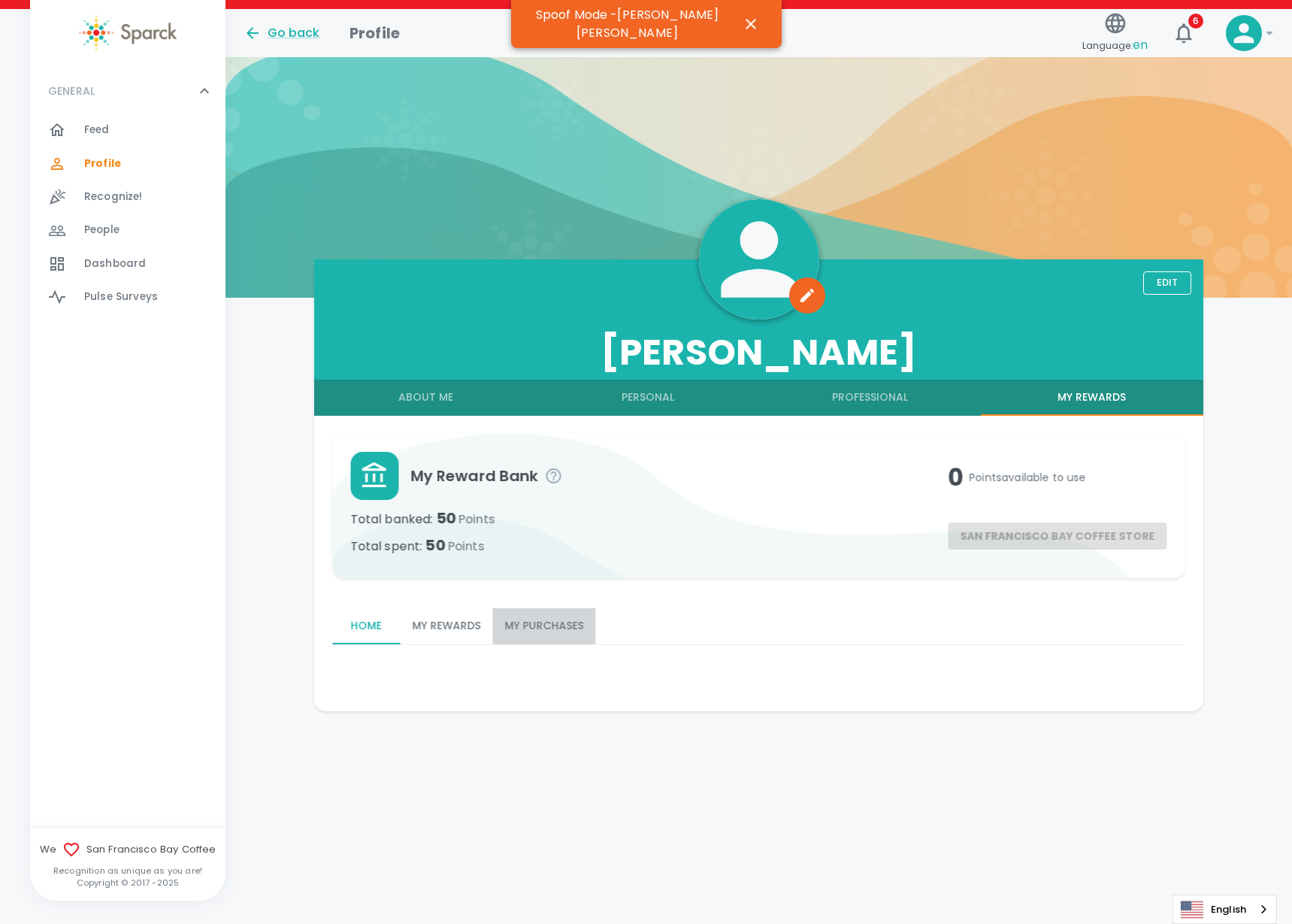
click at [569, 627] on button "My Purchases" at bounding box center [543, 625] width 103 height 36
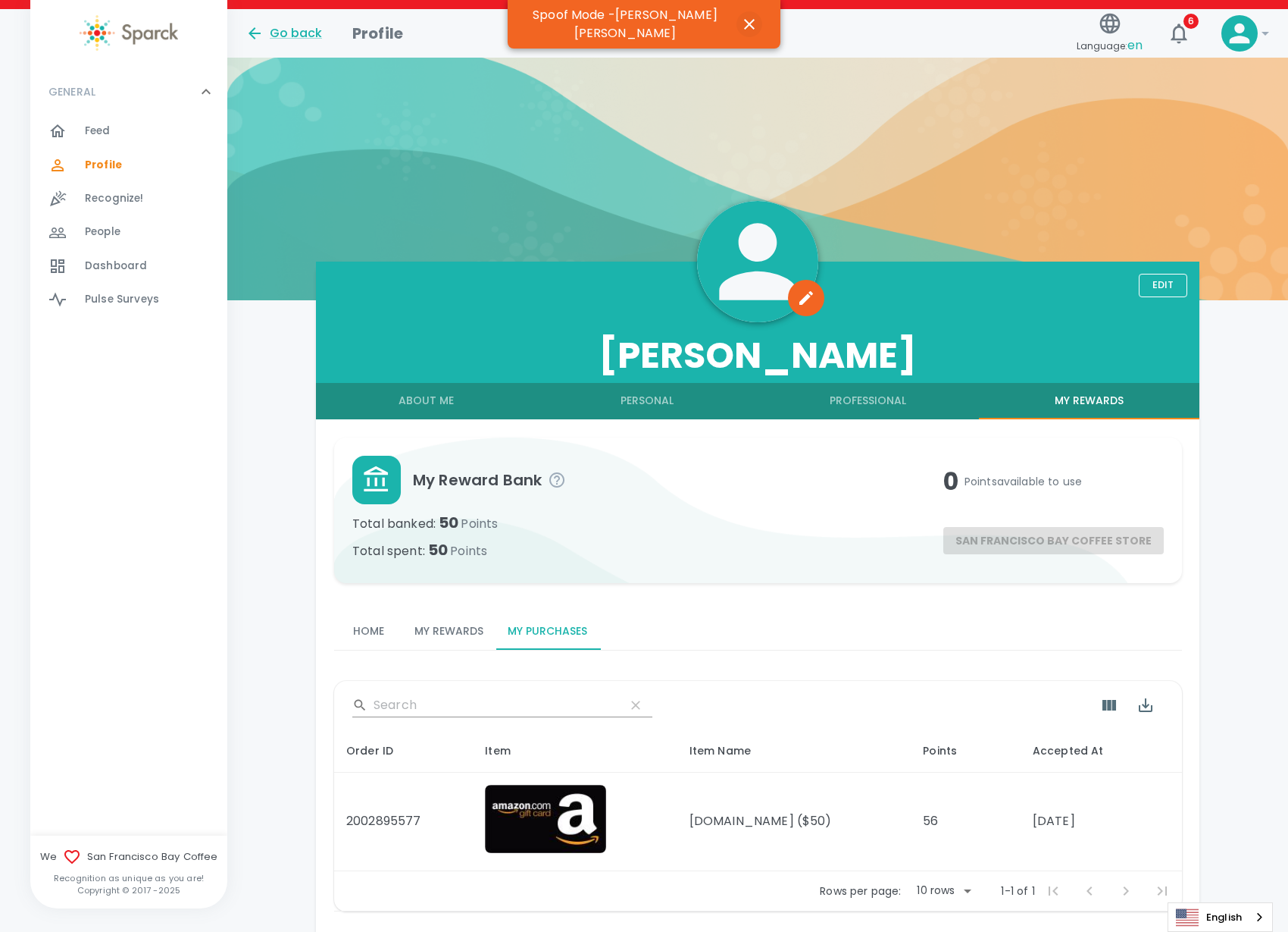
click at [746, 19] on icon "button" at bounding box center [749, 24] width 11 height 11
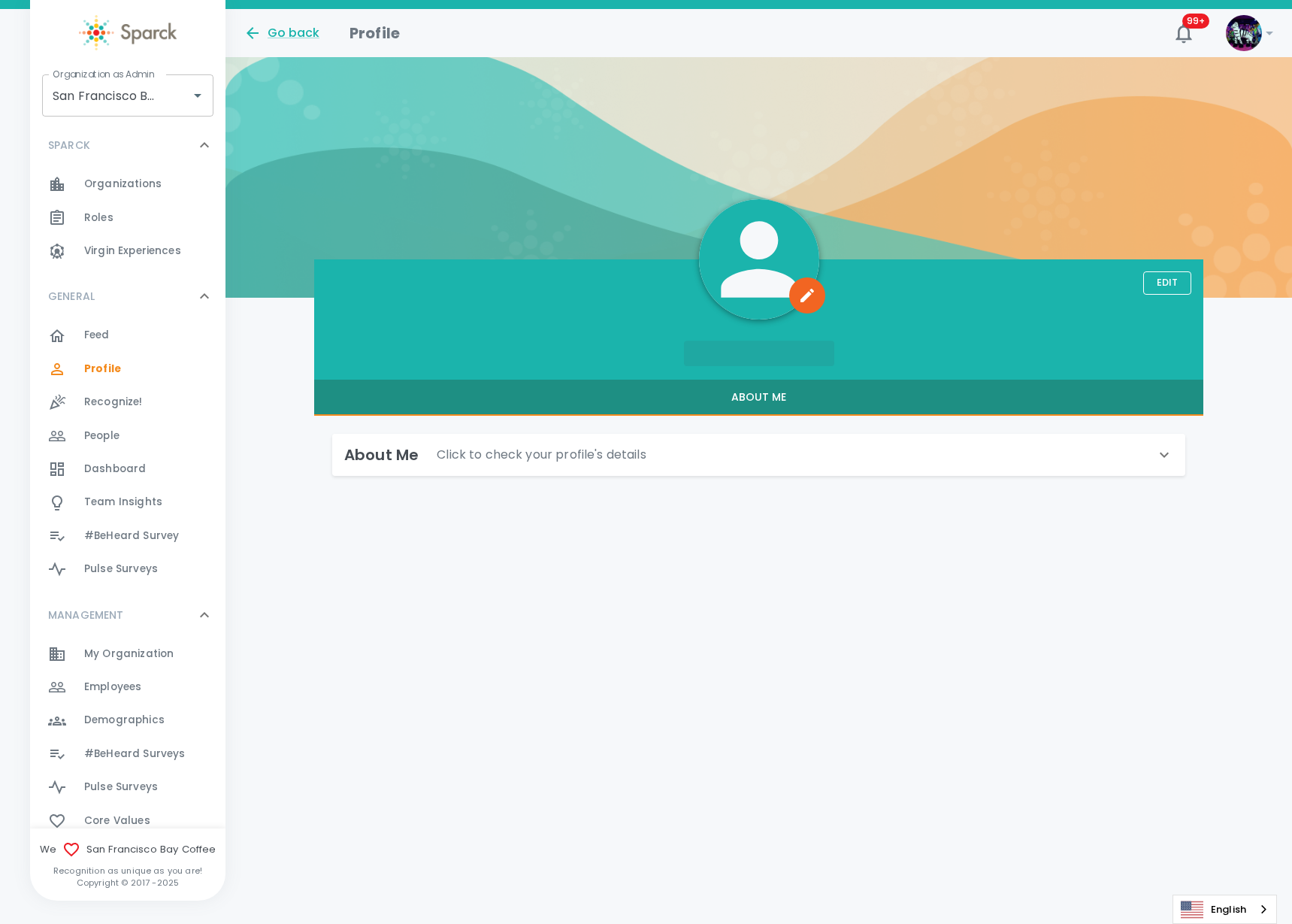
click at [119, 681] on span "Employees" at bounding box center [112, 687] width 57 height 15
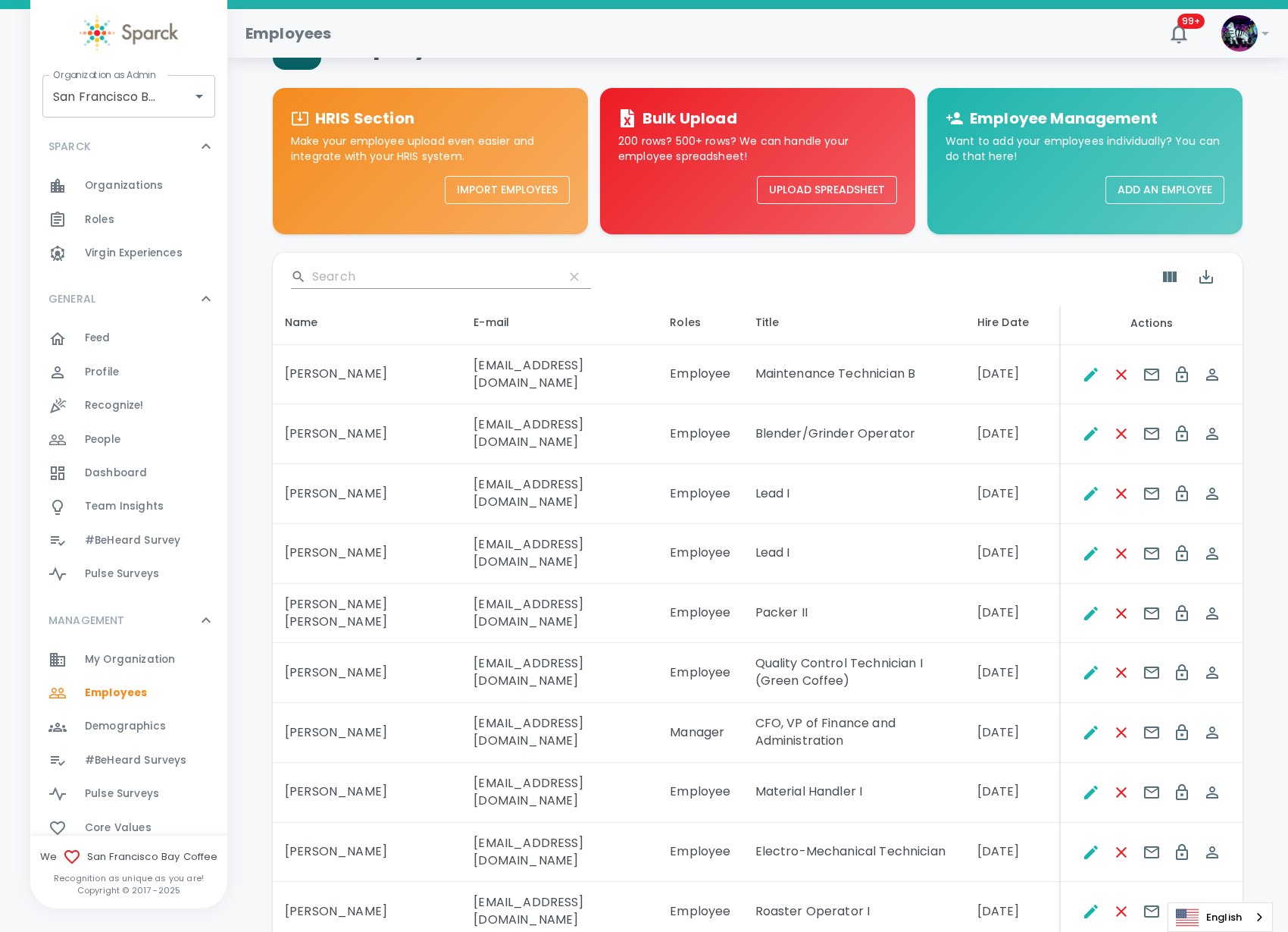
scroll to position [97, 0]
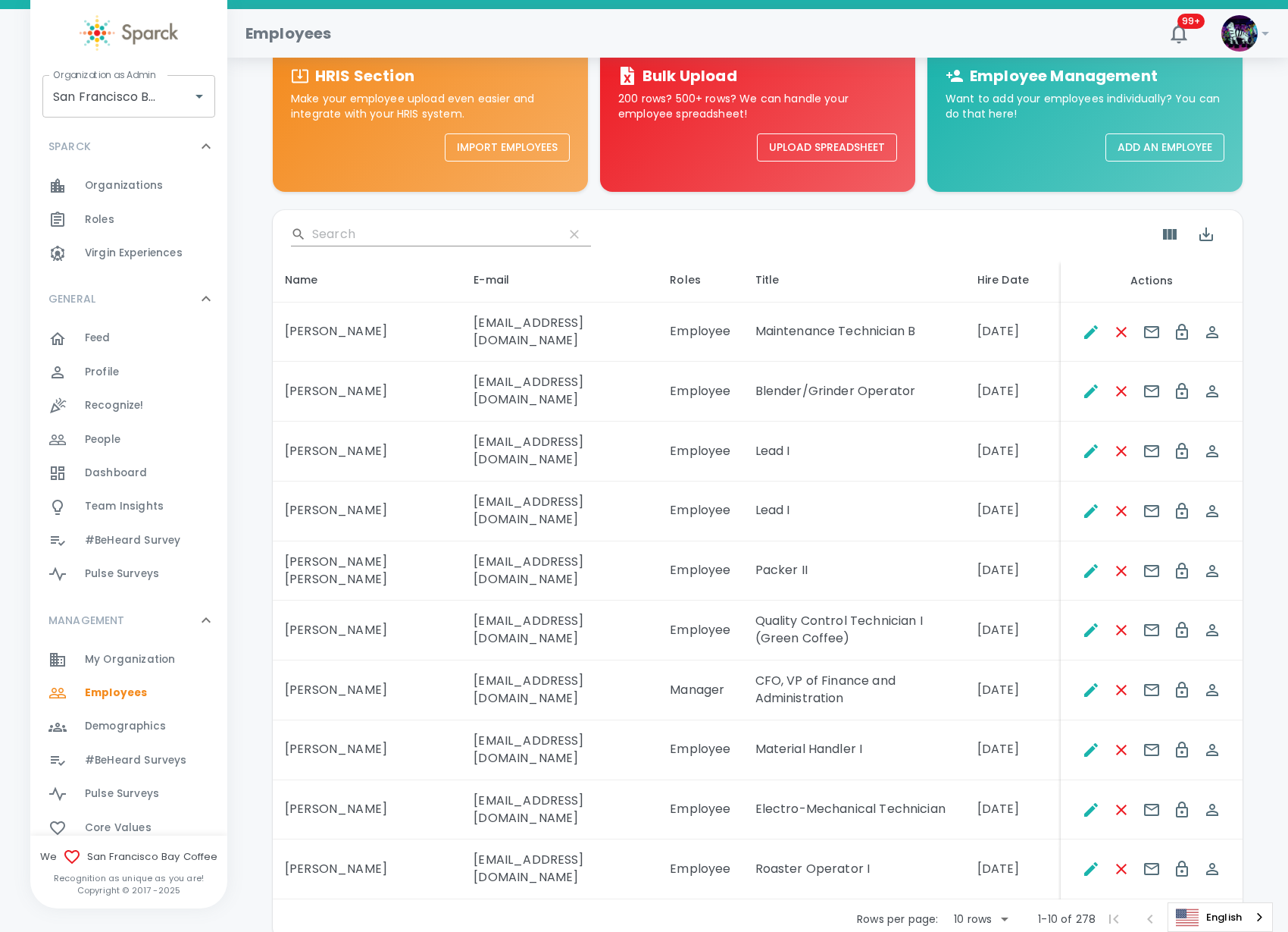
click at [1009, 837] on body "Skip Navigation Employees 99+ ! Organization as Admin [GEOGRAPHIC_DATA] Coffee …" at bounding box center [644, 460] width 1288 height 1115
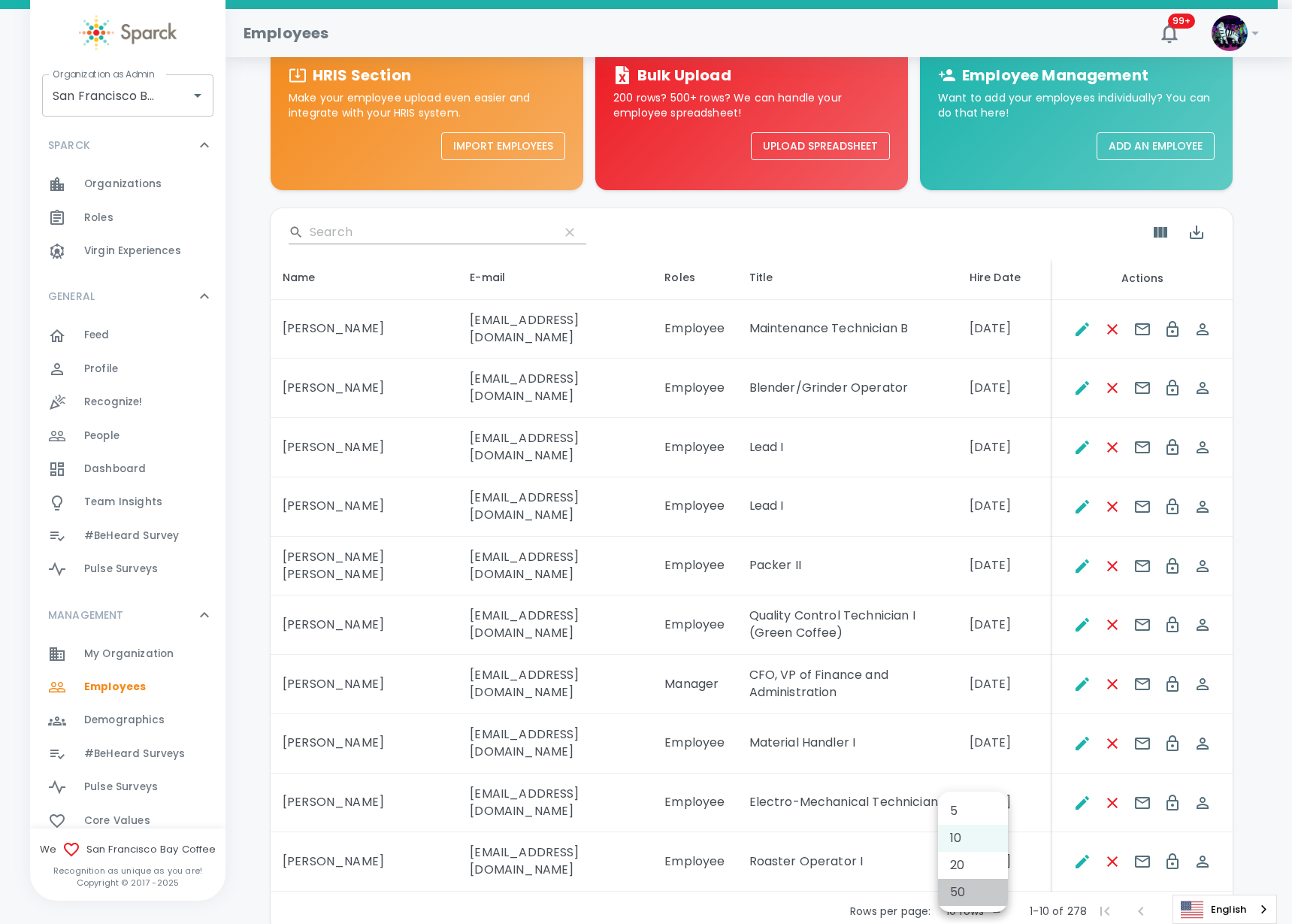
click at [972, 891] on li "50" at bounding box center [972, 892] width 70 height 27
type input "50"
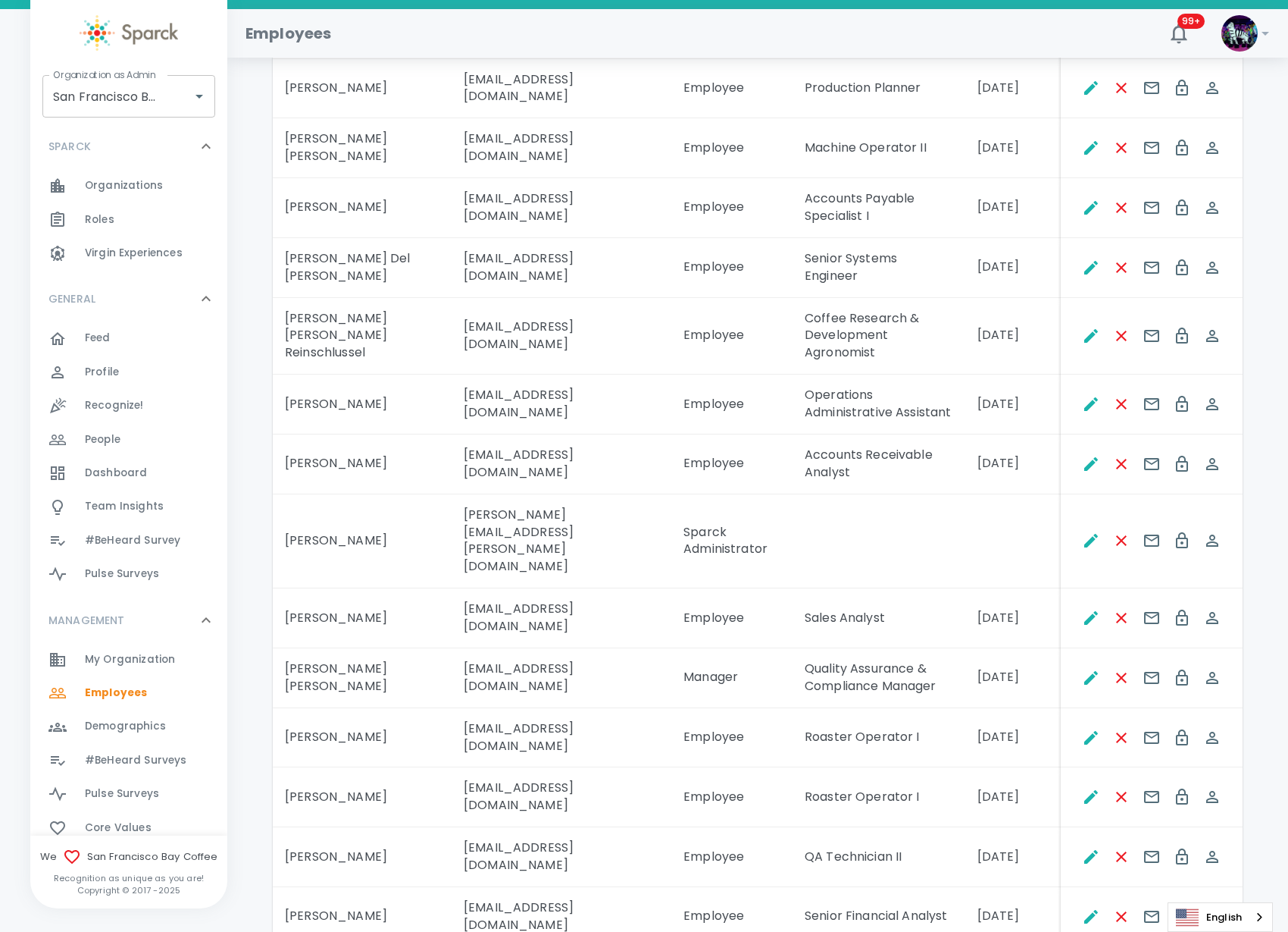
scroll to position [1803, 0]
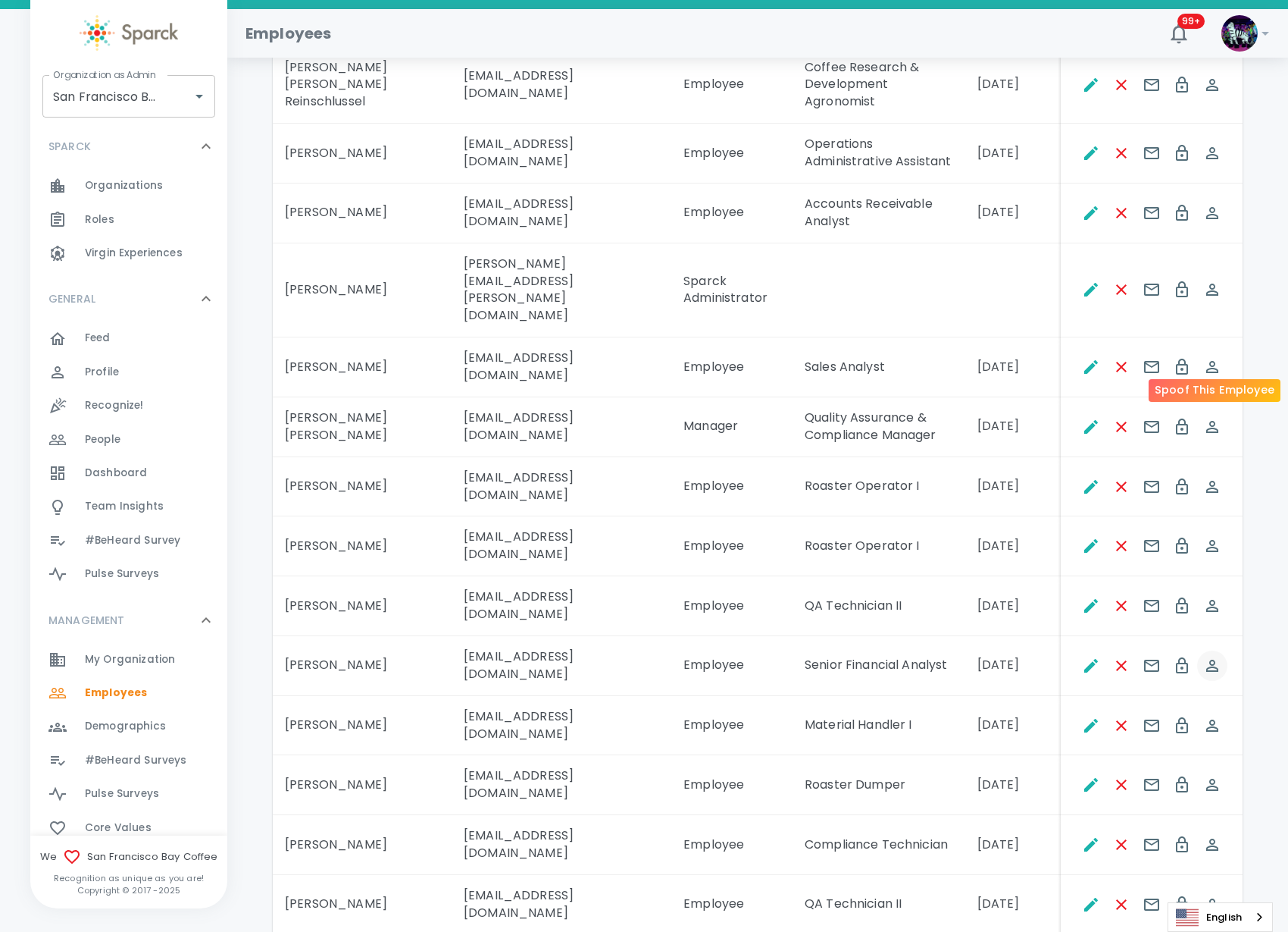
click at [1209, 657] on icon "Spoof This Employee" at bounding box center [1212, 666] width 18 height 18
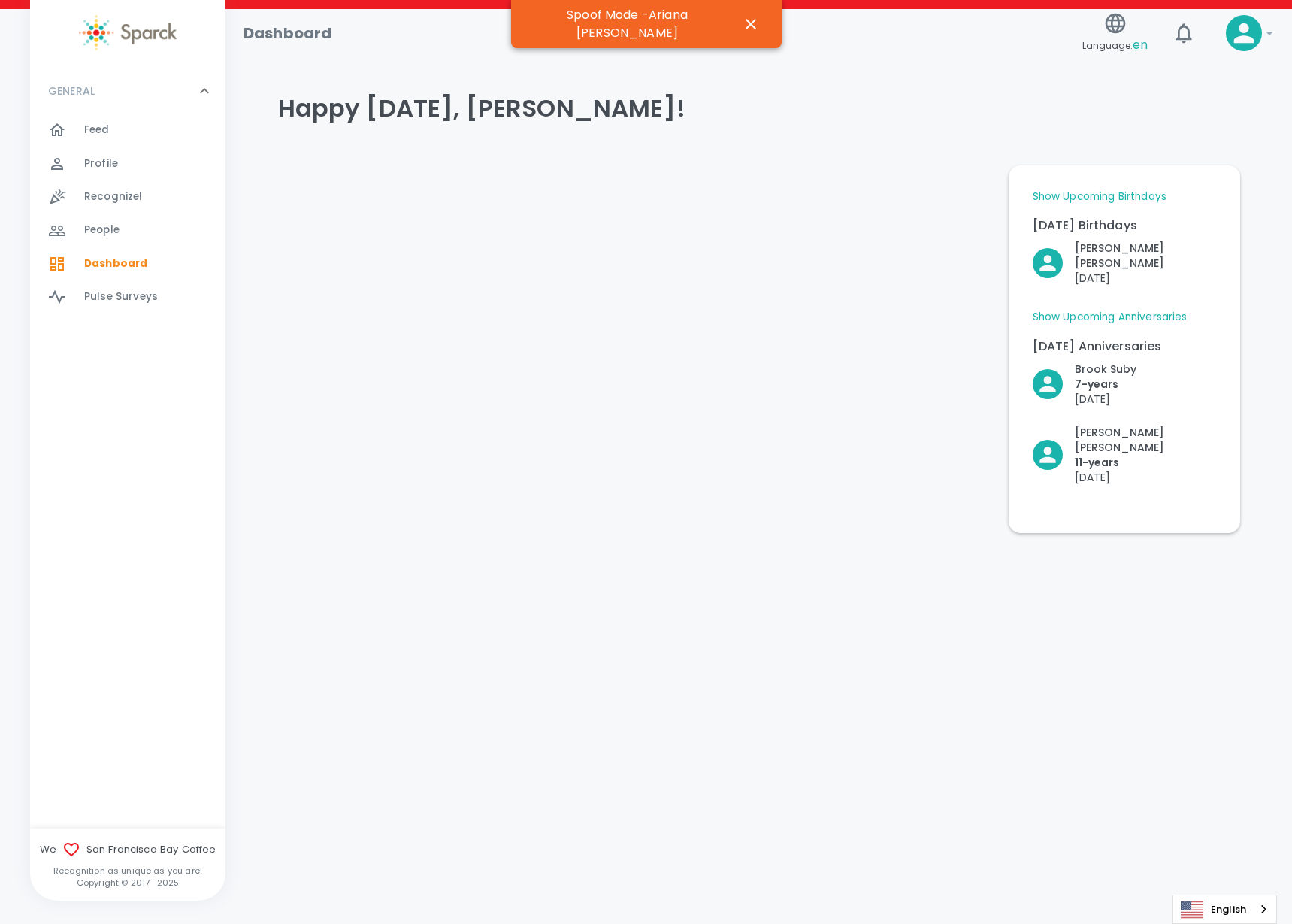
click at [104, 161] on span "Profile" at bounding box center [100, 164] width 34 height 15
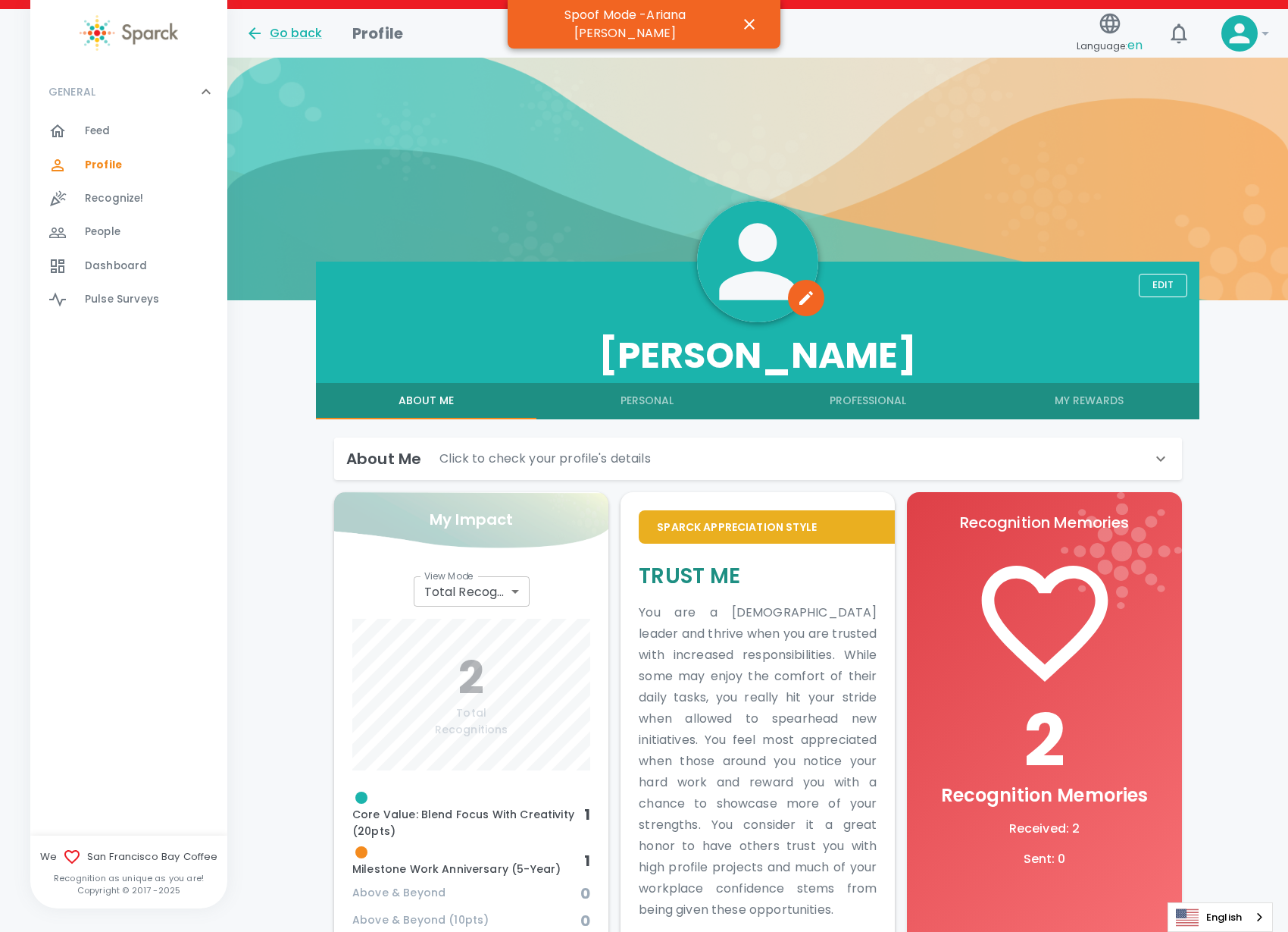
click at [1092, 406] on button "My Rewards" at bounding box center [1090, 400] width 221 height 36
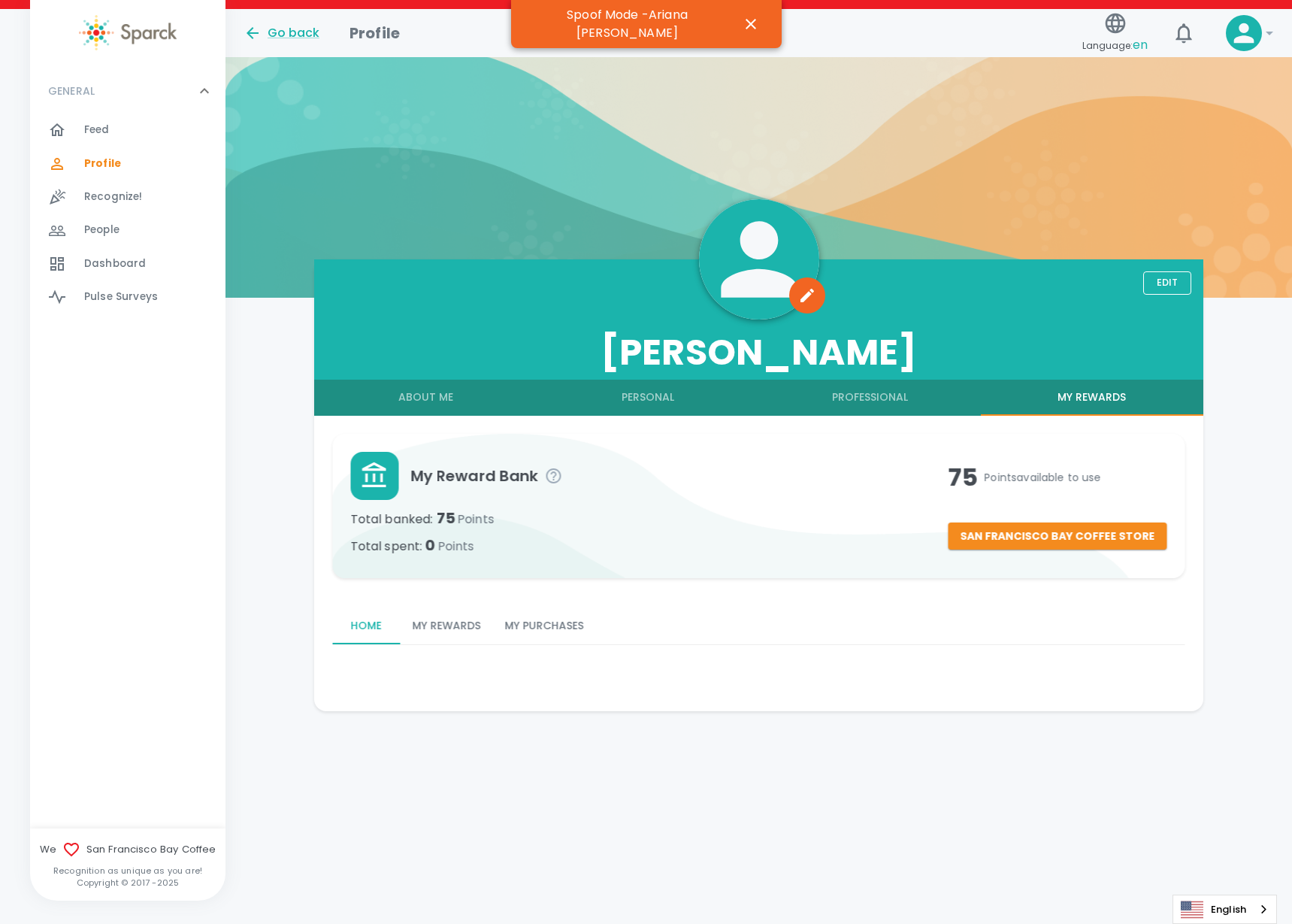
click at [561, 625] on button "My Purchases" at bounding box center [543, 625] width 103 height 36
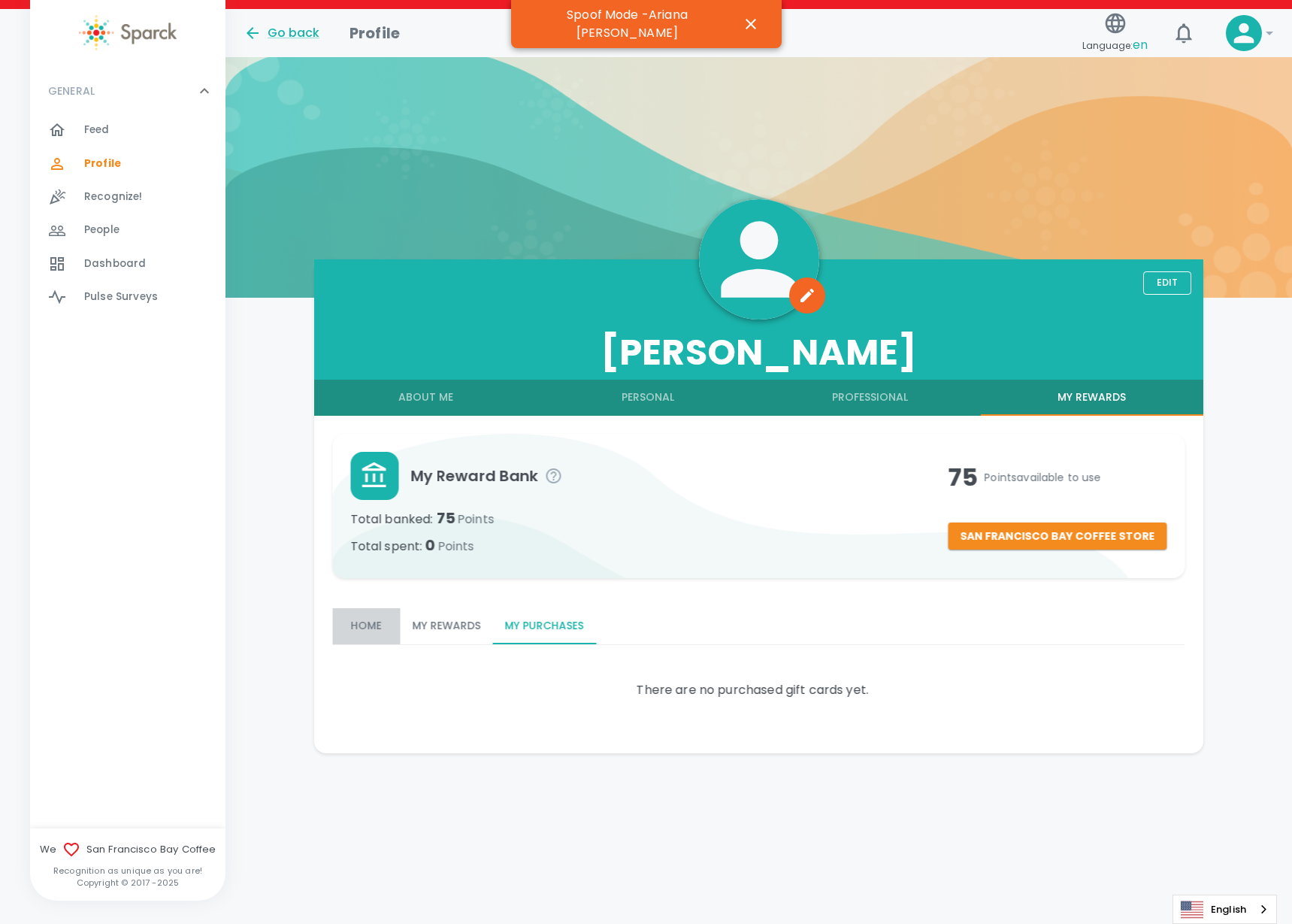
click at [356, 637] on button "Home" at bounding box center [366, 625] width 67 height 36
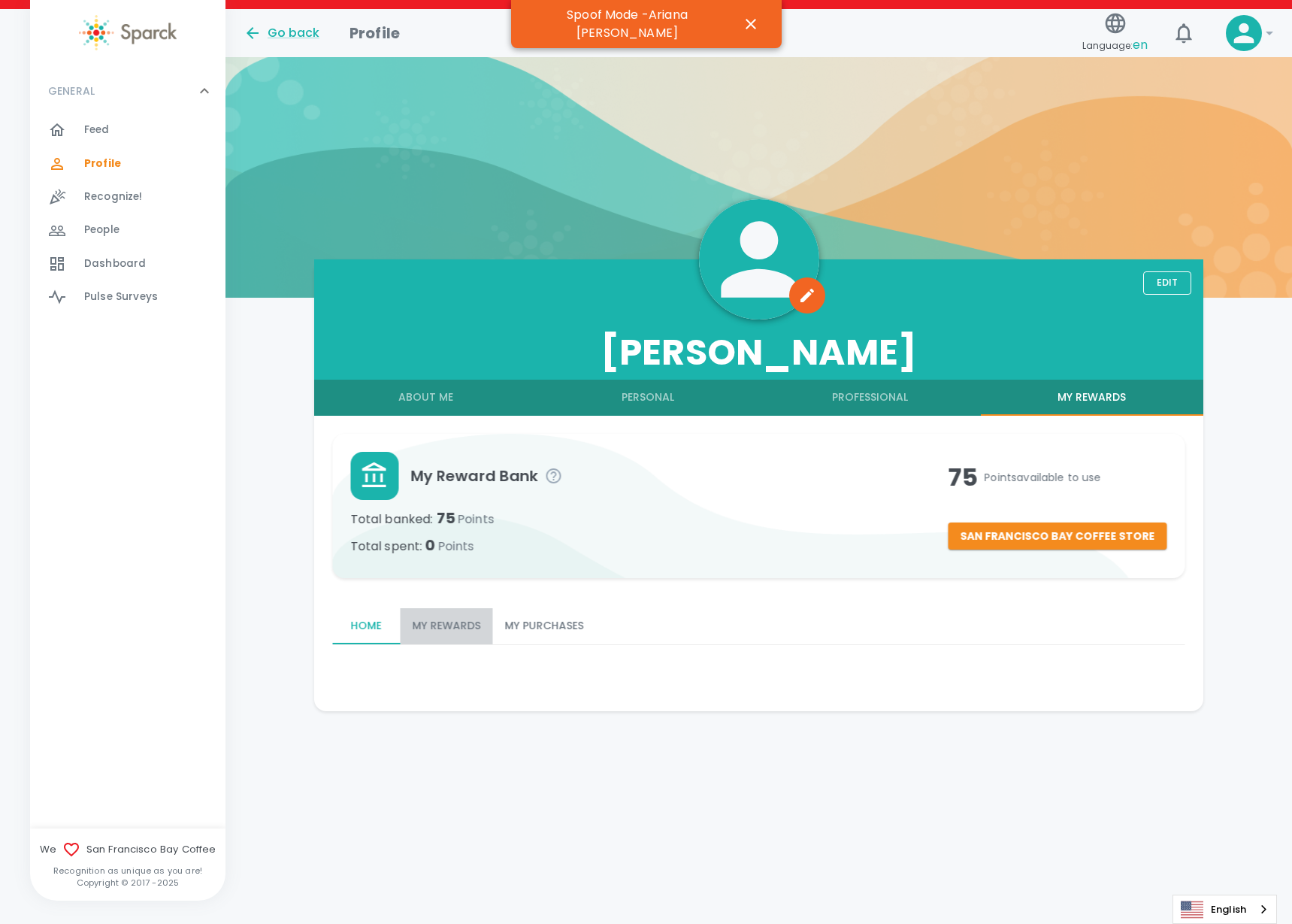
click at [429, 628] on button "My Rewards" at bounding box center [446, 625] width 92 height 36
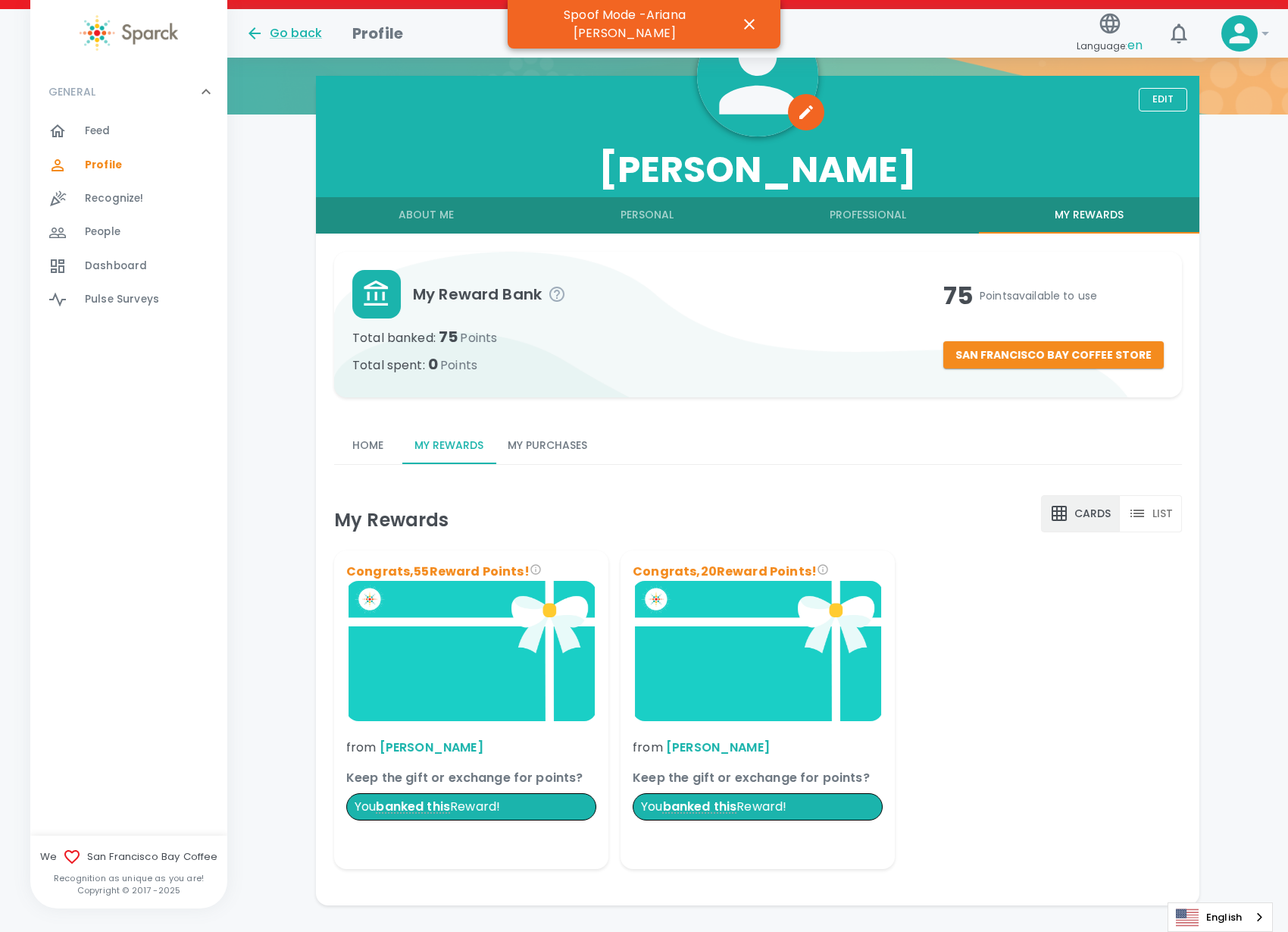
scroll to position [190, 0]
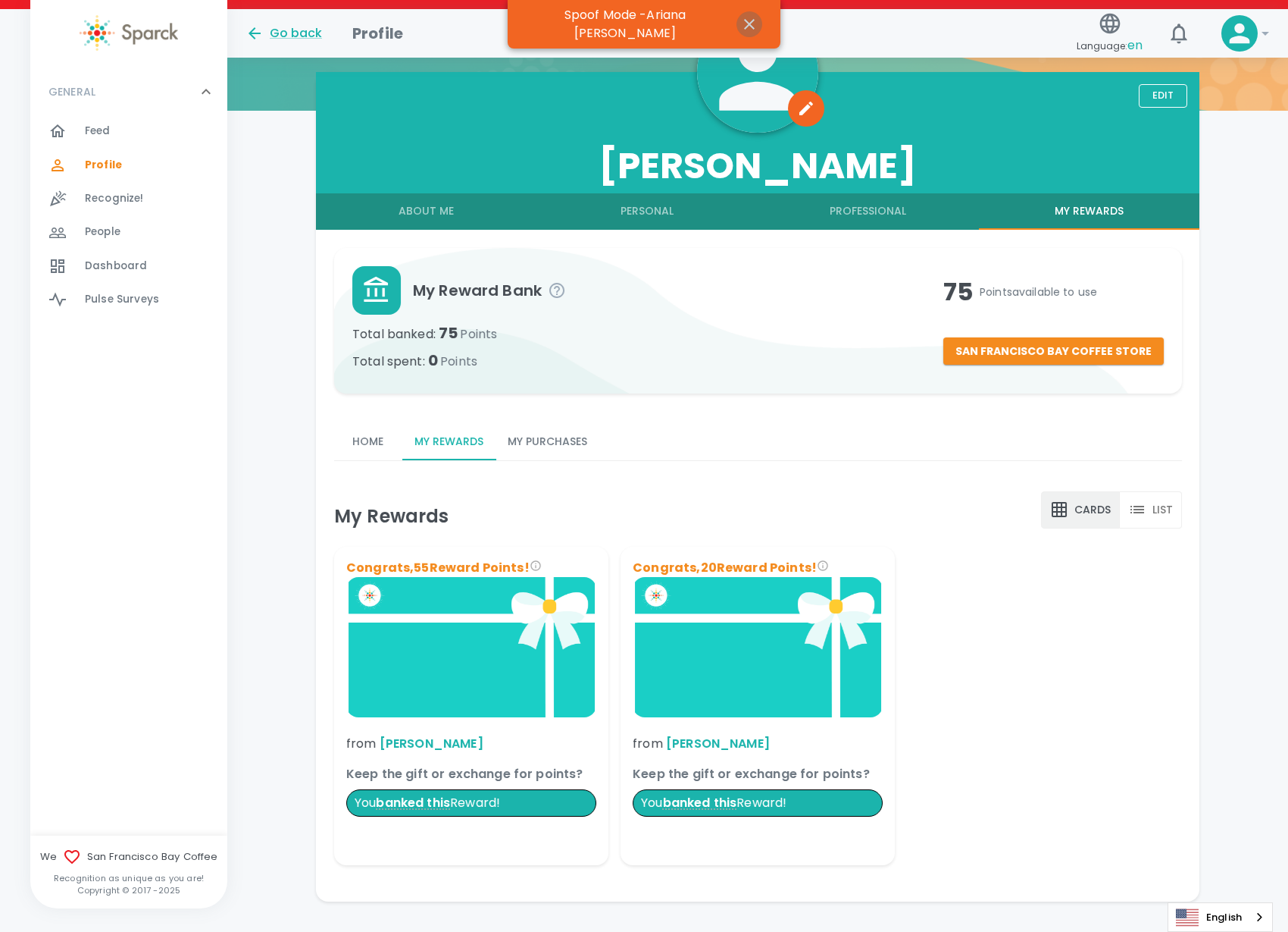
click at [745, 17] on icon "button" at bounding box center [749, 24] width 18 height 18
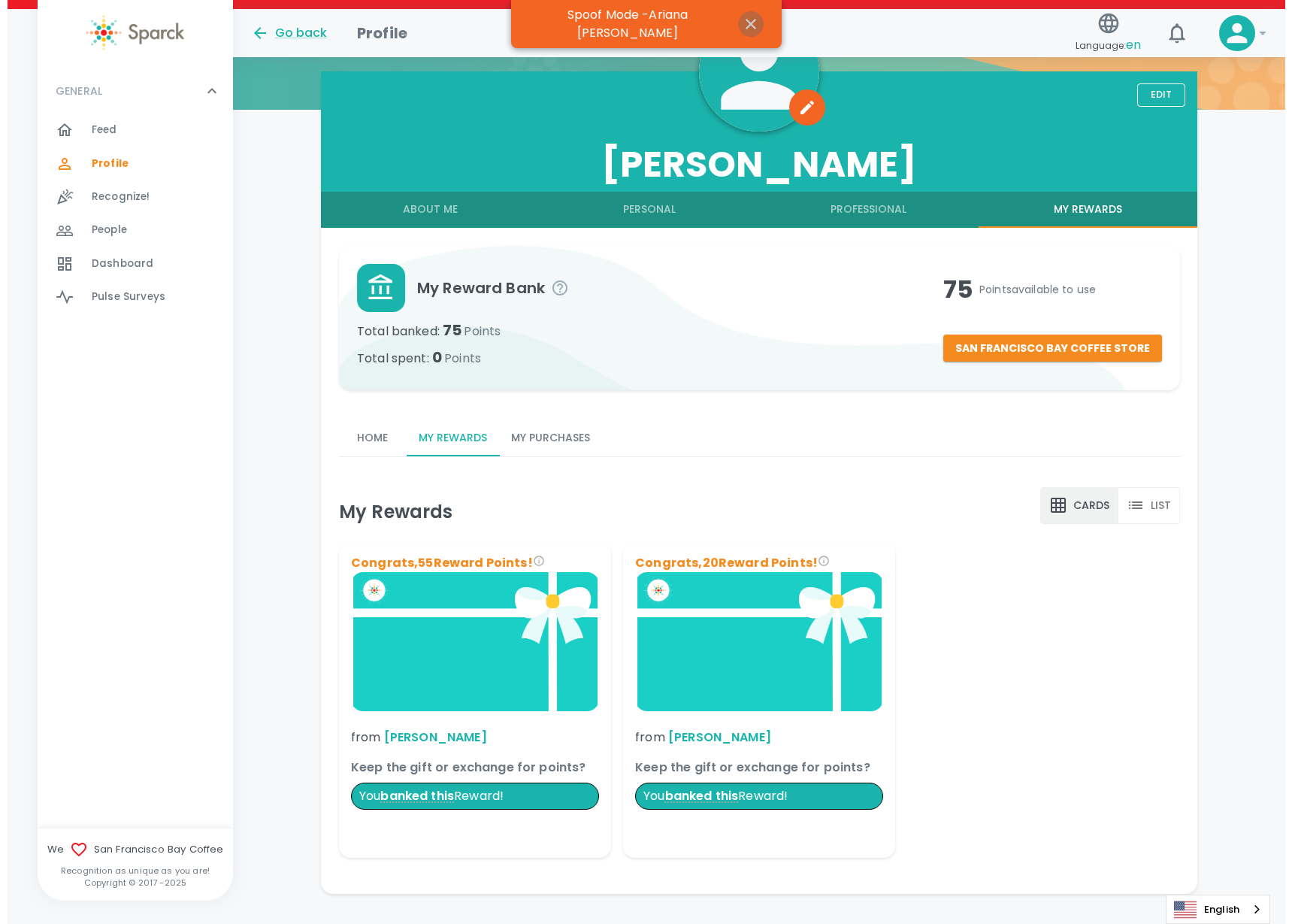
scroll to position [0, 0]
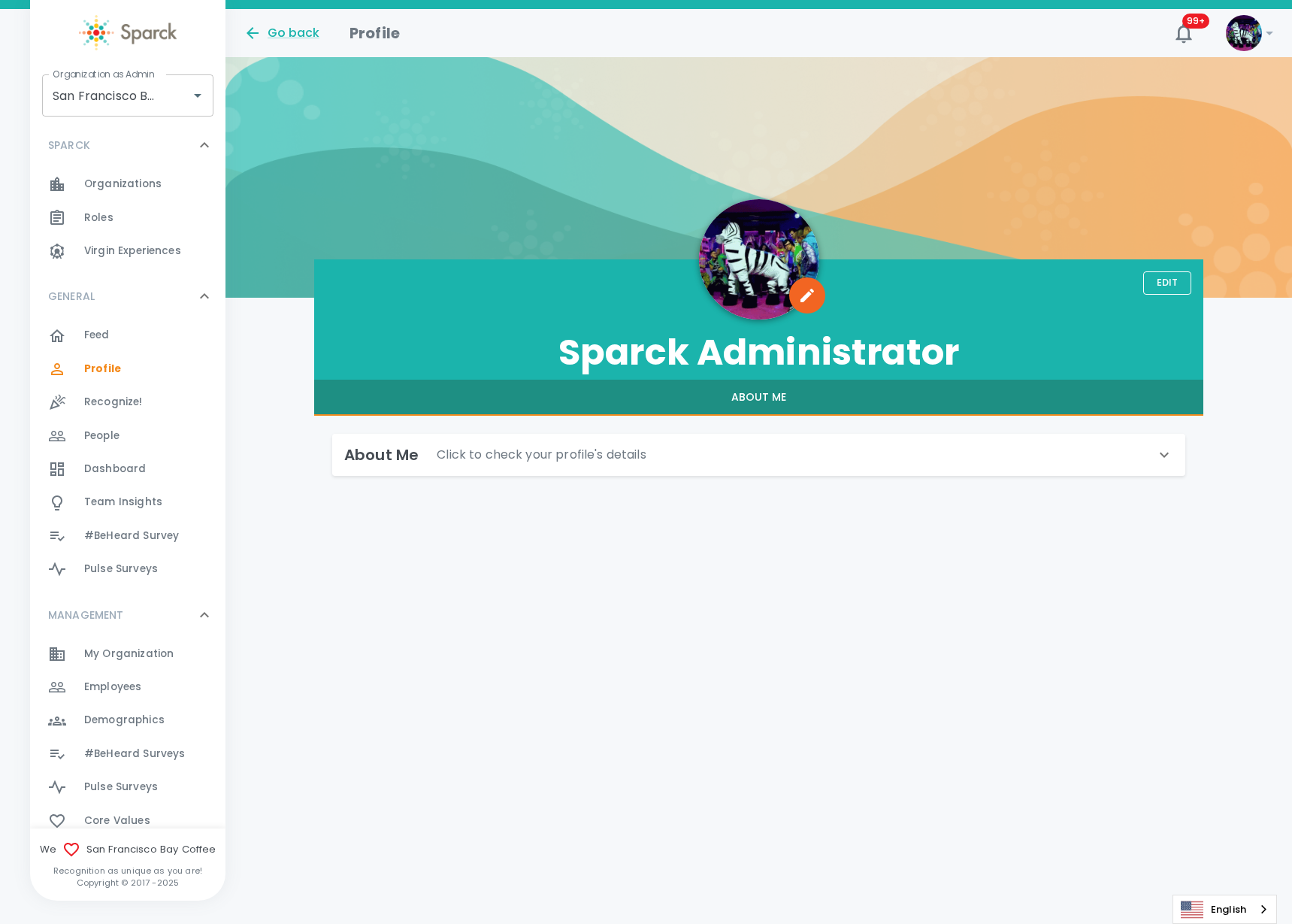
click at [124, 694] on span "Employees" at bounding box center [112, 687] width 57 height 15
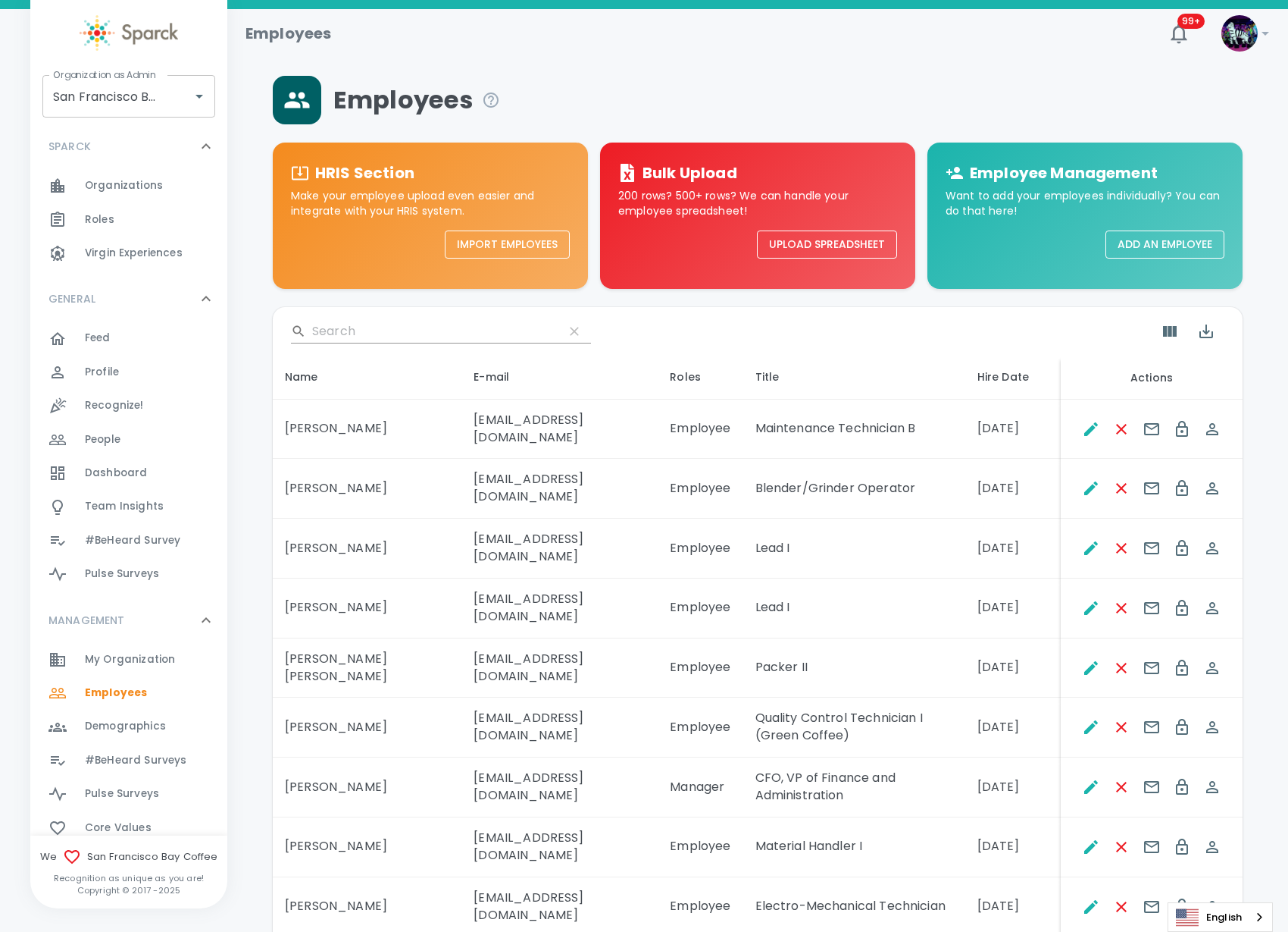
click at [375, 330] on input "Search" at bounding box center [431, 330] width 239 height 24
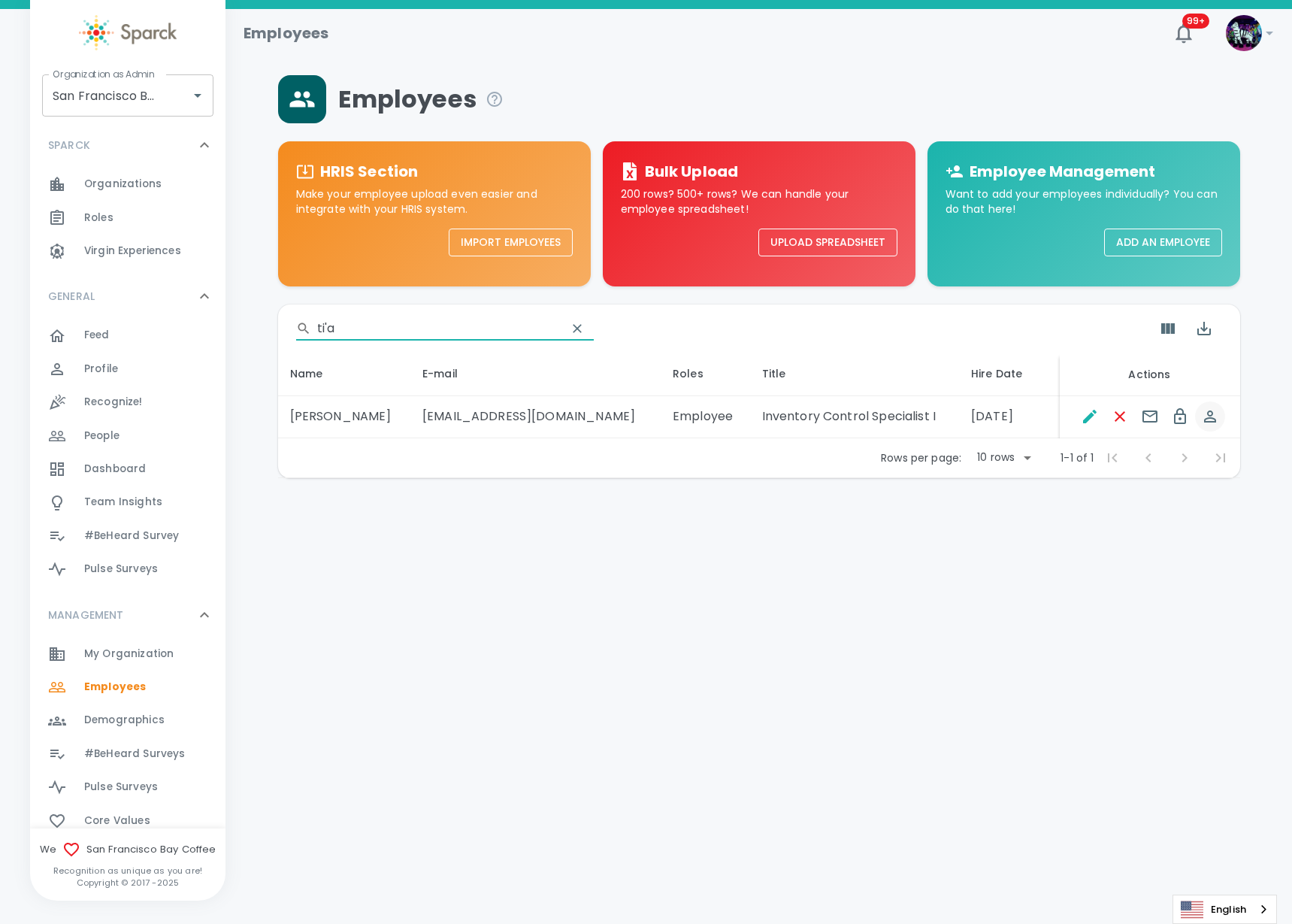
type input "ti'a"
click at [1208, 416] on icon "Spoof This Employee" at bounding box center [1209, 416] width 18 height 18
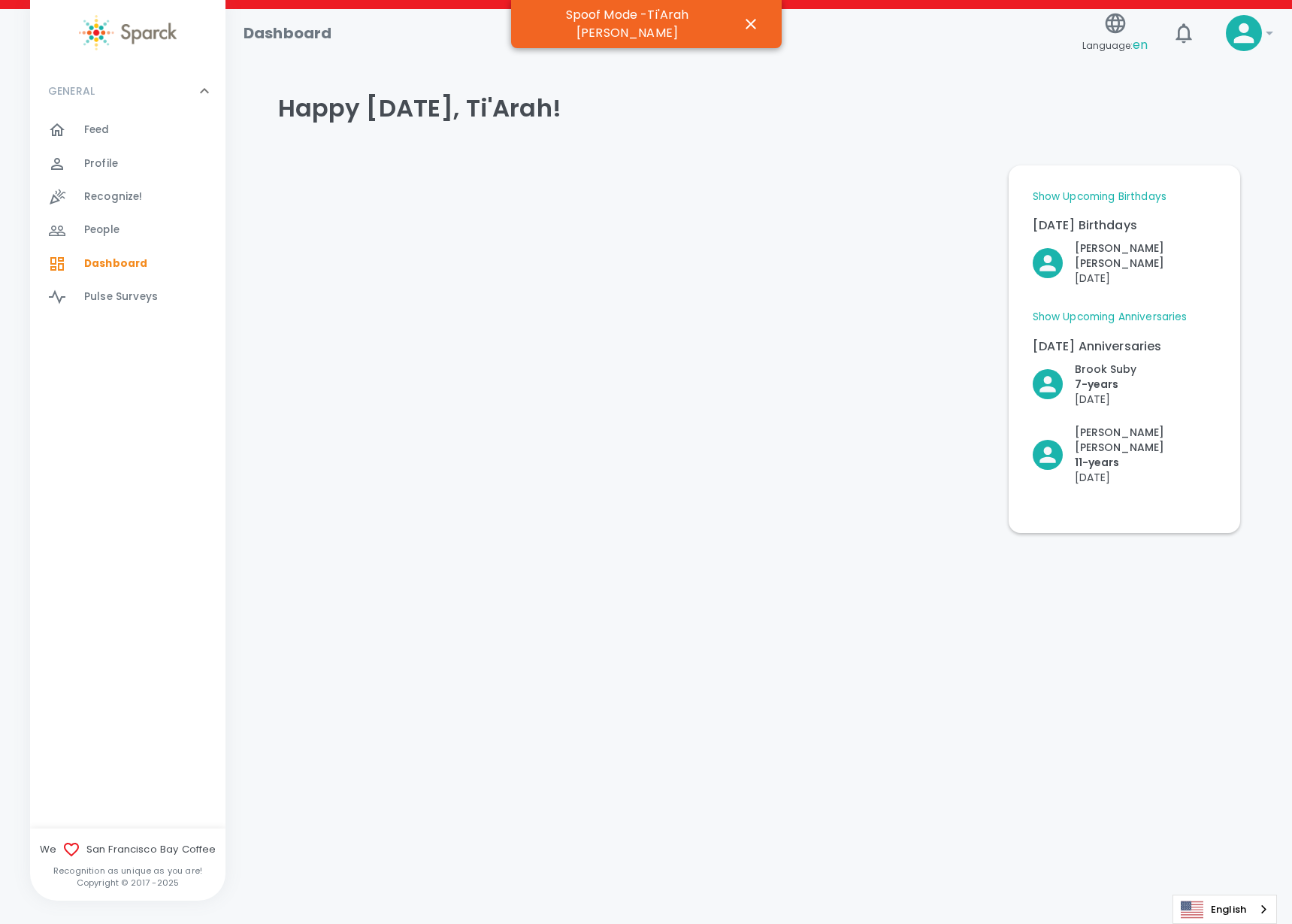
click at [107, 169] on span "Profile" at bounding box center [100, 164] width 34 height 15
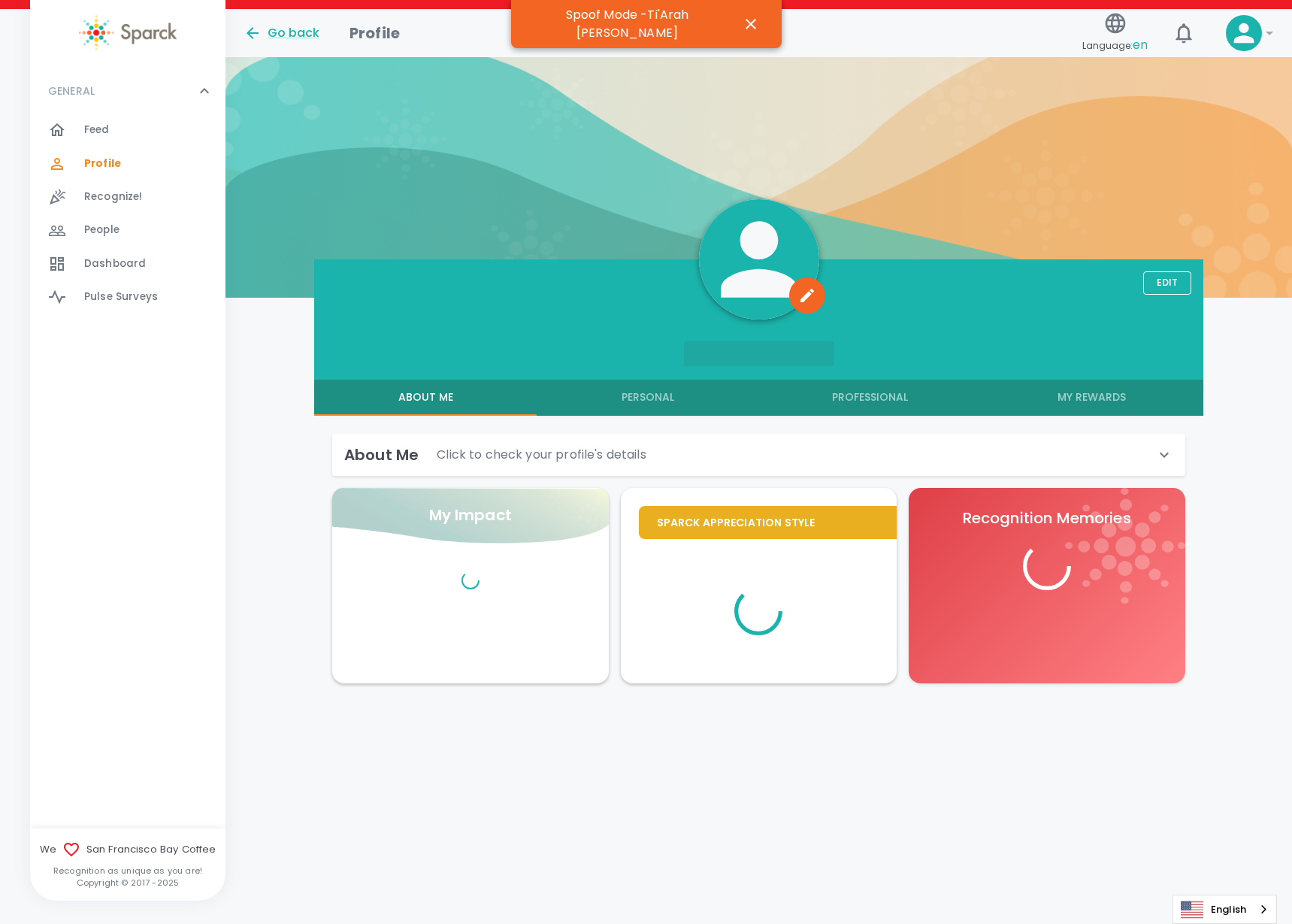
click at [1093, 397] on button "My Rewards" at bounding box center [1092, 397] width 223 height 36
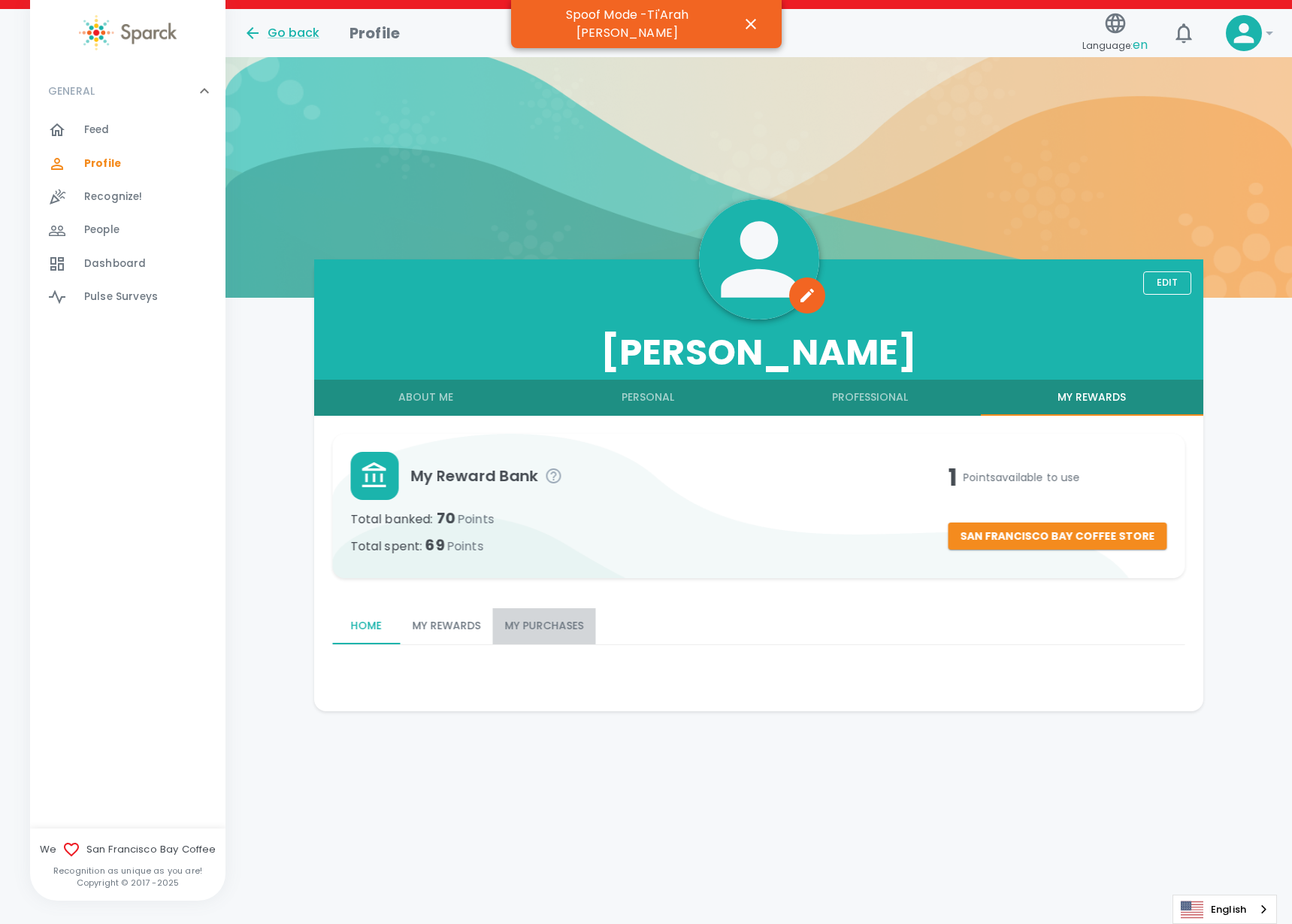
click at [565, 625] on button "My Purchases" at bounding box center [543, 625] width 103 height 36
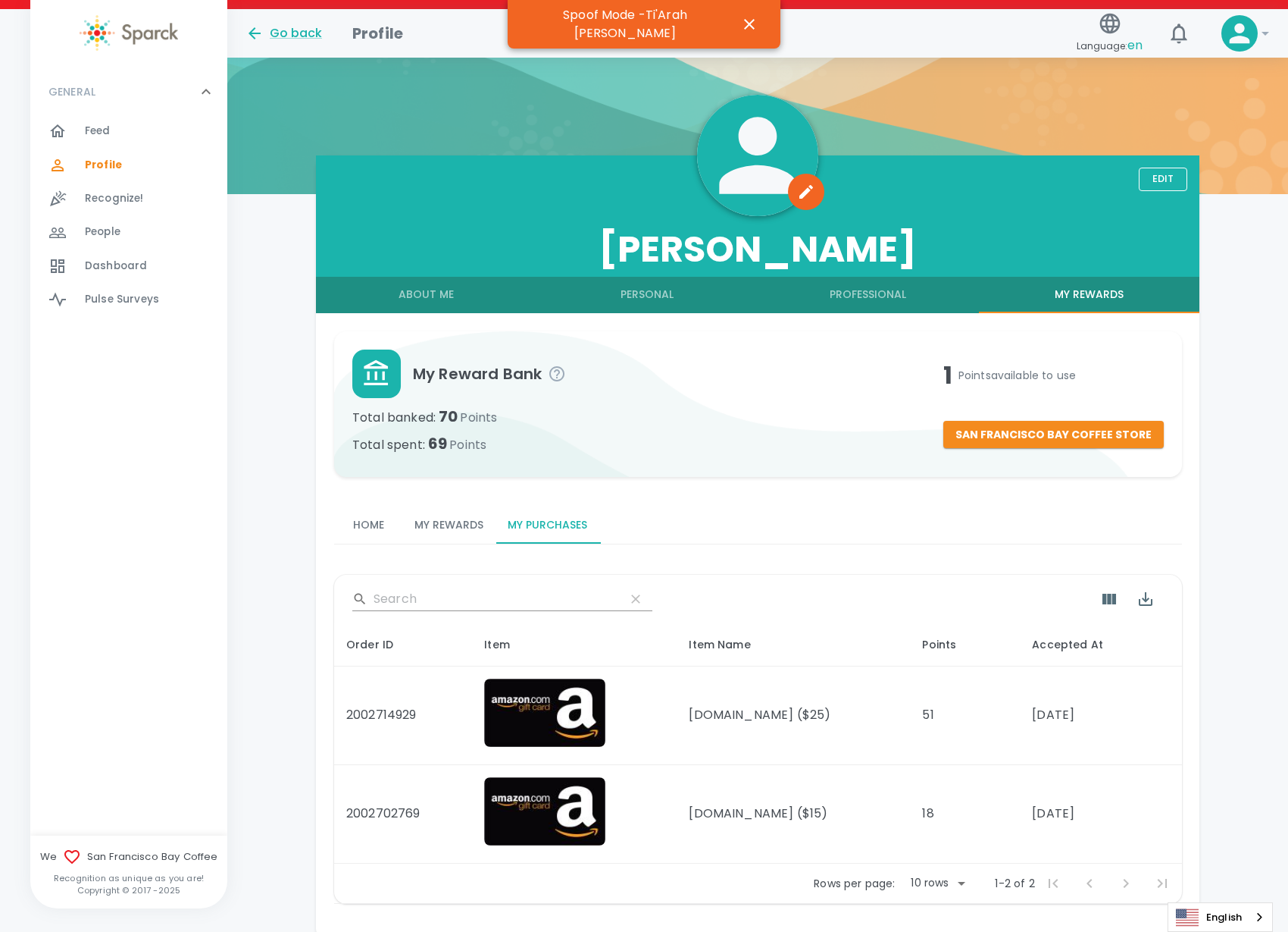
scroll to position [81, 0]
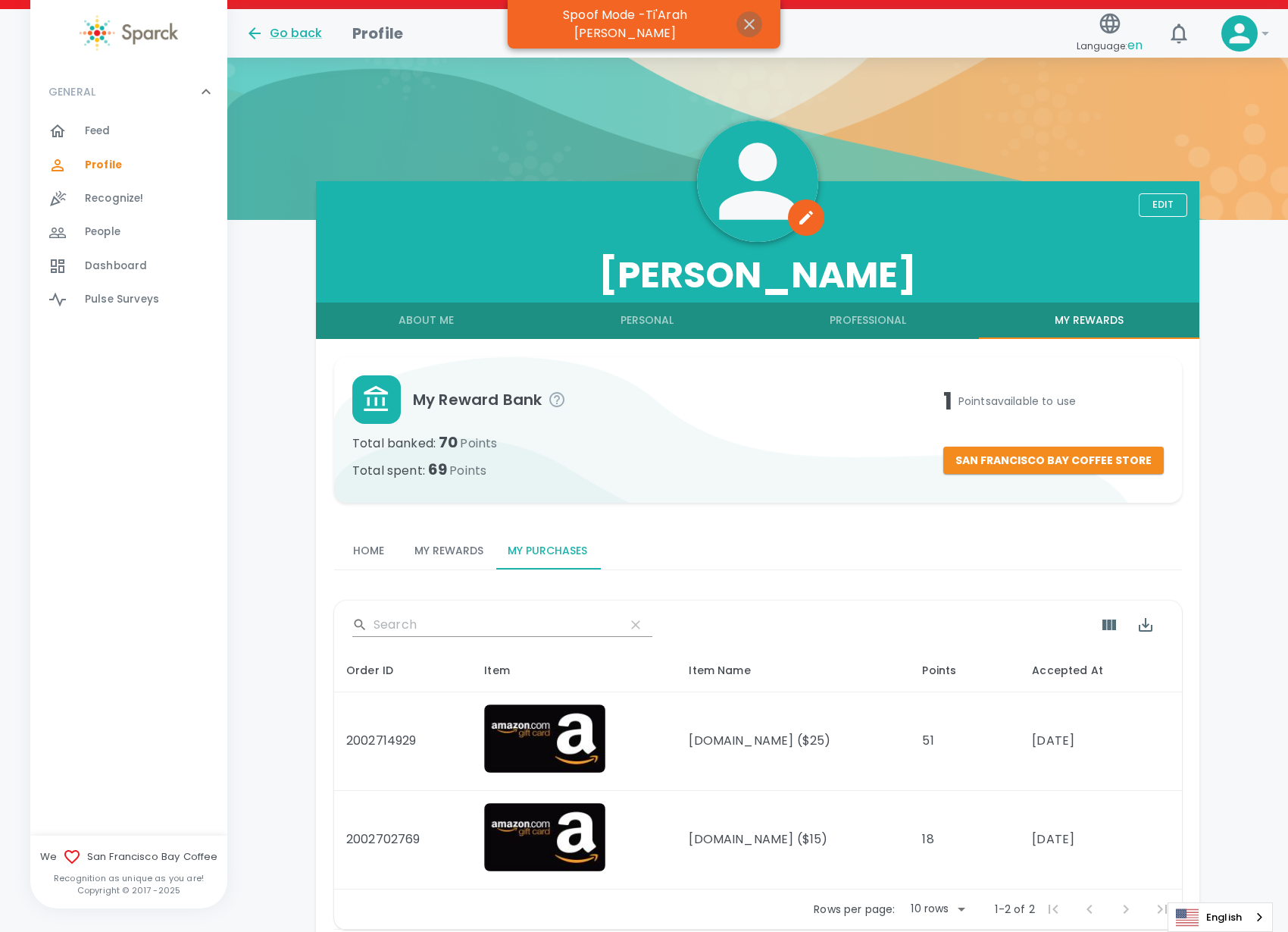
click at [744, 19] on icon "button" at bounding box center [749, 24] width 11 height 11
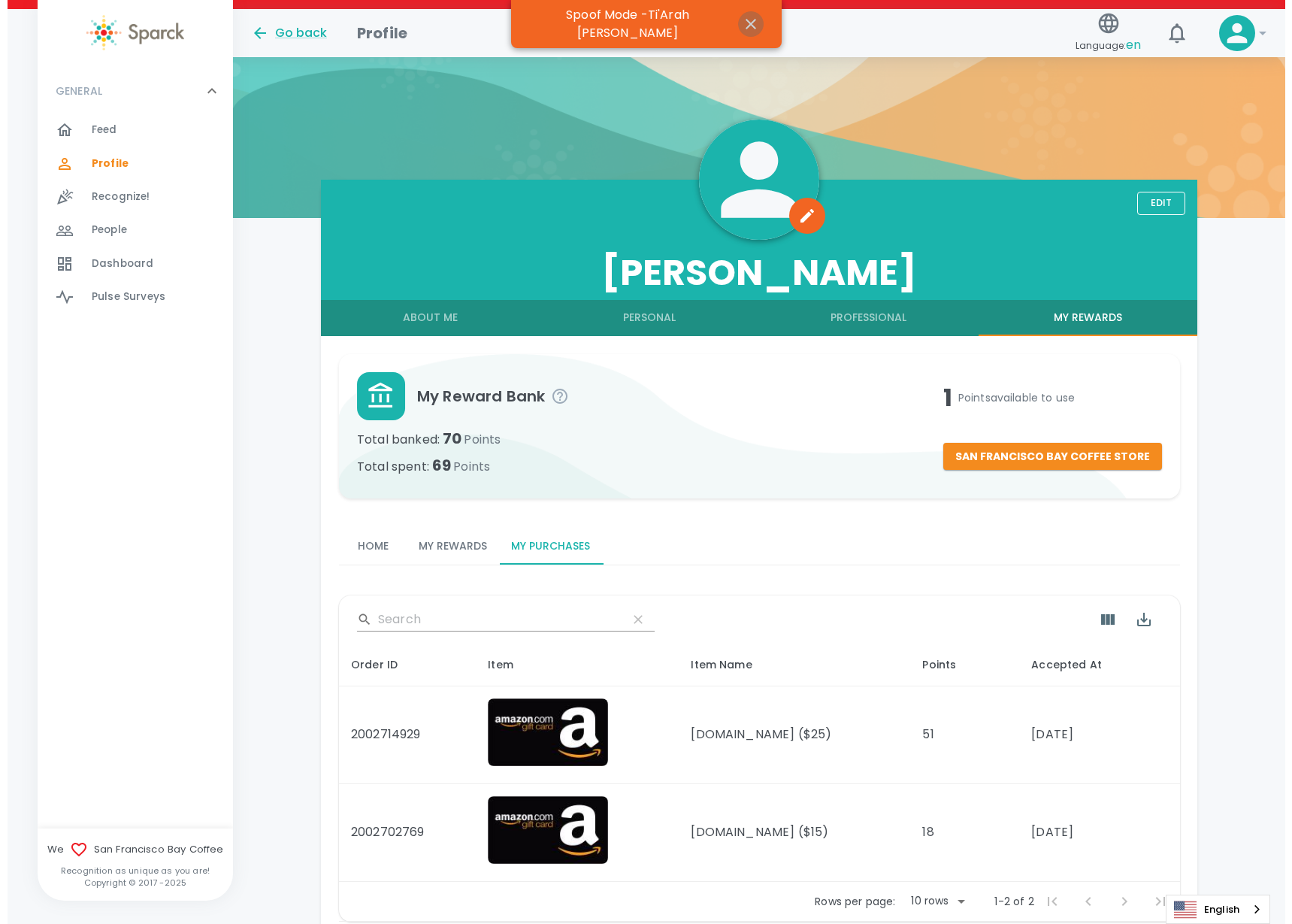
scroll to position [0, 0]
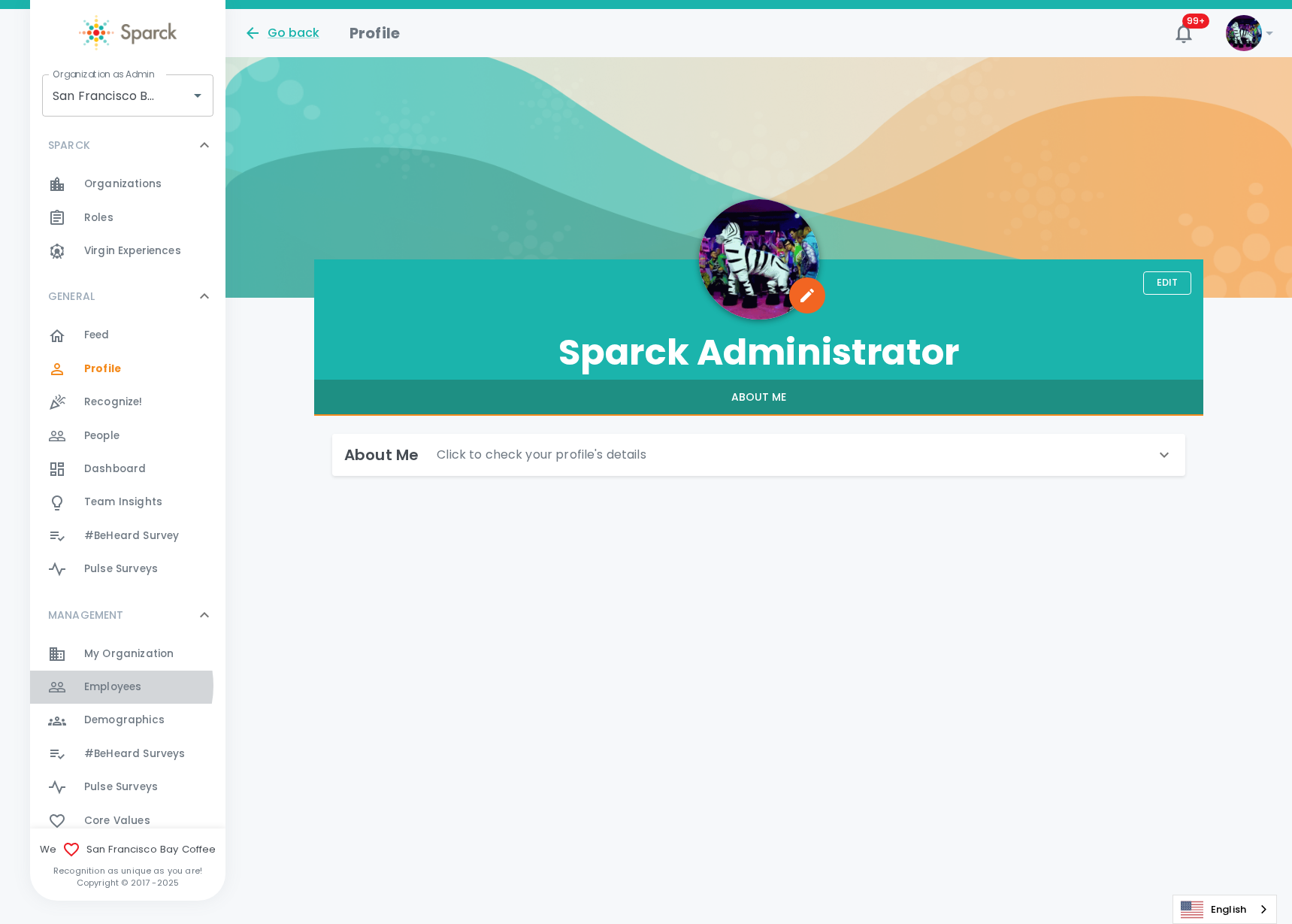
click at [114, 685] on span "Employees" at bounding box center [112, 687] width 57 height 15
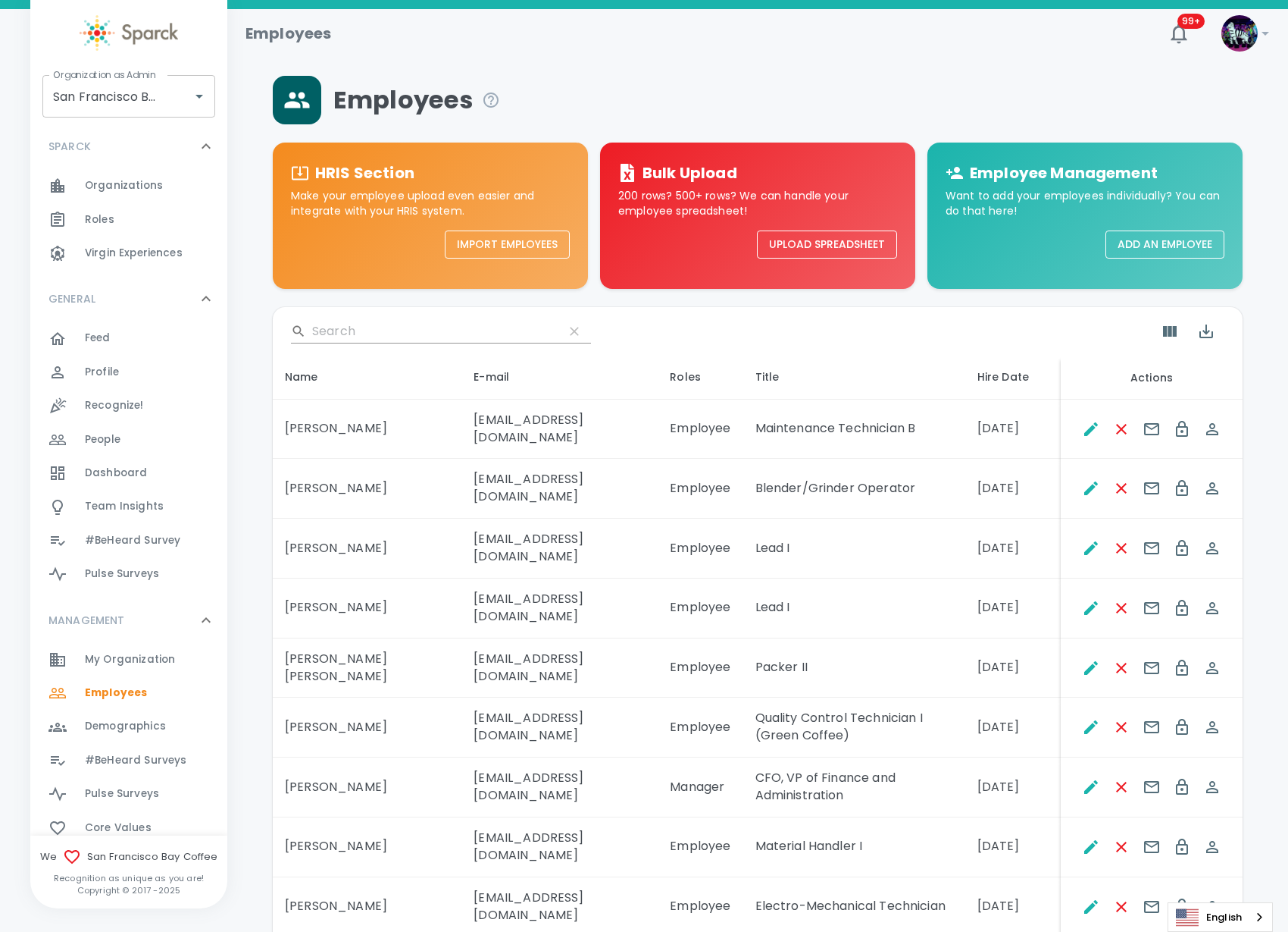
click at [371, 329] on input "Search" at bounding box center [431, 330] width 239 height 24
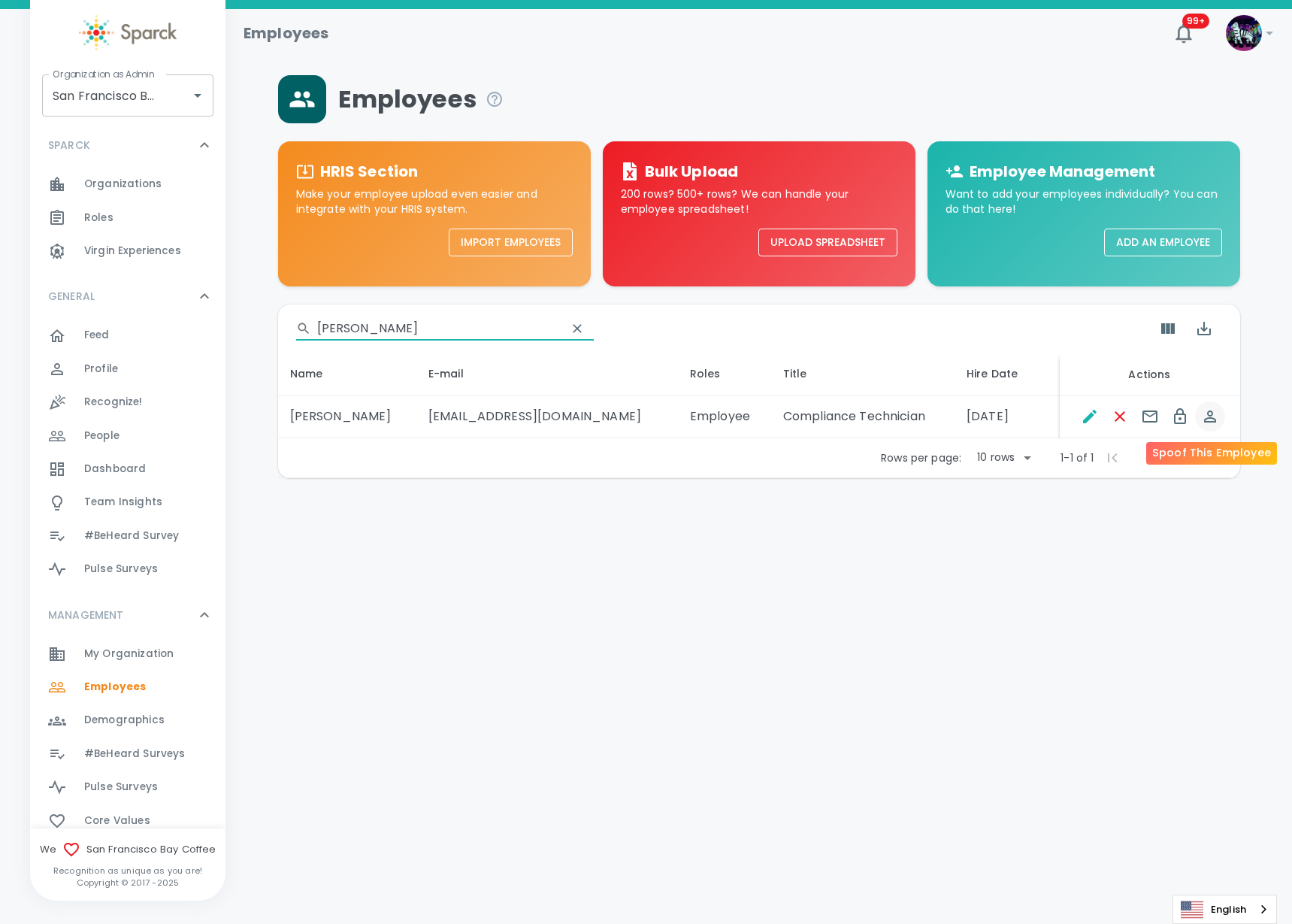
type input "jake"
click at [1215, 420] on icon "Spoof This Employee" at bounding box center [1210, 416] width 12 height 12
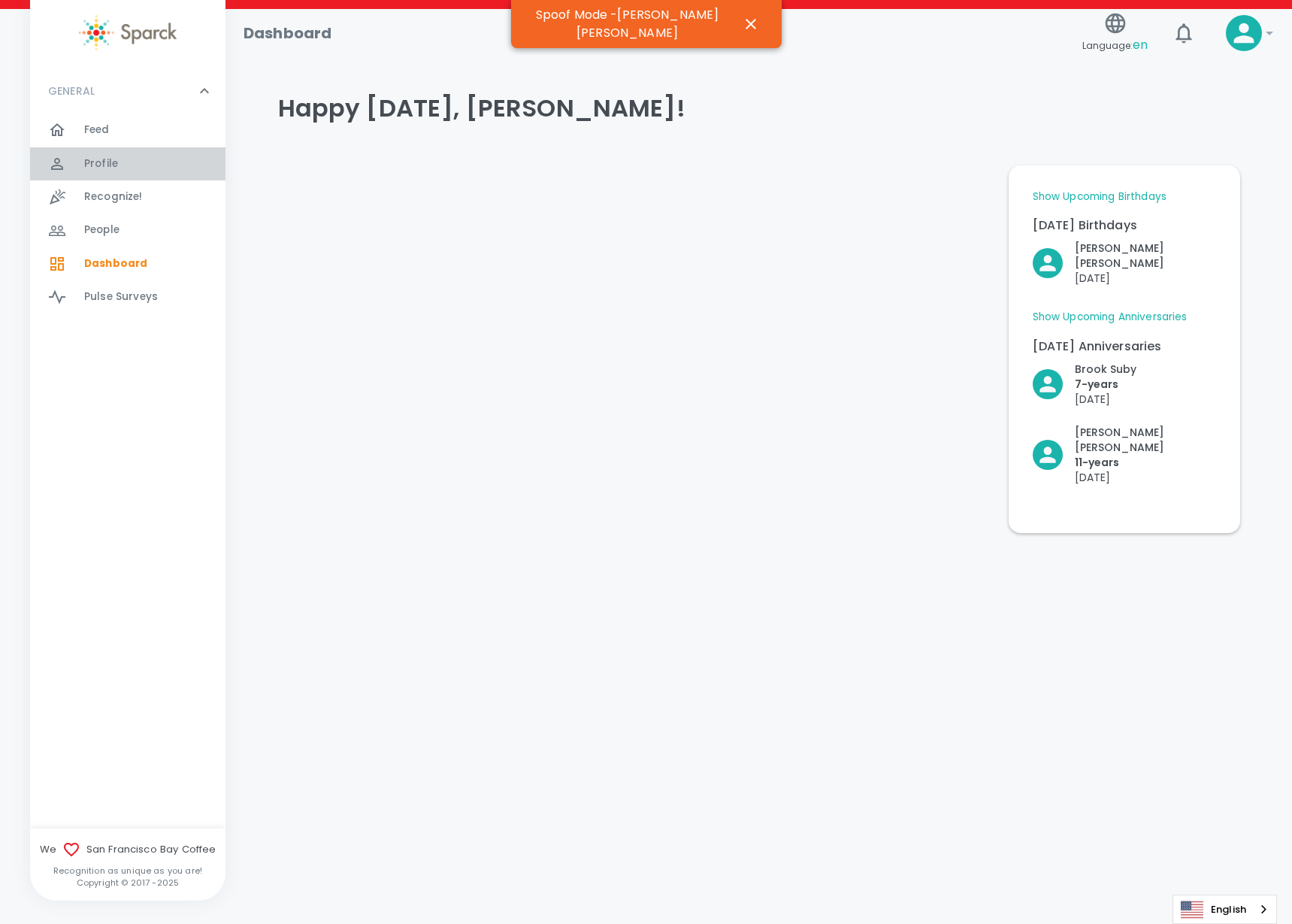
click at [145, 172] on div "Profile 0" at bounding box center [154, 164] width 142 height 21
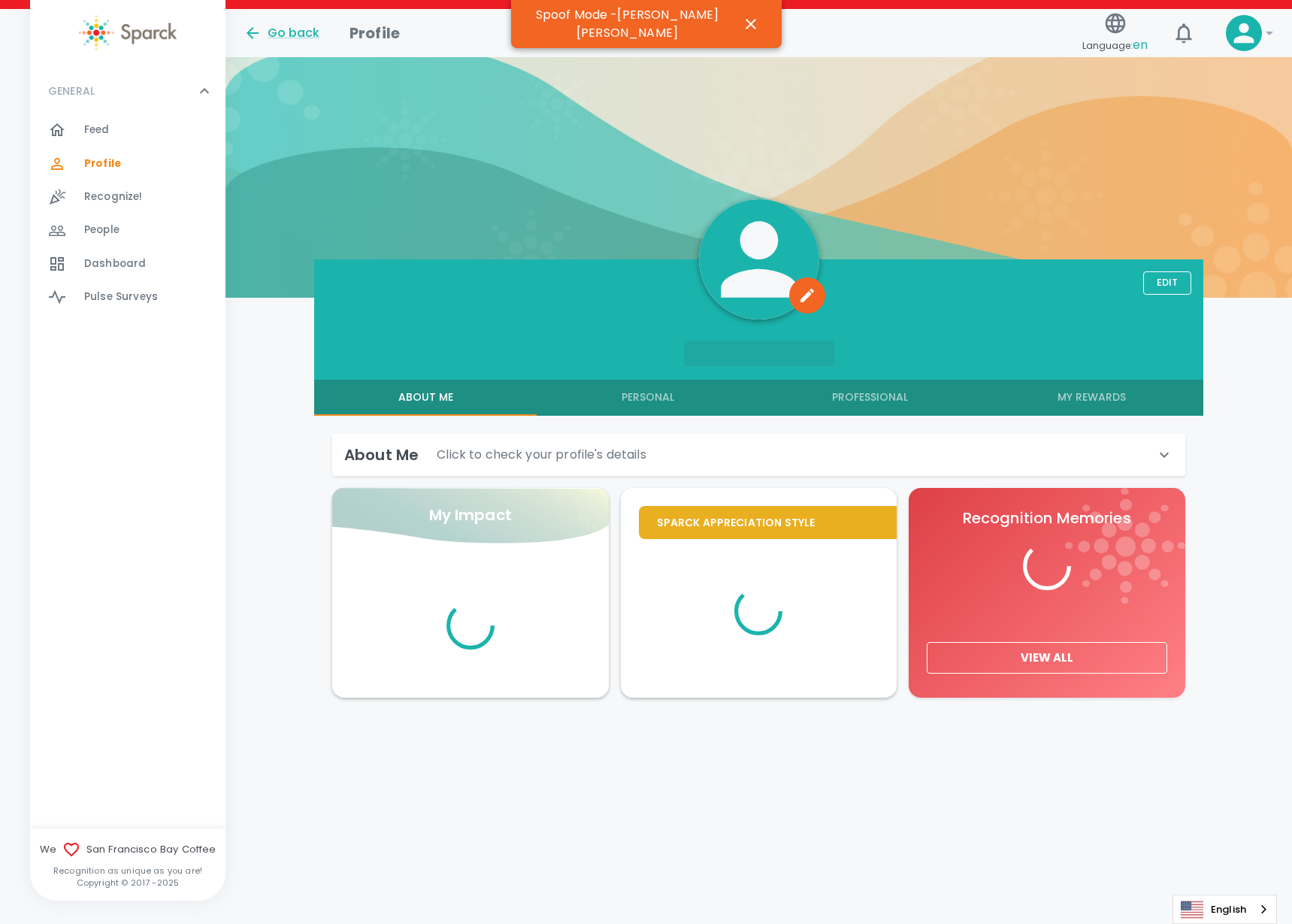
click at [1093, 398] on button "My Rewards" at bounding box center [1092, 397] width 223 height 36
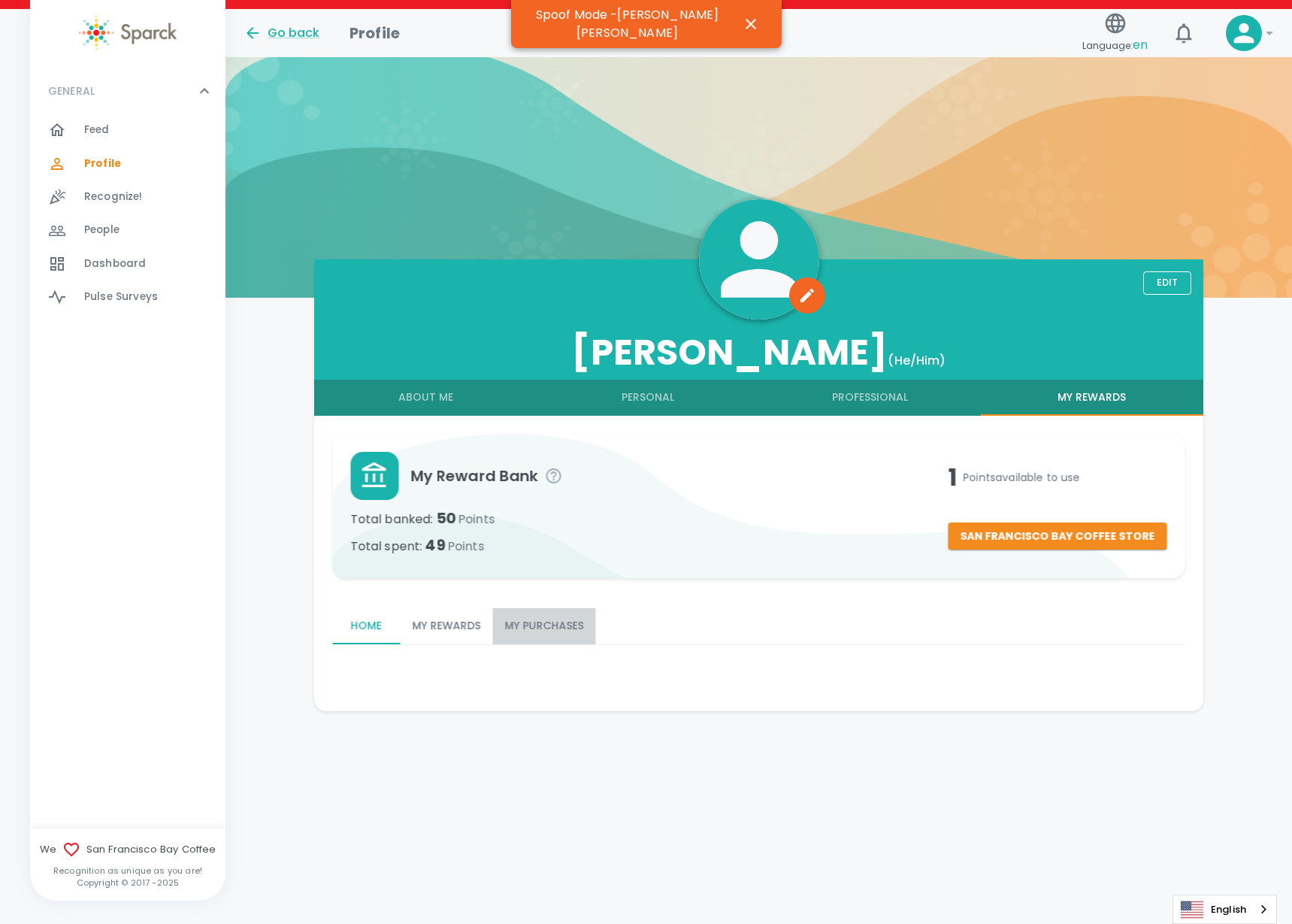
click at [533, 612] on button "My Purchases" at bounding box center [543, 625] width 103 height 36
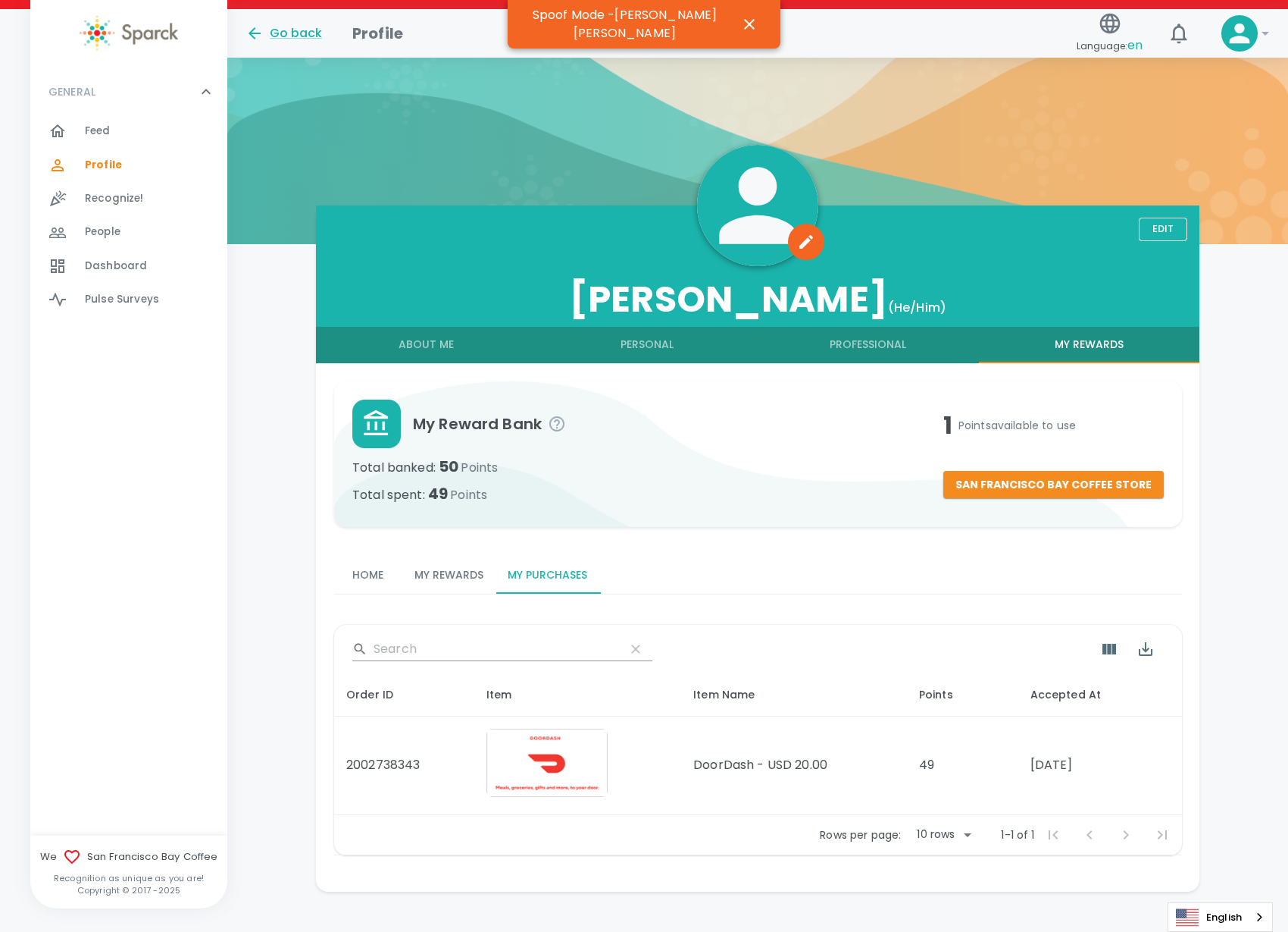
scroll to position [77, 0]
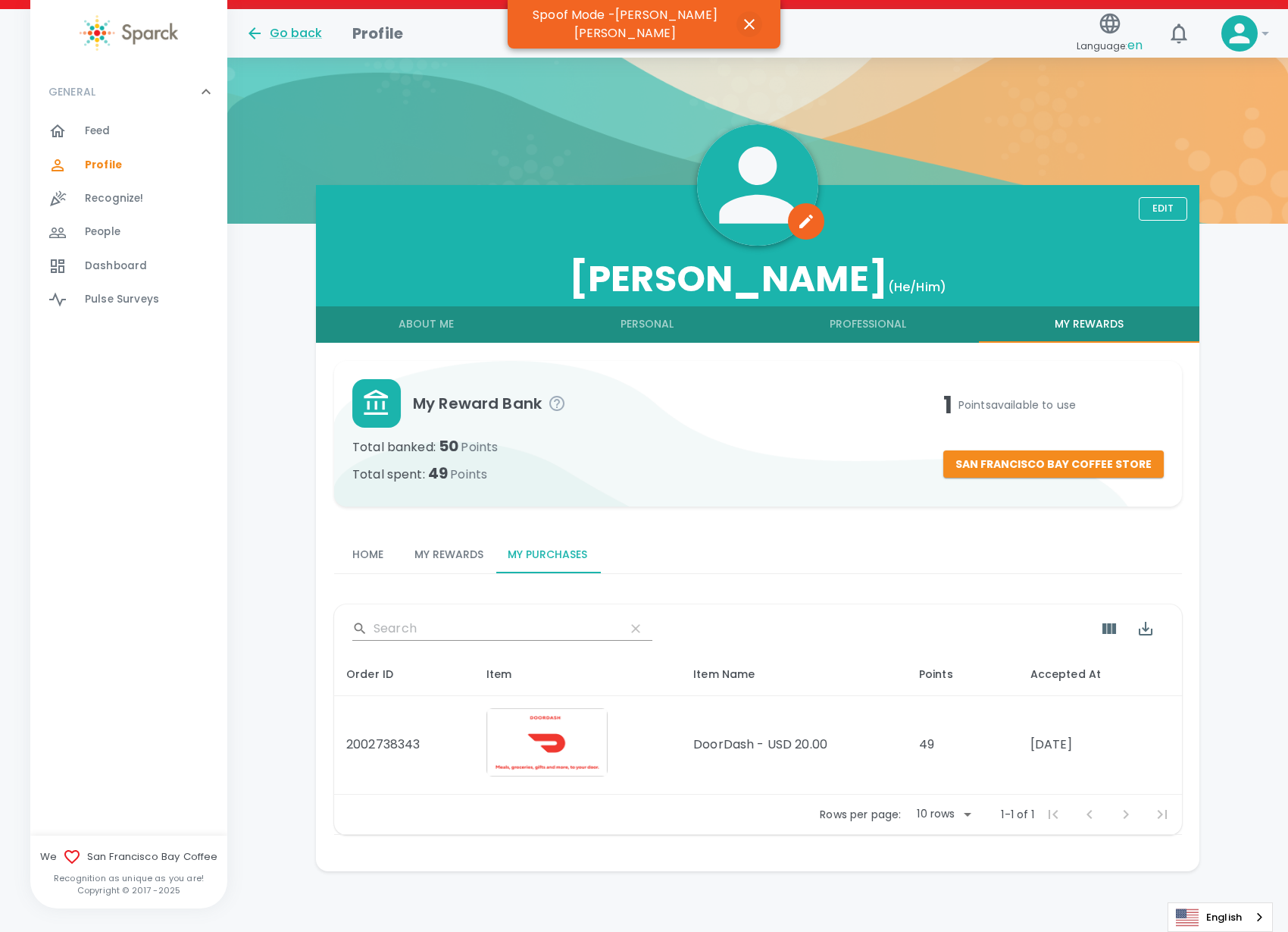
click at [740, 17] on icon "button" at bounding box center [749, 24] width 18 height 18
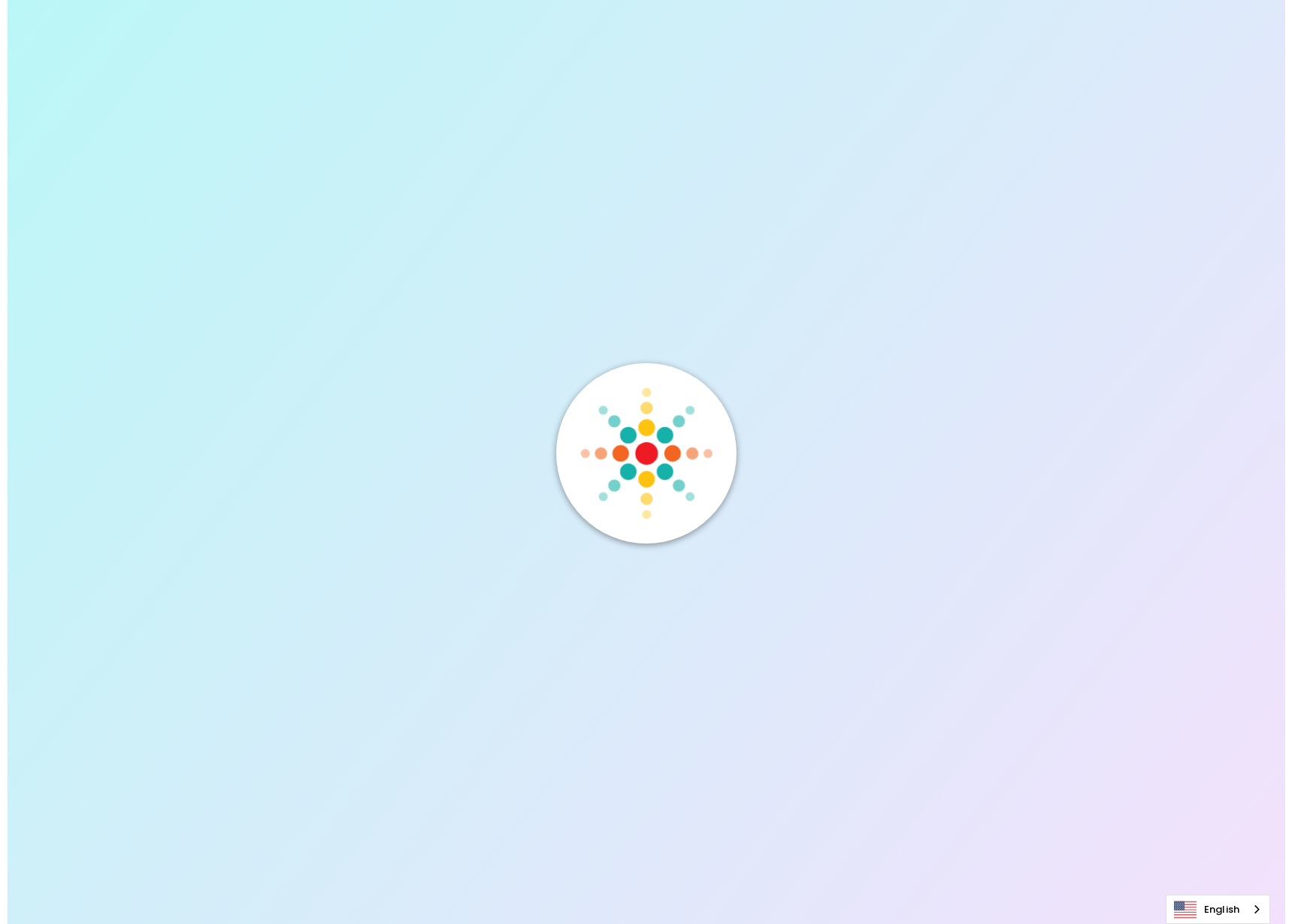
scroll to position [0, 0]
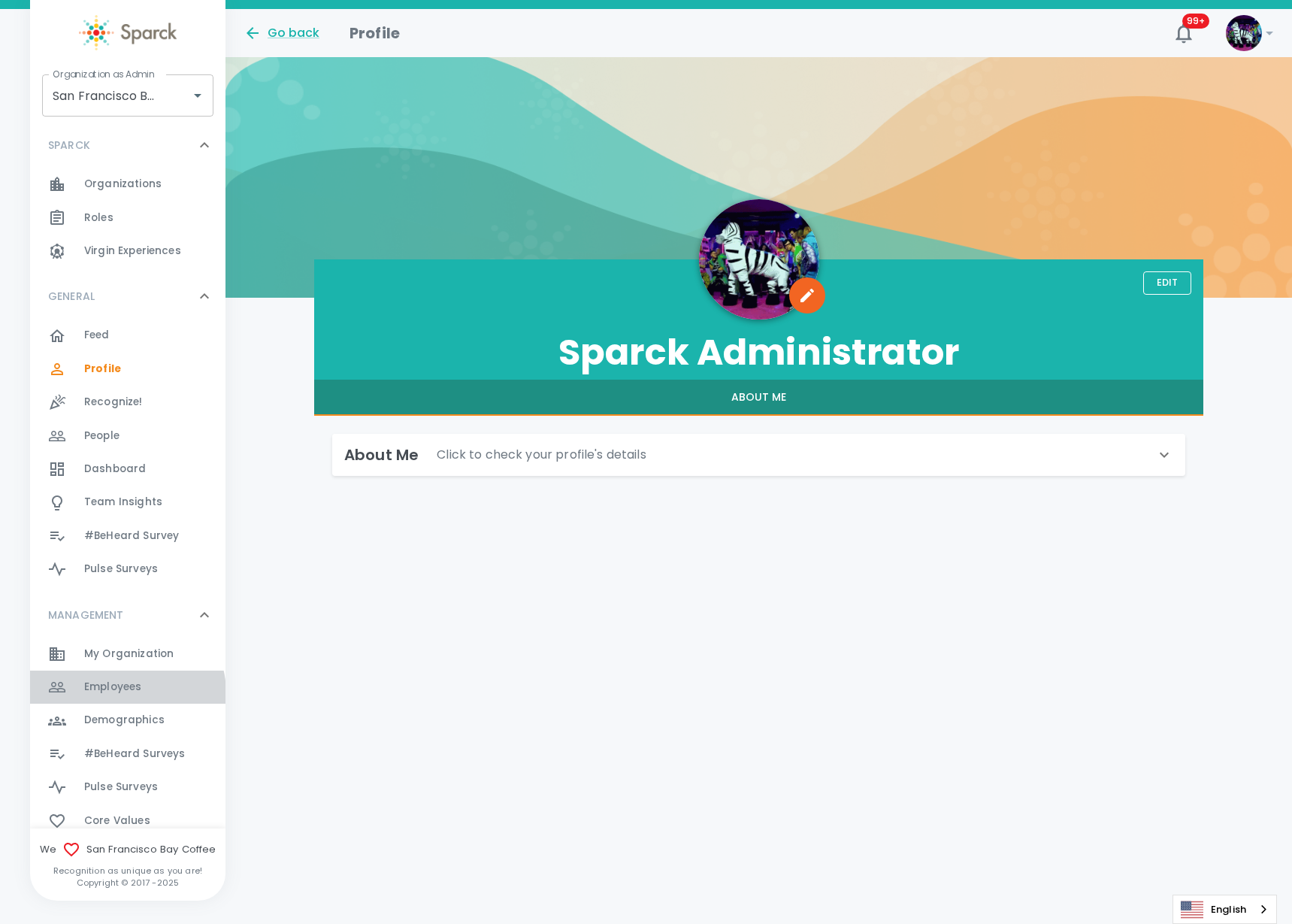
click at [126, 693] on span "Employees" at bounding box center [112, 687] width 57 height 15
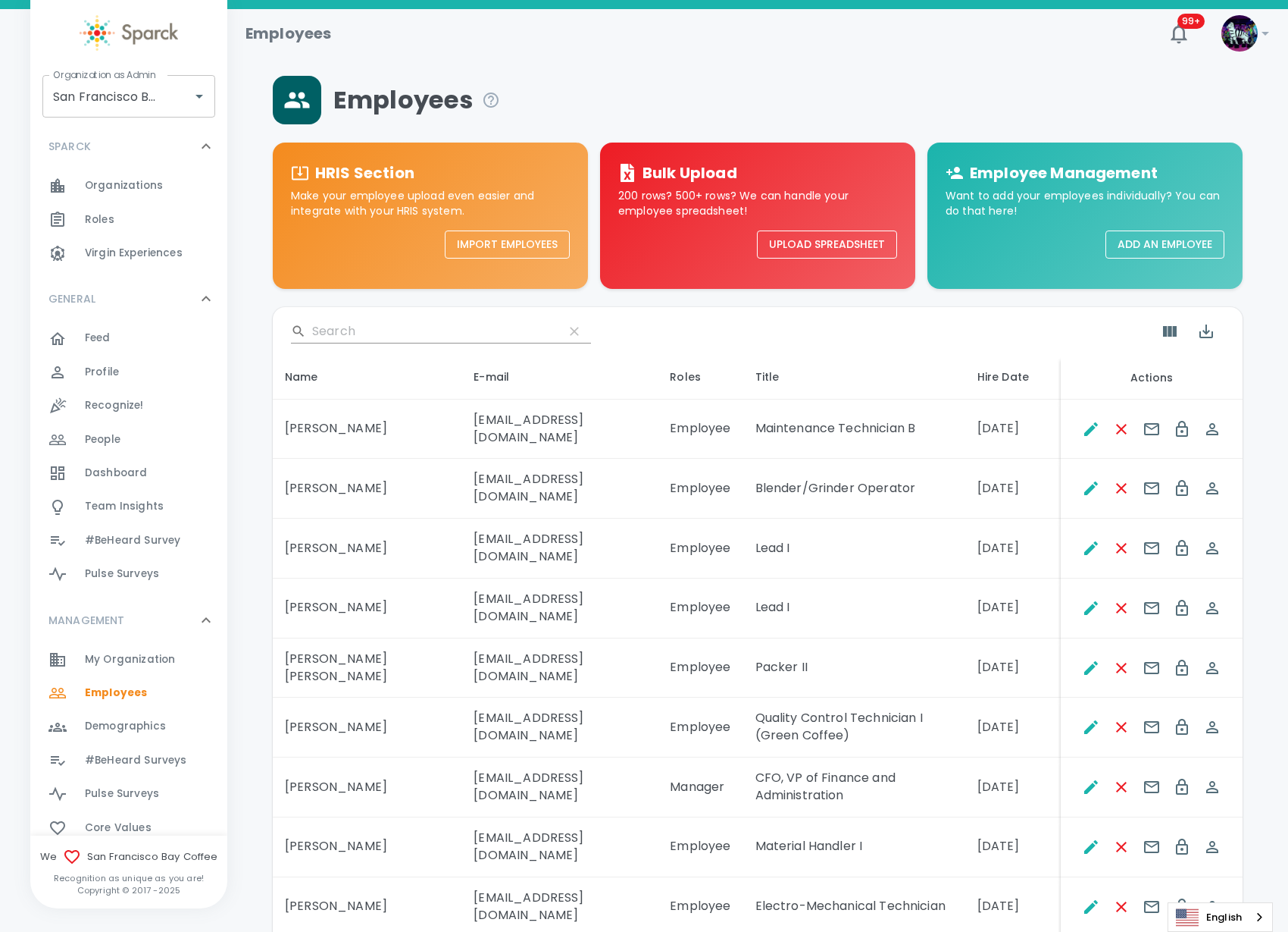
click at [432, 329] on input "Search" at bounding box center [431, 330] width 239 height 24
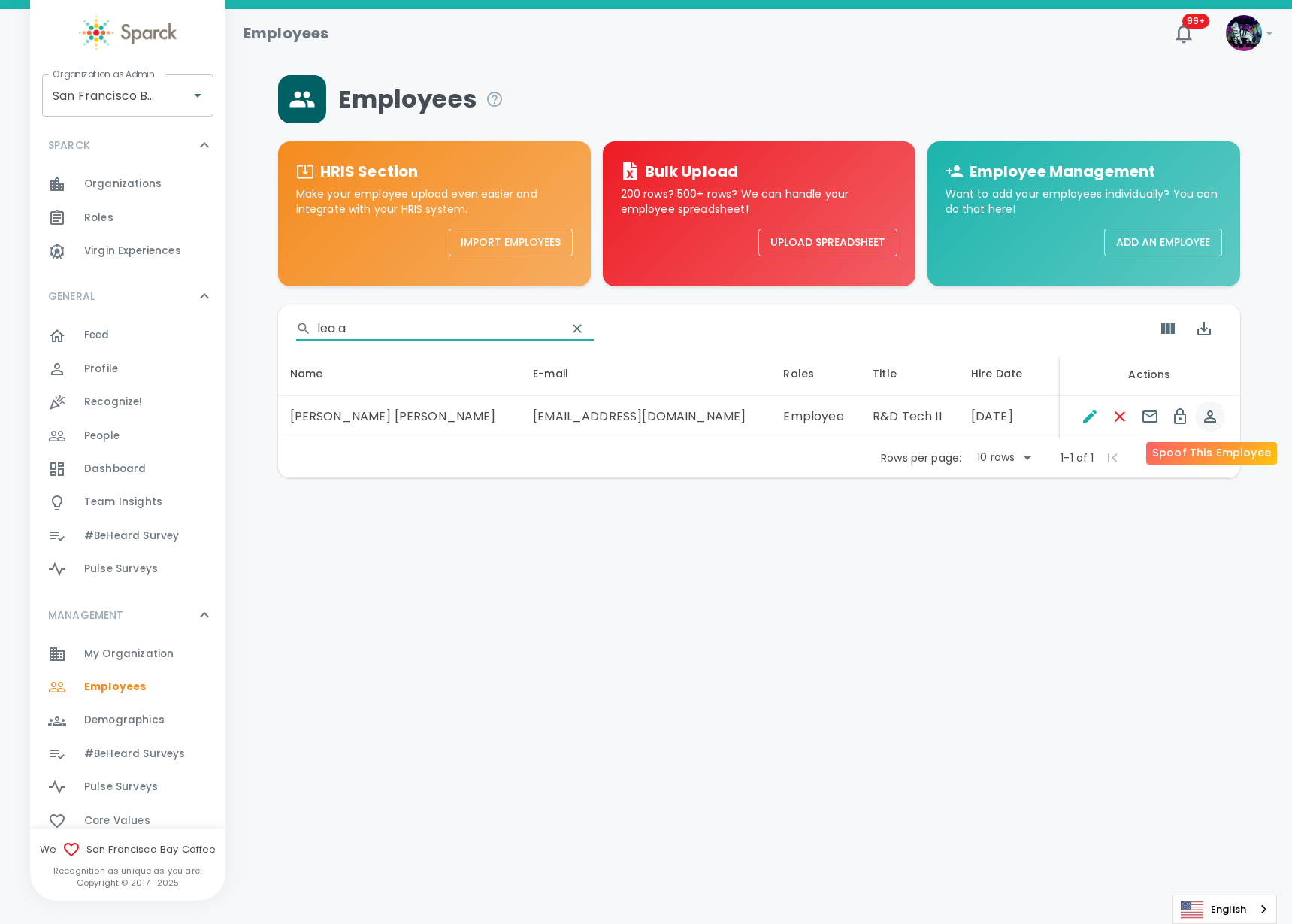
type input "lea a"
click at [1212, 415] on icon "Spoof This Employee" at bounding box center [1209, 416] width 18 height 18
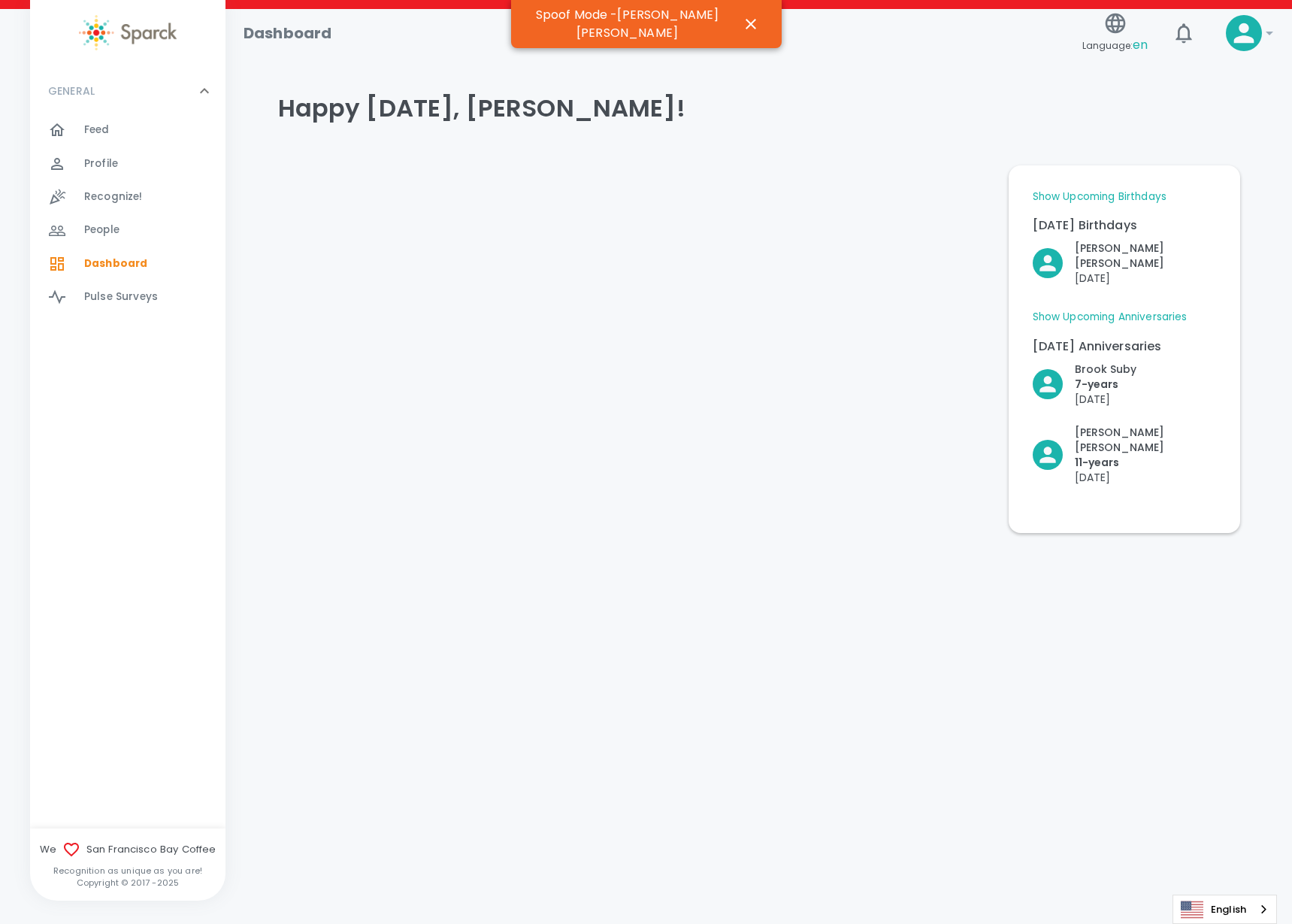
click at [108, 163] on span "Profile" at bounding box center [100, 164] width 34 height 15
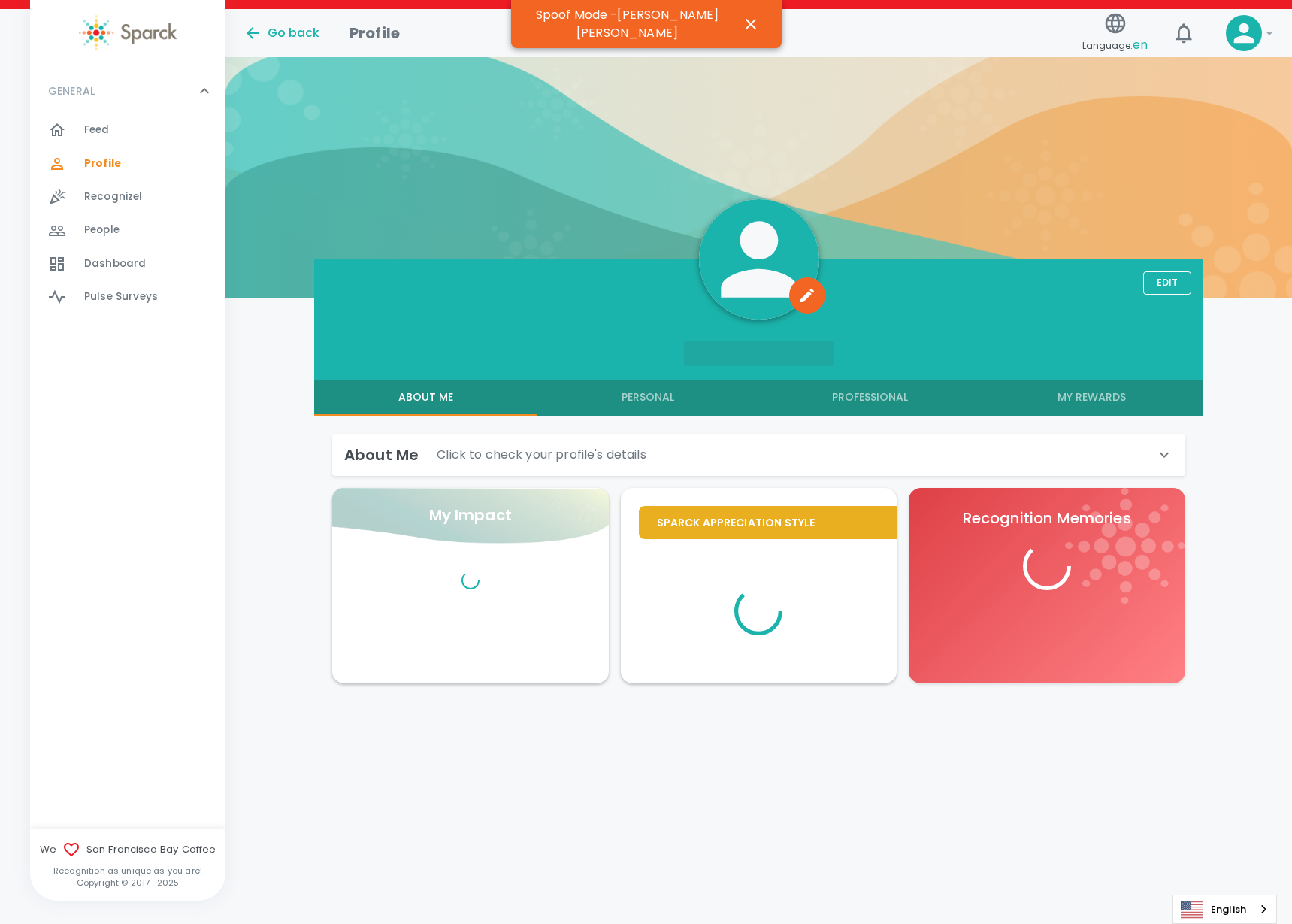
click at [1085, 394] on button "My Rewards" at bounding box center [1092, 397] width 223 height 36
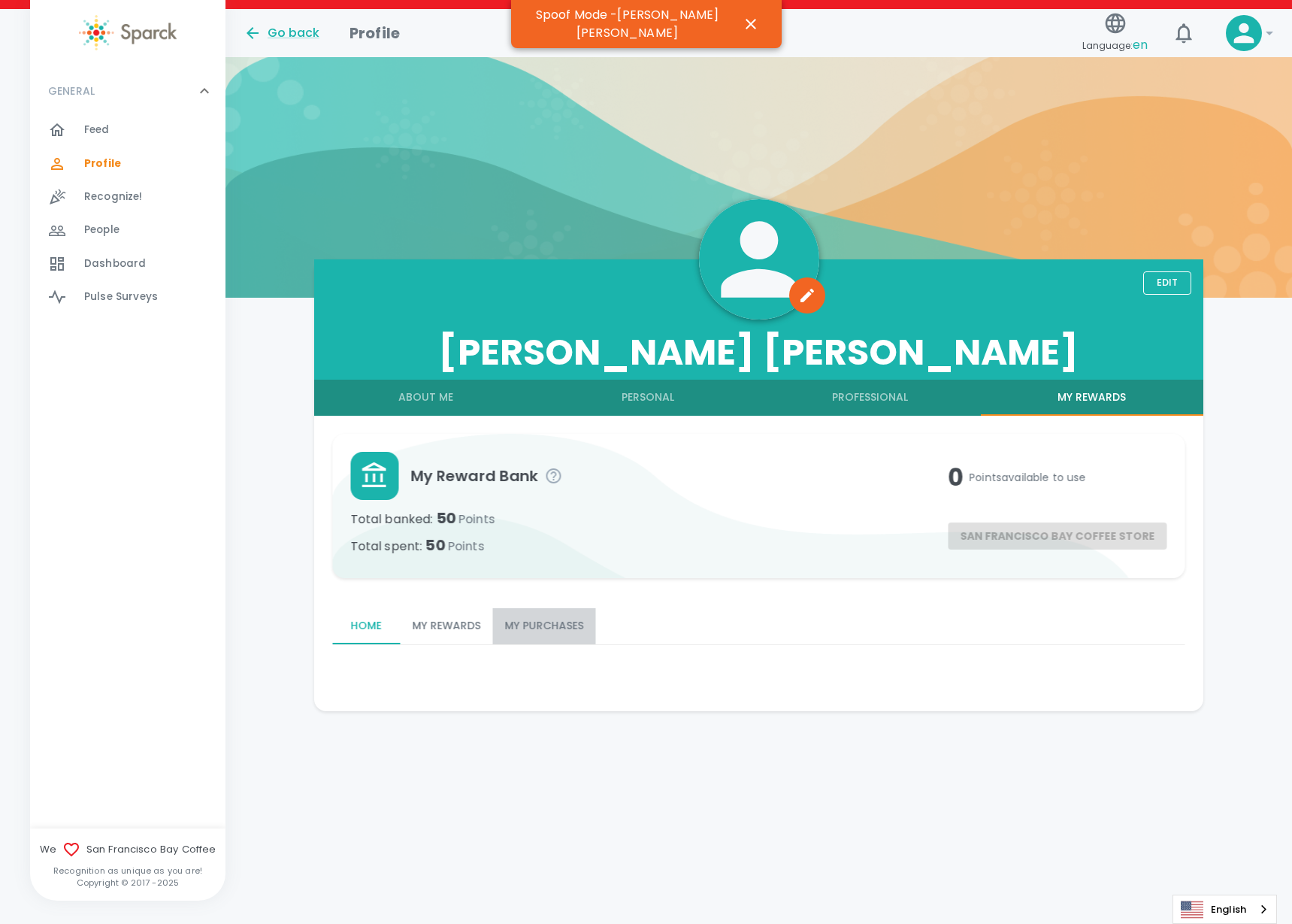
click at [555, 615] on button "My Purchases" at bounding box center [543, 625] width 103 height 36
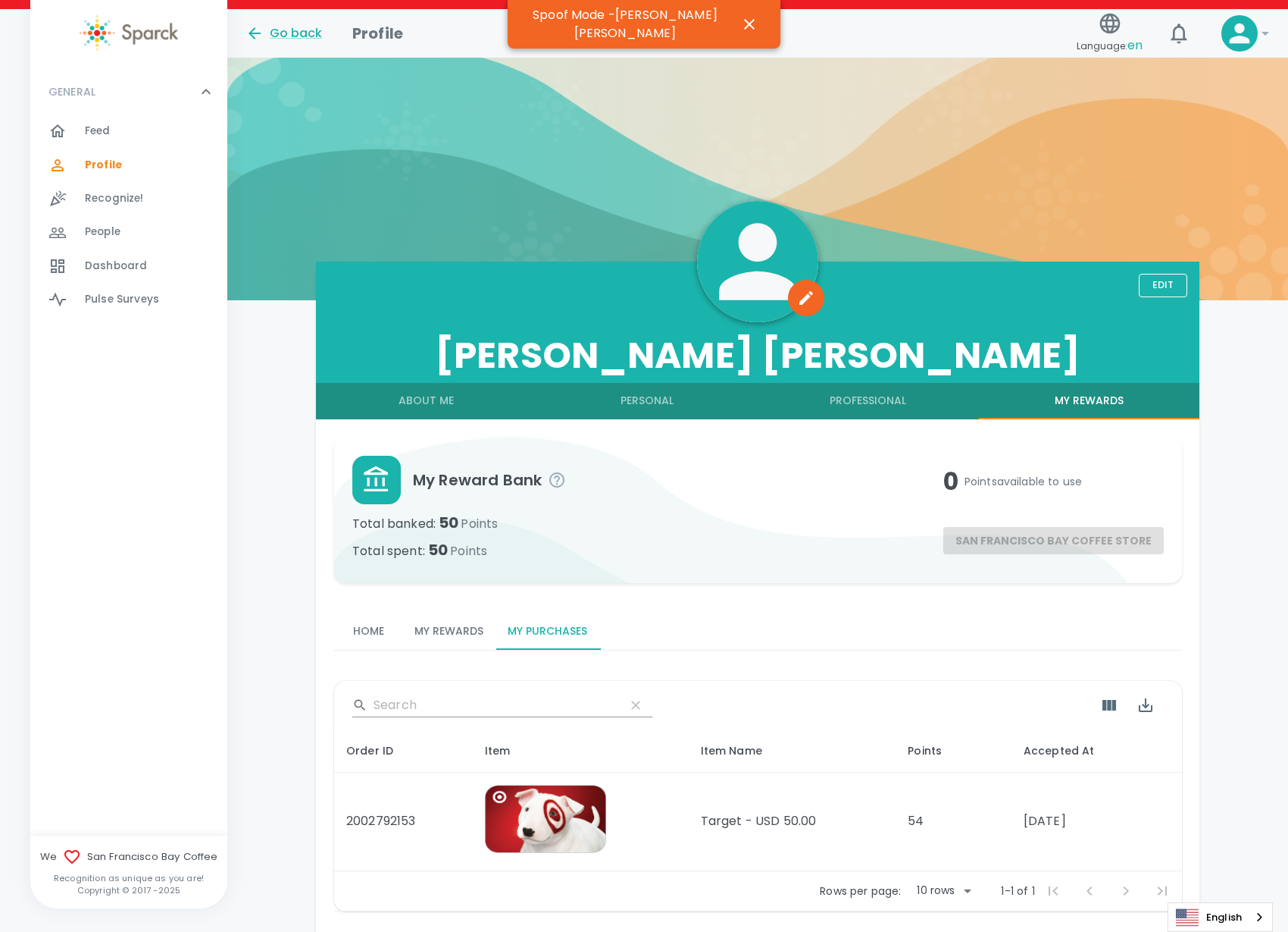
click at [458, 629] on button "My Rewards" at bounding box center [449, 631] width 93 height 36
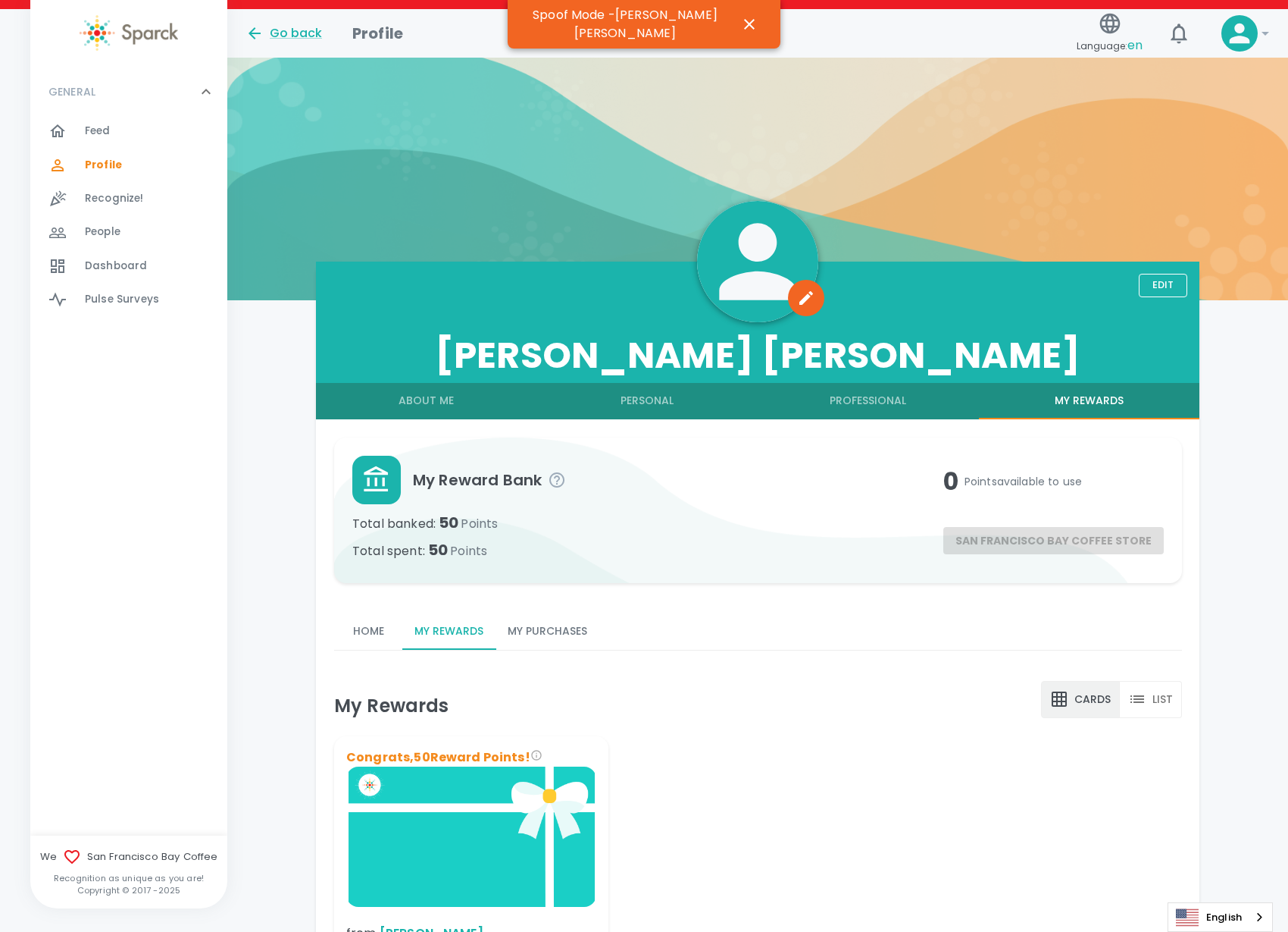
click at [562, 634] on button "My Purchases" at bounding box center [547, 631] width 104 height 36
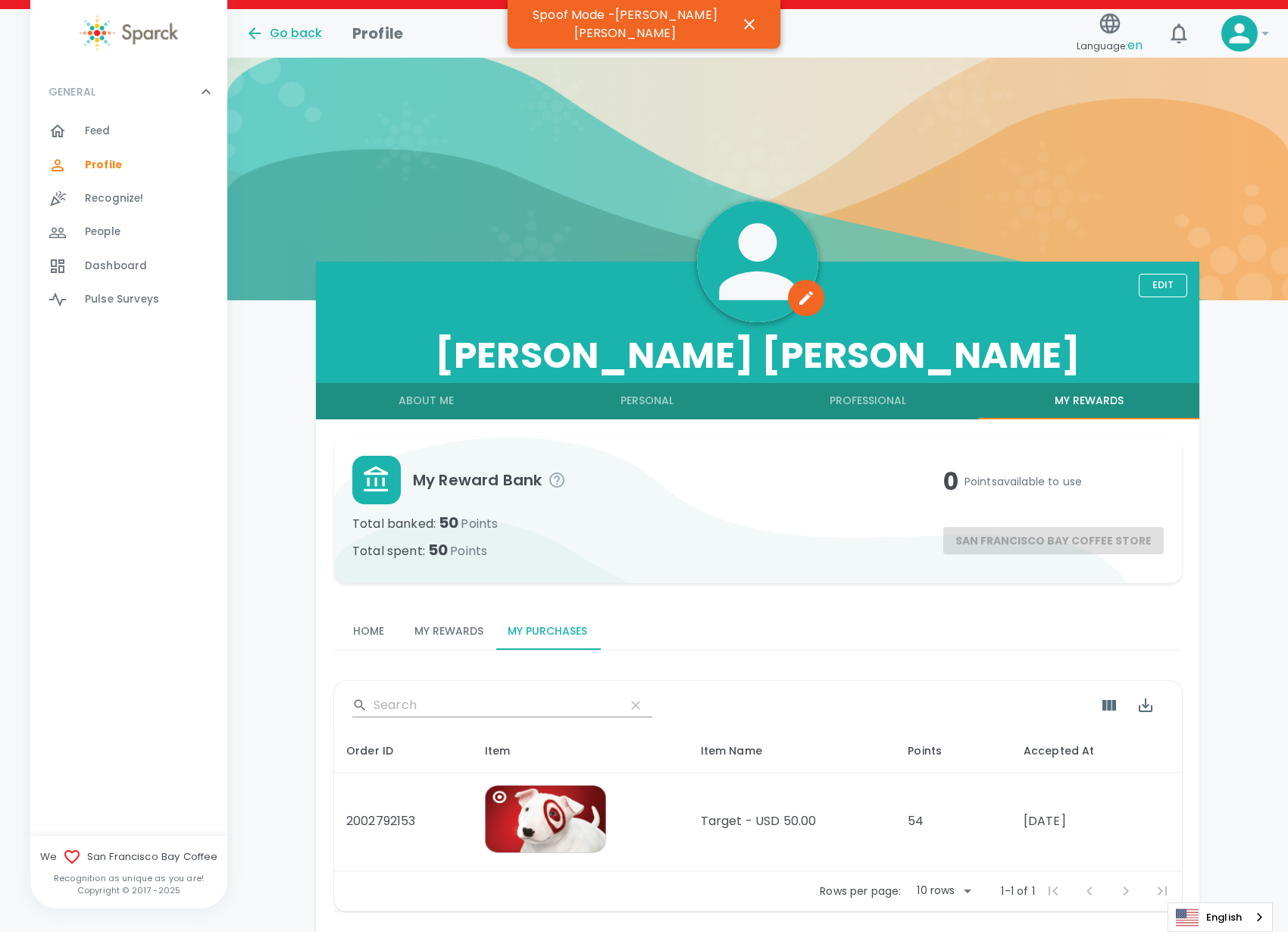
click at [423, 637] on button "My Rewards" at bounding box center [449, 631] width 93 height 36
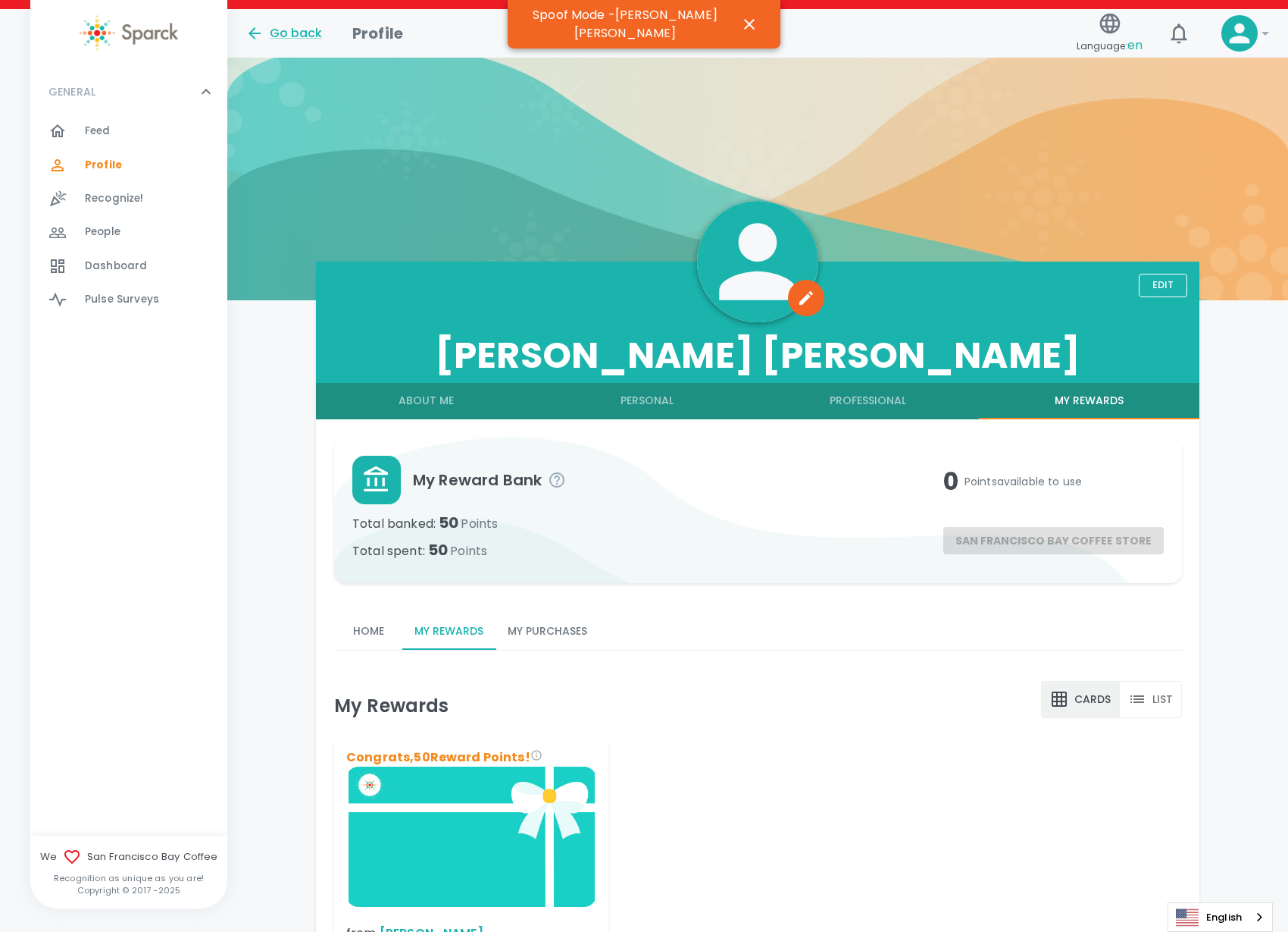
click at [359, 633] on button "Home" at bounding box center [368, 631] width 68 height 36
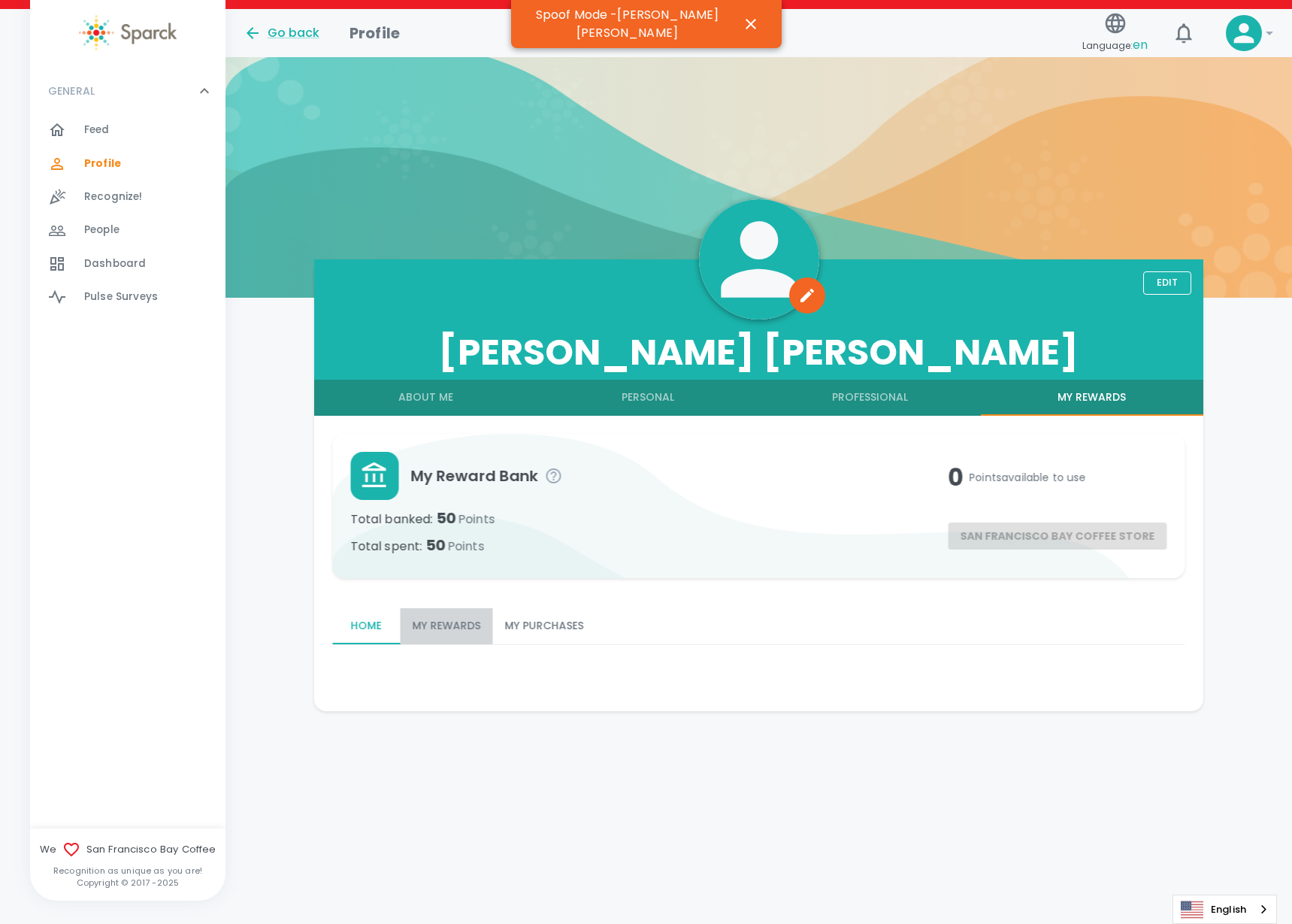
click at [402, 624] on button "My Rewards" at bounding box center [446, 625] width 92 height 36
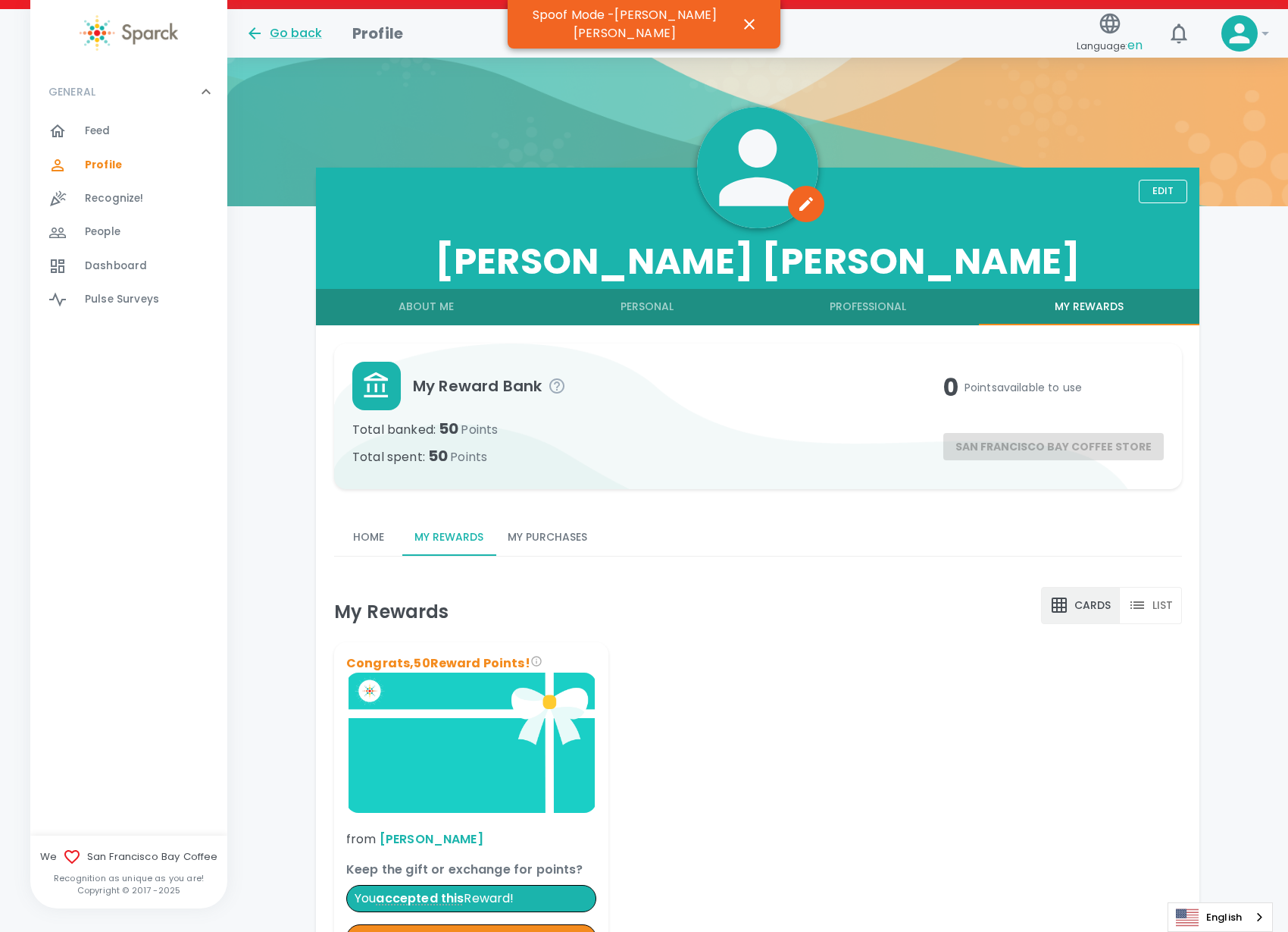
scroll to position [190, 0]
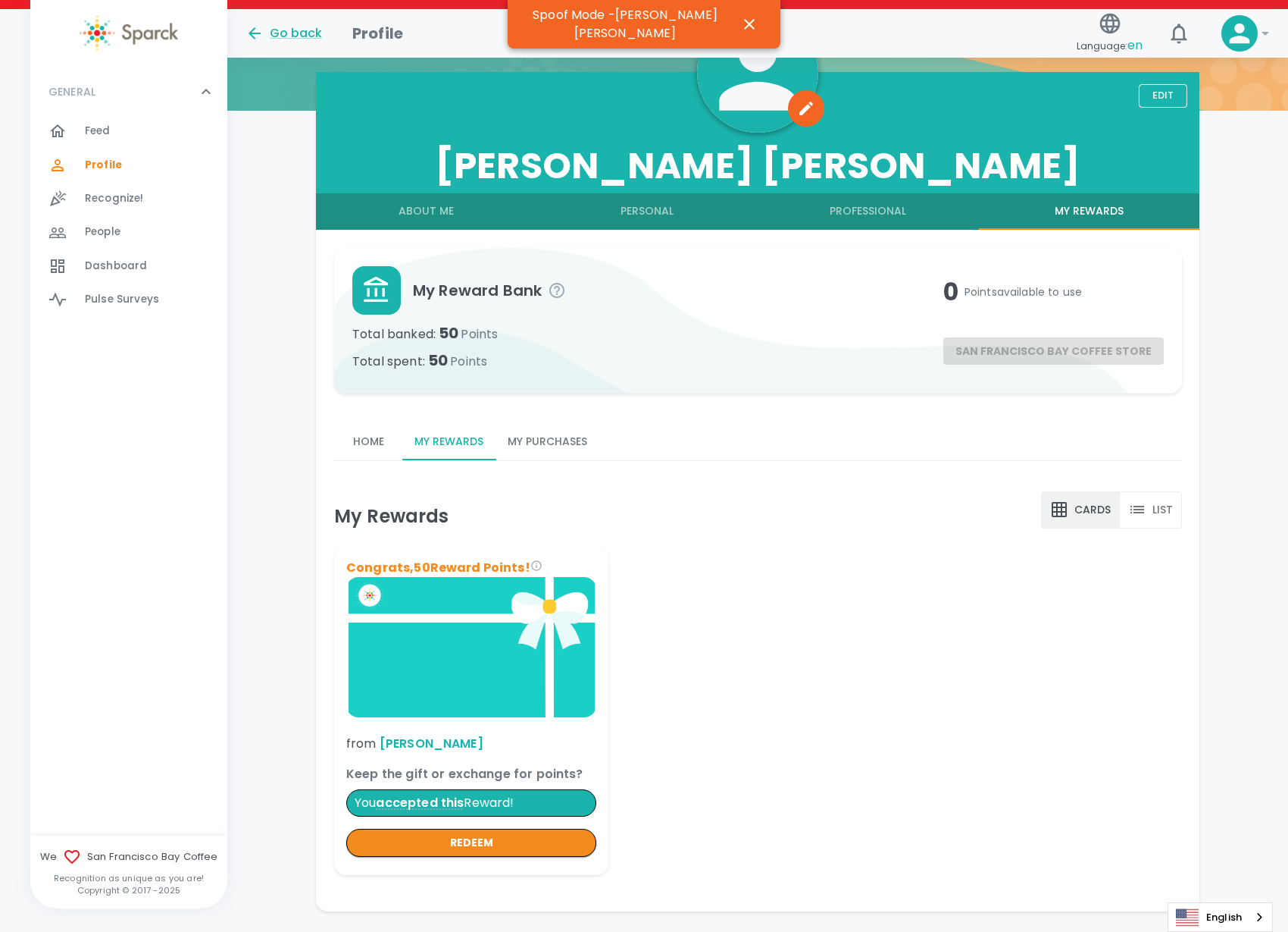
click at [550, 440] on button "My Purchases" at bounding box center [547, 441] width 104 height 36
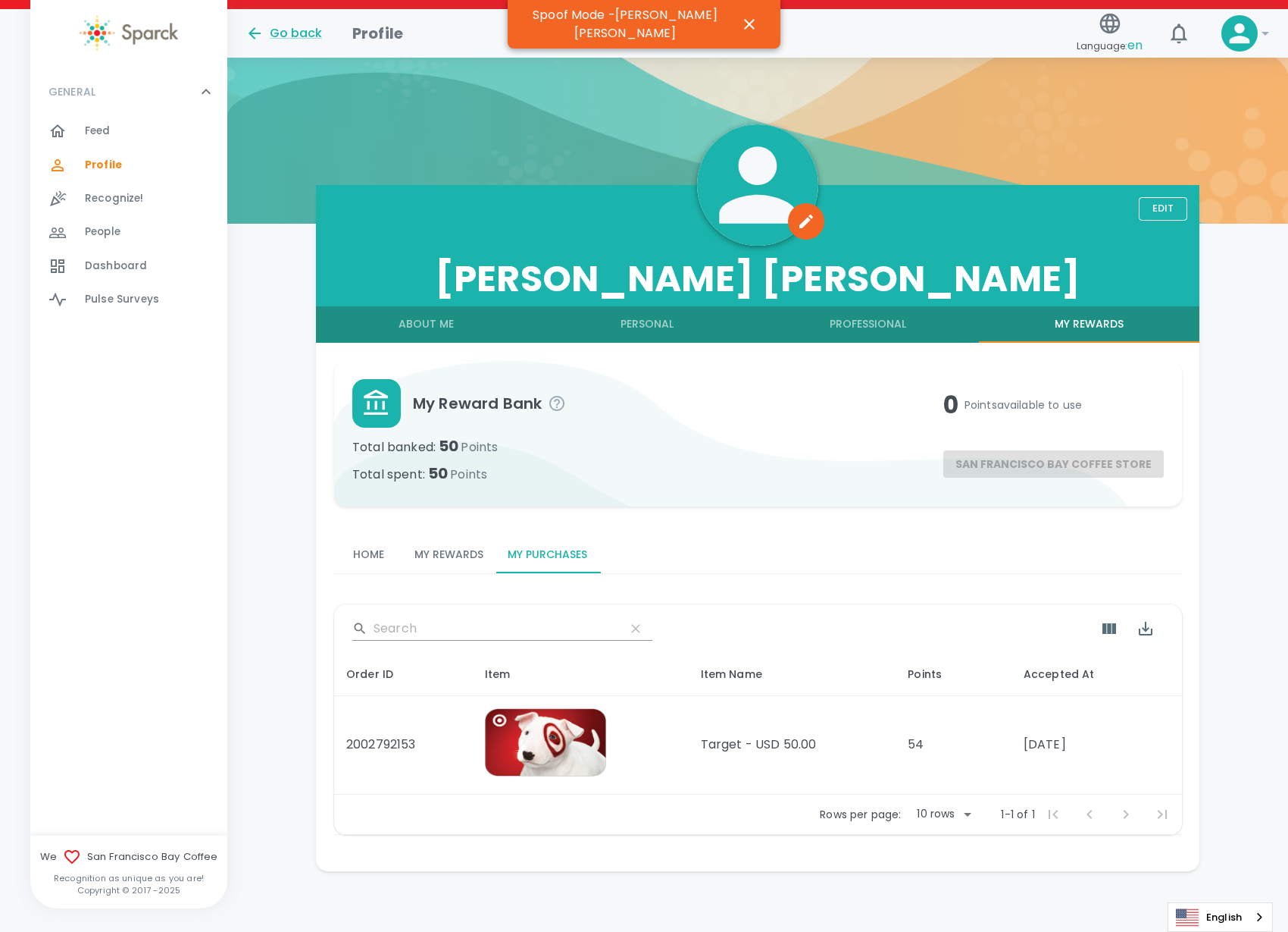
scroll to position [77, 0]
click at [740, 16] on icon "button" at bounding box center [749, 24] width 18 height 18
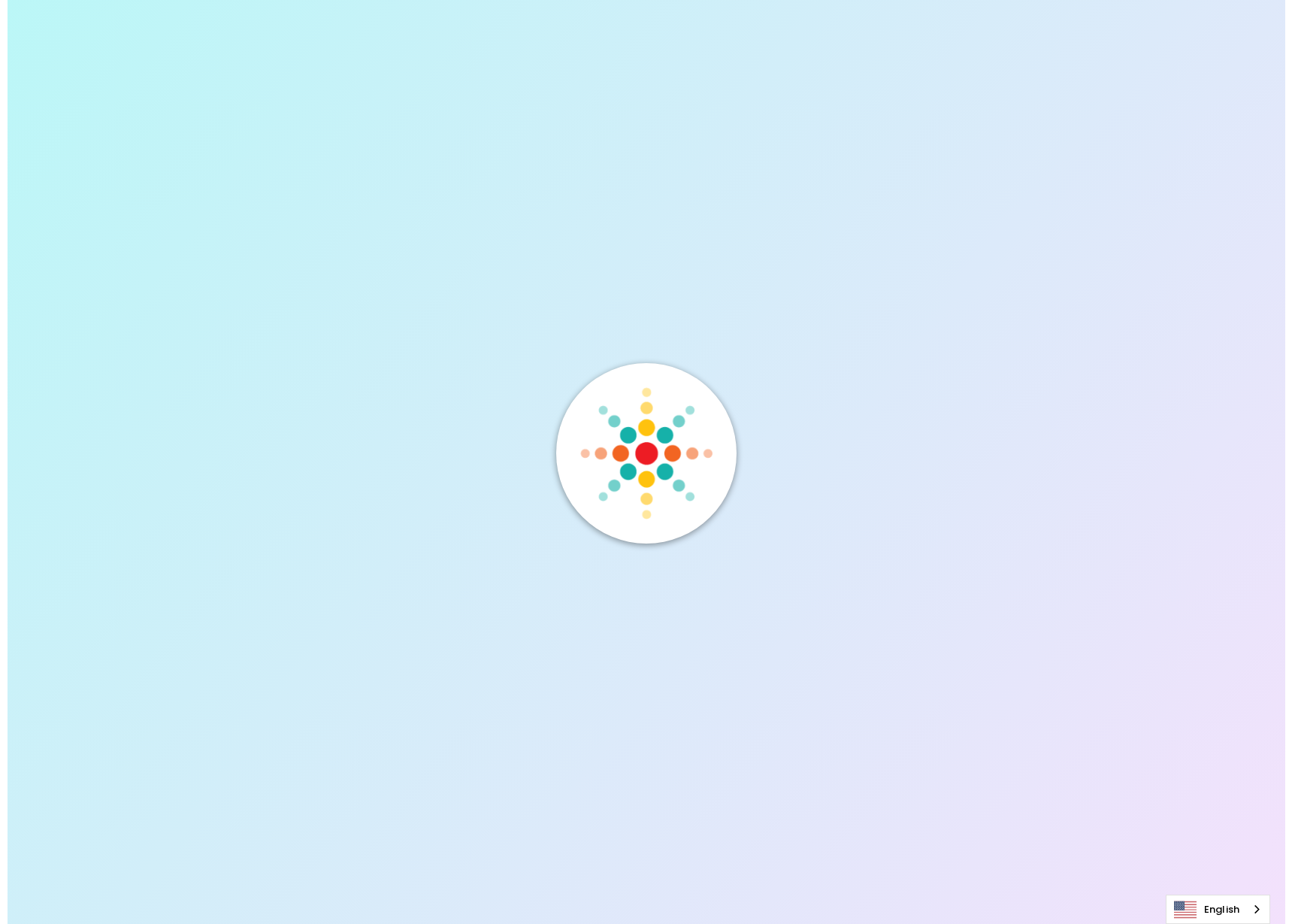
scroll to position [0, 0]
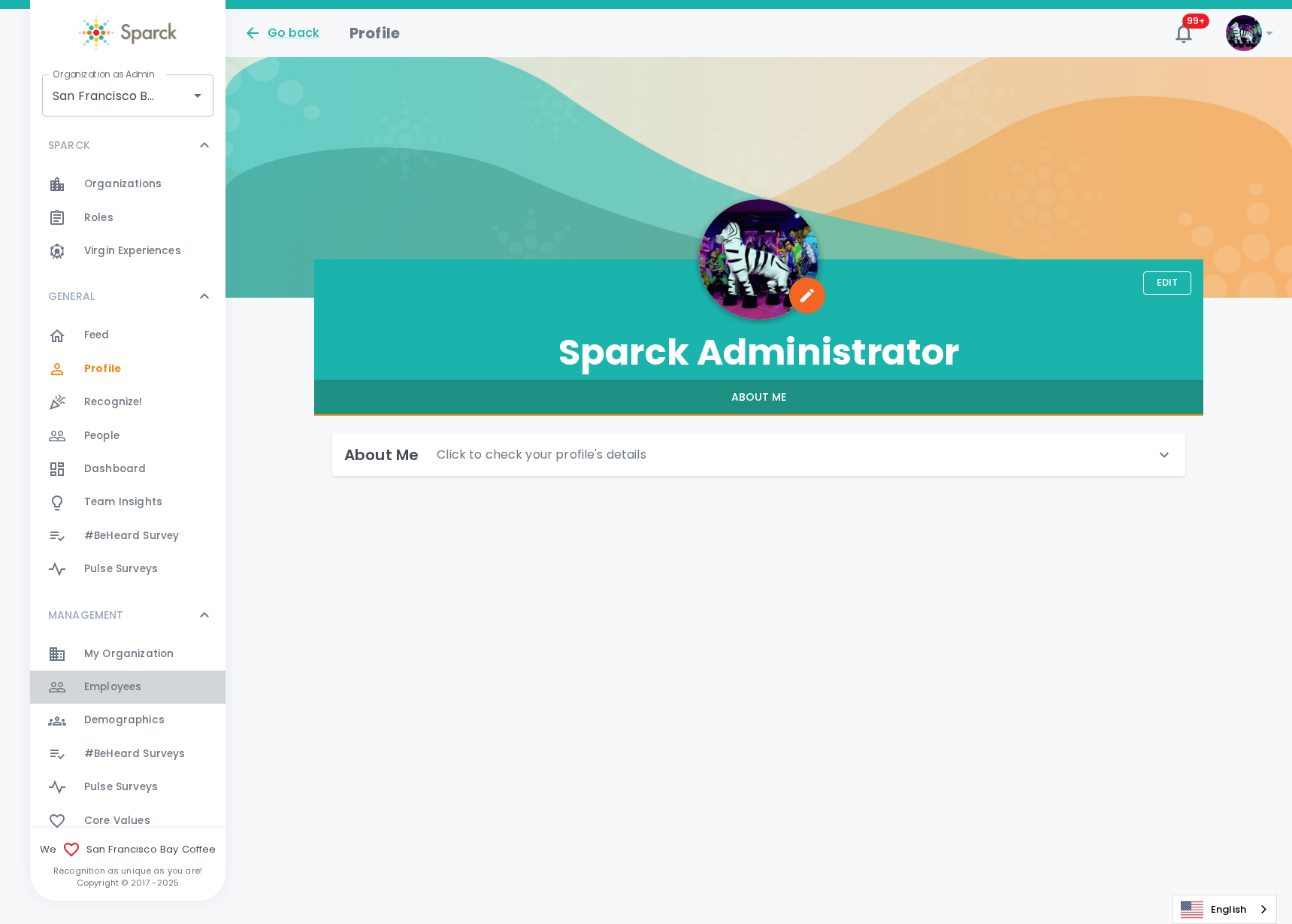
click at [128, 679] on span "Employees" at bounding box center [112, 687] width 57 height 15
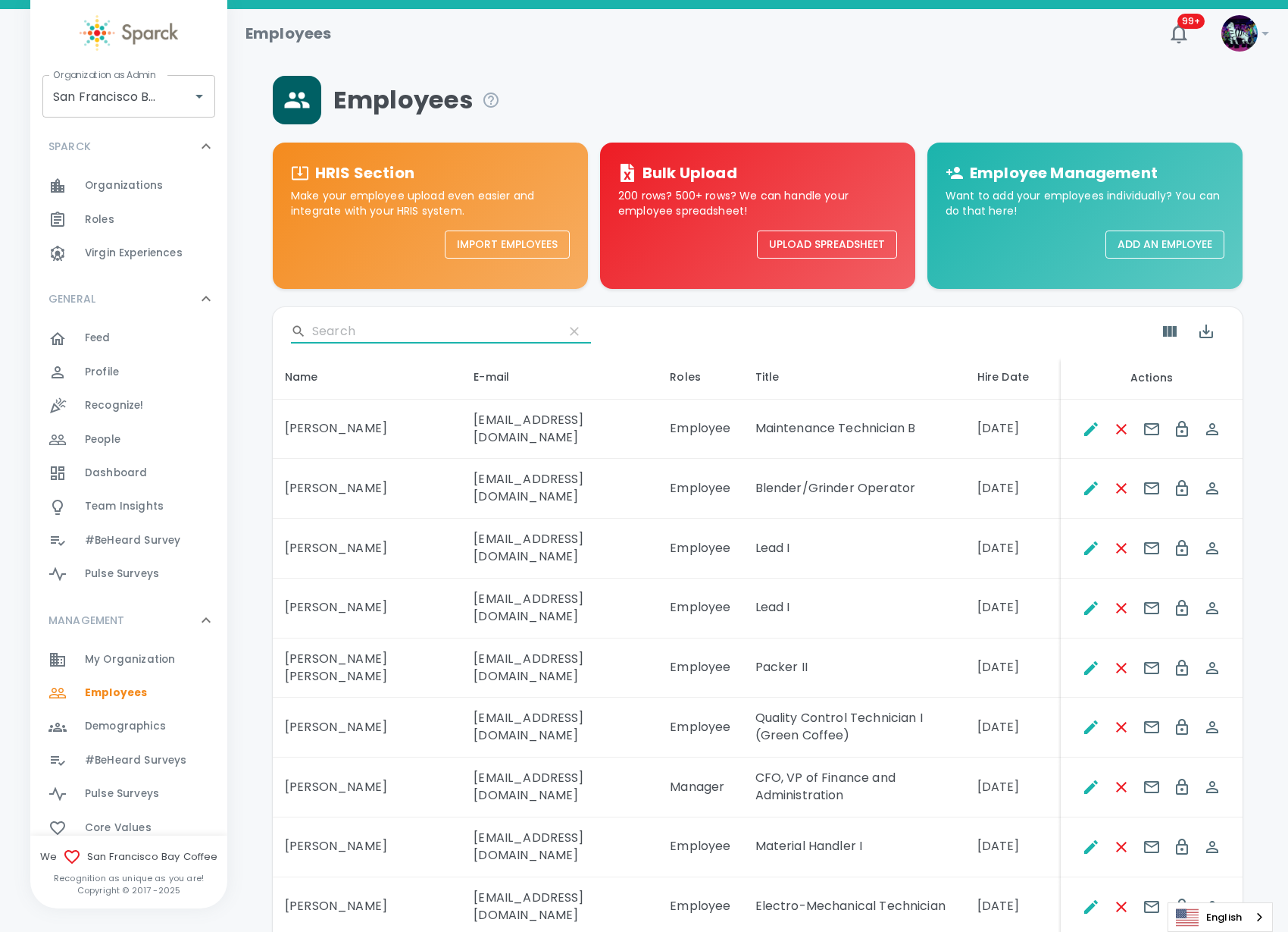
click at [355, 331] on input "Search" at bounding box center [431, 330] width 239 height 24
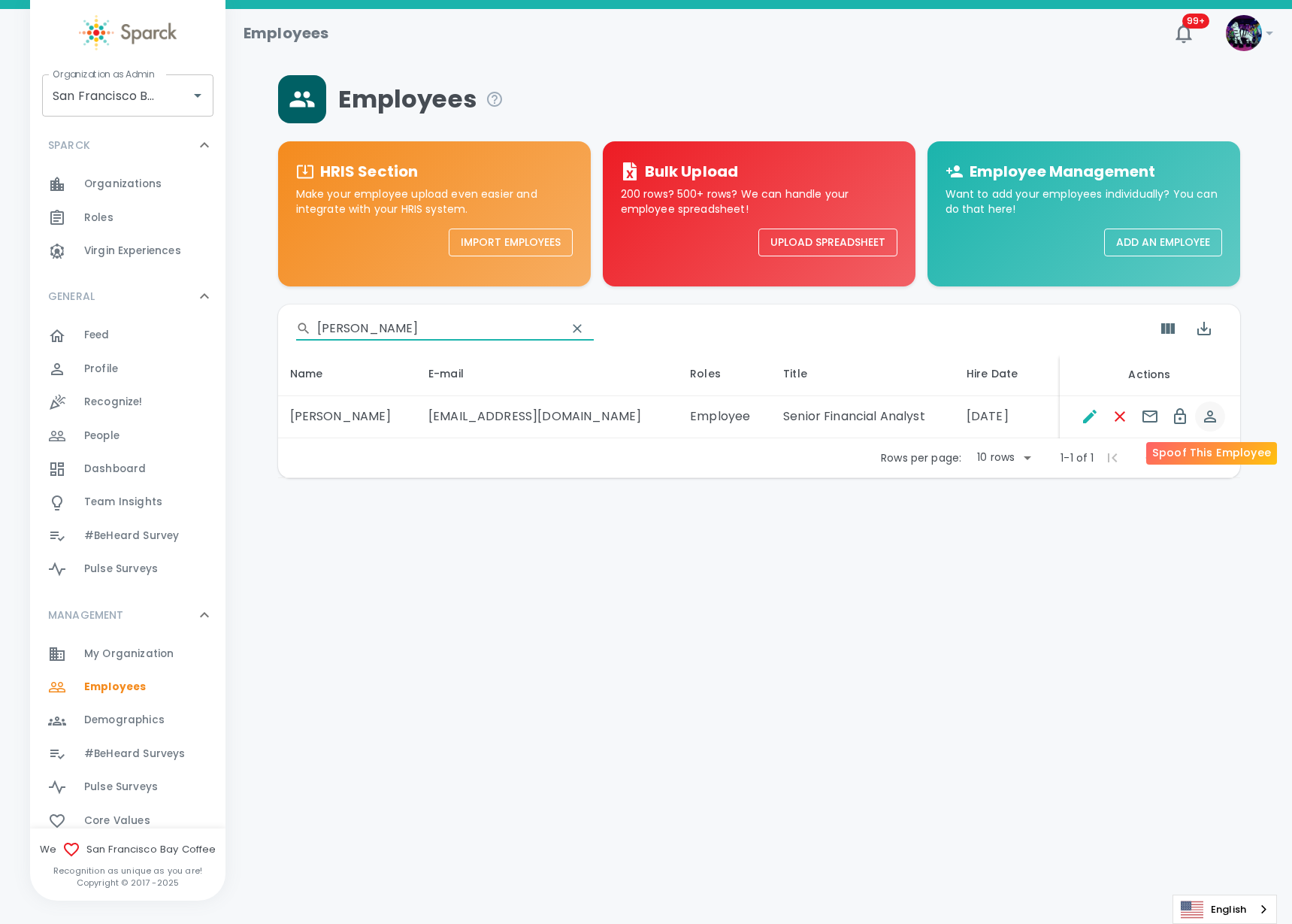
type input "sandy"
click at [1218, 418] on icon "Spoof This Employee" at bounding box center [1209, 416] width 18 height 18
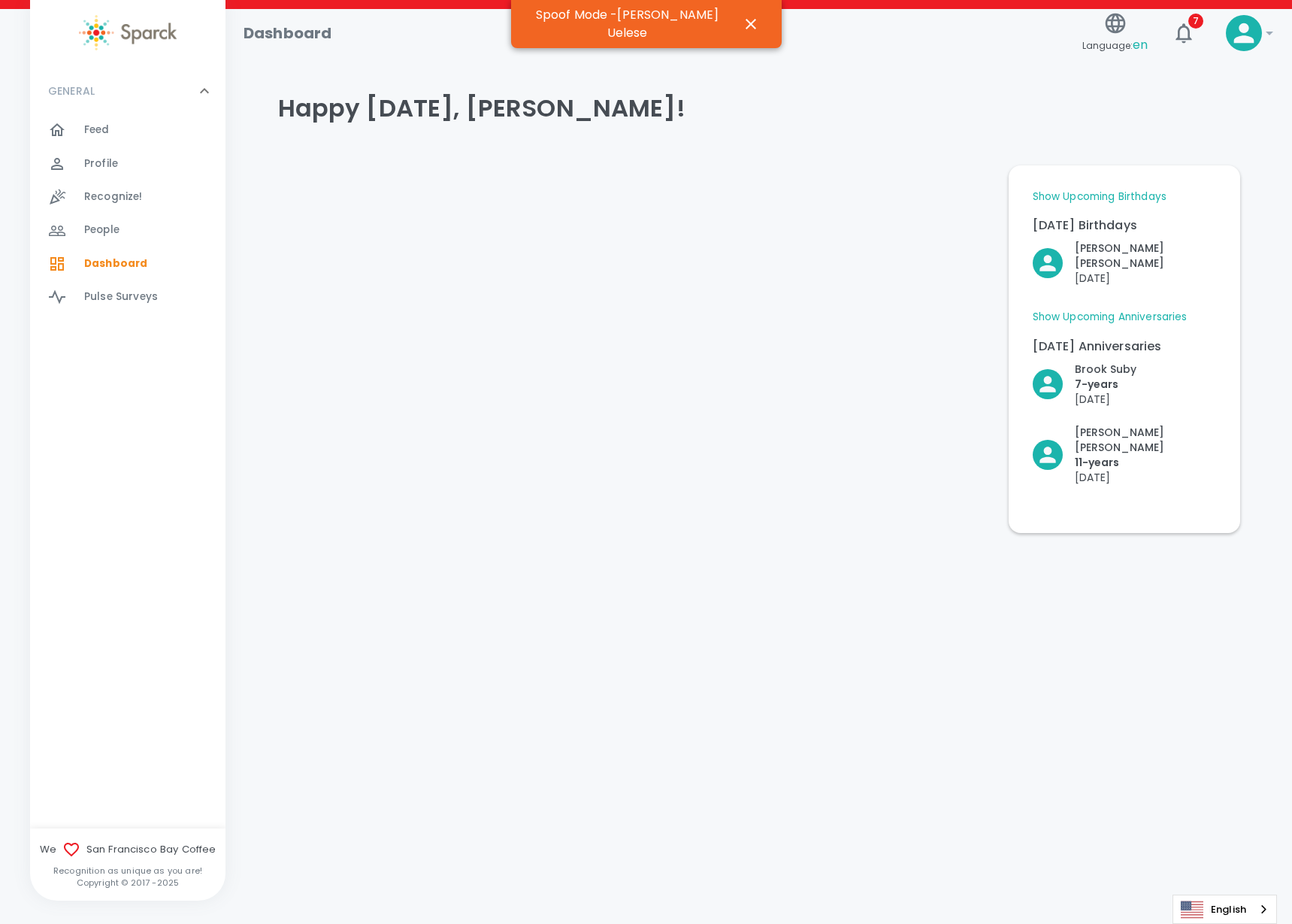
click at [171, 163] on div "Profile 0" at bounding box center [154, 164] width 142 height 21
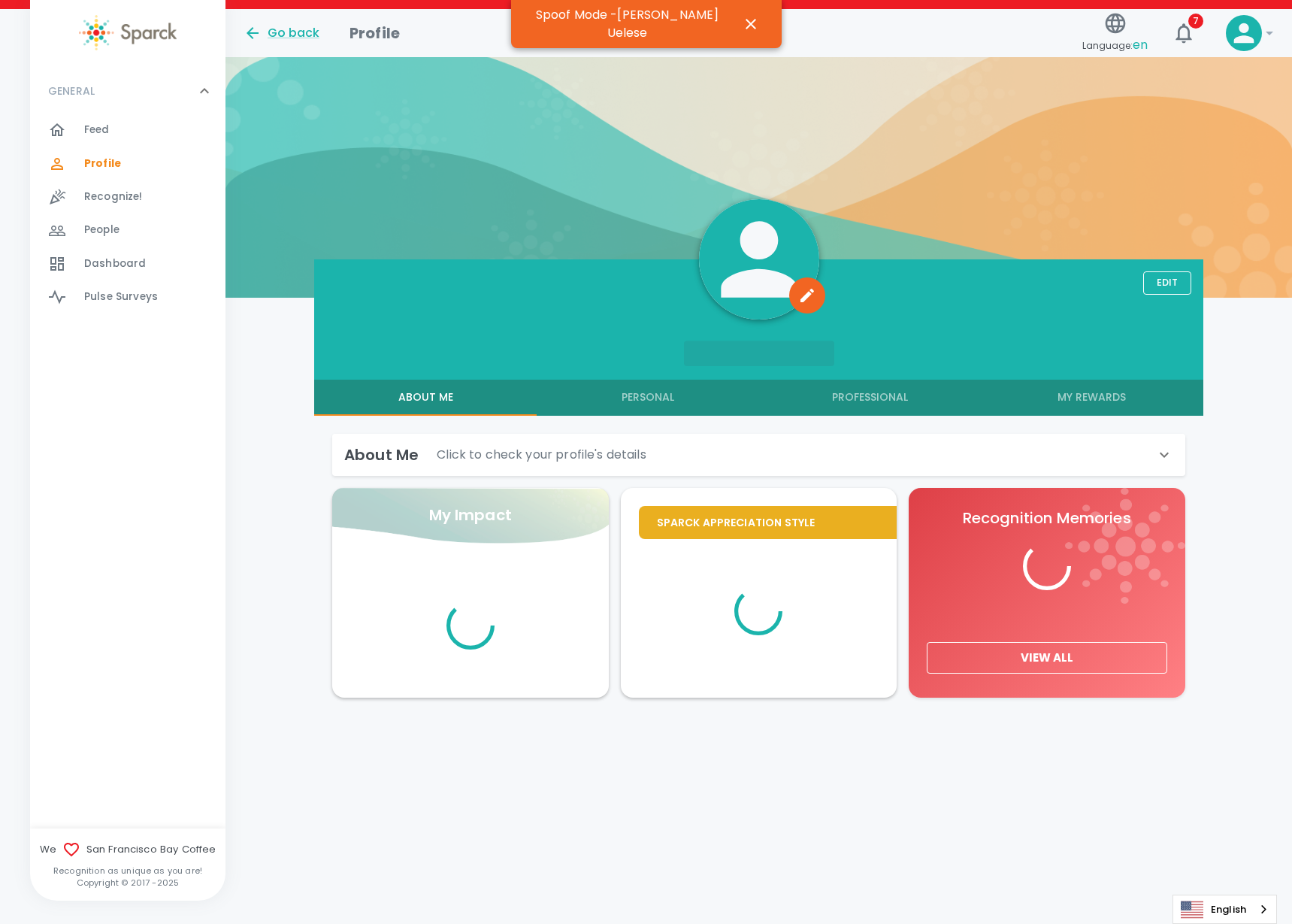
click at [1083, 397] on button "My Rewards" at bounding box center [1092, 397] width 223 height 36
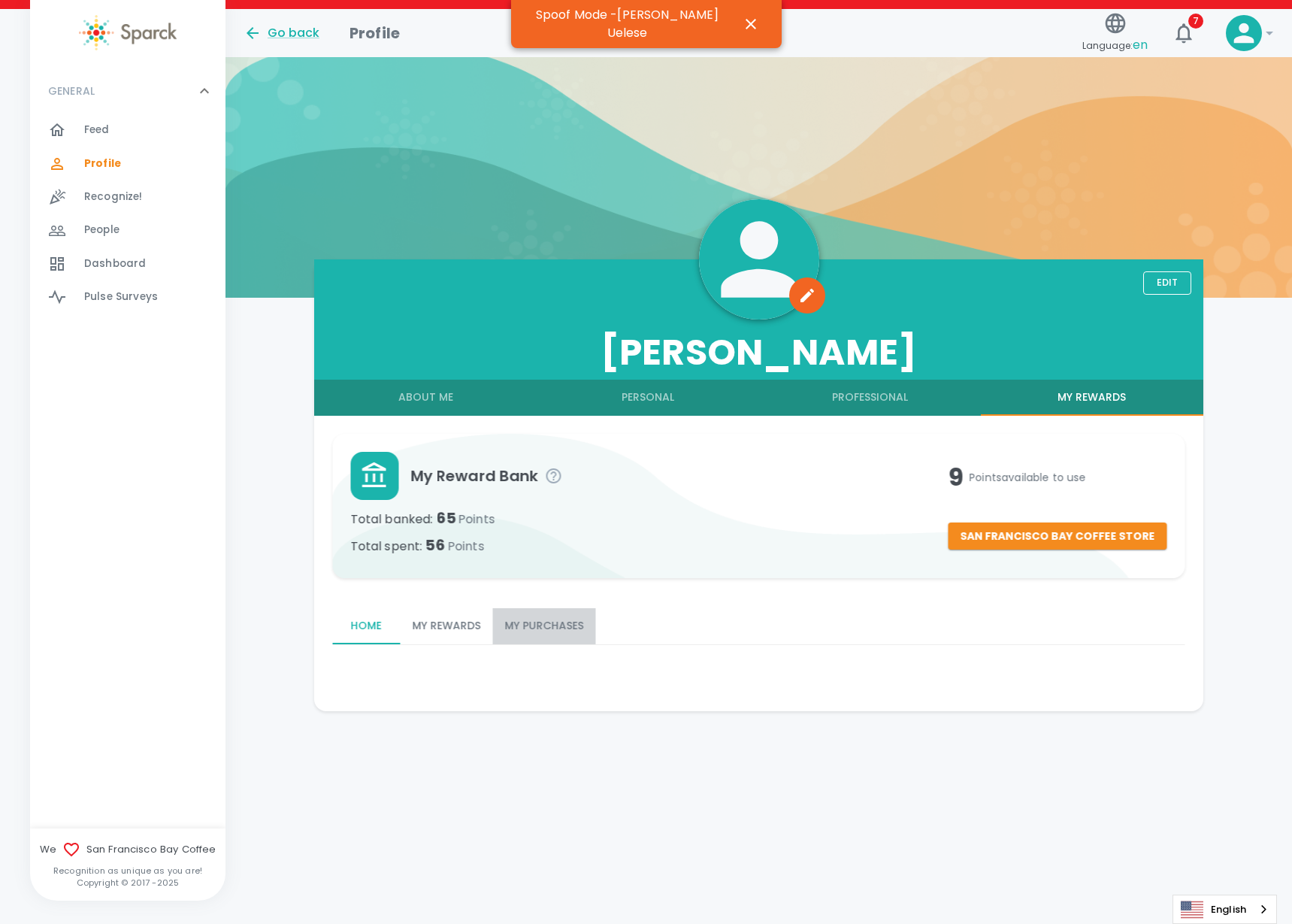
click at [535, 622] on button "My Purchases" at bounding box center [543, 625] width 103 height 36
